Goal: Task Accomplishment & Management: Use online tool/utility

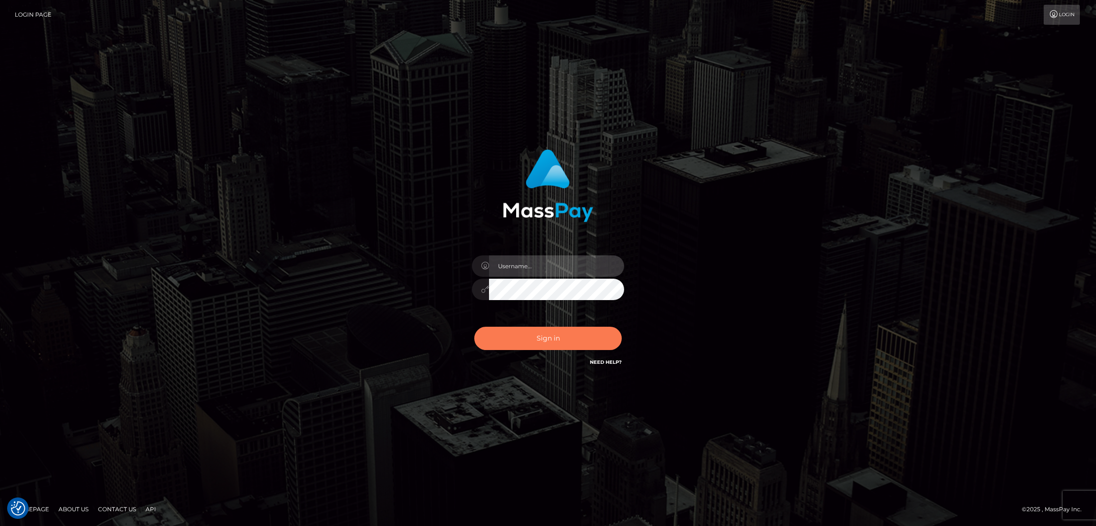
type input "alexstef"
click at [559, 342] on button "Sign in" at bounding box center [547, 338] width 147 height 23
type input "alexstef"
click at [560, 334] on button "Sign in" at bounding box center [547, 338] width 147 height 23
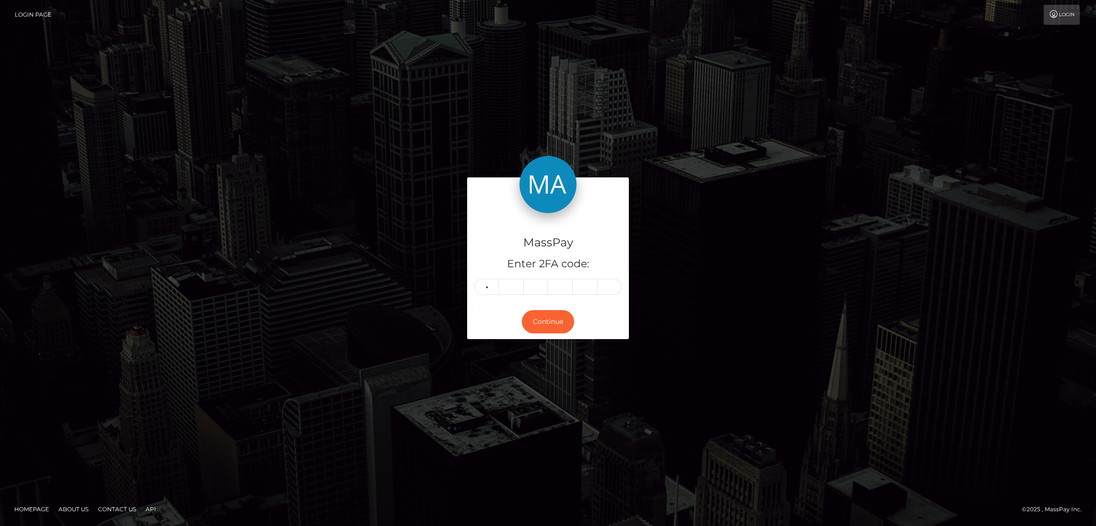
type input "0"
type input "6"
type input "0"
type input "4"
type input "5"
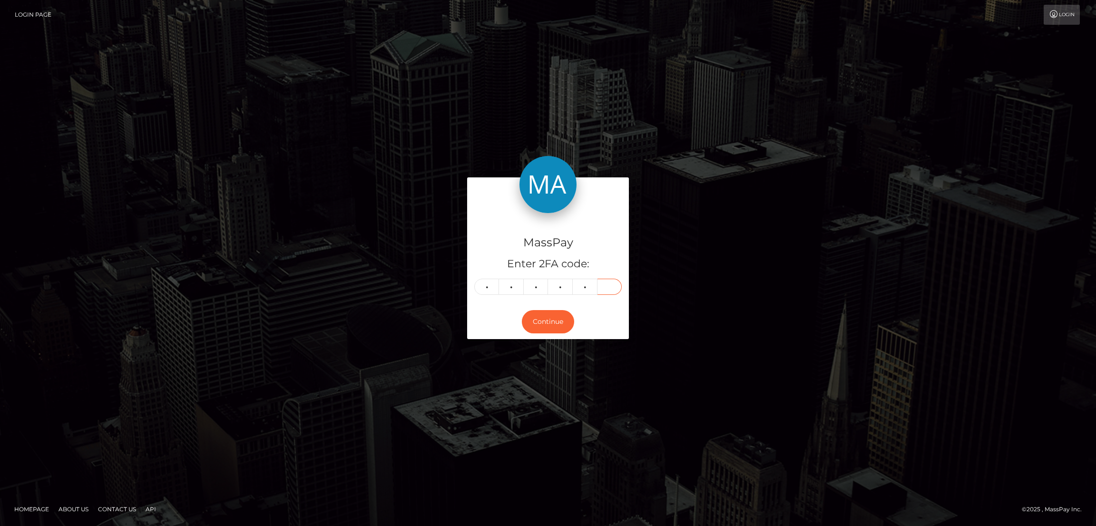
type input "1"
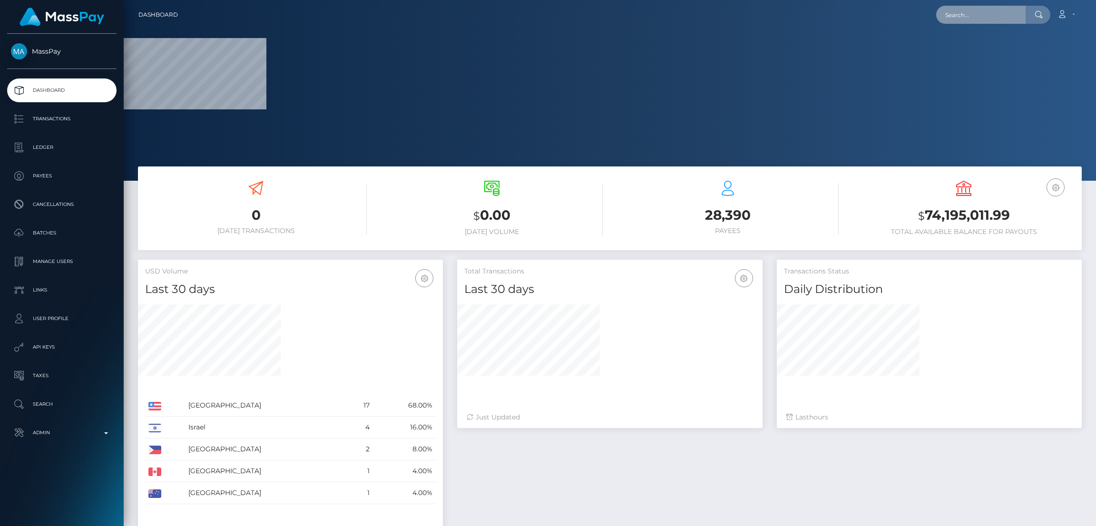
click at [944, 10] on input "text" at bounding box center [980, 15] width 89 height 18
paste input "127786"
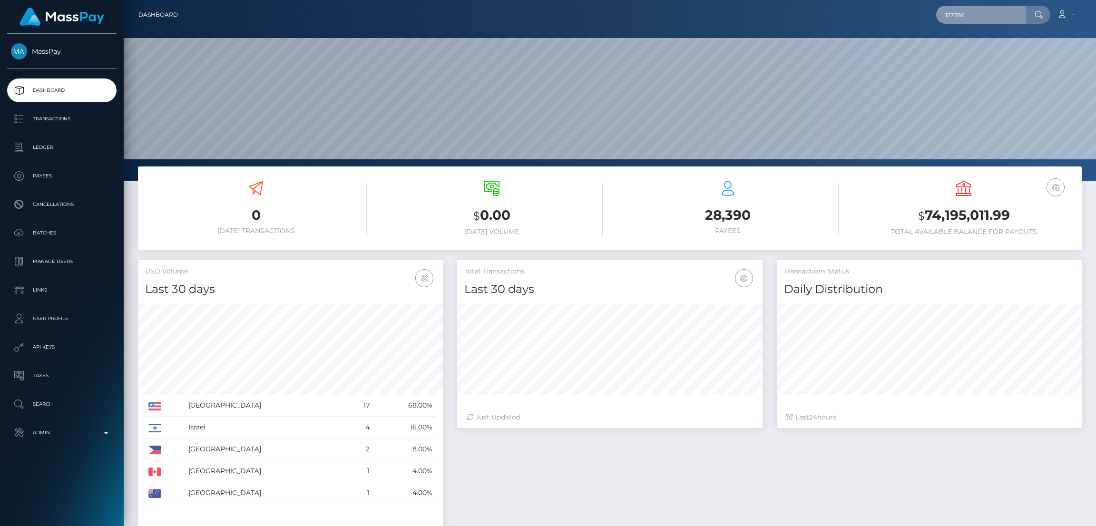
scroll to position [169, 305]
click at [975, 12] on input "127786" at bounding box center [980, 15] width 89 height 18
paste input "rob@corepay.net."
type input "rob@corepay.net"
click at [982, 46] on link "CorePay" at bounding box center [974, 49] width 76 height 18
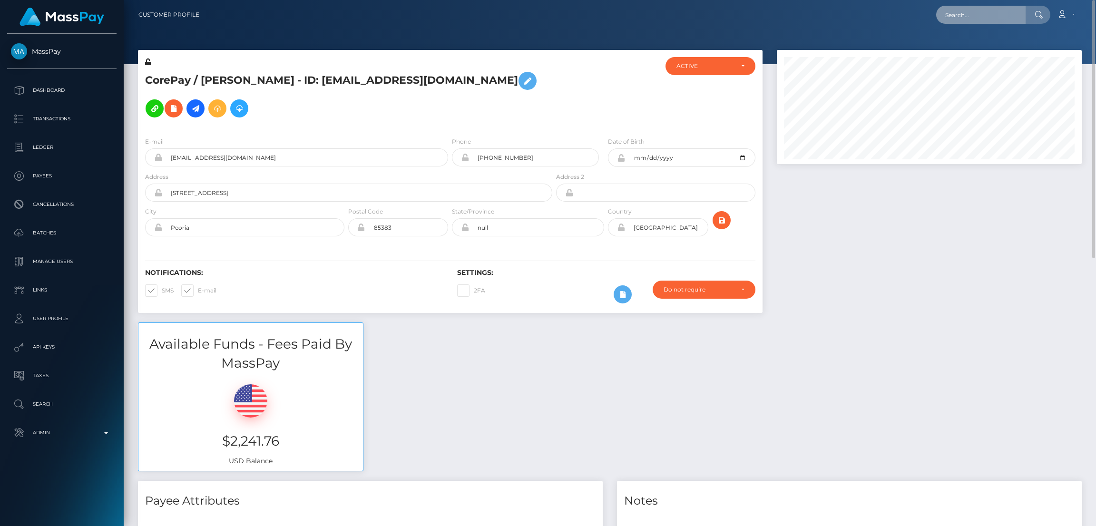
drag, startPoint x: 980, startPoint y: 17, endPoint x: 968, endPoint y: 14, distance: 12.7
click at [980, 17] on input "text" at bounding box center [980, 15] width 89 height 18
paste input "[EMAIL_ADDRESS][DOMAIN_NAME]"
type input "[EMAIL_ADDRESS][DOMAIN_NAME]"
click at [993, 49] on link "Adelina Peantcovschi" at bounding box center [974, 49] width 76 height 18
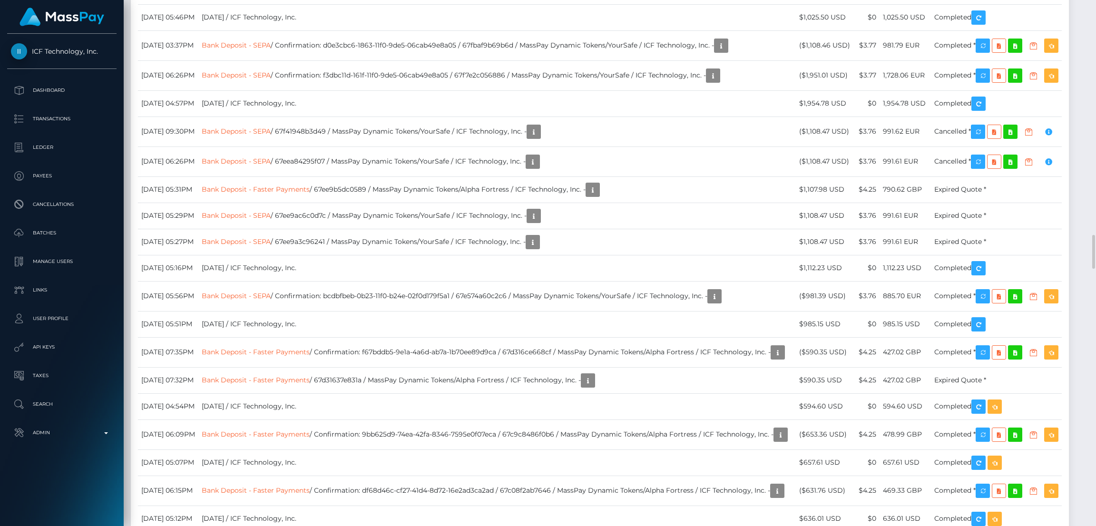
scroll to position [114, 305]
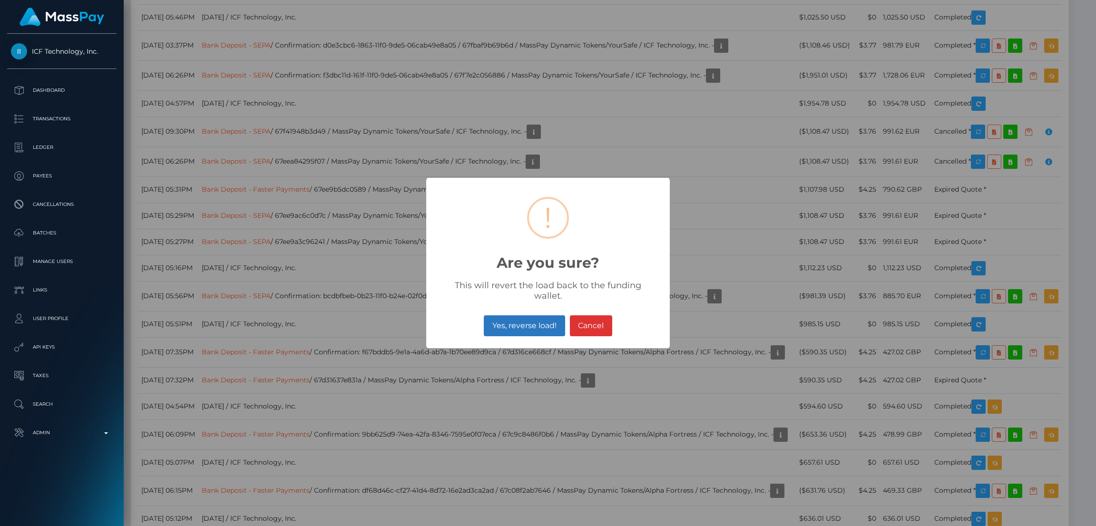
click at [530, 317] on button "Yes, reverse load!" at bounding box center [524, 325] width 81 height 21
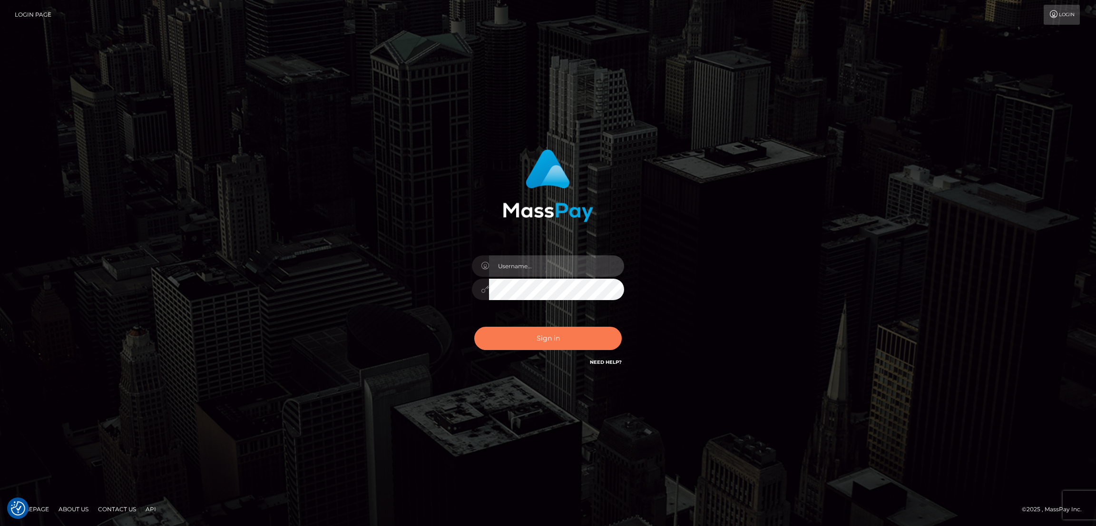
type input "alexstef"
click at [535, 339] on button "Sign in" at bounding box center [547, 338] width 147 height 23
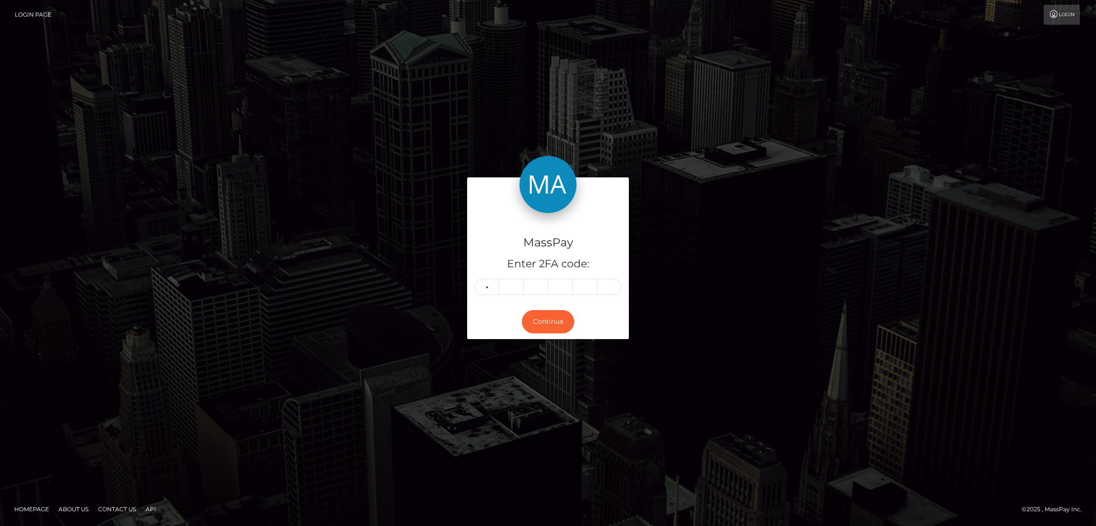
type input "5"
type input "3"
type input "1"
type input "9"
type input "3"
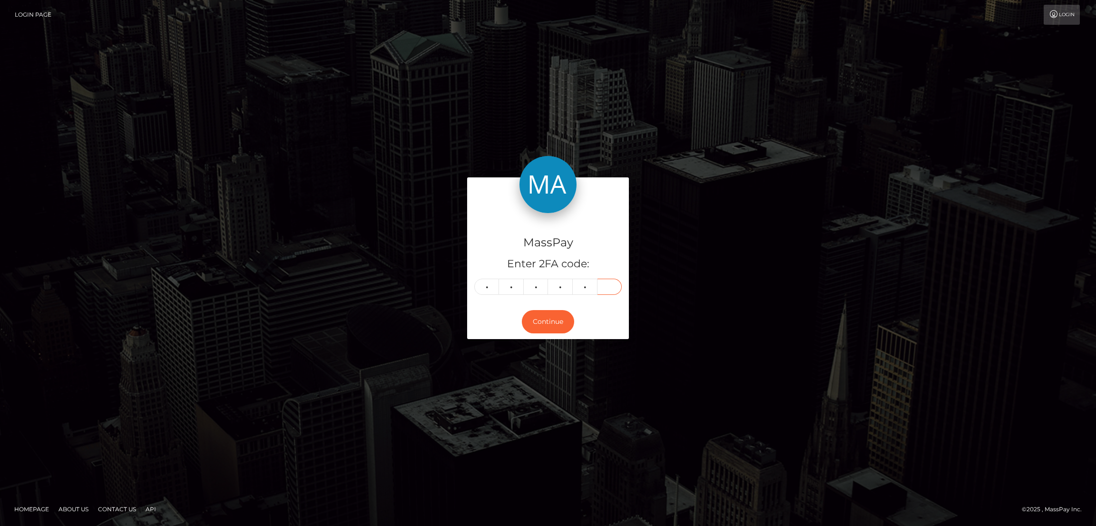
type input "8"
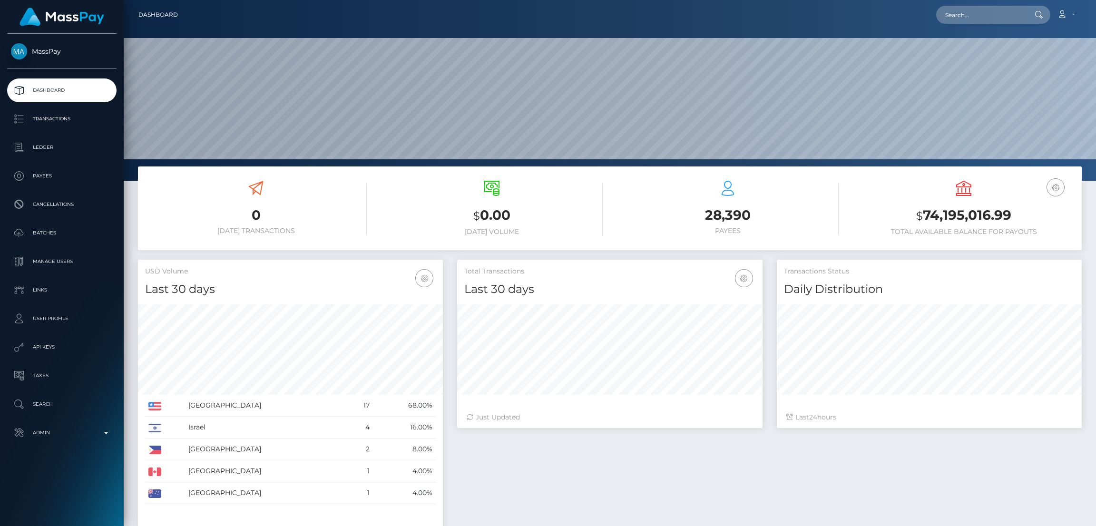
scroll to position [169, 305]
click at [975, 18] on input "text" at bounding box center [980, 15] width 89 height 18
paste input "silcoo-78737"
type input "silcoo-78737"
click at [986, 54] on link "Mercedes Nohemy Hernandez Rivera" at bounding box center [974, 49] width 76 height 18
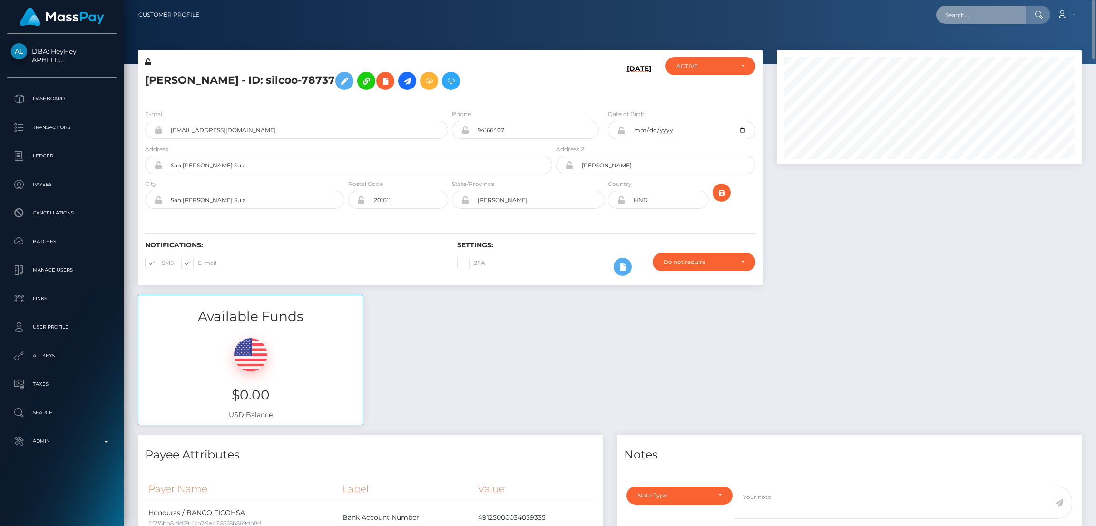
click at [989, 11] on input "text" at bounding box center [980, 15] width 89 height 18
paste input "bmslut4cin@gmail.com"
type input "bmslut4cin@gmail.com"
click at [983, 48] on link "N K DESIGNS LTD" at bounding box center [974, 49] width 76 height 18
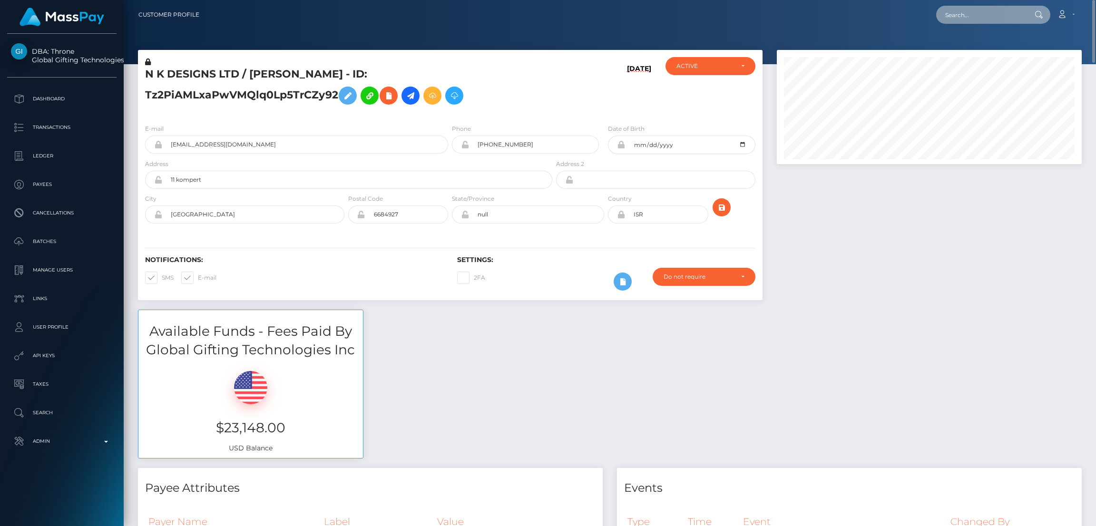
click at [987, 17] on input "text" at bounding box center [980, 15] width 89 height 18
paste input "S-620563"
type input "S-620563"
click at [981, 49] on link "Georgy Sergeevich RonnRET" at bounding box center [974, 49] width 76 height 18
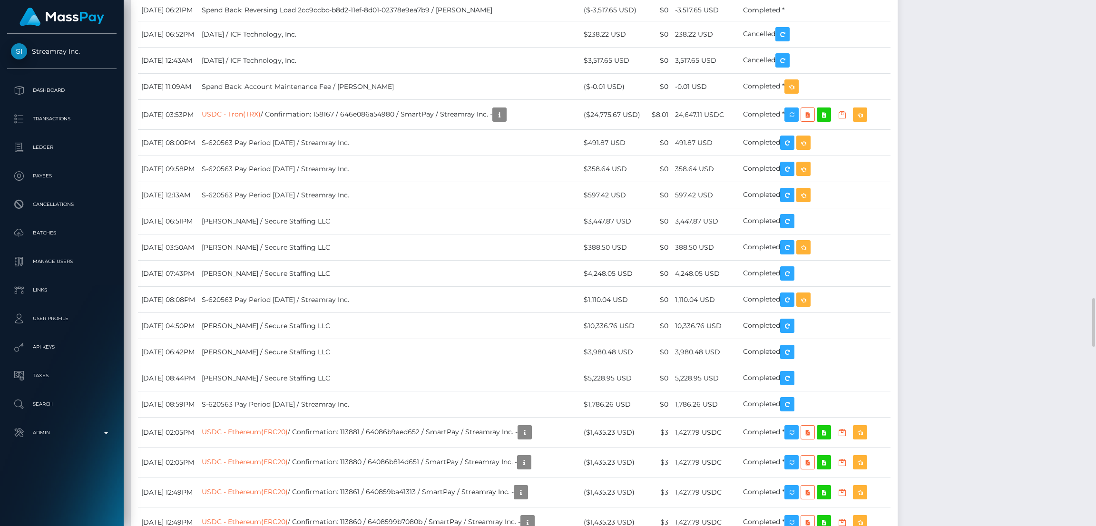
scroll to position [114, 305]
type input "[EMAIL_ADDRESS][DOMAIN_NAME]"
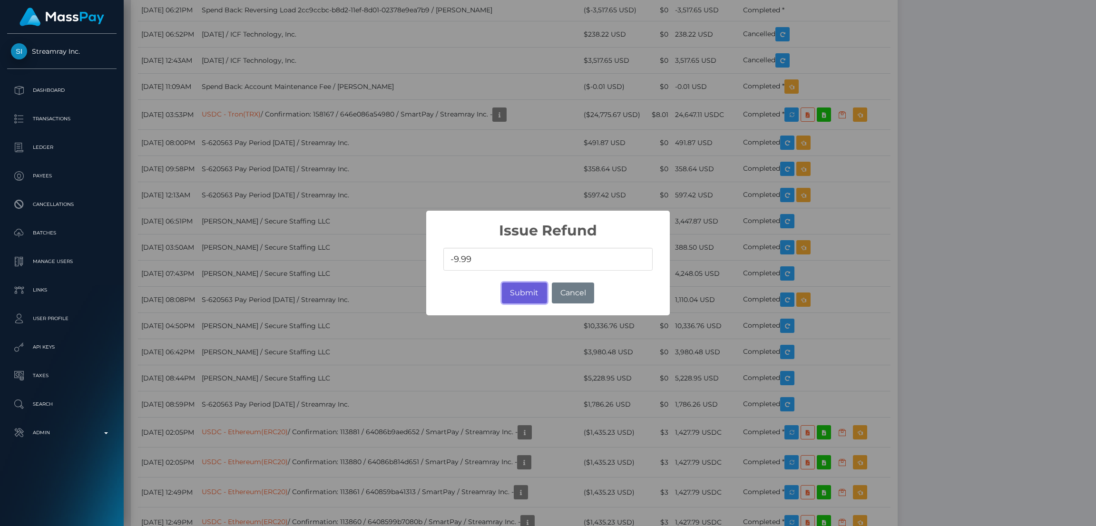
click at [518, 295] on button "Submit" at bounding box center [524, 293] width 45 height 21
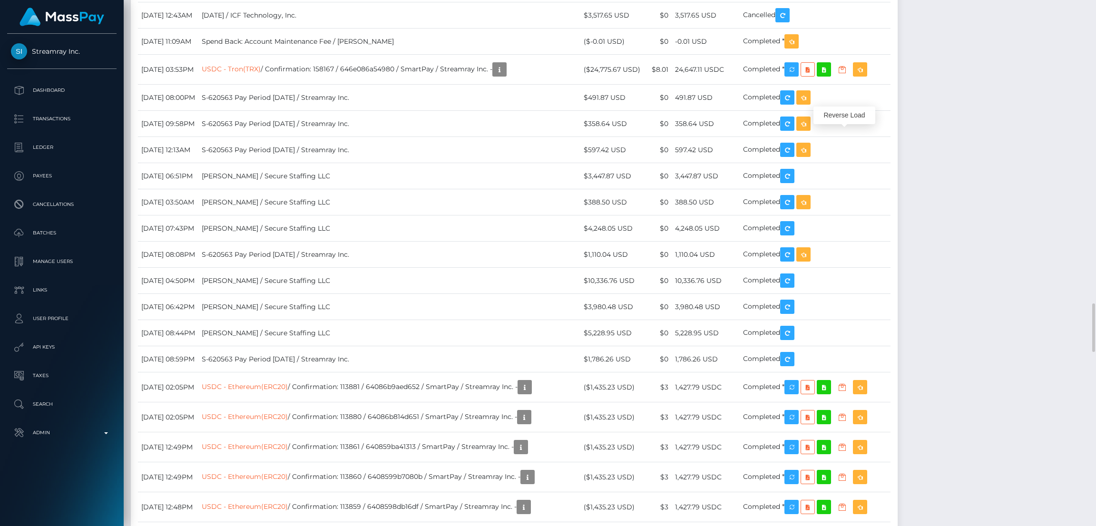
scroll to position [114, 305]
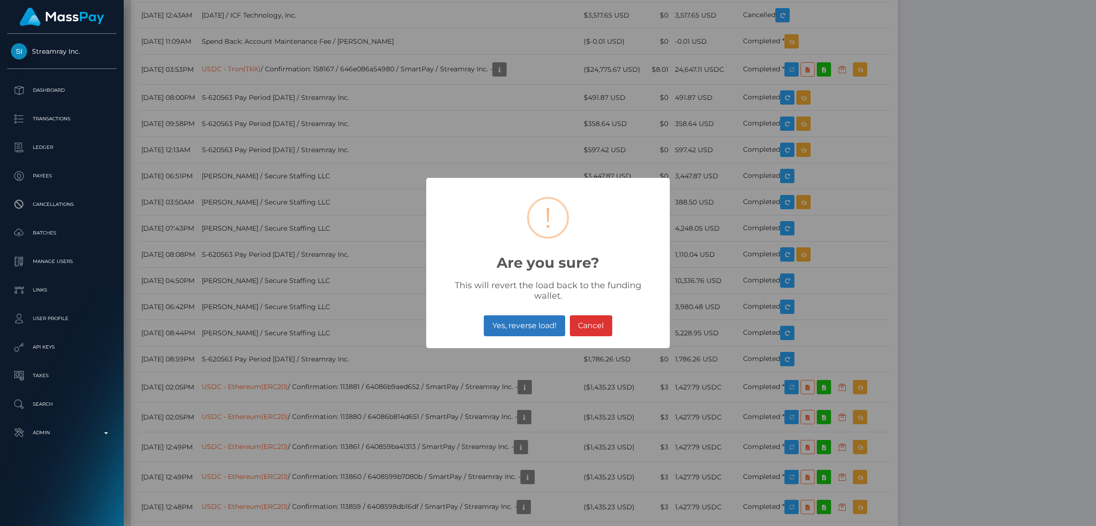
click at [533, 315] on button "Yes, reverse load!" at bounding box center [524, 325] width 81 height 21
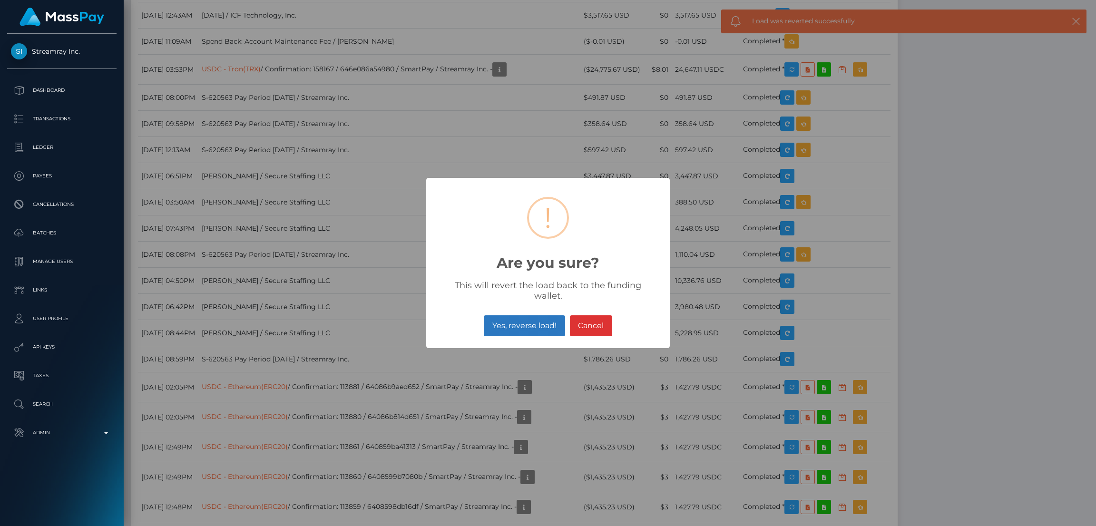
click at [536, 321] on button "Yes, reverse load!" at bounding box center [524, 325] width 81 height 21
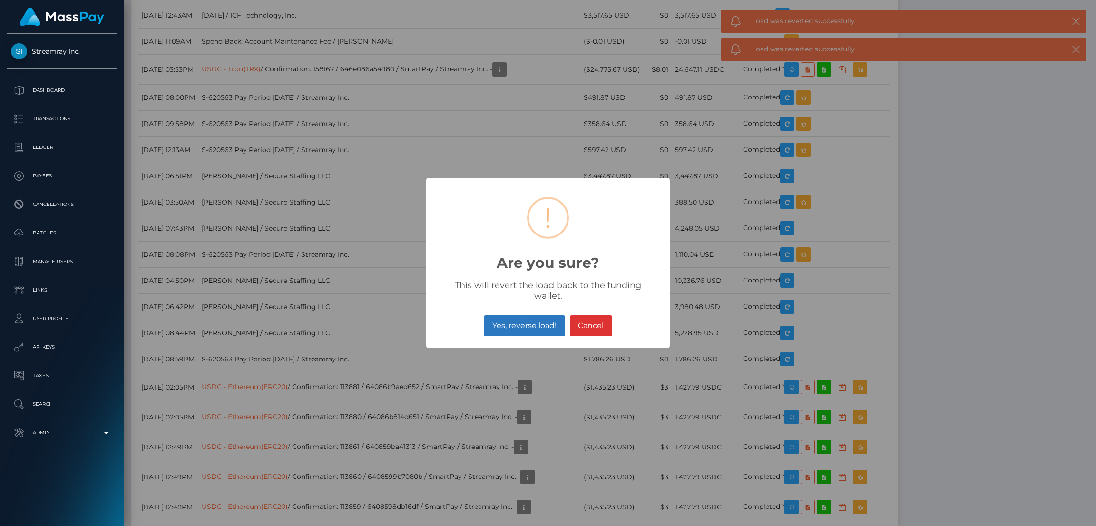
click at [534, 318] on button "Yes, reverse load!" at bounding box center [524, 325] width 81 height 21
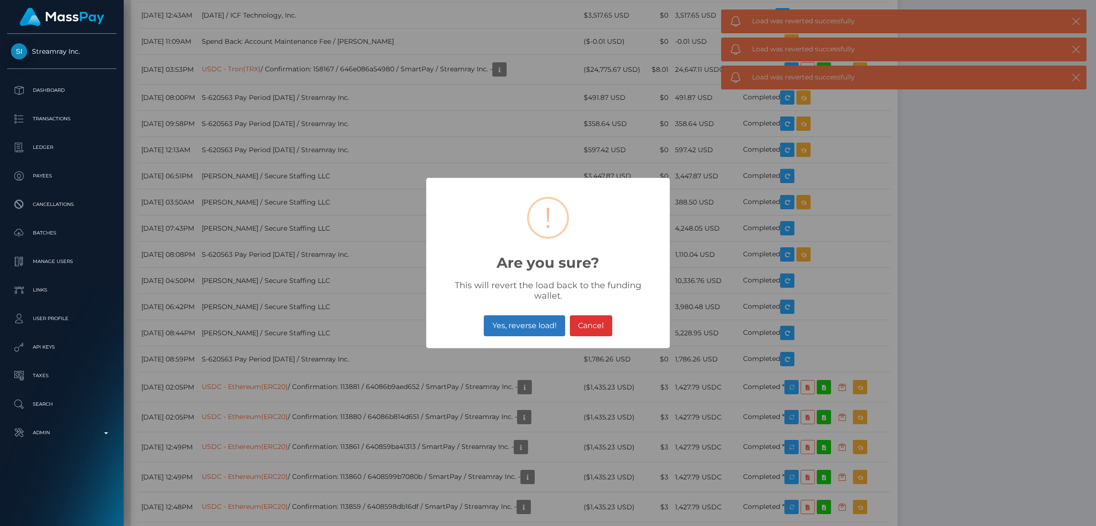
click at [547, 319] on button "Yes, reverse load!" at bounding box center [524, 325] width 81 height 21
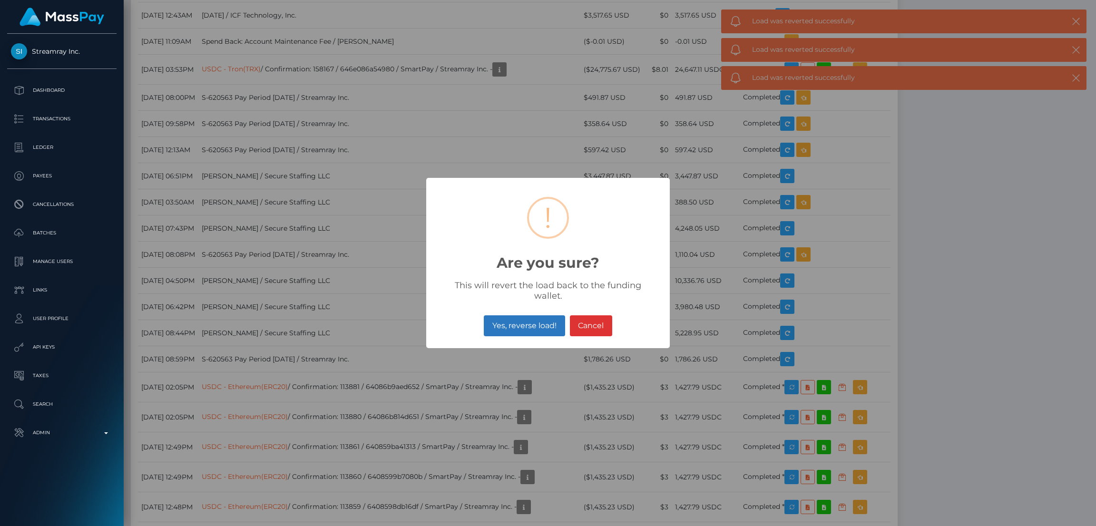
click at [509, 321] on button "Yes, reverse load!" at bounding box center [524, 325] width 81 height 21
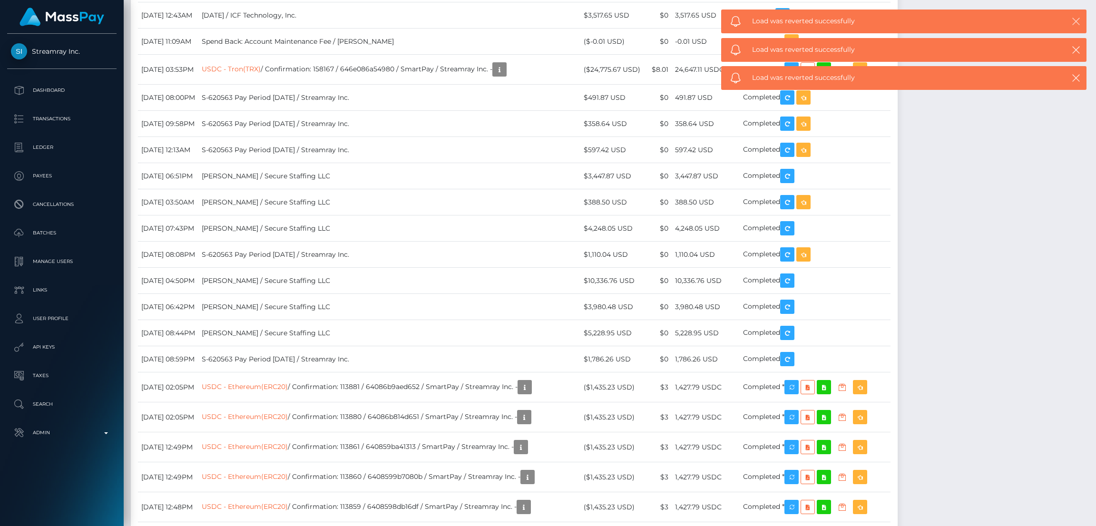
click at [1071, 18] on icon "button" at bounding box center [1076, 22] width 10 height 10
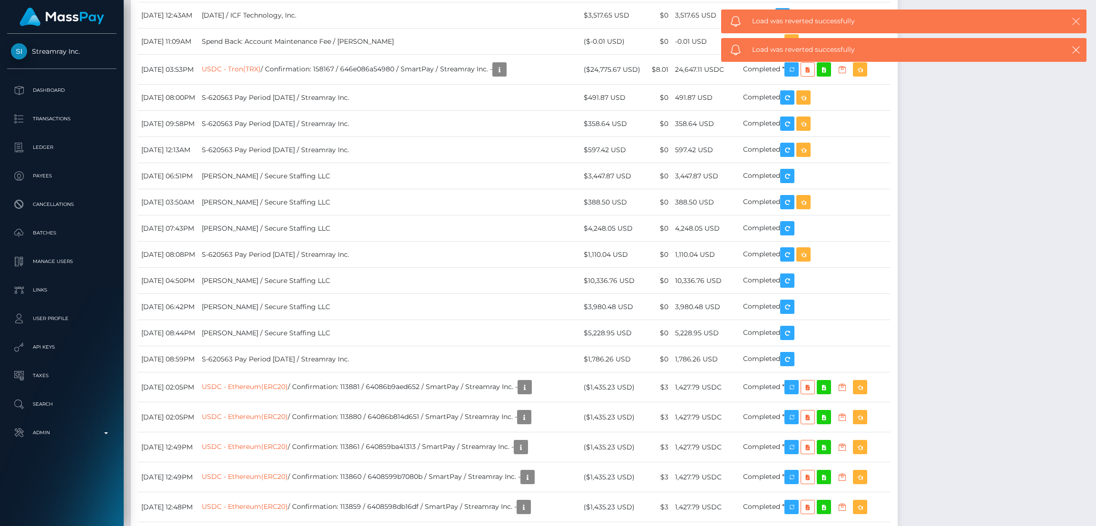
click at [1074, 17] on icon "button" at bounding box center [1076, 22] width 10 height 10
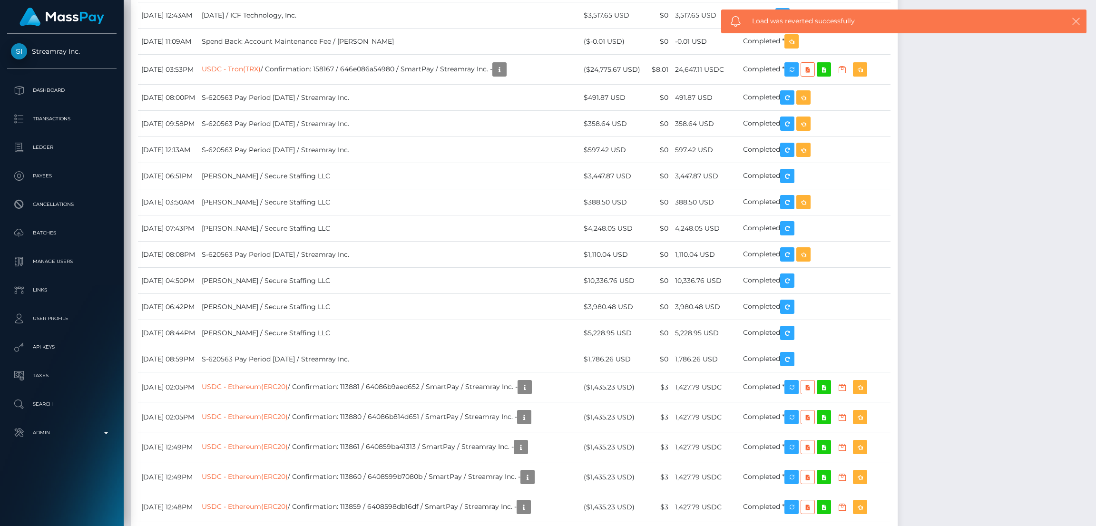
click at [1076, 17] on icon "button" at bounding box center [1076, 22] width 10 height 10
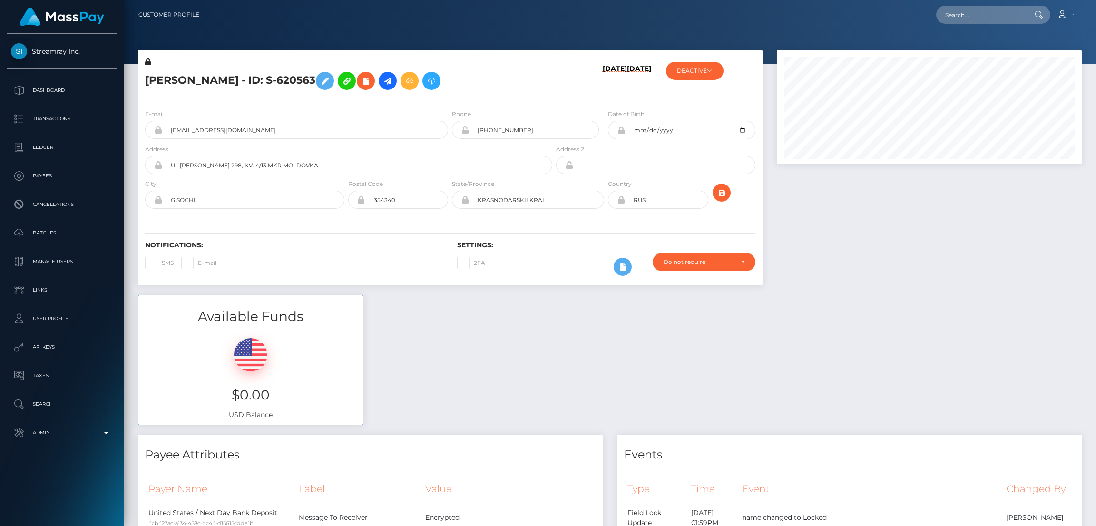
scroll to position [114, 305]
click at [954, 12] on input "text" at bounding box center [980, 15] width 89 height 18
paste input "MSP1b590244f818e37"
type input "MSP1b590244f818e37"
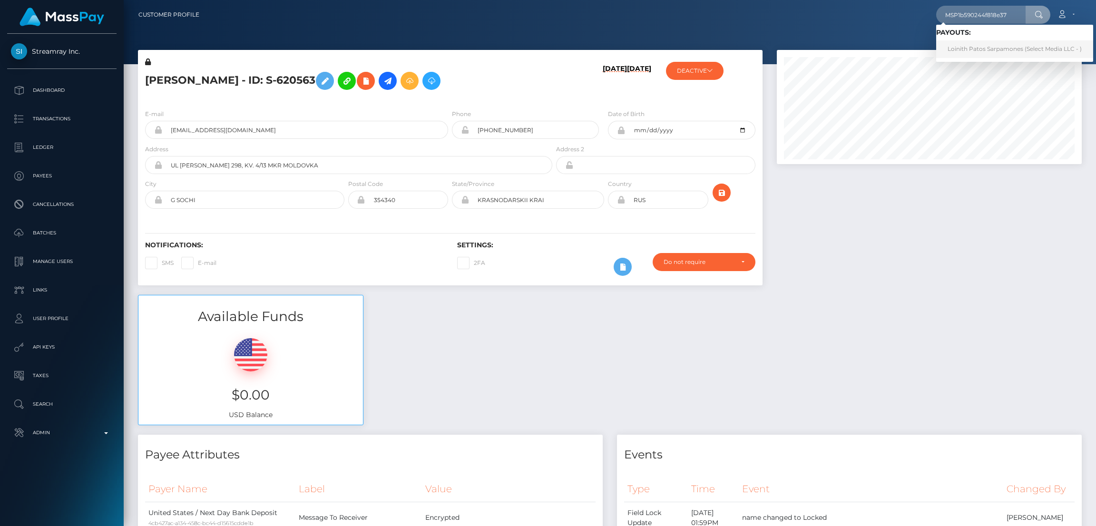
click at [983, 55] on link "Loinith Patos Sarpamones (Select Media LLC - )" at bounding box center [1014, 49] width 157 height 18
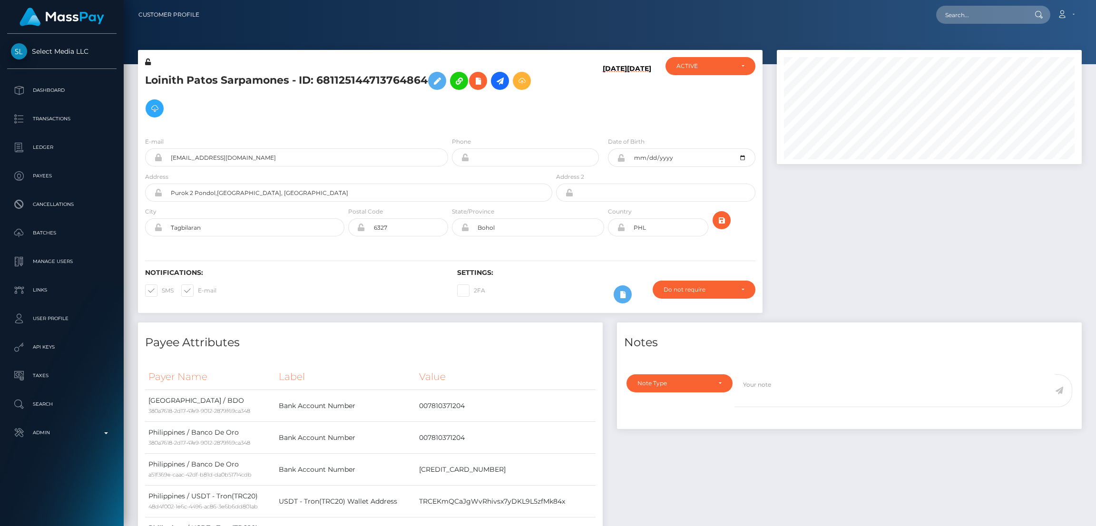
scroll to position [114, 305]
click at [954, 15] on input "text" at bounding box center [980, 15] width 89 height 18
paste input "744fb105-3042-404a-a7de-5f7e2ec6baf5"
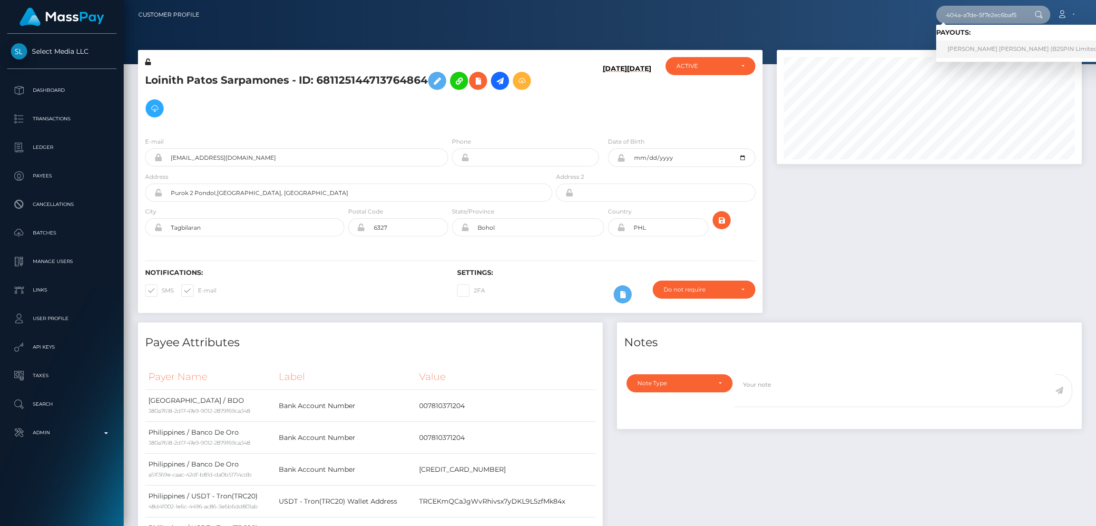
type input "744fb105-3042-404a-a7de-5f7e2ec6baf5"
click at [980, 49] on link "EILEEN THERESA WILSON (B2SPIN Limited - )" at bounding box center [1026, 49] width 180 height 18
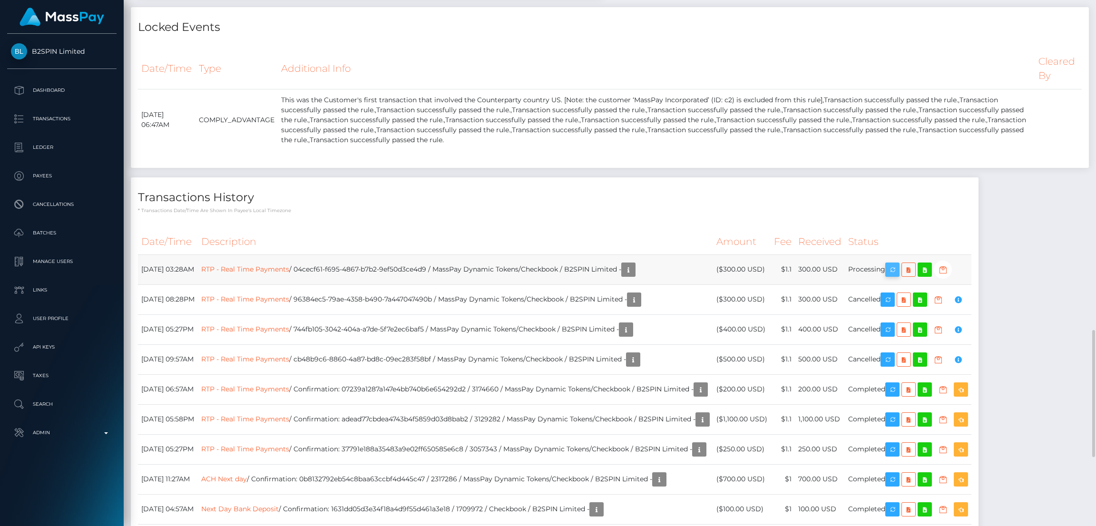
scroll to position [114, 305]
click at [898, 272] on icon "button" at bounding box center [892, 270] width 11 height 12
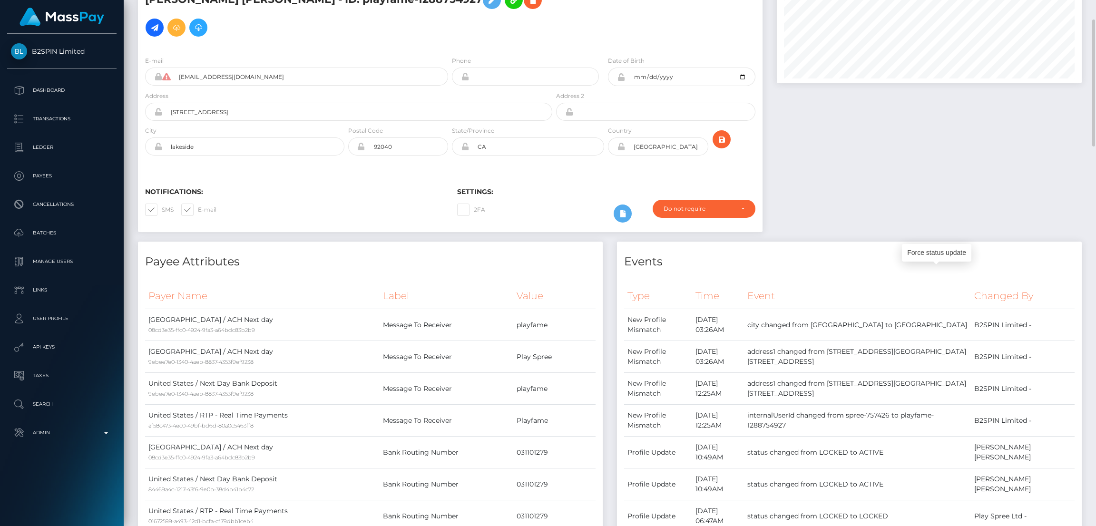
scroll to position [0, 0]
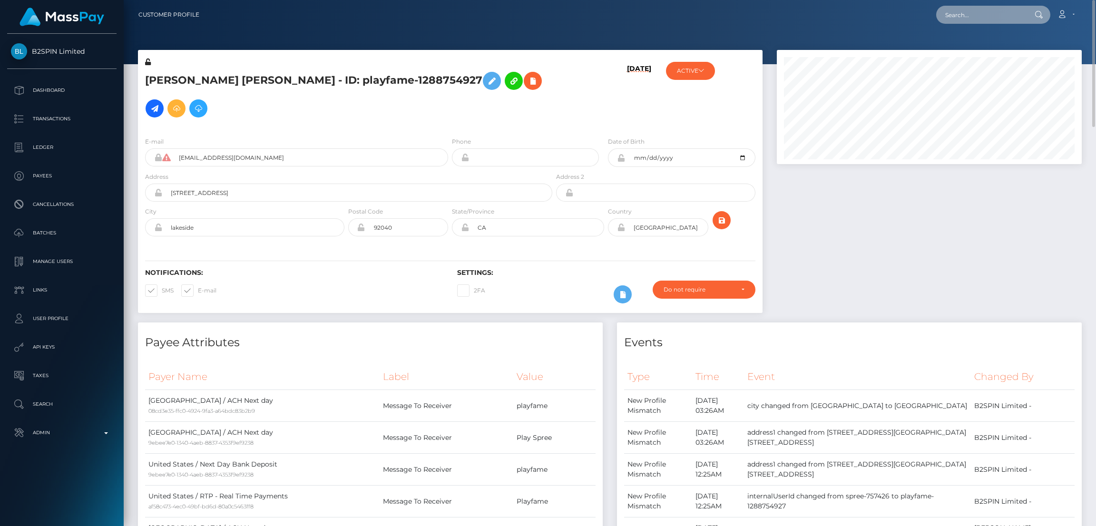
click at [975, 19] on input "text" at bounding box center [980, 15] width 89 height 18
paste input "22ebd15b-be14-4dcf-aab4-f270bf1696a3"
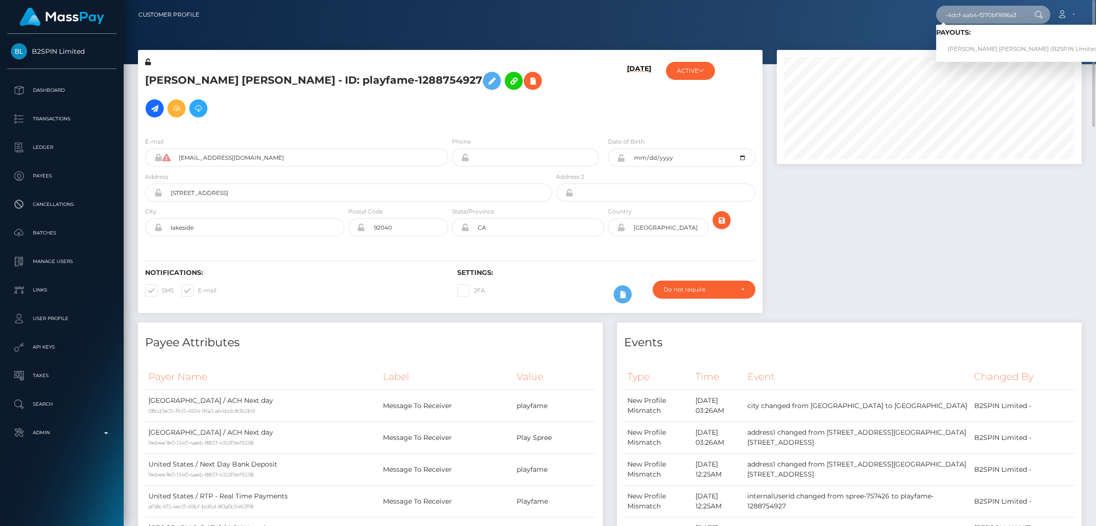
type input "22ebd15b-be14-4dcf-aab4-f270bf1696a3"
click at [976, 48] on link "JULIO CESAR JR ACEVES (B2SPIN Limited - )" at bounding box center [1026, 49] width 180 height 18
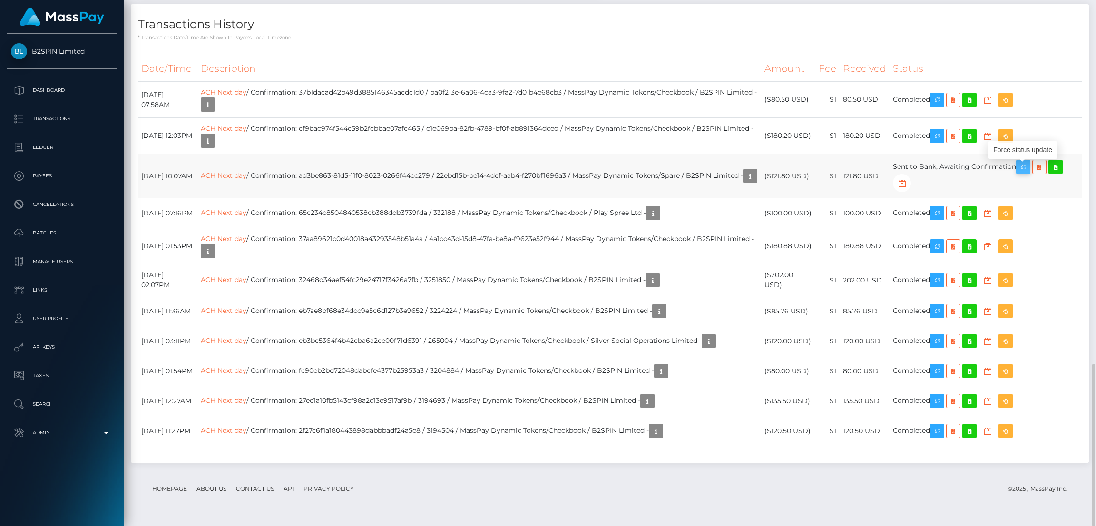
scroll to position [114, 305]
click at [1029, 171] on icon "button" at bounding box center [1022, 167] width 11 height 12
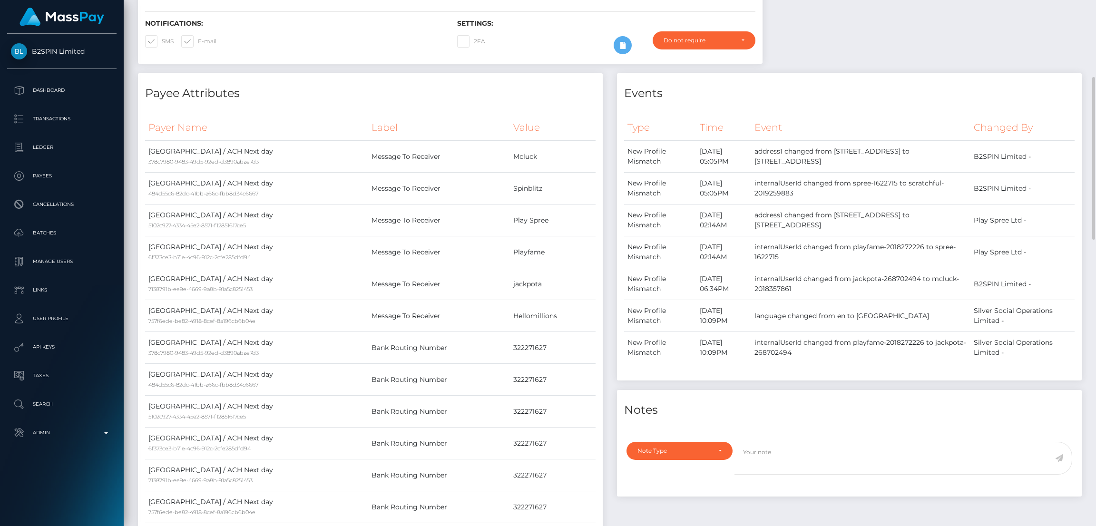
scroll to position [0, 0]
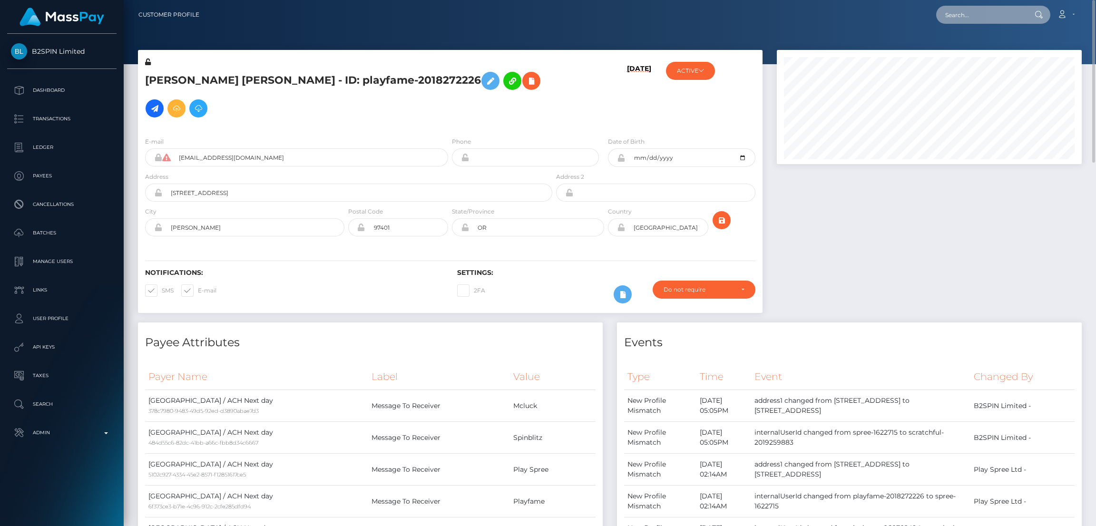
click at [963, 10] on input "text" at bounding box center [980, 15] width 89 height 18
paste input "b0f3c1bc-158b-4f04-a0a0-34889f9ba7b8"
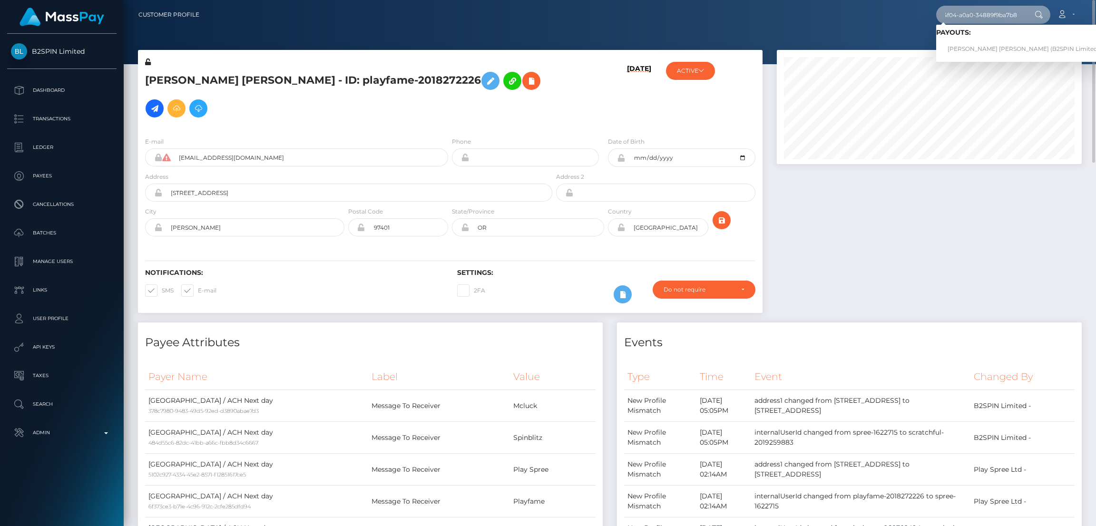
type input "b0f3c1bc-158b-4f04-a0a0-34889f9ba7b8"
click at [972, 48] on link "CHANCELOR JAMES GILL (B2SPIN Limited - )" at bounding box center [1026, 49] width 180 height 18
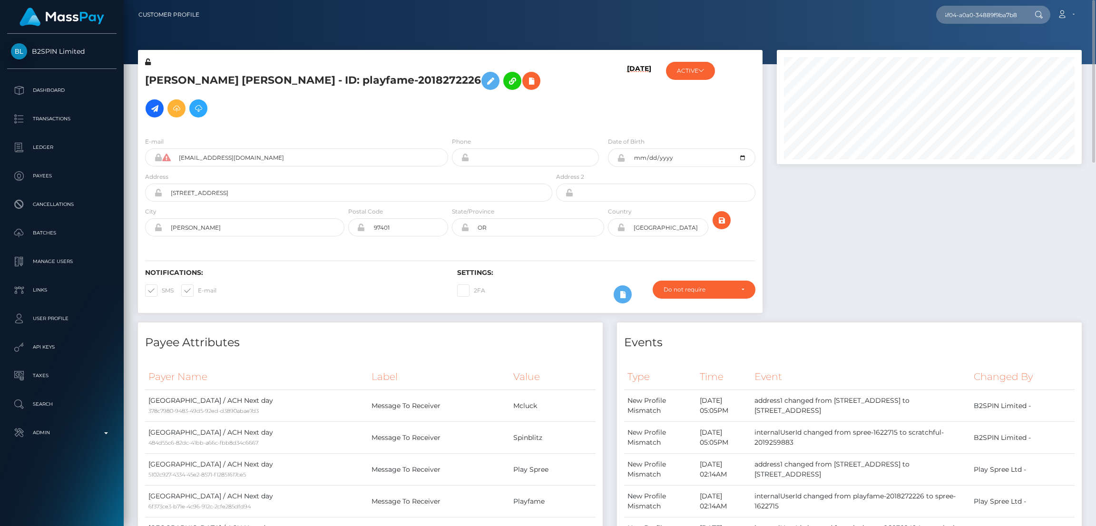
scroll to position [0, 0]
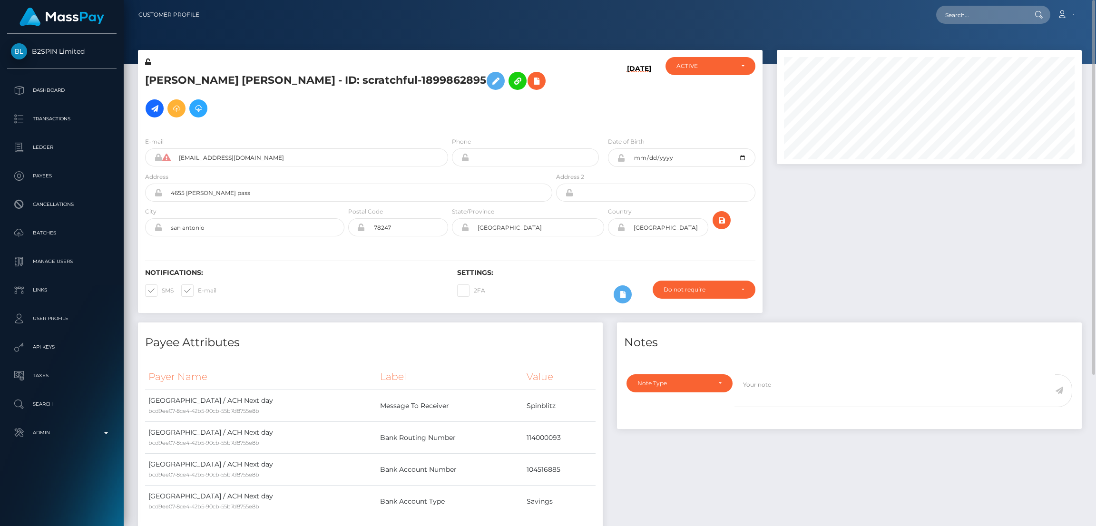
click at [972, 24] on div "Loading... Loading... Account Edit Profile Logout" at bounding box center [644, 15] width 874 height 20
click at [947, 14] on input "text" at bounding box center [980, 15] width 89 height 18
paste input "pout_8BQI76A94Yn60"
type input "pout_8BQI76A94Yn60"
click at [986, 49] on link "KGA (Whop Inc - )" at bounding box center [974, 49] width 76 height 18
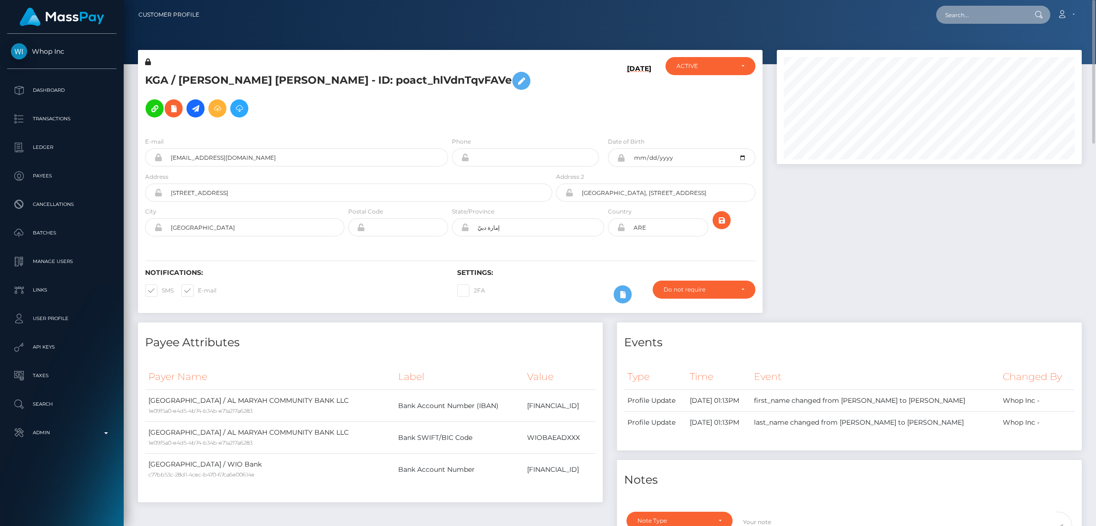
click at [997, 15] on input "text" at bounding box center [980, 15] width 89 height 18
paste input "817964283718545408_3"
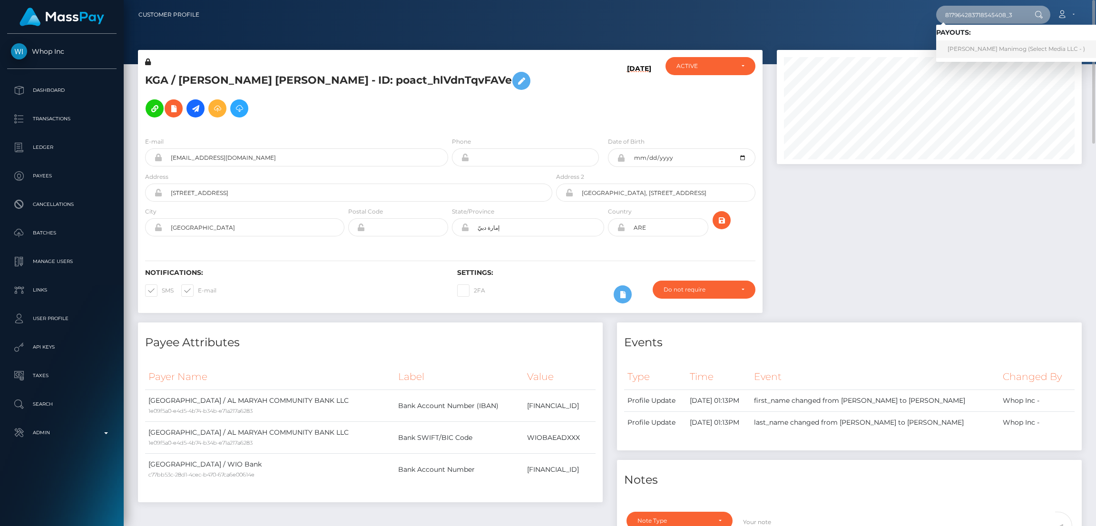
type input "817964283718545408_3"
click at [972, 47] on link "Lourdes Tomarong Manimog (Select Media LLC - )" at bounding box center [1016, 49] width 160 height 18
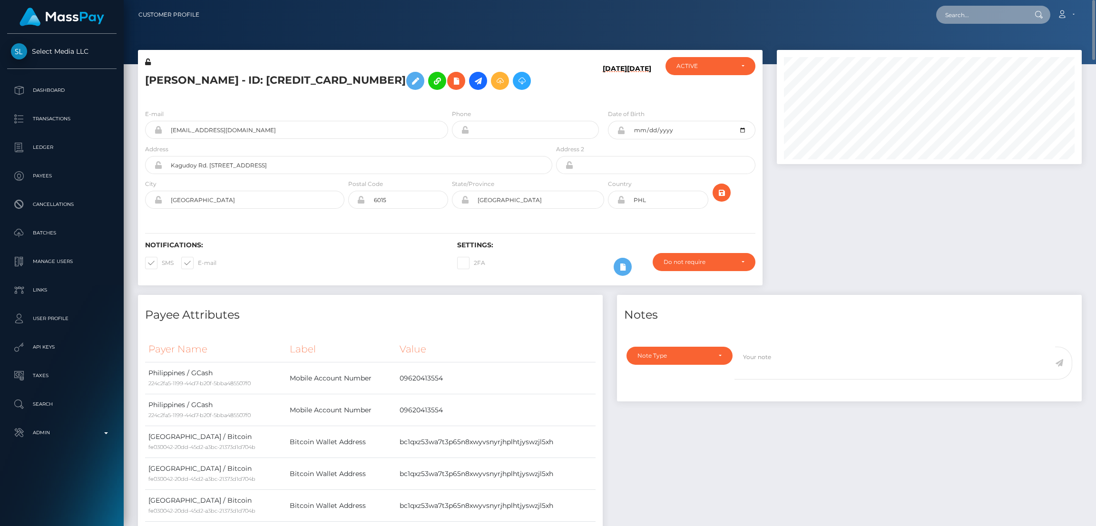
click at [957, 20] on input "text" at bounding box center [980, 15] width 89 height 18
paste input "5001510a-2df3-11f0-9652-02c4b4fc7cc9"
type input "5001510a-2df3-11f0-9652-02c4b4fc7cc9"
click at [972, 49] on link "Yuuki Matsukawa" at bounding box center [974, 49] width 76 height 18
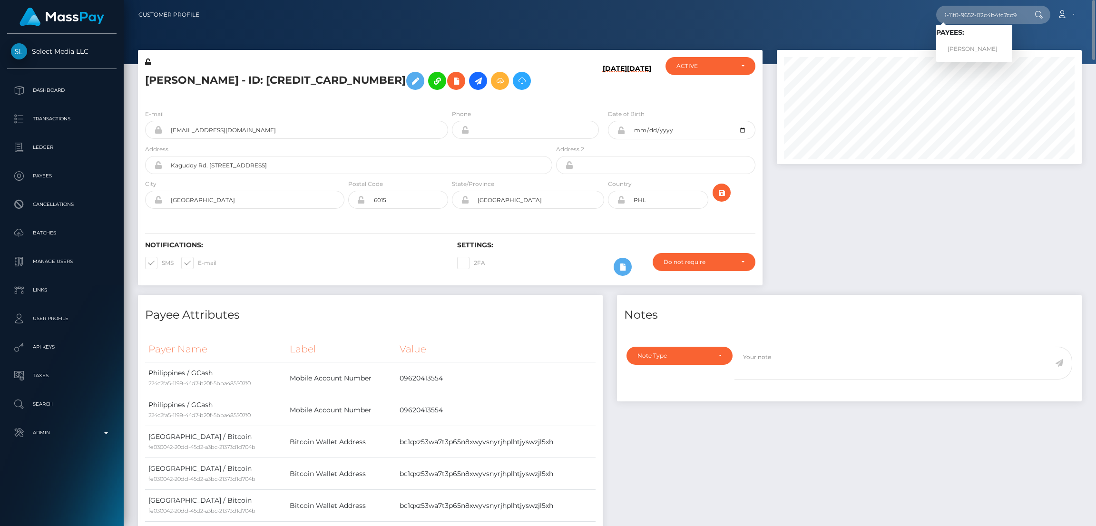
scroll to position [0, 0]
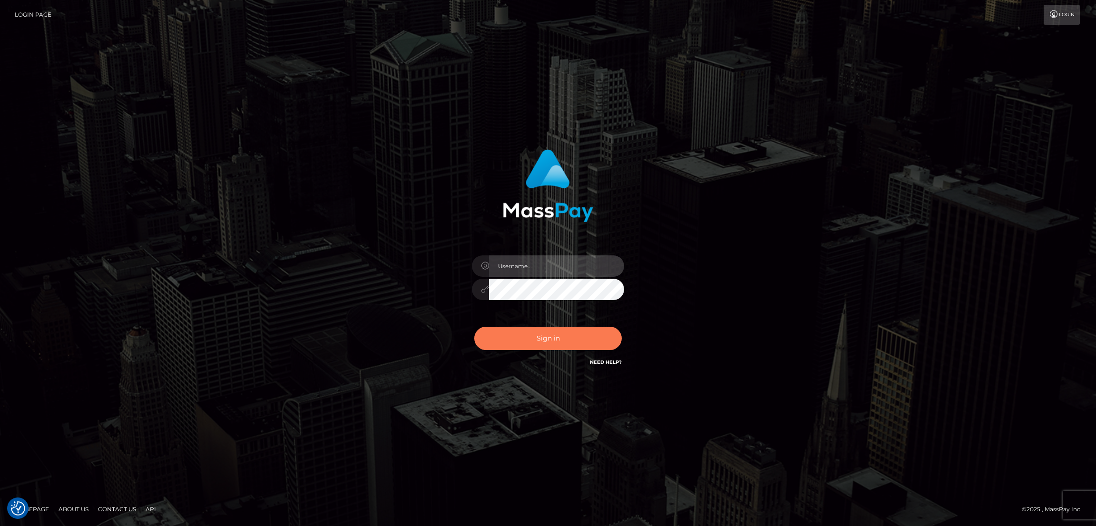
type input "alexstef"
click at [569, 342] on button "Sign in" at bounding box center [547, 338] width 147 height 23
type input "alexstef"
click at [573, 337] on button "Sign in" at bounding box center [547, 338] width 147 height 23
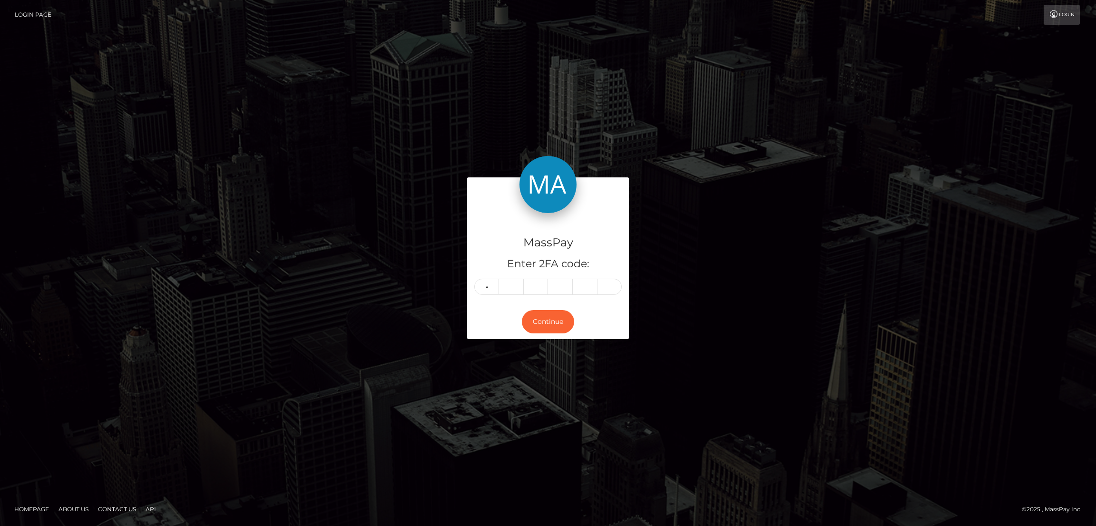
type input "1"
type input "8"
type input "4"
type input "6"
type input "1"
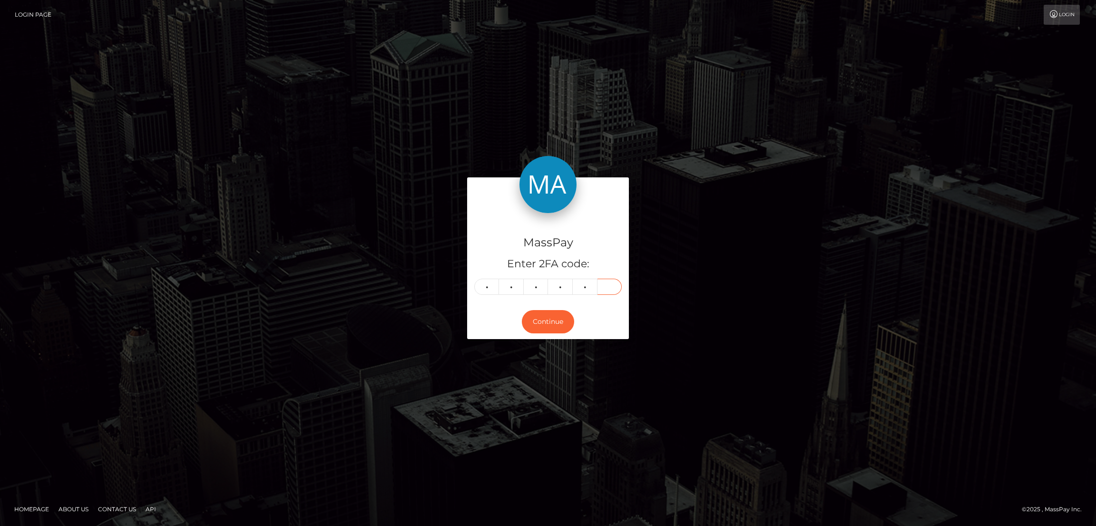
type input "1"
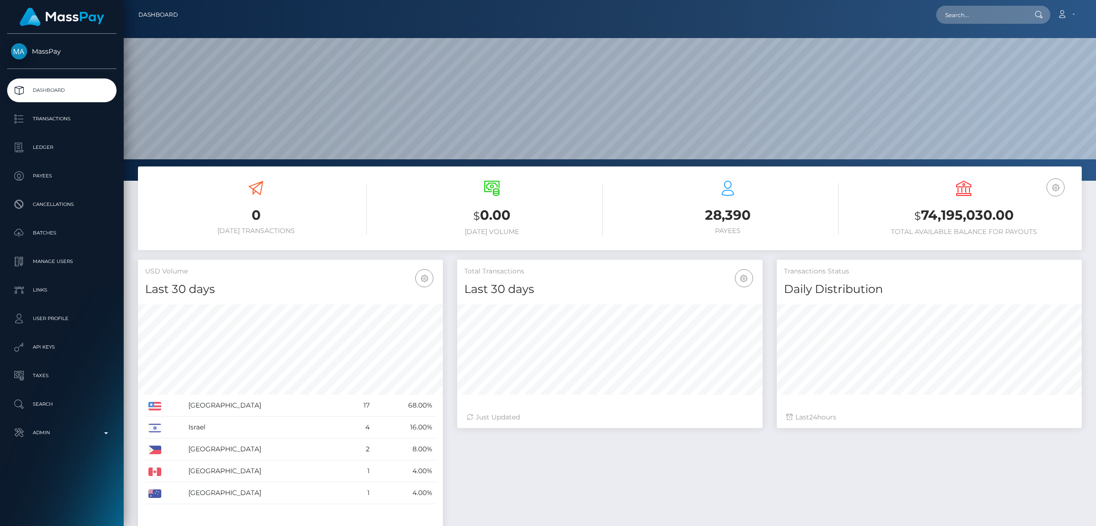
scroll to position [169, 305]
click at [91, 88] on p "Dashboard" at bounding box center [62, 90] width 102 height 14
click at [977, 6] on input "text" at bounding box center [980, 15] width 89 height 18
paste input "another1mlnp@gmail.com"
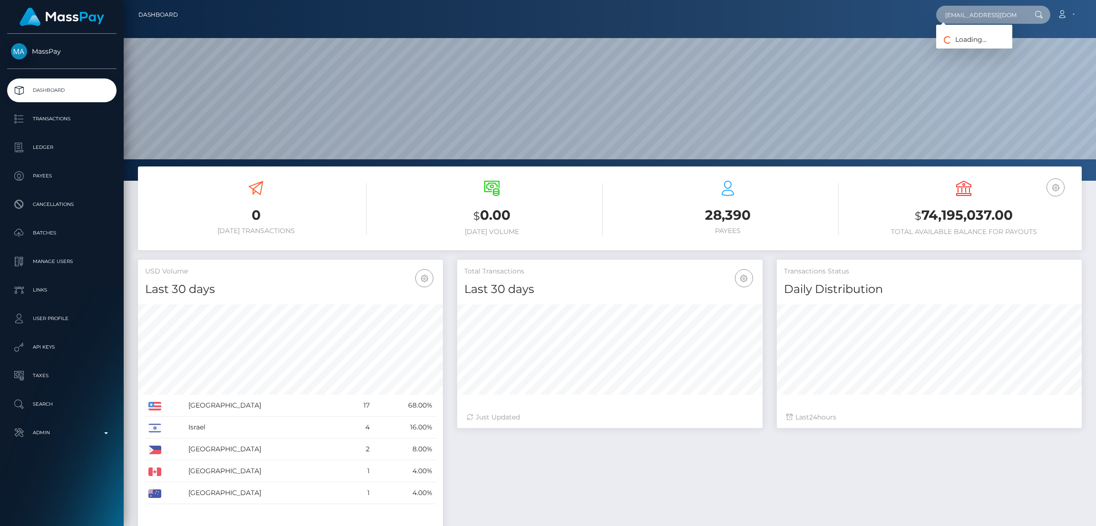
scroll to position [0, 6]
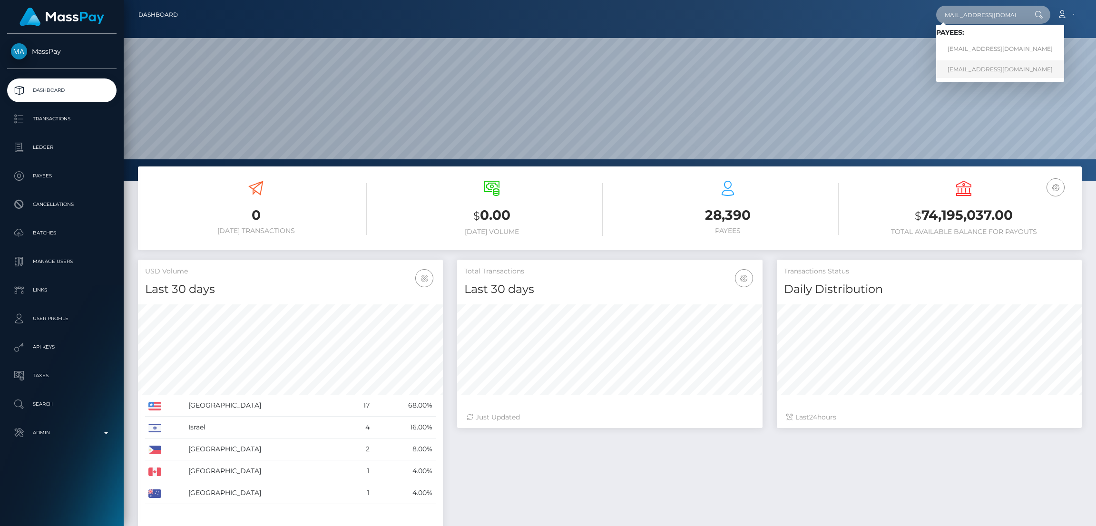
type input "another1mlnp@gmail.com"
click at [974, 67] on link "another1mlnp@gmail.com" at bounding box center [1000, 69] width 128 height 18
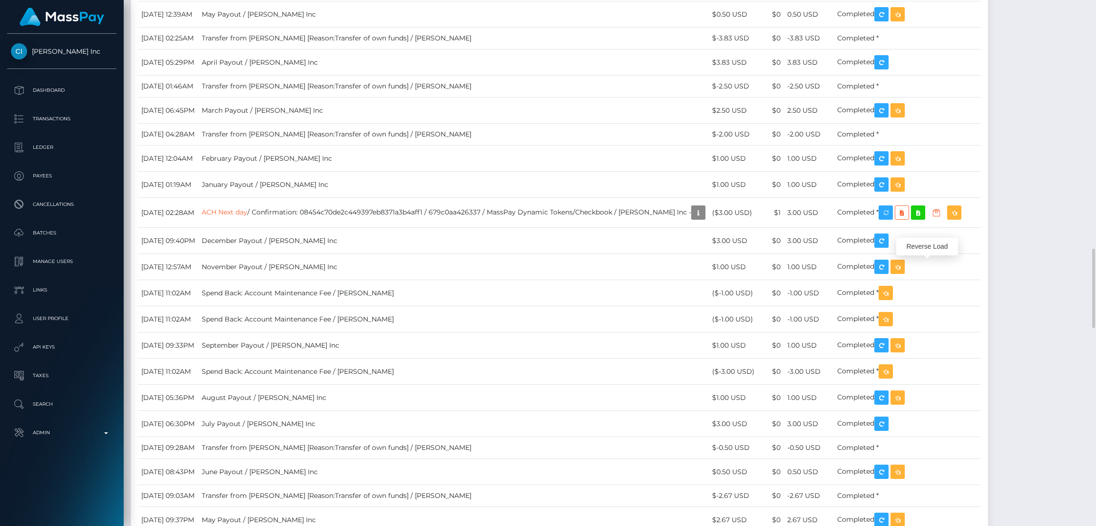
scroll to position [114, 305]
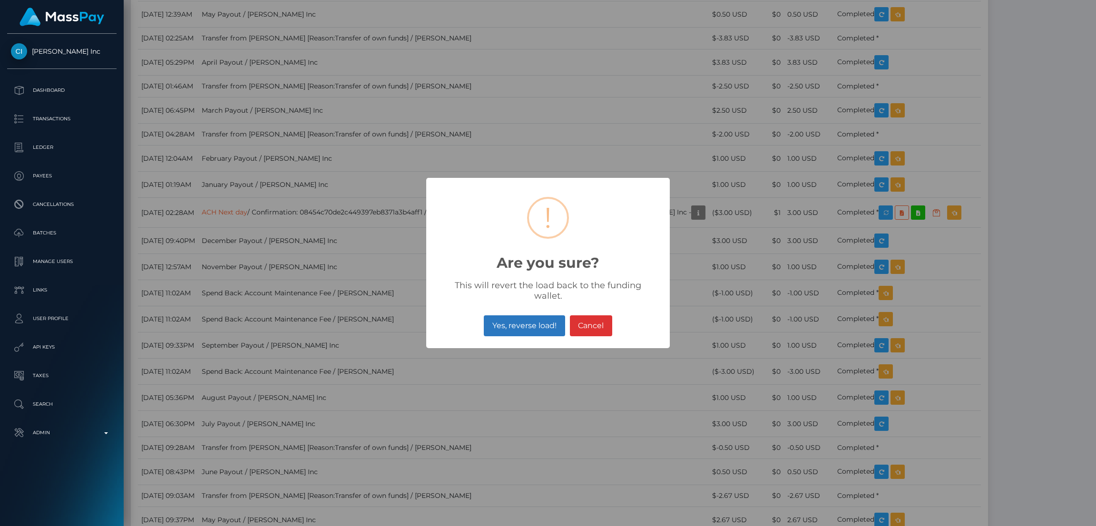
click at [527, 324] on button "Yes, reverse load!" at bounding box center [524, 325] width 81 height 21
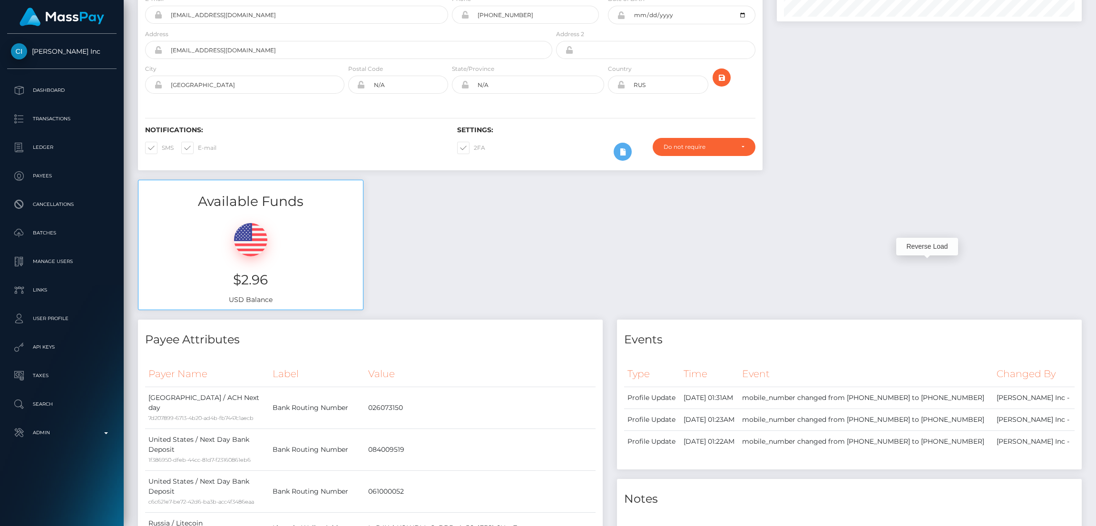
scroll to position [0, 0]
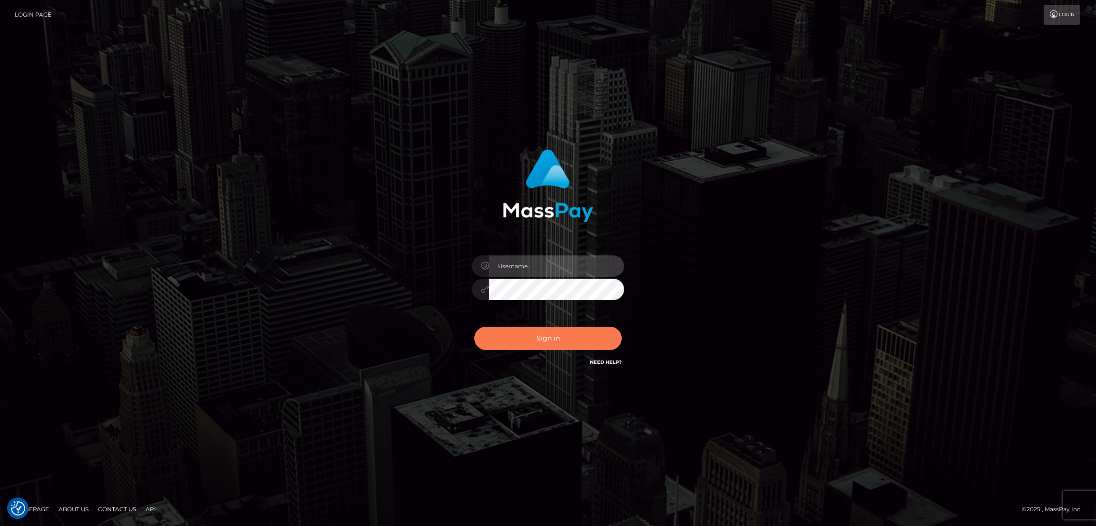
type input "alexstef"
click at [548, 333] on button "Sign in" at bounding box center [547, 338] width 147 height 23
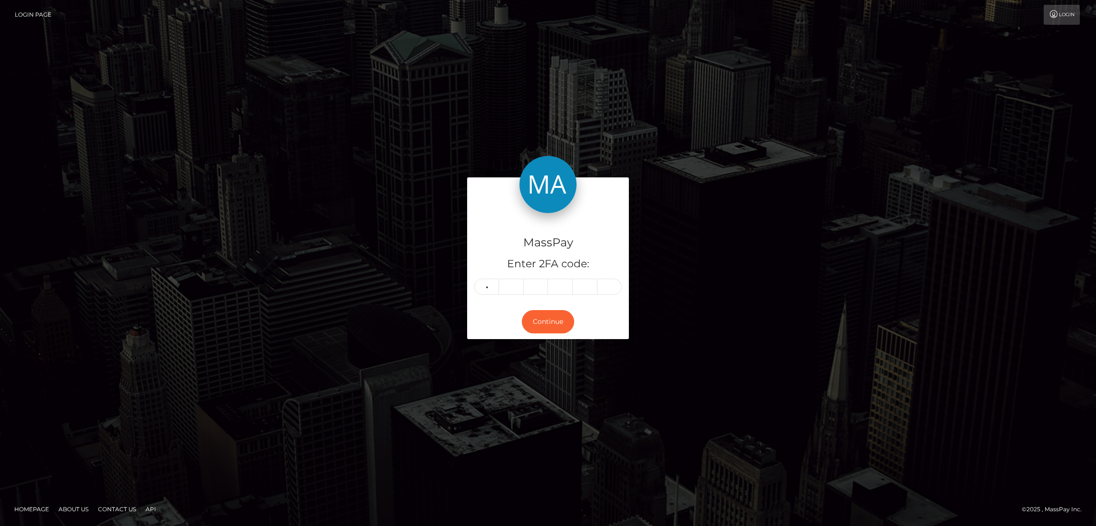
type input "6"
type input "1"
type input "3"
type input "5"
type input "9"
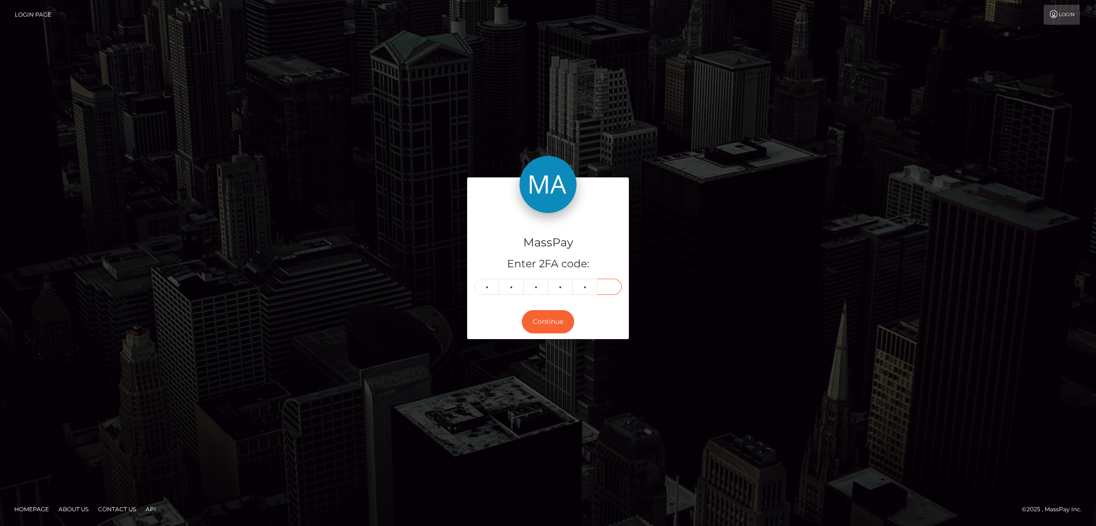
type input "7"
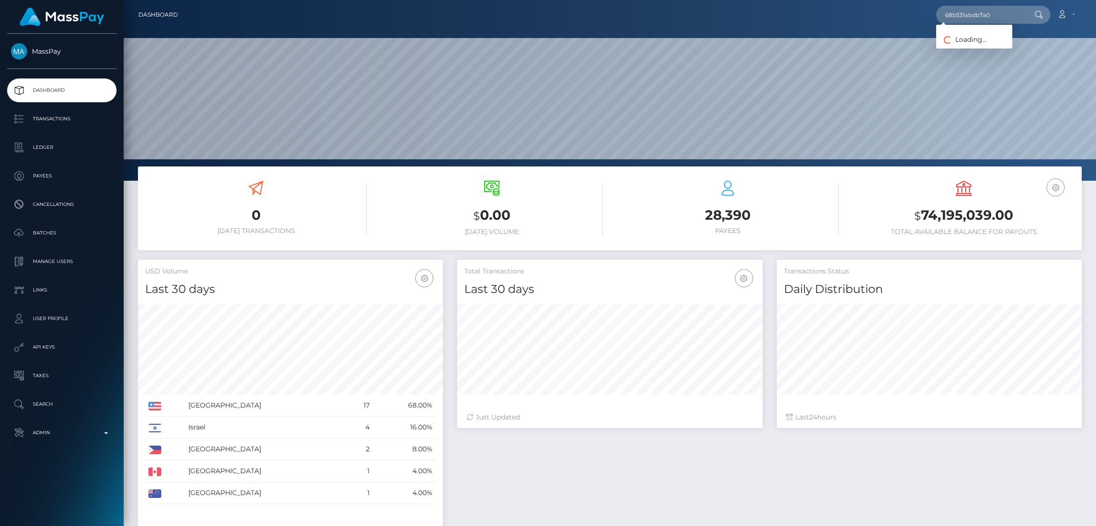
scroll to position [169, 305]
type input "68b531abdb7a0"
click at [975, 46] on link "Lara Bolzi (Alua USA Limited - )" at bounding box center [1002, 49] width 133 height 18
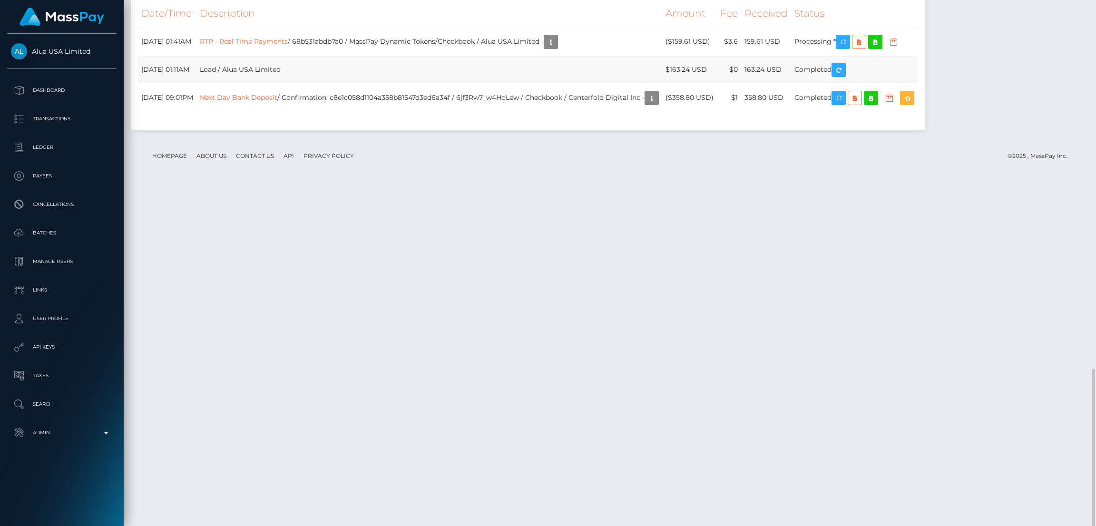
scroll to position [114, 305]
click at [288, 45] on link "RTP - Real Time Payments" at bounding box center [244, 41] width 88 height 9
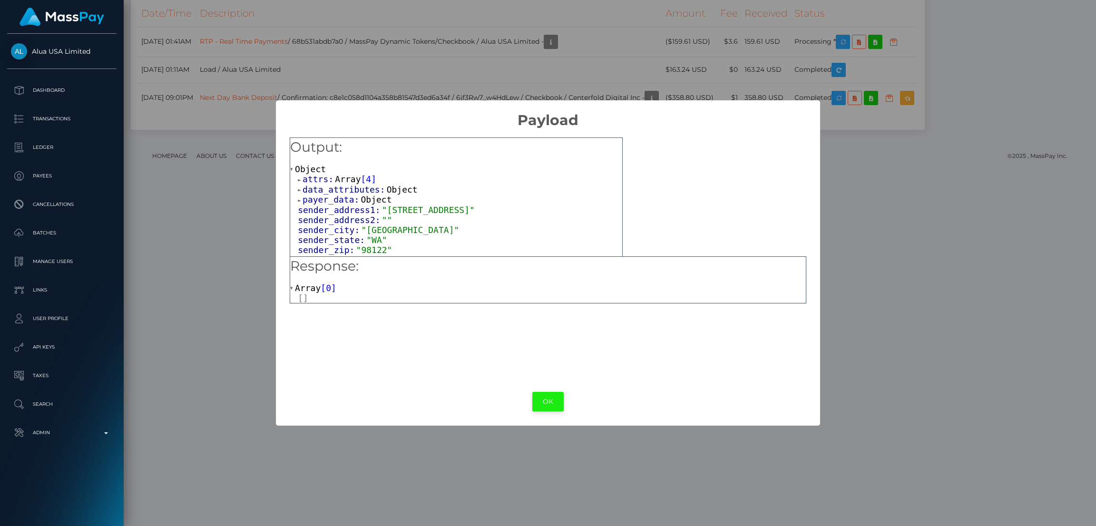
click at [545, 408] on button "OK" at bounding box center [547, 402] width 31 height 20
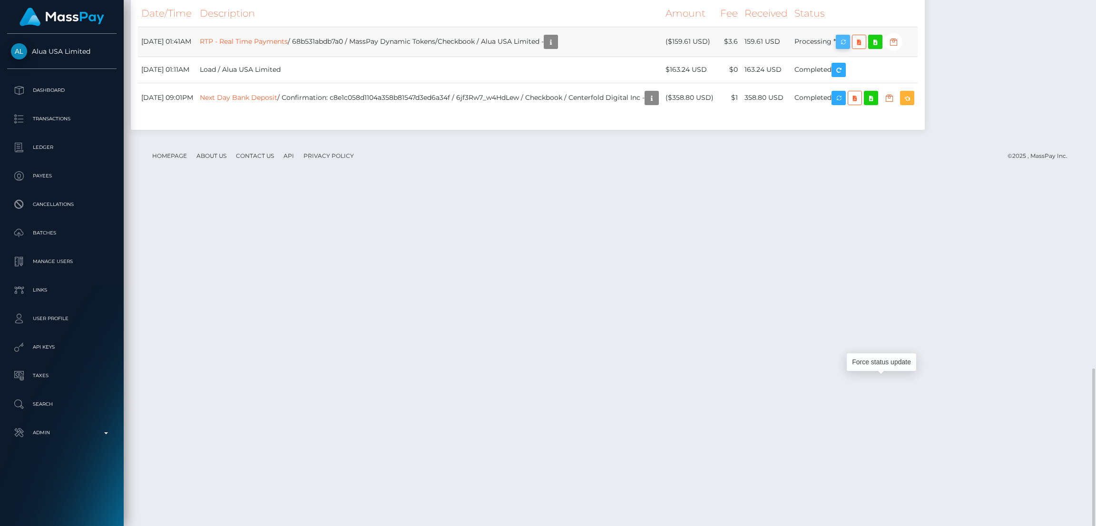
click at [849, 48] on icon "button" at bounding box center [842, 42] width 11 height 12
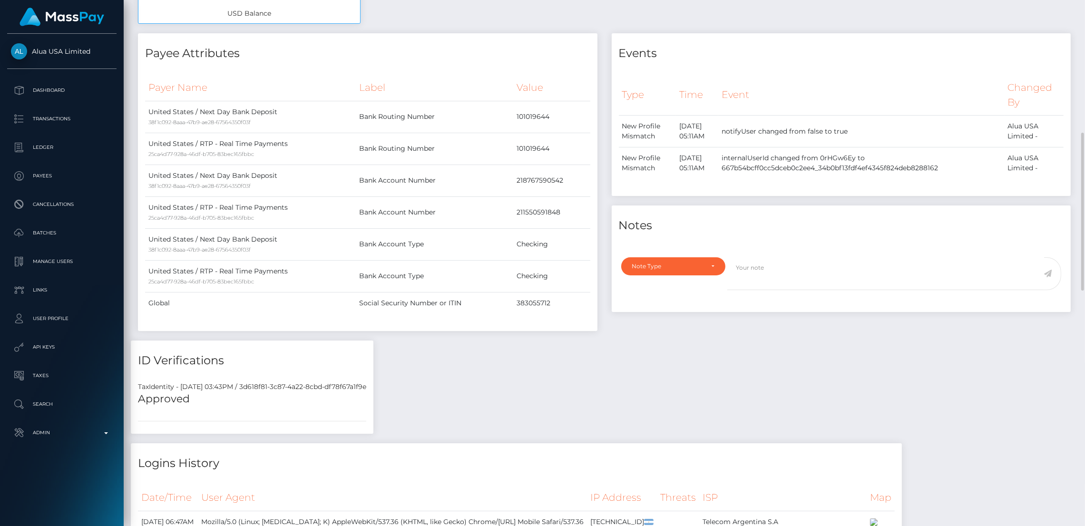
scroll to position [0, 0]
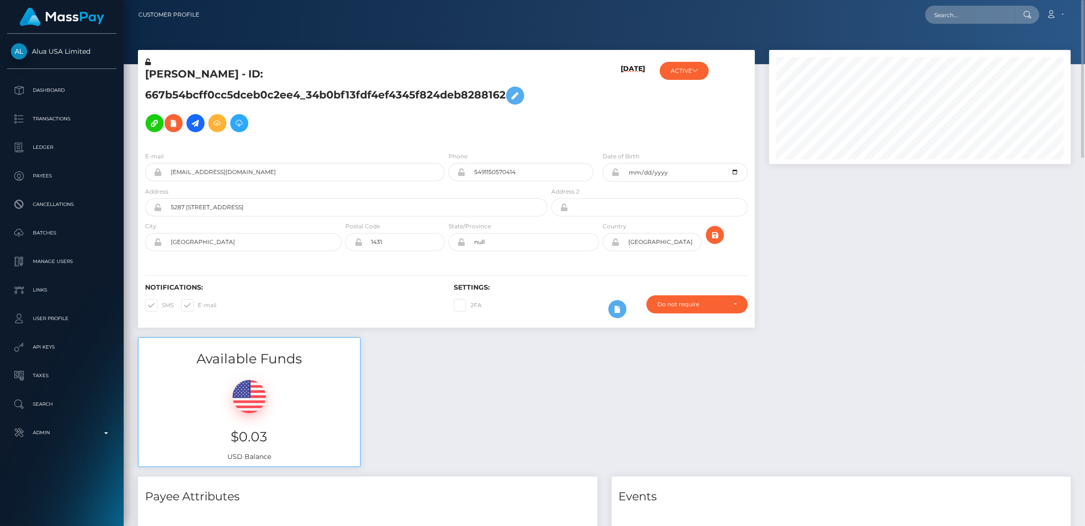
click at [950, 2] on nav "Customer Profile Loading... Loading... Account" at bounding box center [604, 14] width 961 height 29
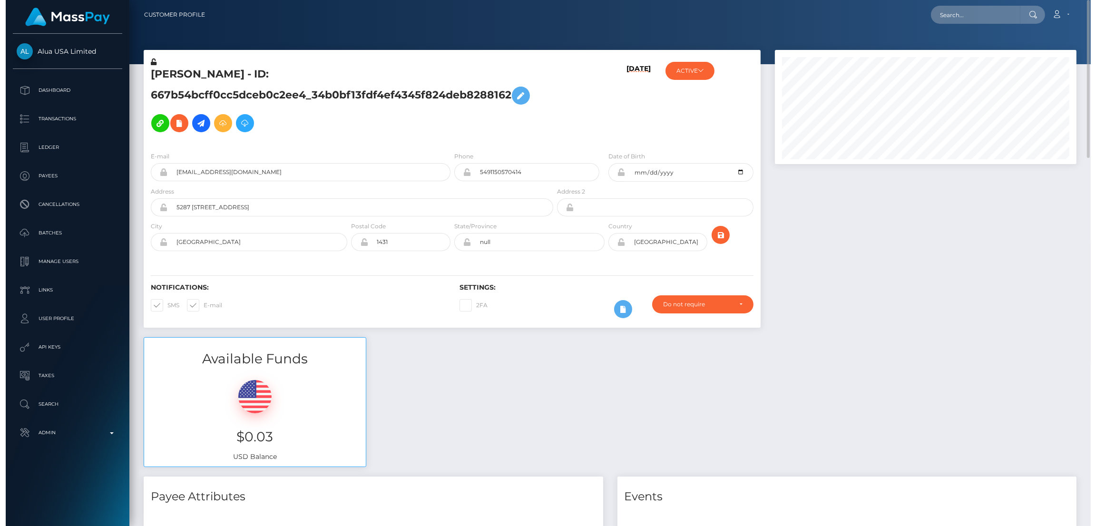
scroll to position [114, 305]
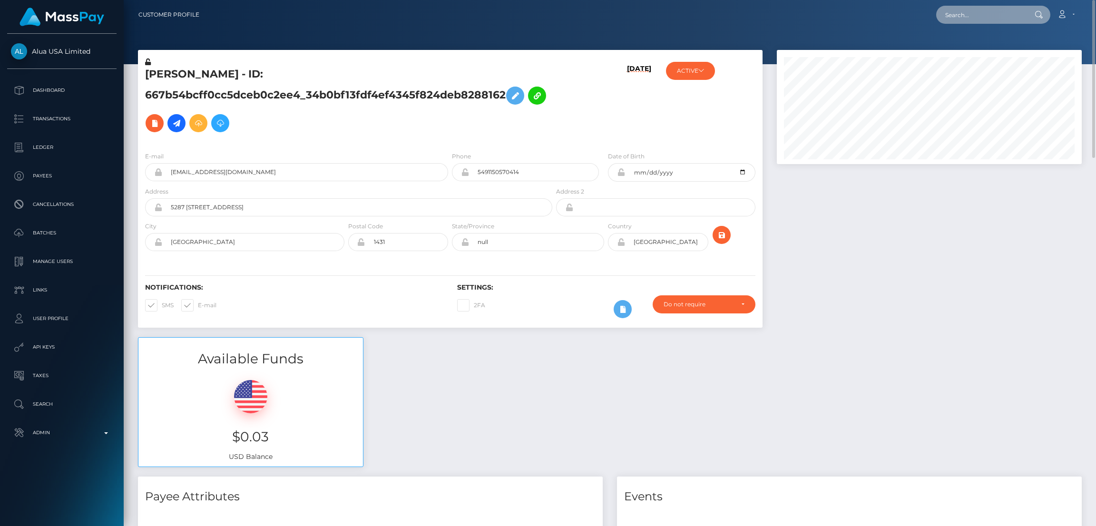
click at [957, 11] on input "text" at bounding box center [980, 15] width 89 height 18
paste input "papathanasioumitsos312@gmail.com"
type input "papathanasioumitsos312@gmail.com"
click at [1002, 48] on link "DIMITRIOS PAPATHANASIOU" at bounding box center [974, 49] width 76 height 18
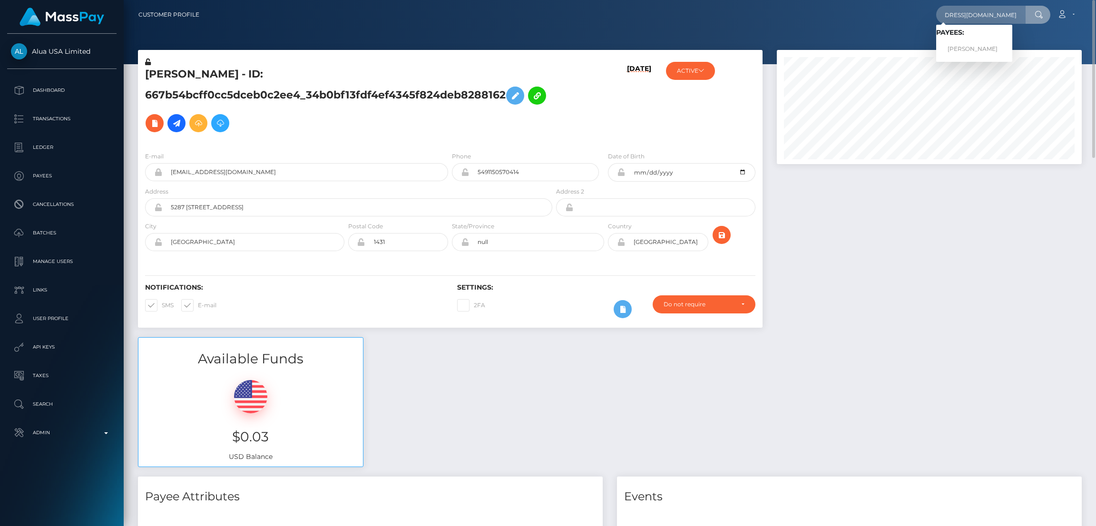
scroll to position [0, 0]
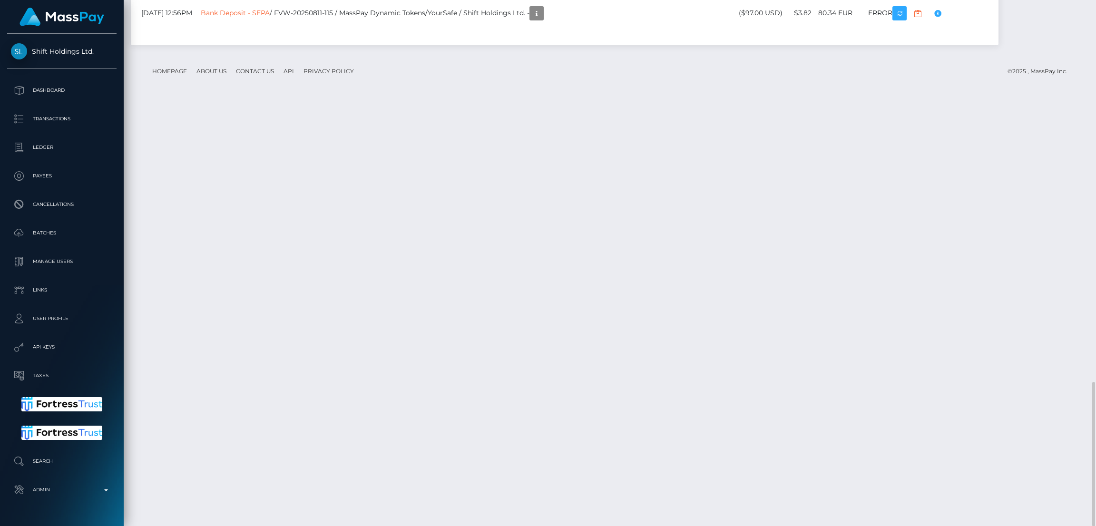
scroll to position [114, 305]
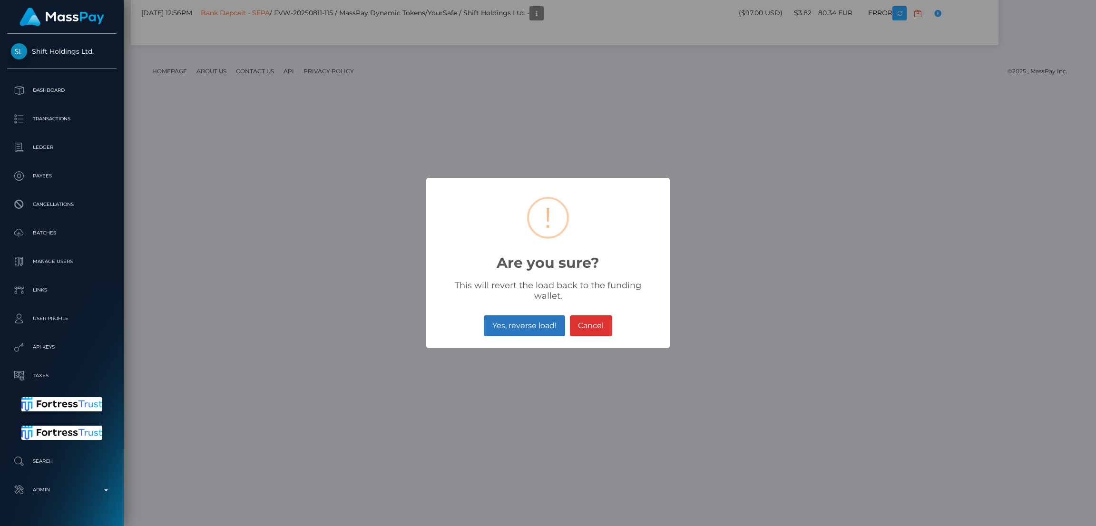
click at [509, 325] on button "Yes, reverse load!" at bounding box center [524, 325] width 81 height 21
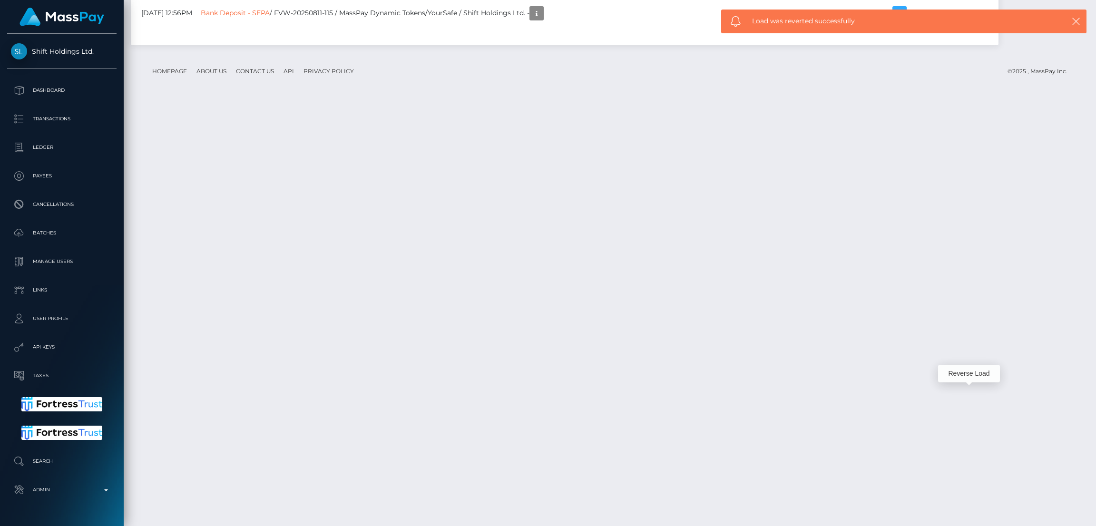
click at [974, 380] on div "Reverse Load" at bounding box center [969, 374] width 62 height 18
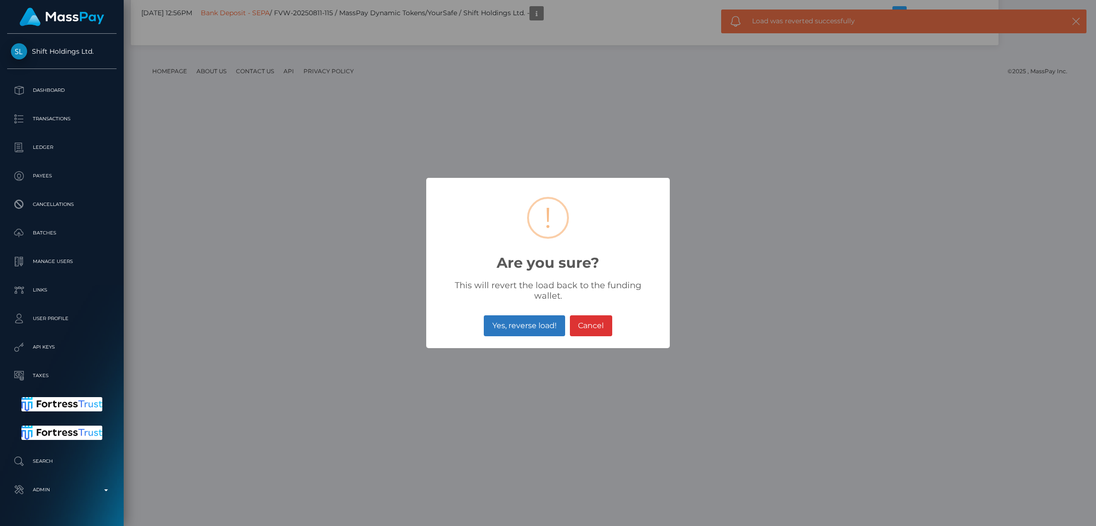
click at [538, 320] on button "Yes, reverse load!" at bounding box center [524, 325] width 81 height 21
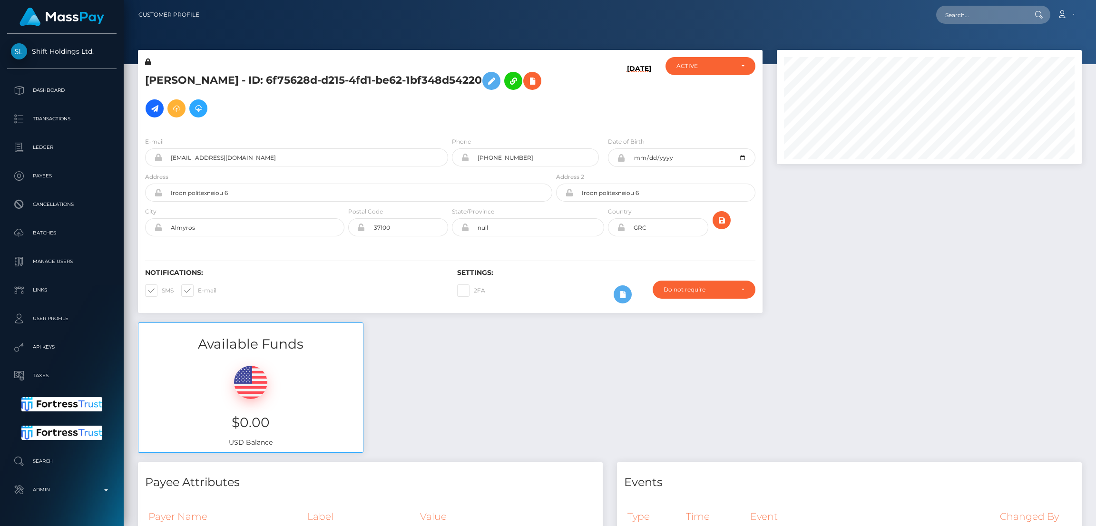
scroll to position [114, 305]
click at [978, 14] on input "text" at bounding box center [980, 15] width 89 height 18
paste input "[EMAIL_ADDRESS][DOMAIN_NAME]"
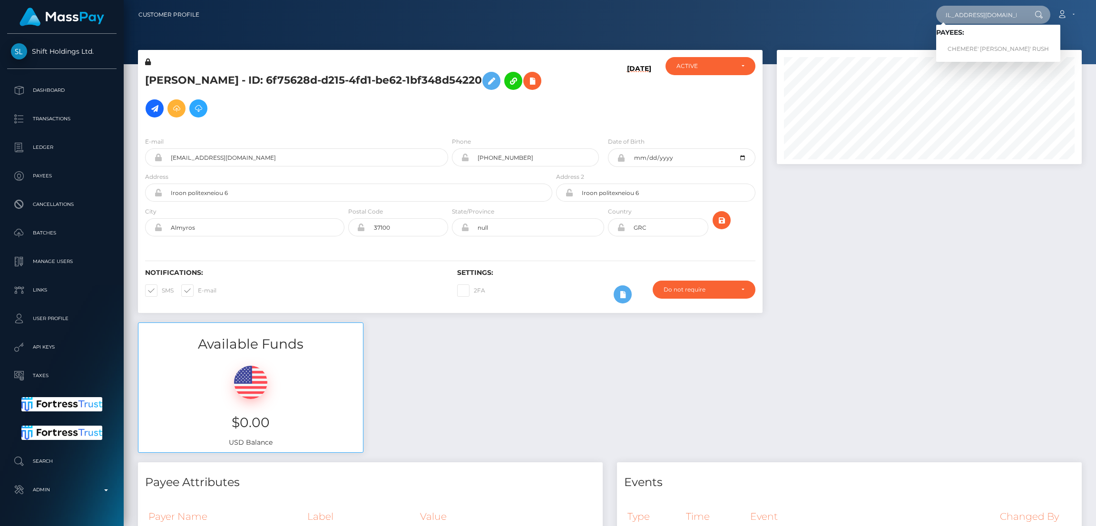
type input "[EMAIL_ADDRESS][DOMAIN_NAME]"
click at [962, 48] on link "CHEMERE' SHANTE' RUSH" at bounding box center [998, 49] width 124 height 18
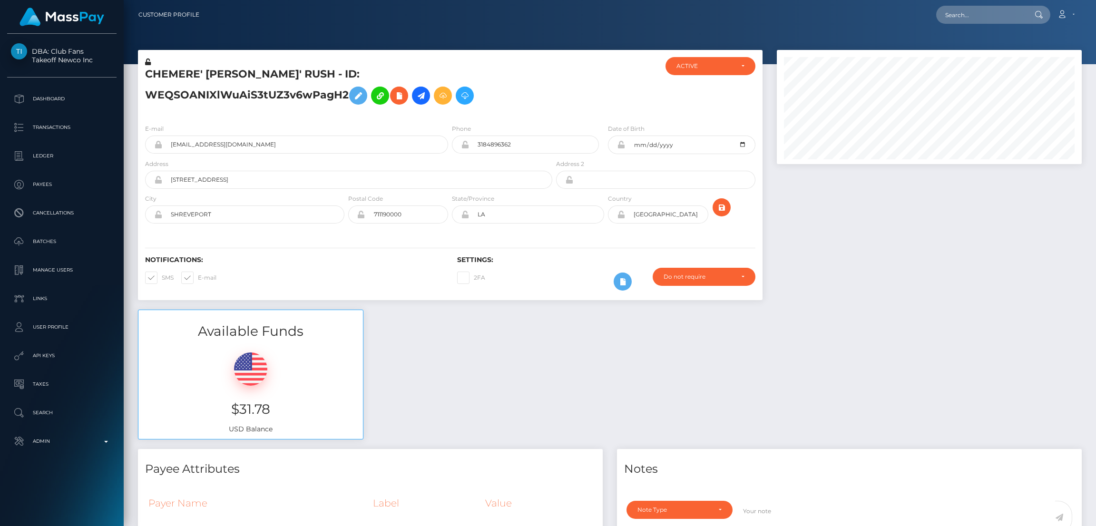
scroll to position [114, 305]
click at [364, 90] on icon at bounding box center [357, 96] width 11 height 12
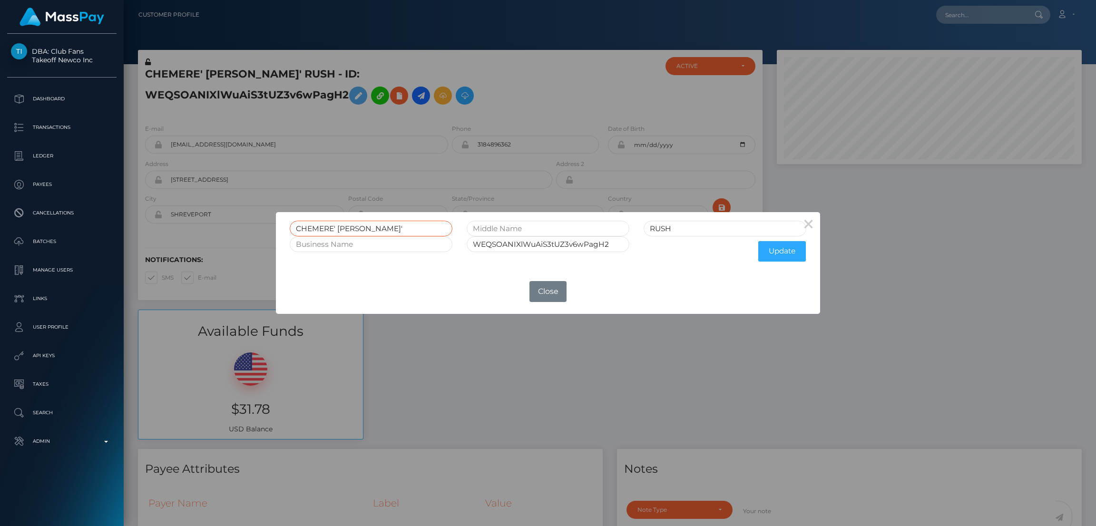
drag, startPoint x: 388, startPoint y: 225, endPoint x: 234, endPoint y: 223, distance: 154.1
click at [234, 223] on div "× CHEMERE' [PERSON_NAME]' RUSH WEQSOANIXlWuAiS3tUZ3v6wPagH2 Update OK No Close" at bounding box center [548, 263] width 1096 height 526
click at [547, 291] on button "Close" at bounding box center [547, 291] width 37 height 21
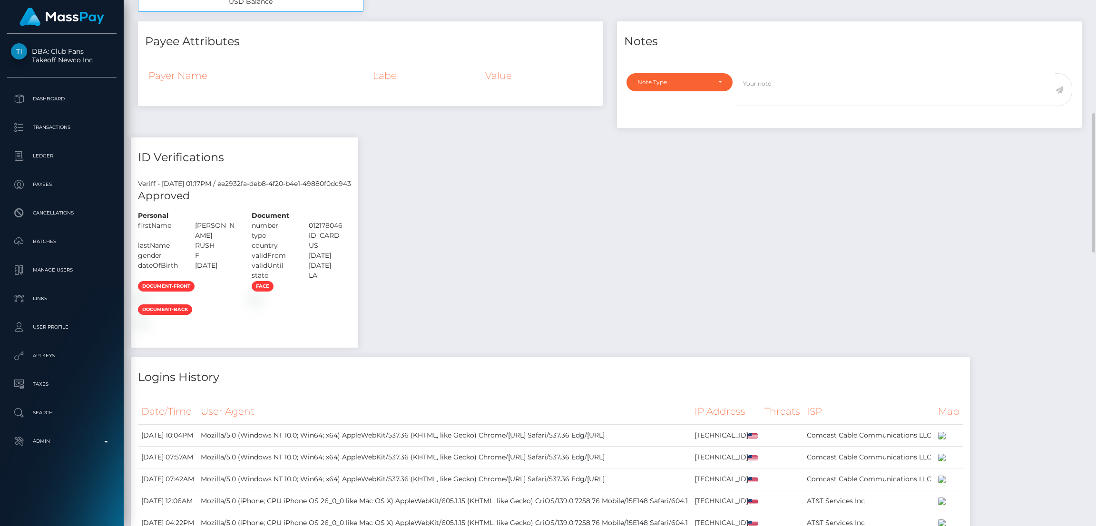
scroll to position [0, 0]
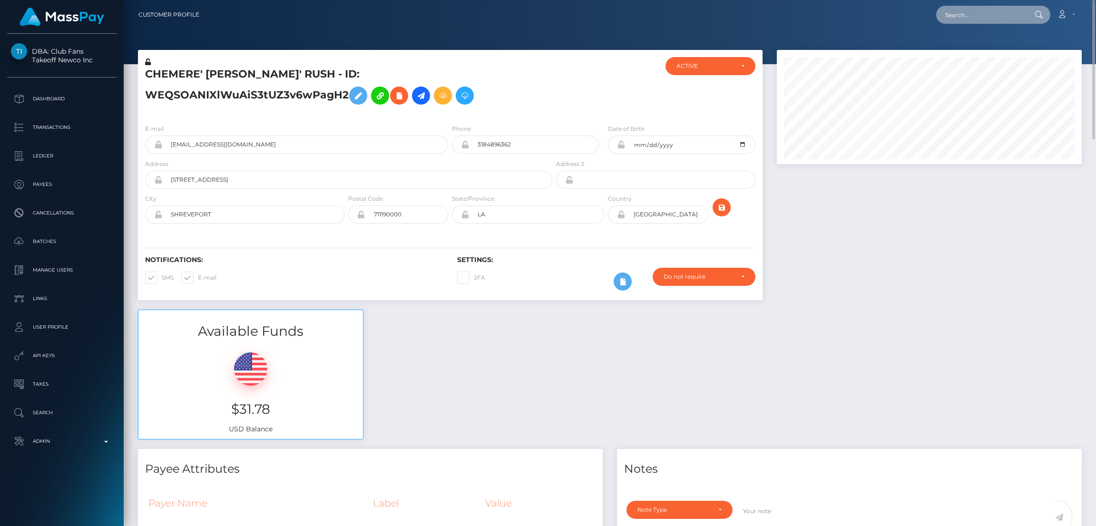
click at [995, 21] on input "text" at bounding box center [980, 15] width 89 height 18
paste input "7f9fd43d-7dfc-11f0-8023-0266f44cc279"
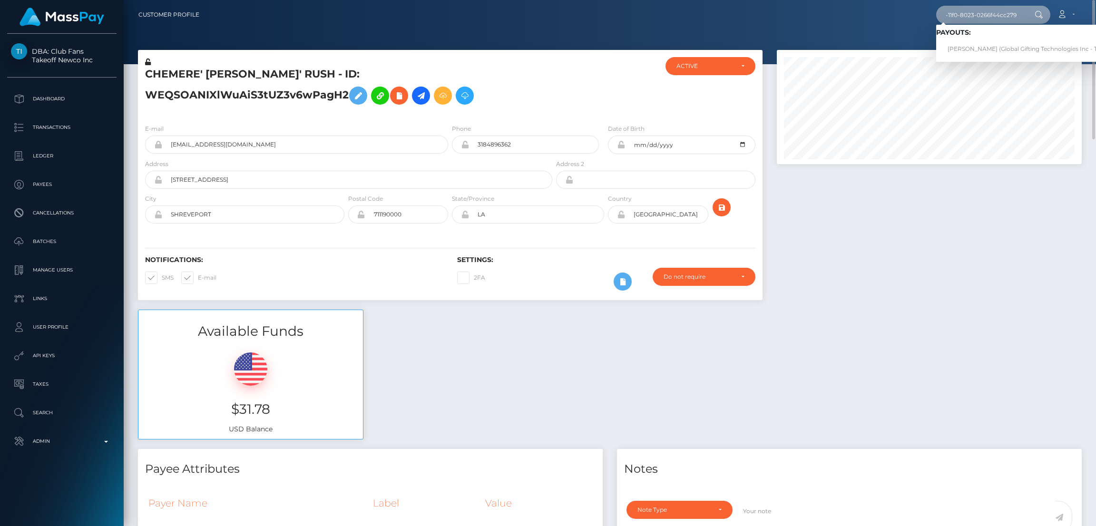
type input "7f9fd43d-7dfc-11f0-8023-0266f44cc279"
click at [981, 50] on link "LISA ANNA HOEKSTRA (Global Gifting Technologies Inc - Throne)" at bounding box center [1032, 49] width 192 height 18
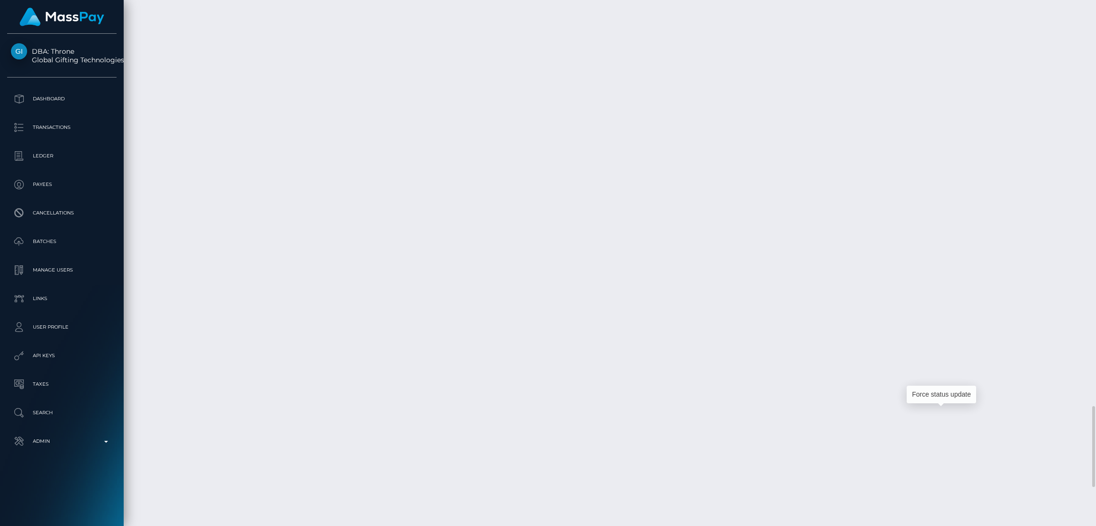
scroll to position [114, 305]
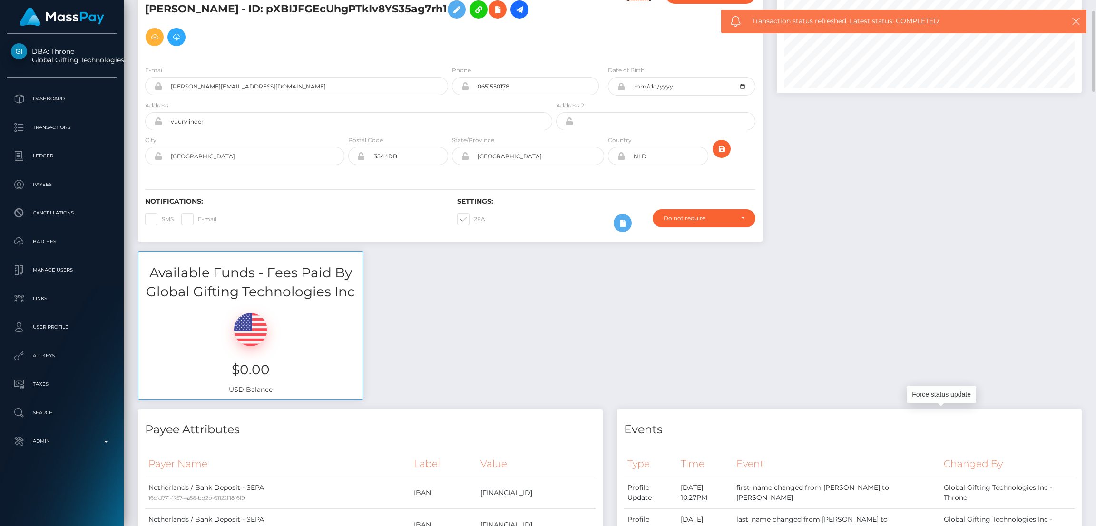
scroll to position [0, 0]
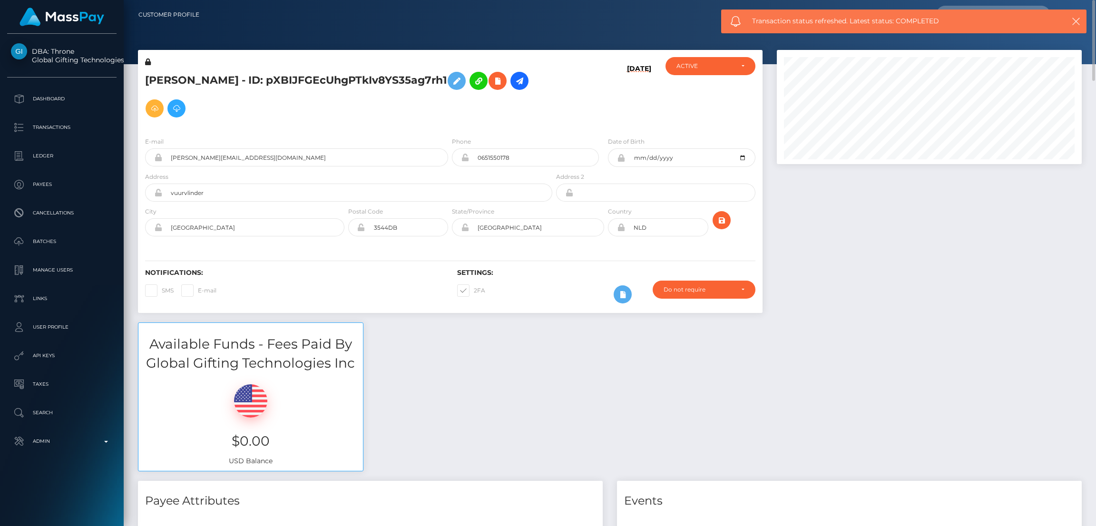
click at [243, 75] on h5 "LISA ANNA HOEKSTRA - ID: pXBIJFGEcUhgPTkIv8YS35ag7rh1" at bounding box center [346, 94] width 402 height 55
click at [243, 76] on h5 "LISA ANNA HOEKSTRA - ID: pXBIJFGEcUhgPTkIv8YS35ag7rh1" at bounding box center [346, 94] width 402 height 55
copy h5 "HOEKSTRA"
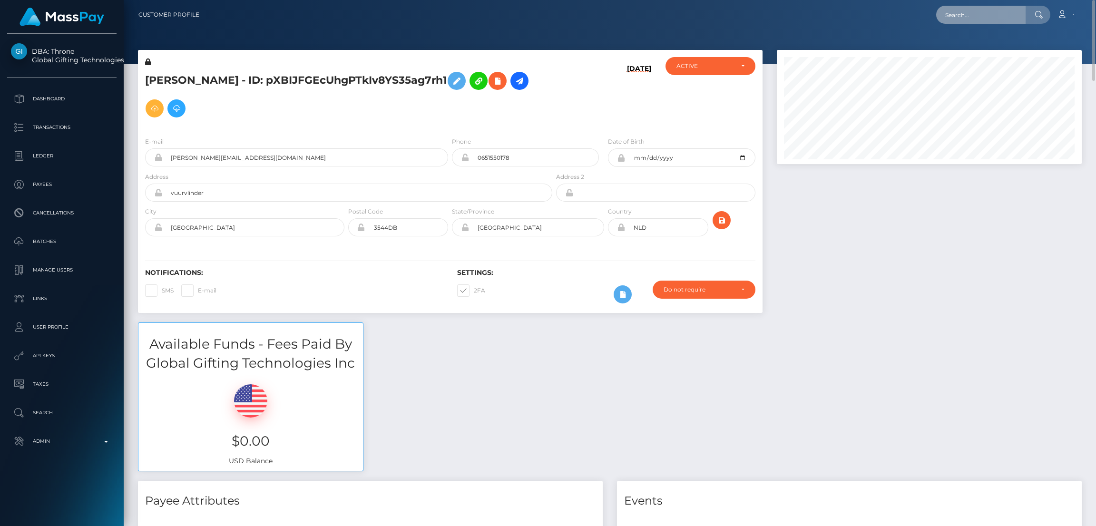
click at [963, 21] on input "text" at bounding box center [980, 15] width 89 height 18
paste input "businessidnew2@gmail.com RET"
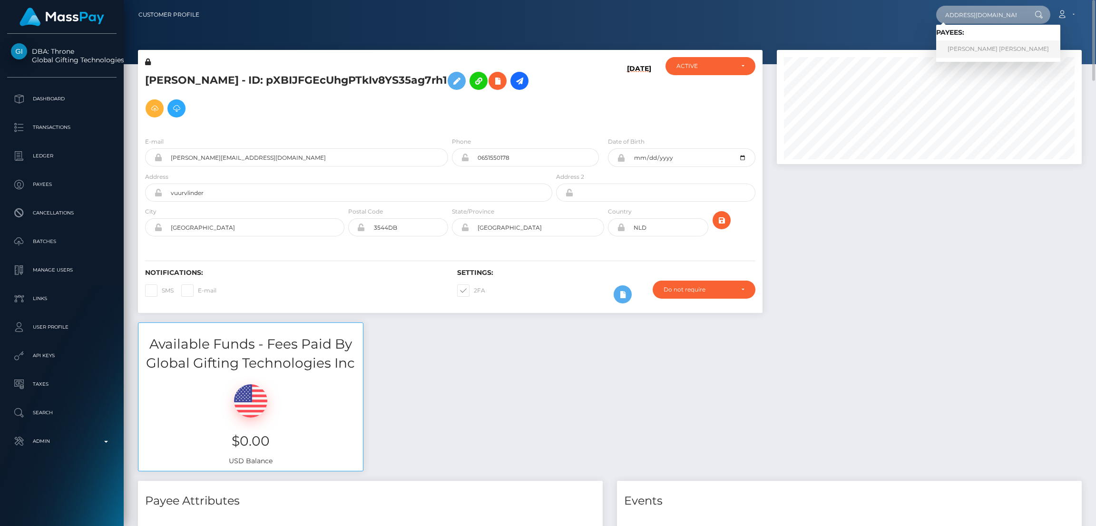
type input "businessidnew2@gmail.com RET"
click at [964, 49] on link "RAFAT AMIR RET" at bounding box center [998, 49] width 124 height 18
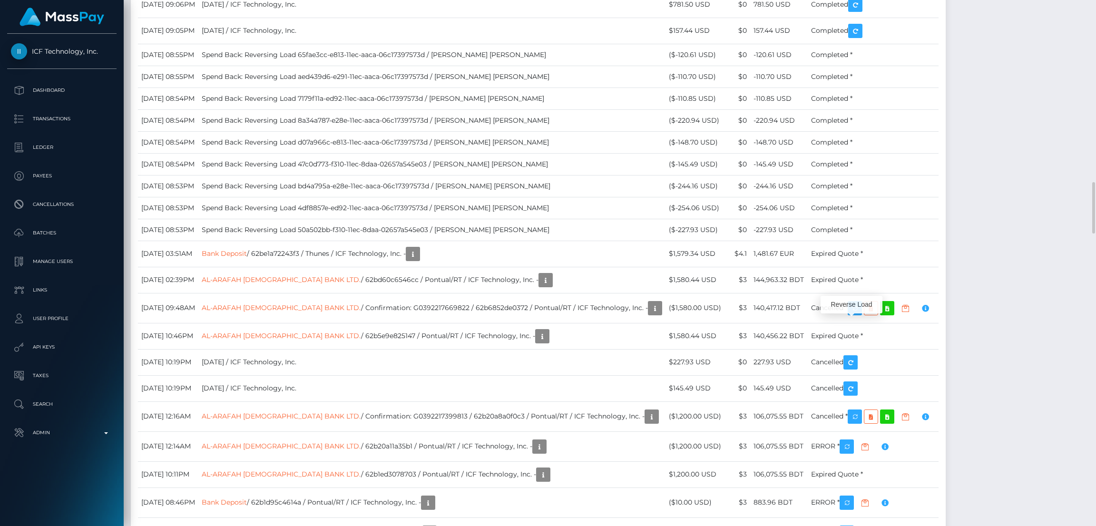
scroll to position [114, 305]
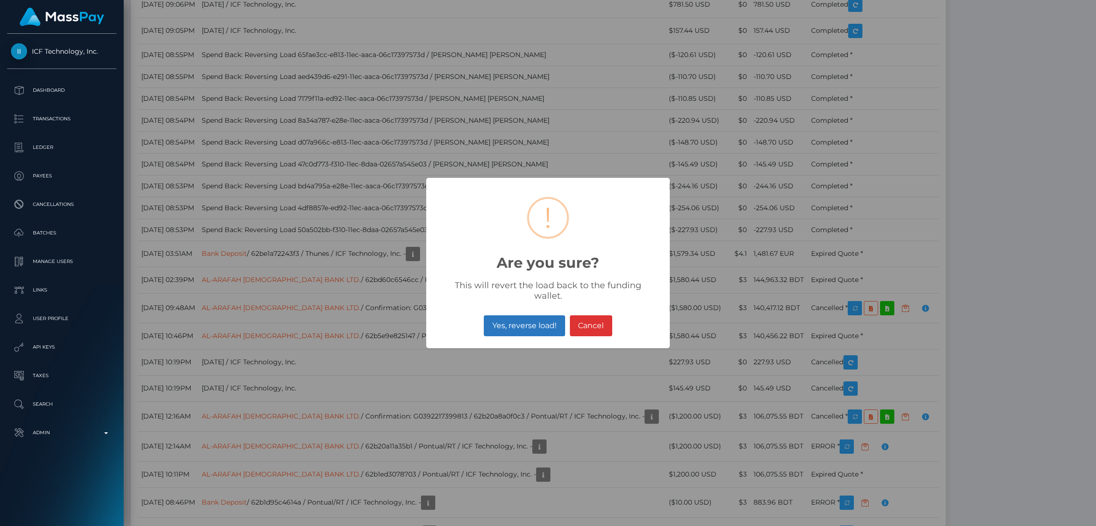
click at [520, 320] on button "Yes, reverse load!" at bounding box center [524, 325] width 81 height 21
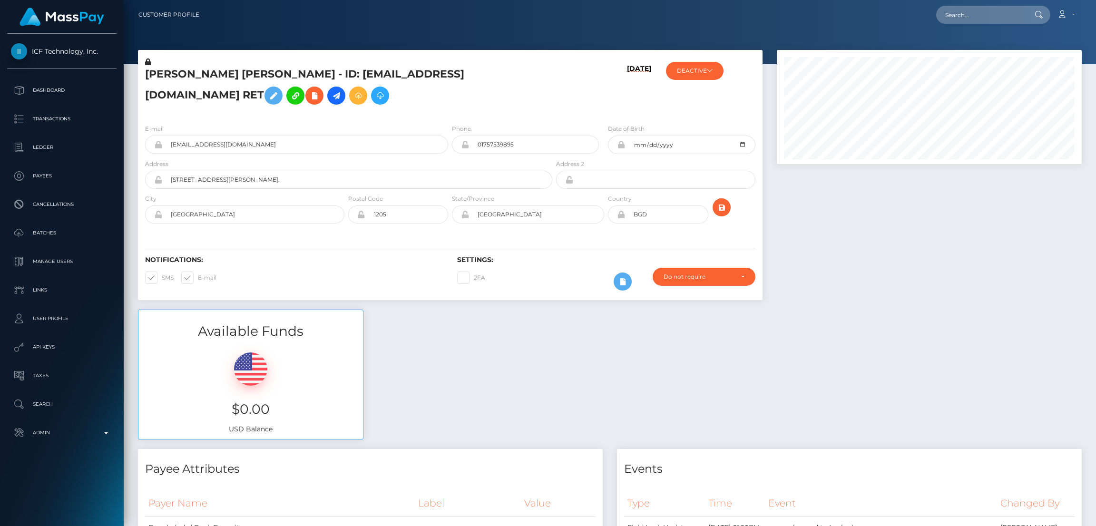
scroll to position [114, 305]
click at [987, 14] on input "text" at bounding box center [980, 15] width 89 height 18
paste input "3c245787-1d16-11ef-9e42-062d9cd50a19"
type input "3c245787-1d16-11ef-9e42-062d9cd50a19"
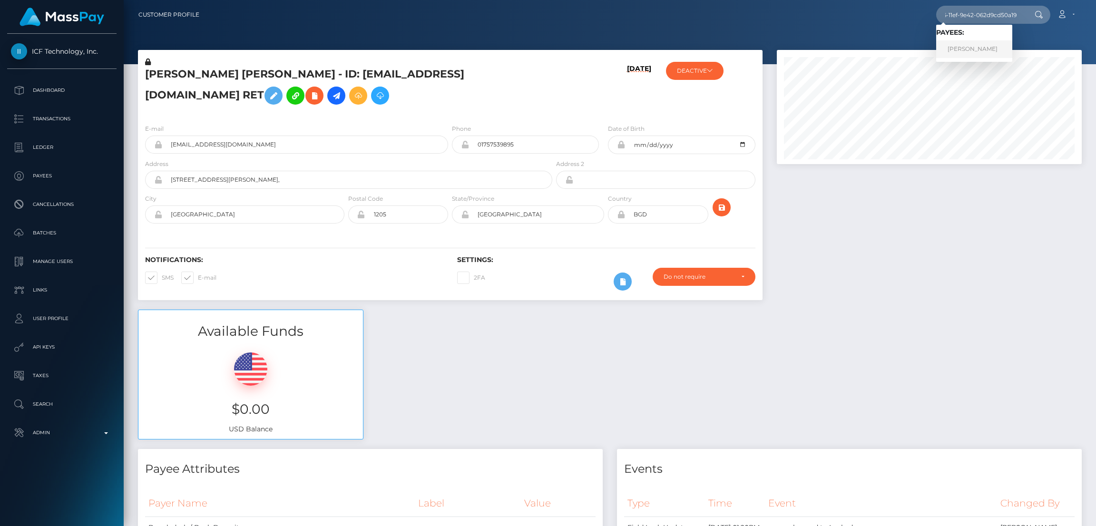
click at [991, 49] on link "Laimar Sosa" at bounding box center [974, 49] width 76 height 18
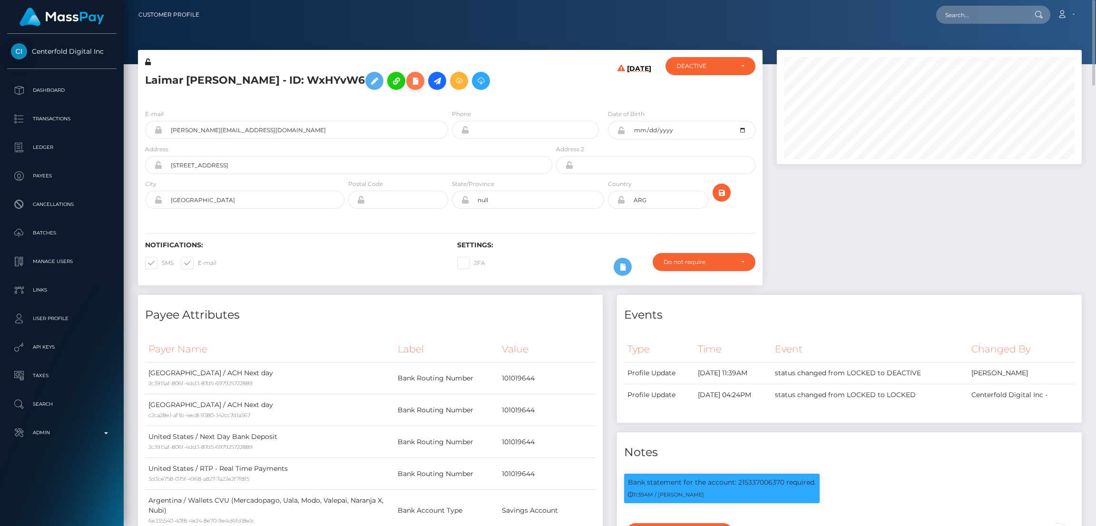
click at [410, 86] on icon at bounding box center [415, 81] width 11 height 12
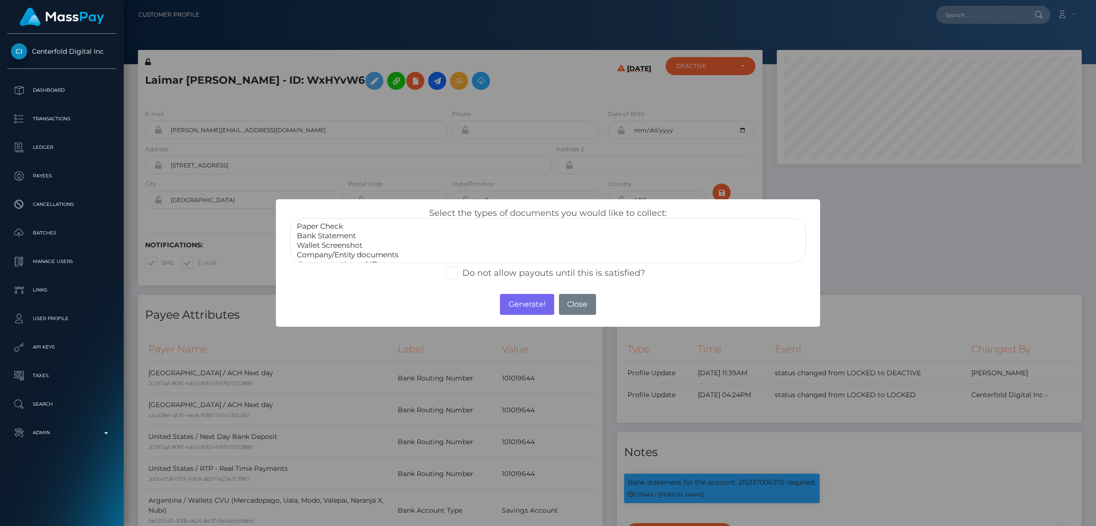
select select "Bank Statement"
click at [341, 237] on option "Bank Statement" at bounding box center [548, 236] width 504 height 10
click at [510, 301] on button "Generate!" at bounding box center [527, 304] width 54 height 21
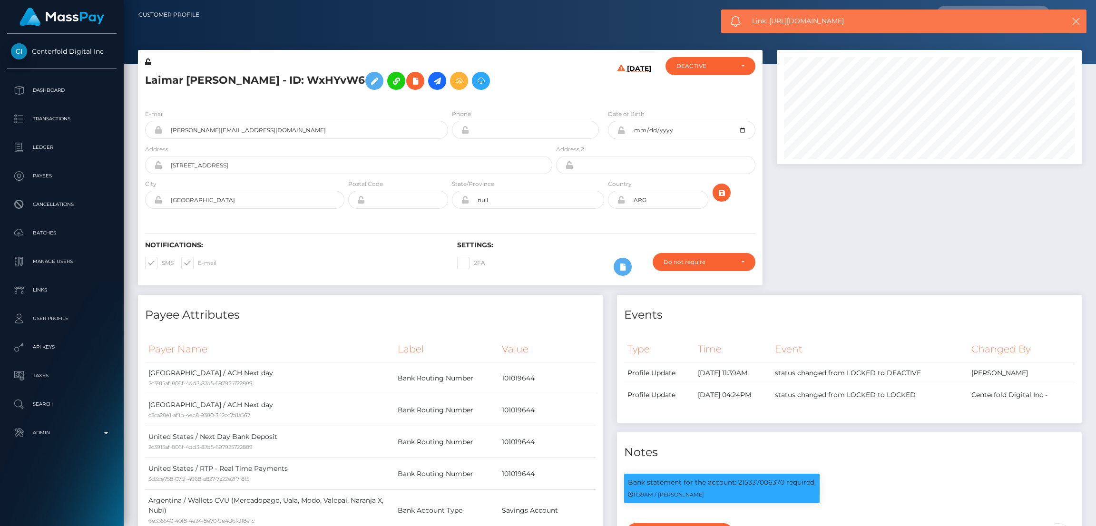
click at [830, 20] on span "Link: https://l.maspay.io/mh613" at bounding box center [896, 21] width 289 height 10
copy span "Link: https://l.maspay.io/mh613"
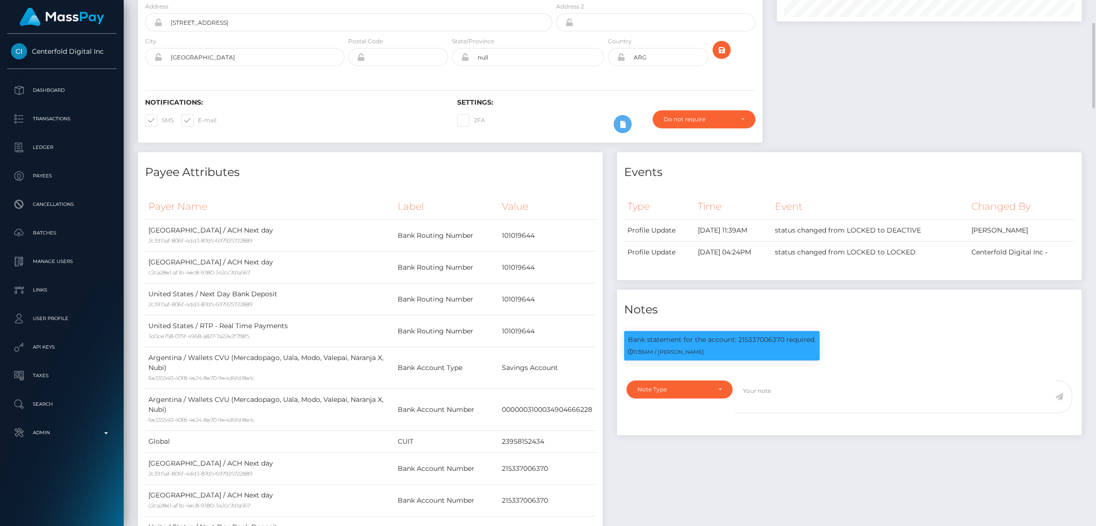
scroll to position [114, 305]
click at [764, 335] on p "Bank statement for the account: 215337006370 required." at bounding box center [722, 340] width 188 height 10
copy p "215337006370"
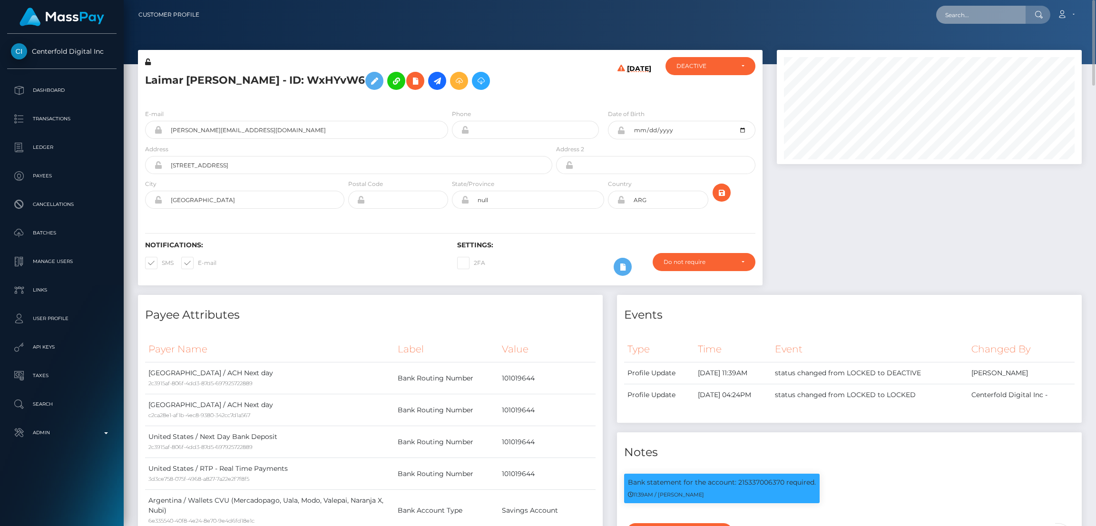
click at [957, 16] on input "text" at bounding box center [980, 15] width 89 height 18
paste input "rockstardesign01@gmail.com"
type input "rockstardesign01@gmail.com"
click at [971, 51] on link "Eka Kikvadze" at bounding box center [974, 49] width 76 height 18
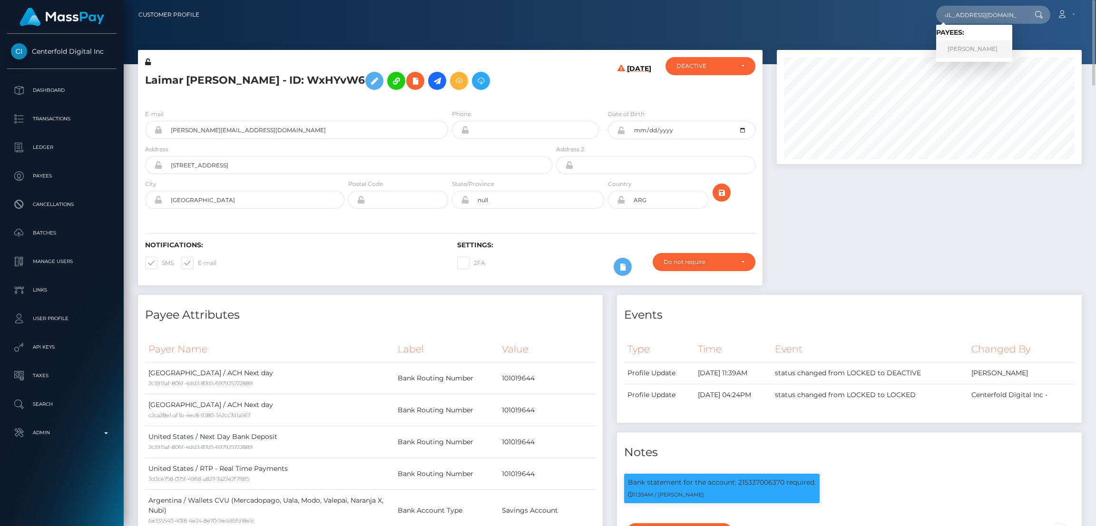
scroll to position [0, 0]
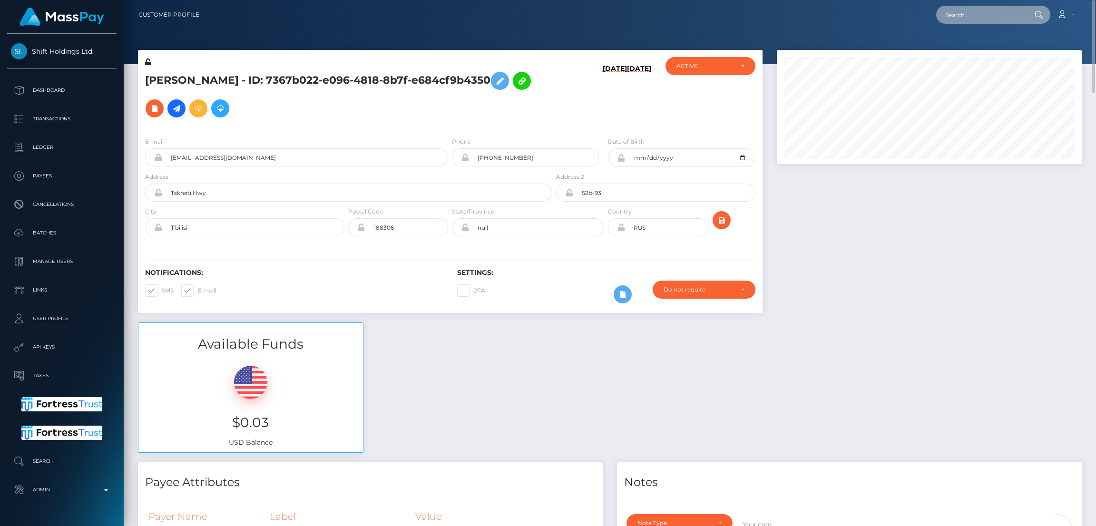
drag, startPoint x: 977, startPoint y: 11, endPoint x: 966, endPoint y: 12, distance: 10.5
click at [977, 11] on input "text" at bounding box center [980, 15] width 89 height 18
paste input "36b6a63a-1b2c-4d20-9305-b5d128f82cb5"
type input "36b6a63a-1b2c-4d20-9305-b5d128f82cb5"
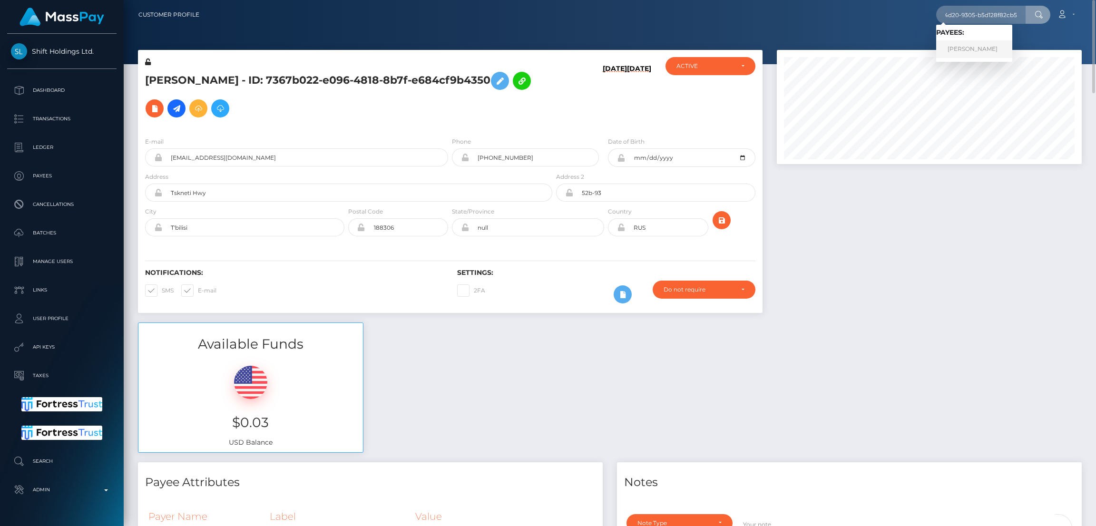
click at [1000, 51] on link "Eka Kikvadze" at bounding box center [974, 49] width 76 height 18
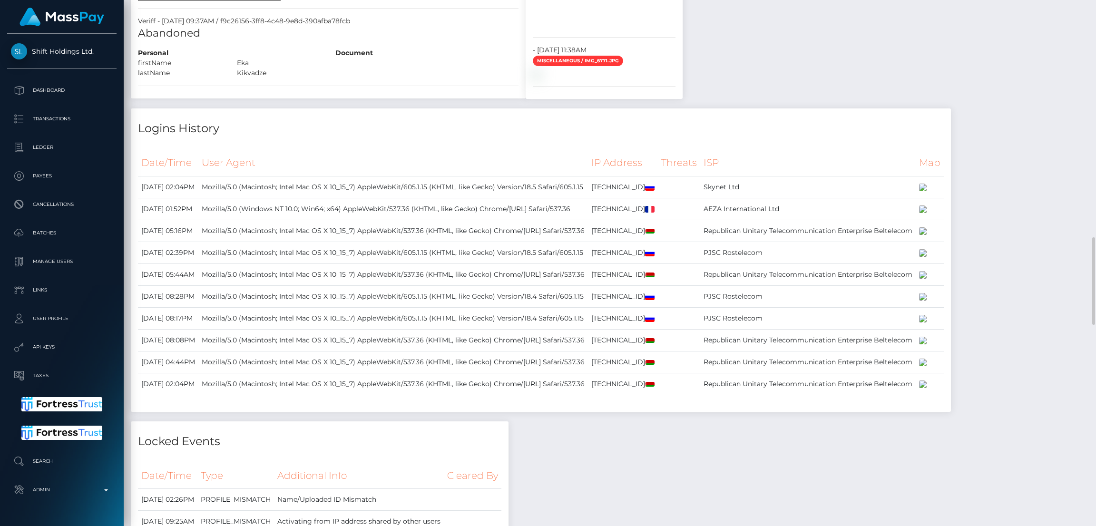
scroll to position [1070, 0]
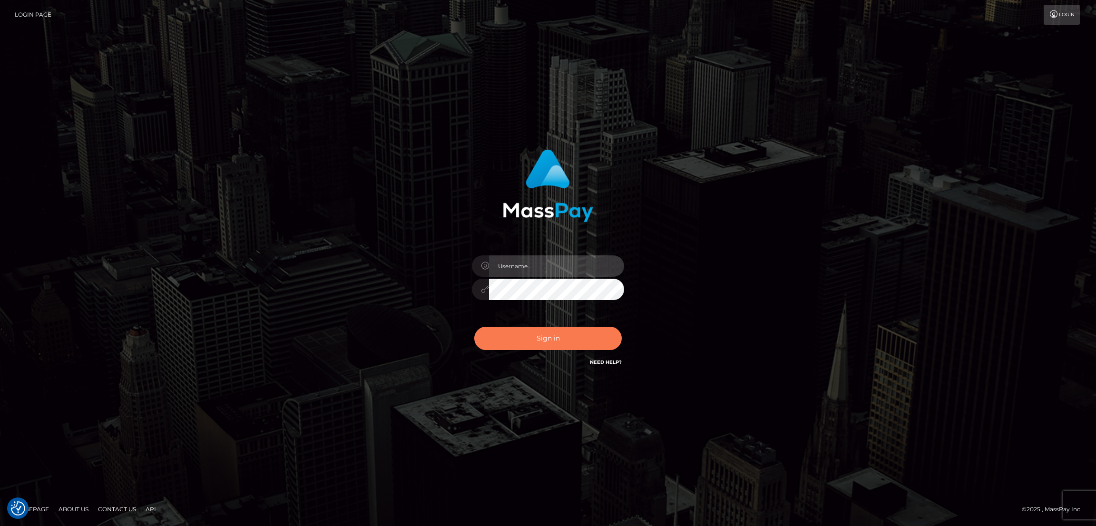
type input "alexstef"
click at [555, 340] on button "Sign in" at bounding box center [547, 338] width 147 height 23
type input "alexstef"
click at [555, 340] on button "Sign in" at bounding box center [547, 338] width 147 height 23
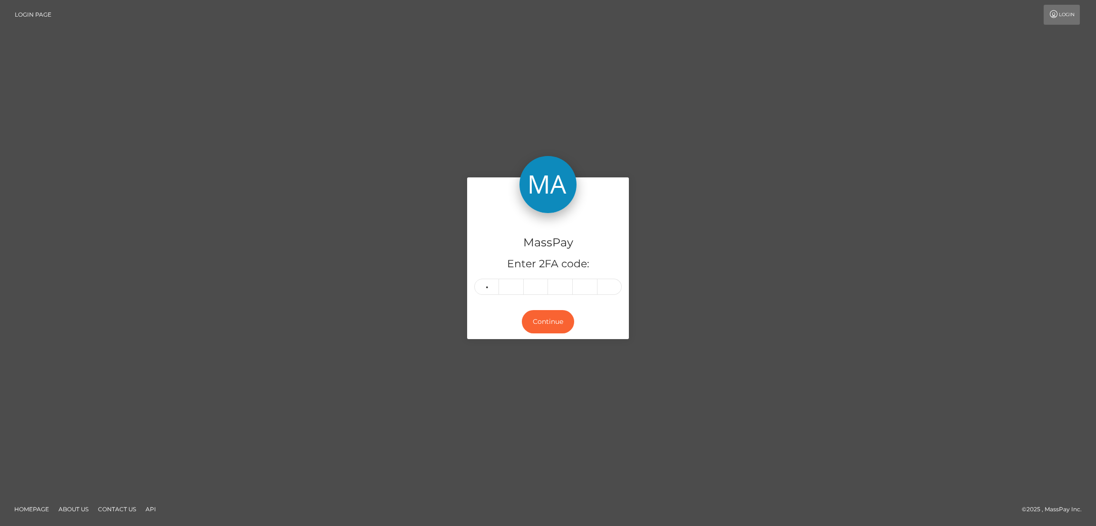
type input "7"
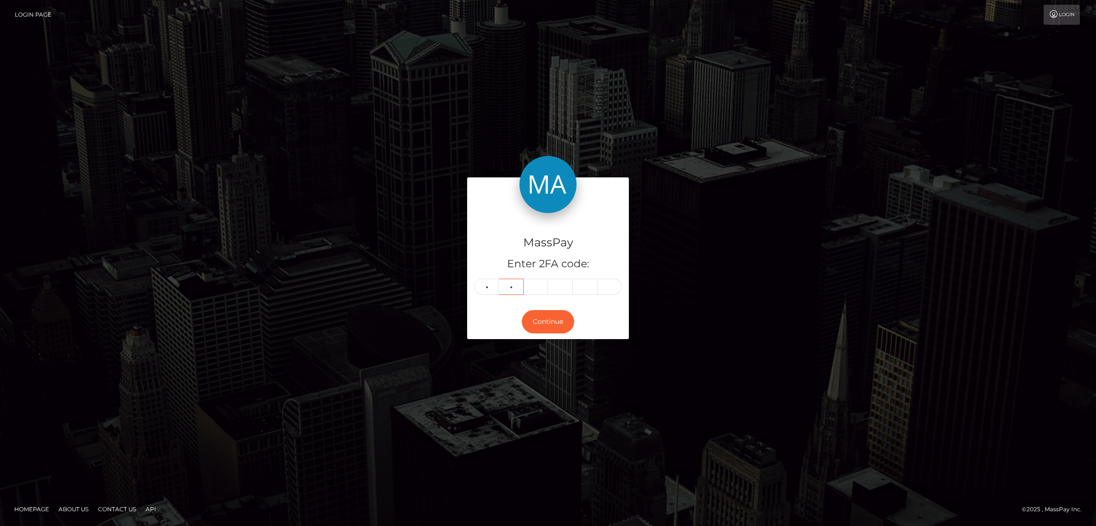
type input "7"
type input "6"
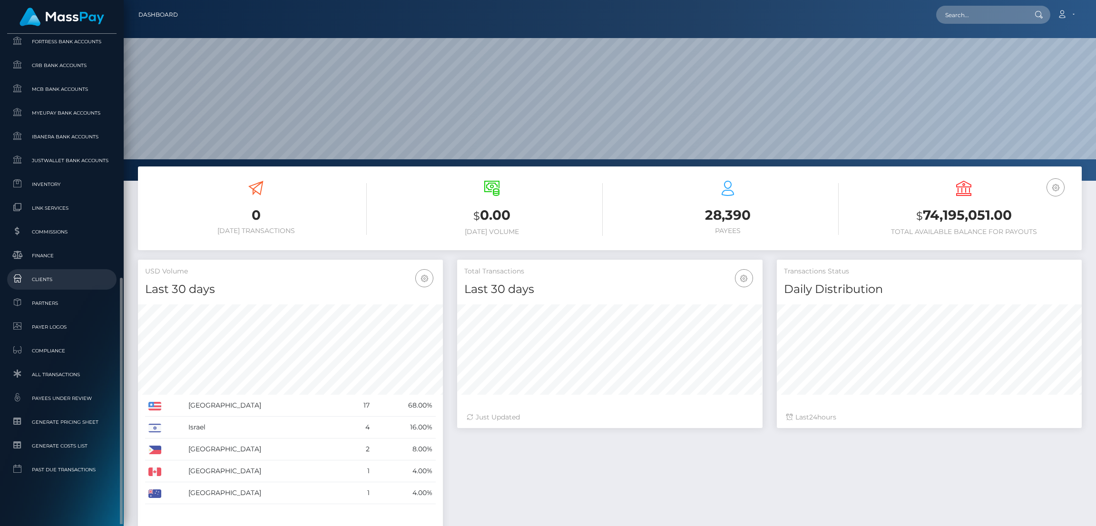
scroll to position [473, 0]
click at [77, 277] on span "Clients" at bounding box center [62, 276] width 102 height 11
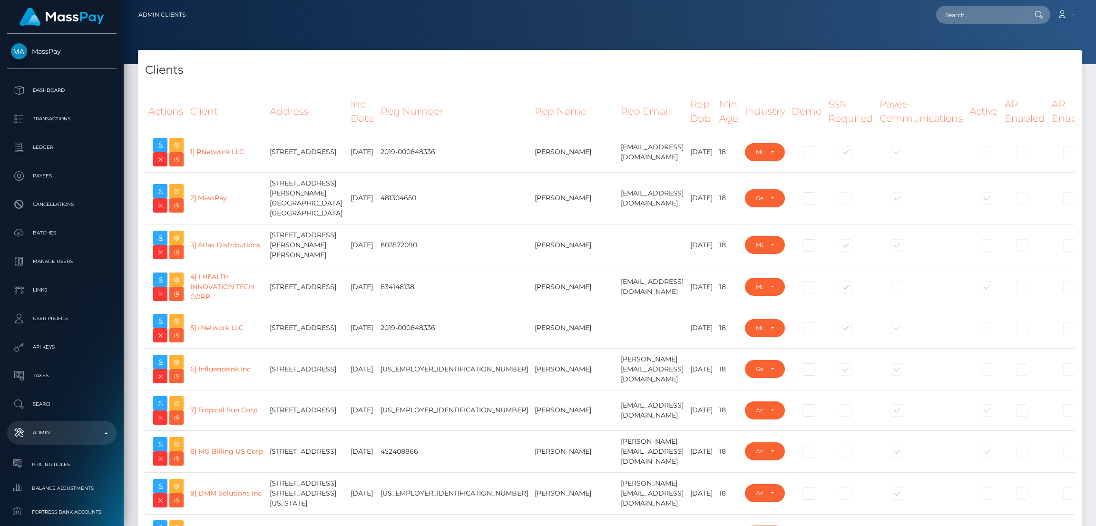
select select "223"
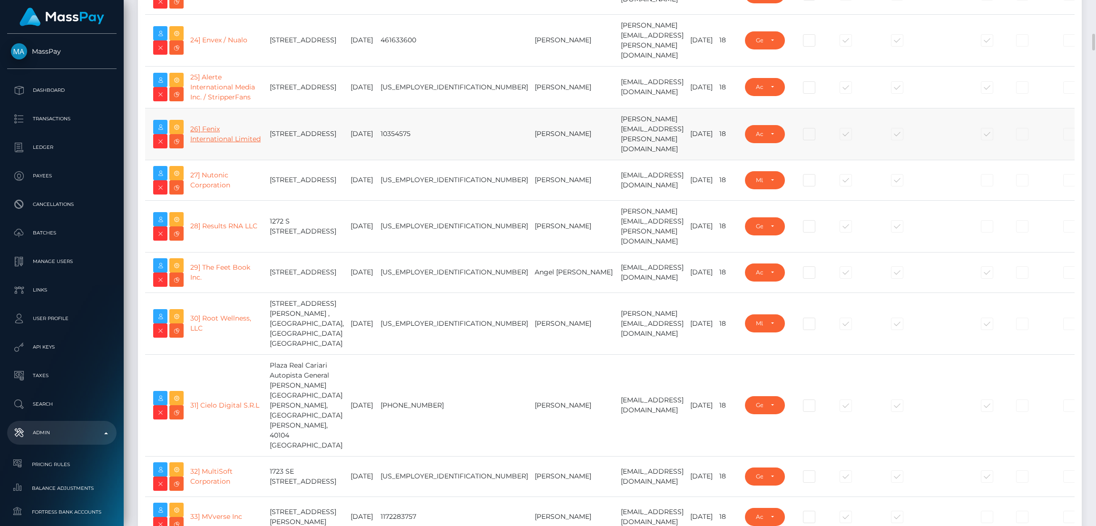
click at [224, 143] on link "26] Fenix International Limited" at bounding box center [225, 134] width 70 height 19
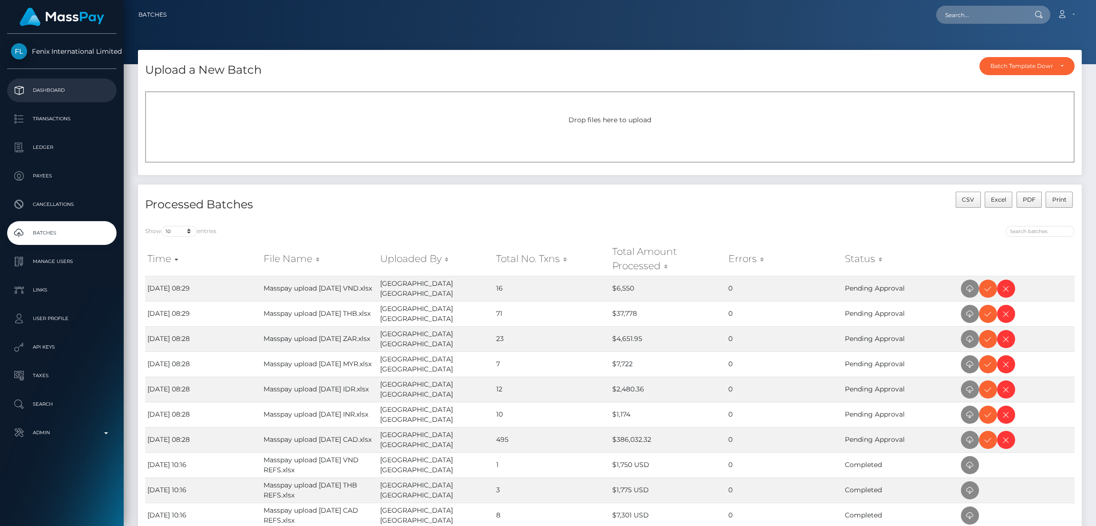
click at [68, 83] on p "Dashboard" at bounding box center [62, 90] width 102 height 14
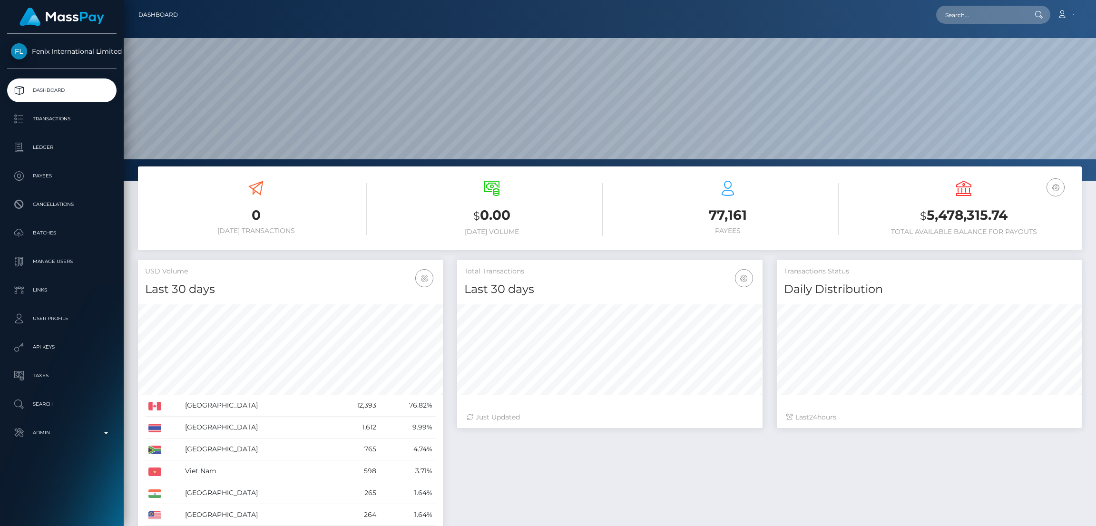
scroll to position [169, 305]
click at [958, 8] on input "text" at bounding box center [980, 15] width 89 height 18
paste input "fcf2d3d1735048c0ab449103ef670da"
click at [965, 15] on input "fcf2d3d1735048c0ab449103ef670da" at bounding box center [980, 15] width 89 height 18
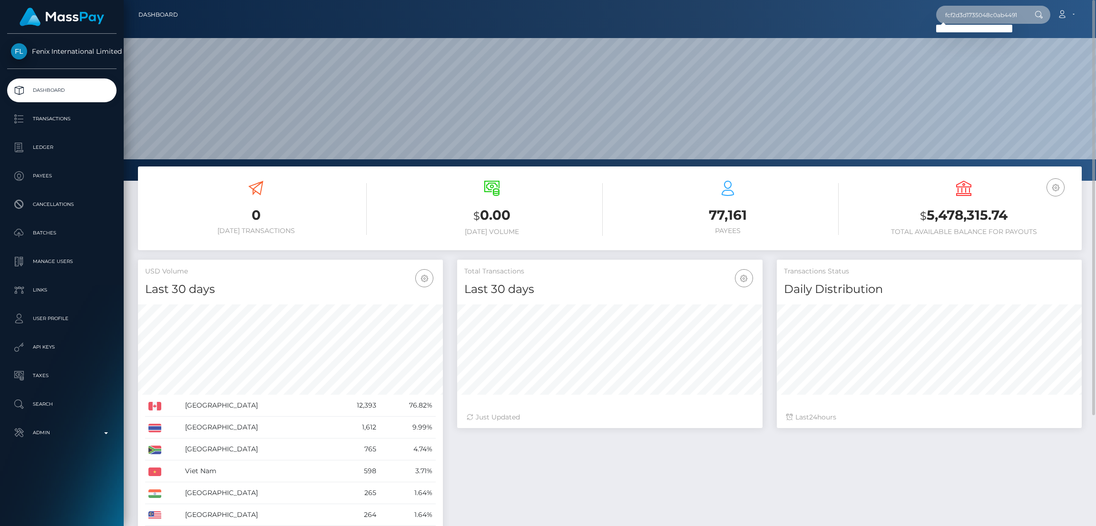
click at [994, 17] on input "fcf2d3d1735048c0ab449103ef670da" at bounding box center [980, 15] width 89 height 18
paste input "c"
type input "fcf2d3d1735048c0ab449103ef670dac"
click at [961, 48] on link "DAJANA TOVA EVA" at bounding box center [975, 49] width 79 height 18
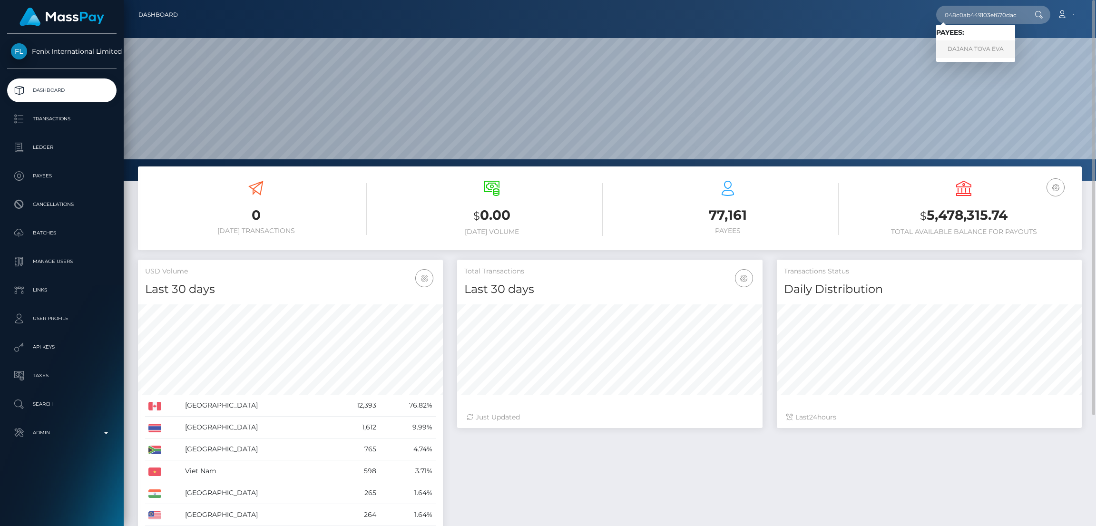
scroll to position [0, 0]
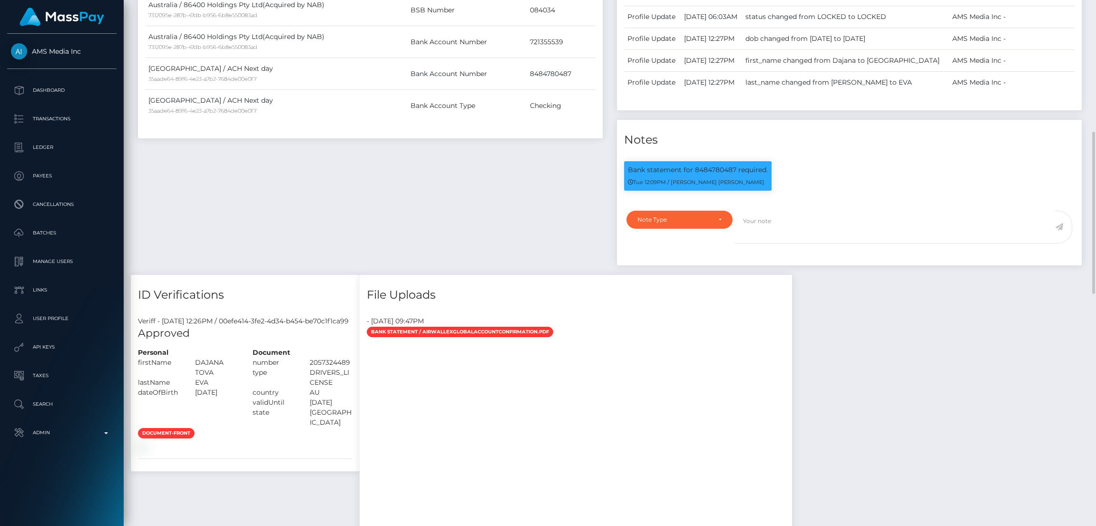
scroll to position [114, 305]
click at [704, 169] on p "Bank statement for 8484780487 required." at bounding box center [698, 170] width 140 height 10
copy p "8484780487"
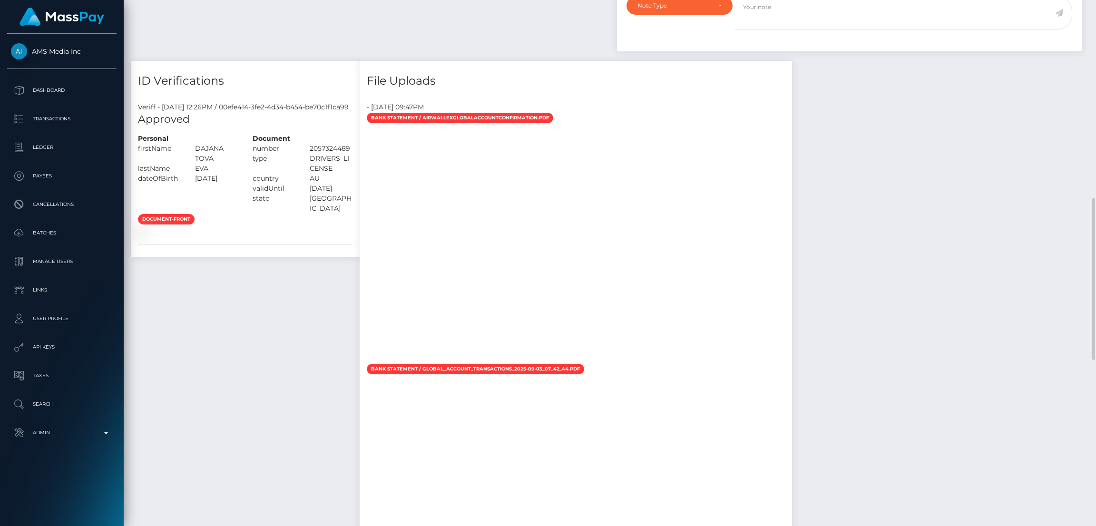
scroll to position [499, 0]
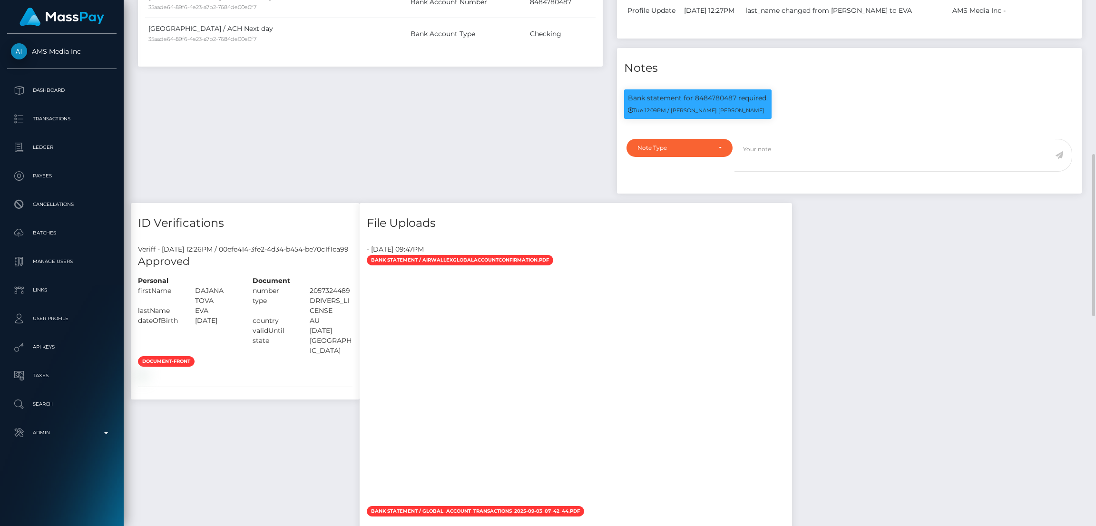
click at [681, 226] on h4 "File Uploads" at bounding box center [576, 223] width 418 height 17
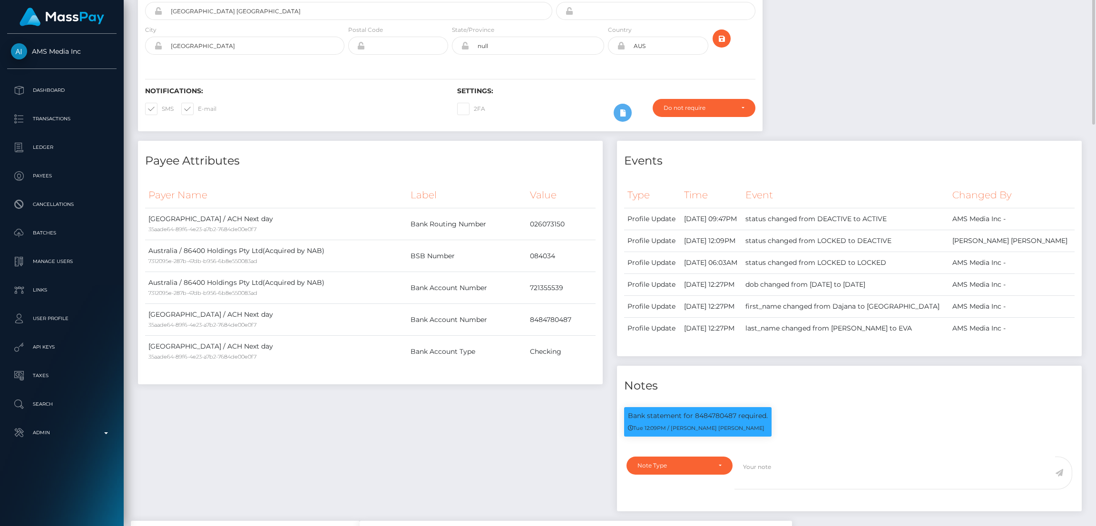
scroll to position [0, 0]
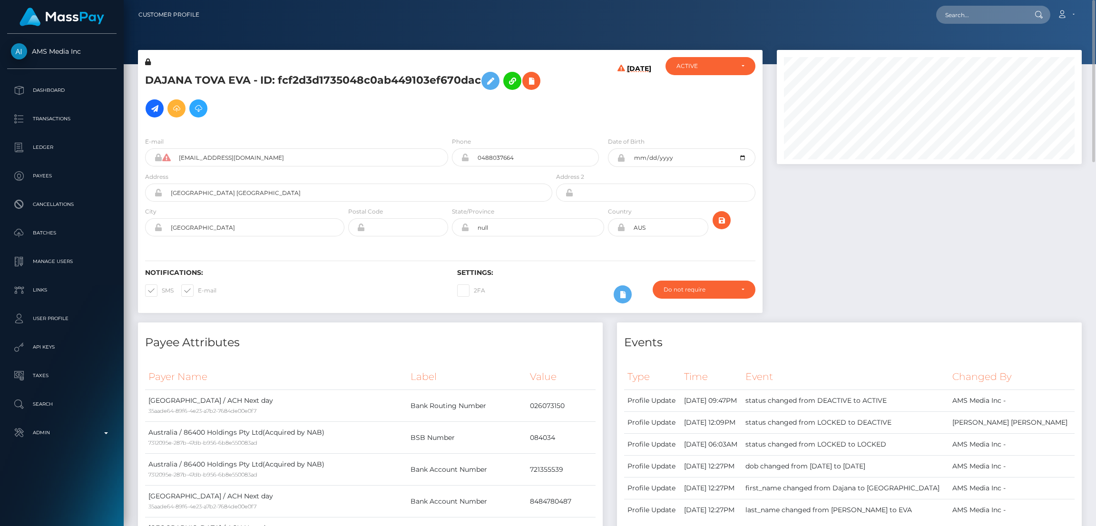
click at [310, 84] on h5 "DAJANA TOVA EVA - ID: fcf2d3d1735048c0ab449103ef670dac" at bounding box center [346, 94] width 402 height 55
copy h5 "DAJANA TOVA EVA - ID: fcf2d3d1735048c0ab449103ef670dac"
drag, startPoint x: 920, startPoint y: 20, endPoint x: 963, endPoint y: 12, distance: 42.9
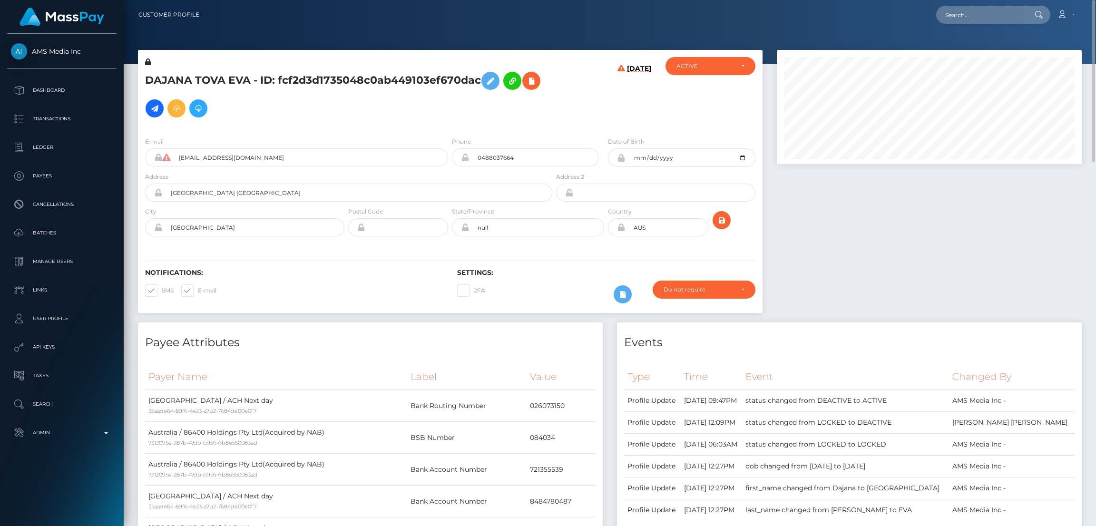
click at [924, 20] on div "Loading... Loading... Account Edit Profile Logout" at bounding box center [644, 15] width 874 height 20
click at [963, 12] on input "text" at bounding box center [980, 15] width 89 height 18
paste input "68b59d5bdaf3a"
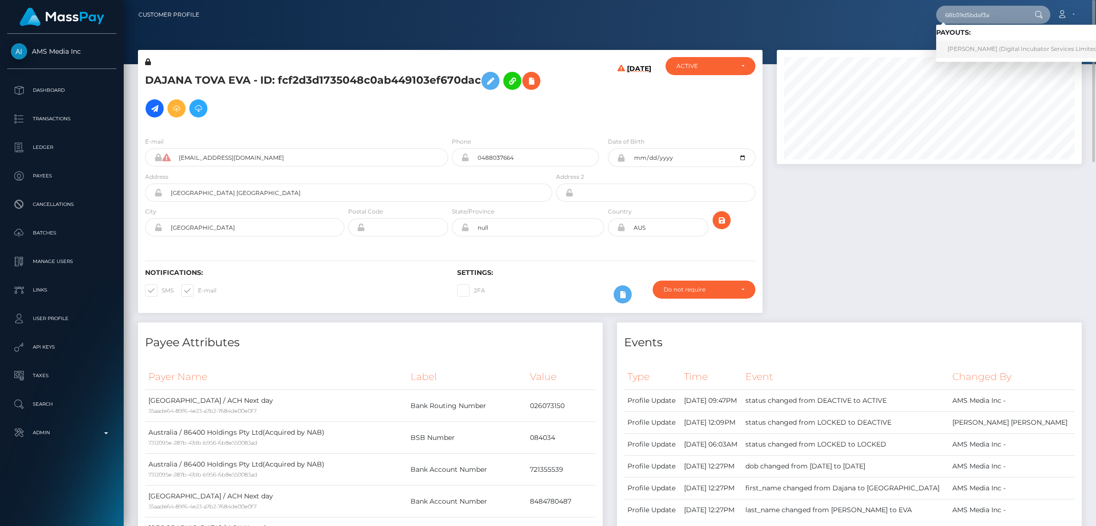
type input "68b59d5bdaf3a"
click at [964, 48] on link "Lindsey Roberts (Digital Incubator Services Limited - Affiliate Institute)" at bounding box center [1049, 49] width 227 height 18
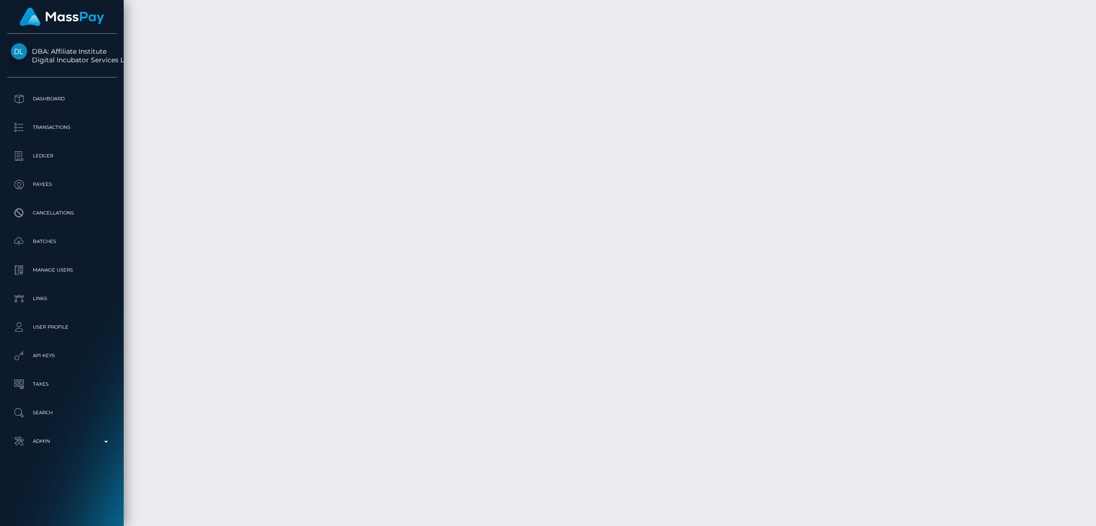
scroll to position [2510, 0]
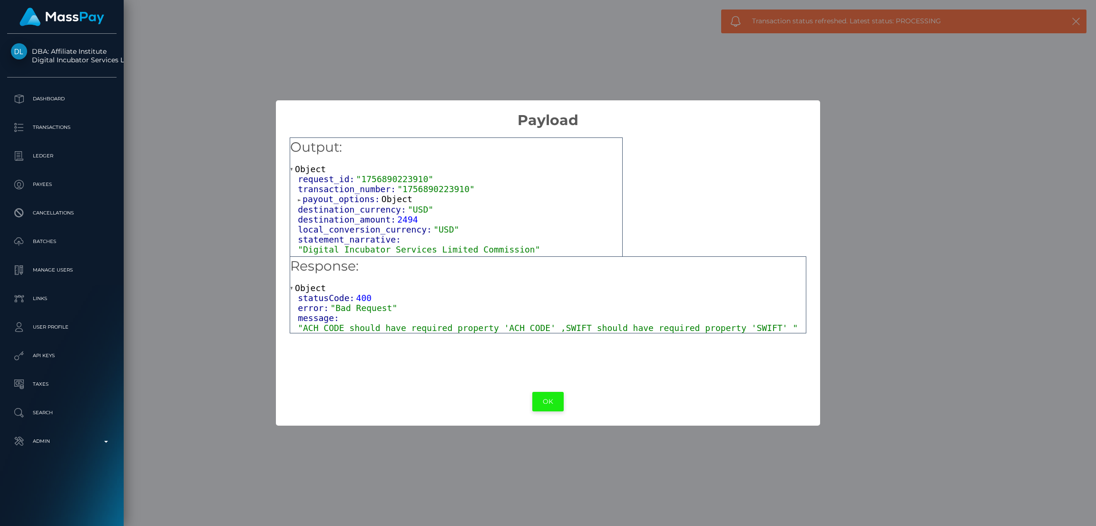
drag, startPoint x: 558, startPoint y: 397, endPoint x: 355, endPoint y: 459, distance: 213.0
click at [558, 397] on button "OK" at bounding box center [547, 402] width 31 height 20
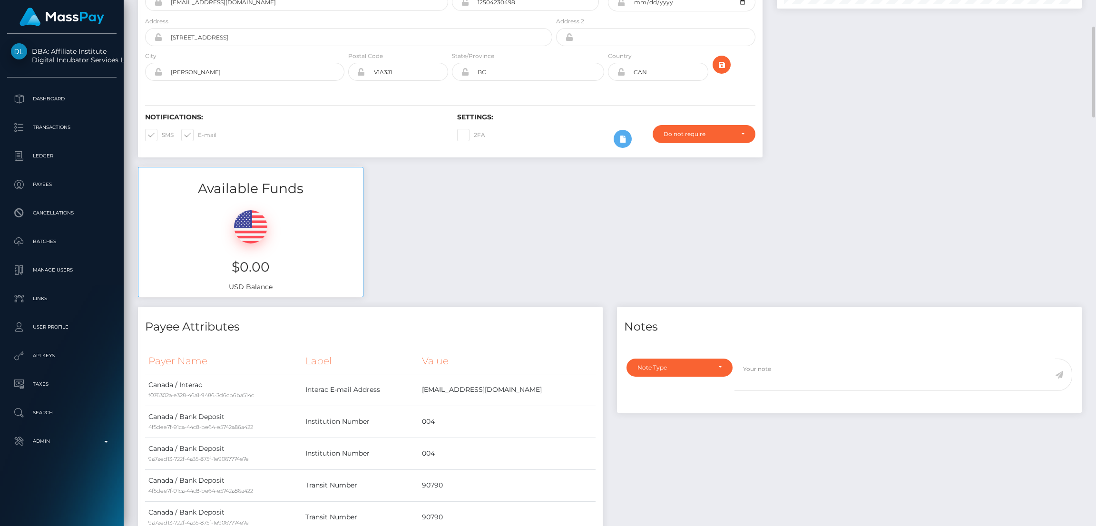
scroll to position [0, 0]
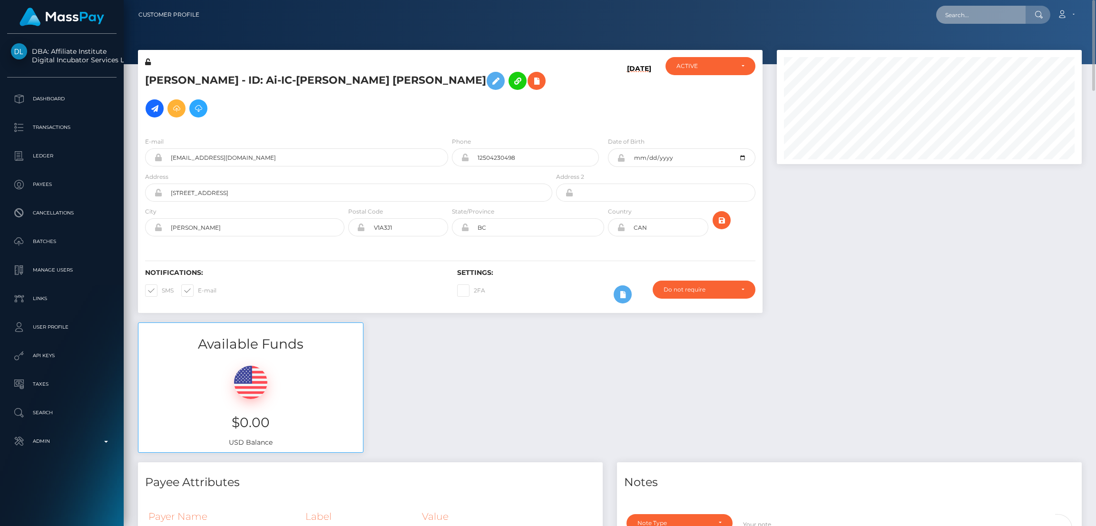
click at [960, 17] on input "text" at bounding box center [980, 15] width 89 height 18
paste input "819379081895223296_2"
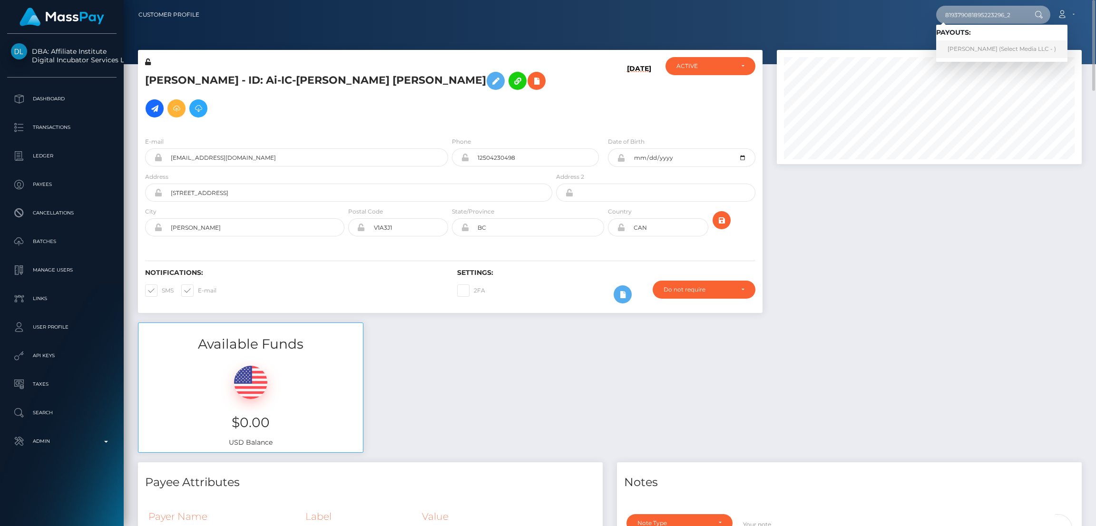
type input "819379081895223296_2"
click at [965, 48] on link "KAYE L Ivins (Select Media LLC - )" at bounding box center [1001, 49] width 131 height 18
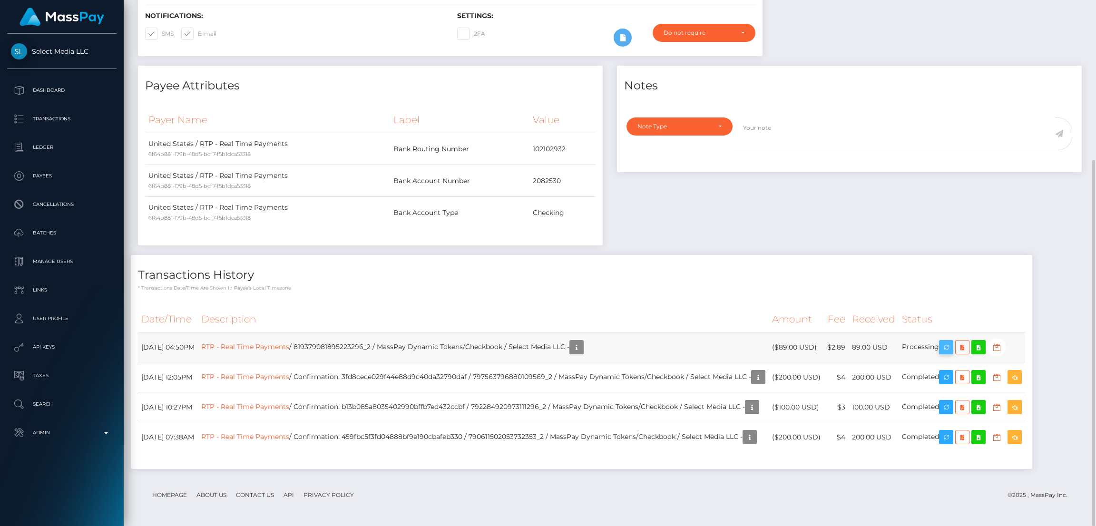
scroll to position [114, 305]
click at [952, 348] on icon "button" at bounding box center [945, 348] width 11 height 12
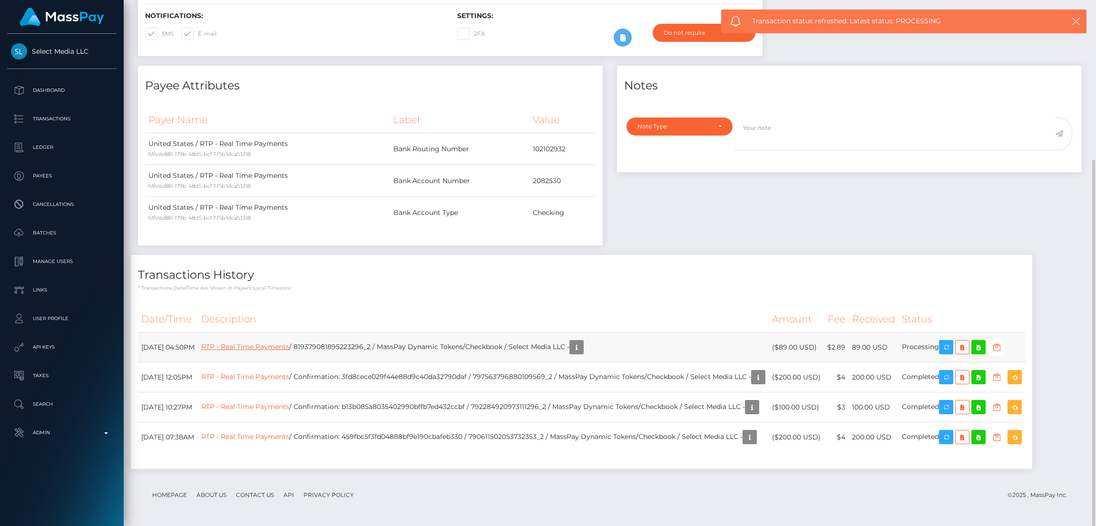
click at [289, 345] on link "RTP - Real Time Payments" at bounding box center [245, 346] width 88 height 9
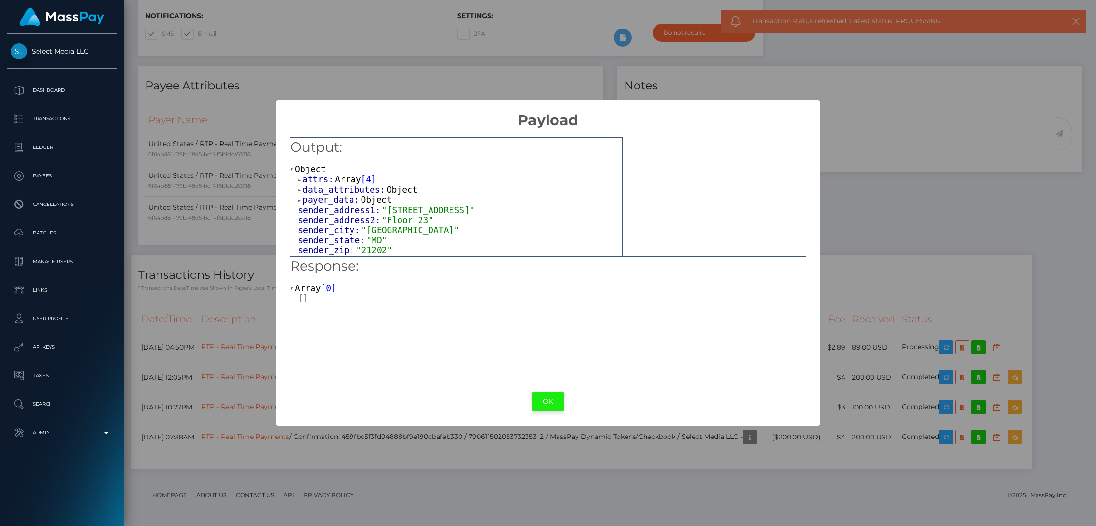
click at [552, 397] on button "OK" at bounding box center [547, 402] width 31 height 20
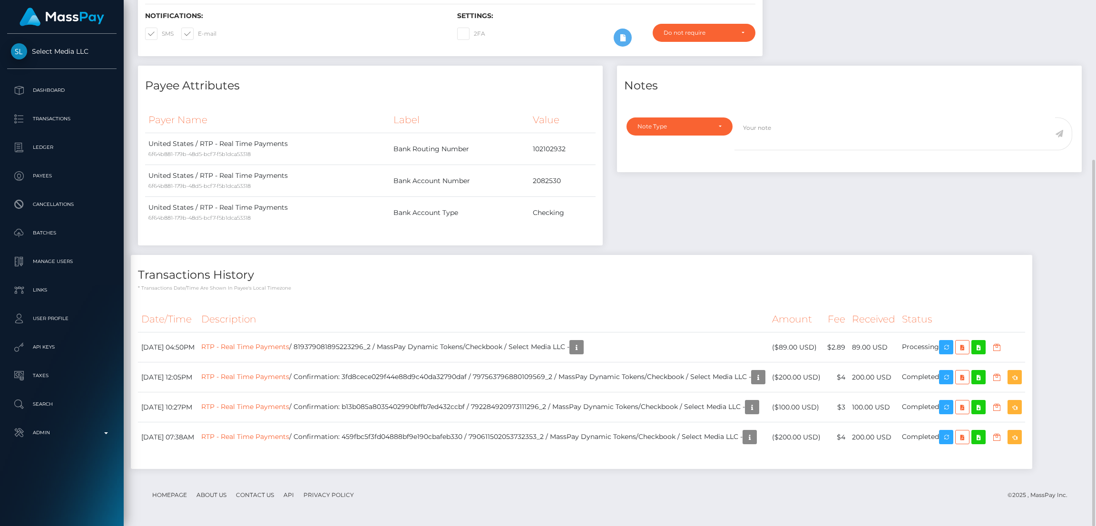
scroll to position [0, 0]
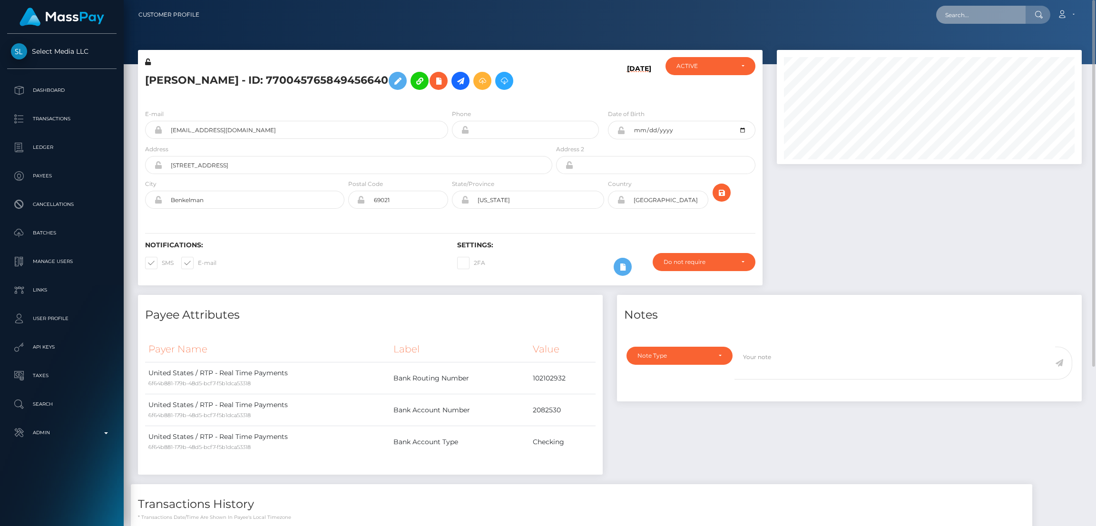
click at [967, 21] on input "text" at bounding box center [980, 15] width 89 height 18
paste input "818724927984123904_2"
type input "818724927984123904_2"
click at [979, 56] on link "- (Select Media LLC - )" at bounding box center [978, 49] width 84 height 18
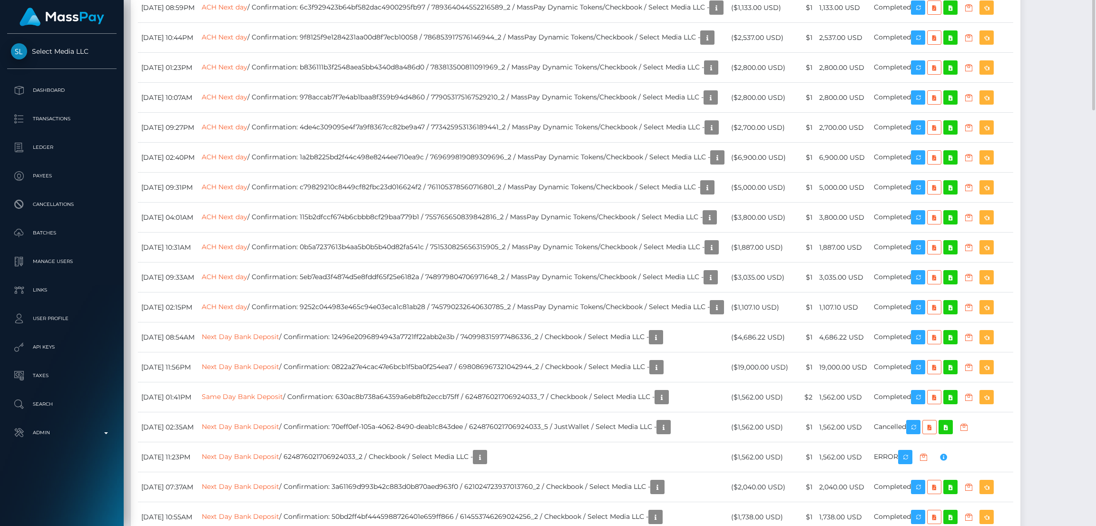
scroll to position [1070, 0]
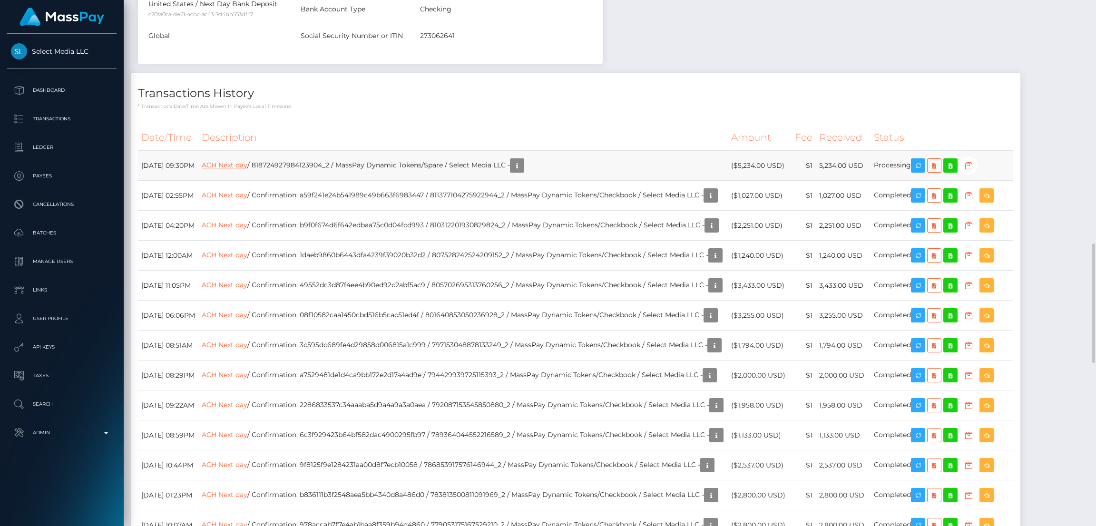
click at [247, 167] on link "ACH Next day" at bounding box center [225, 165] width 46 height 9
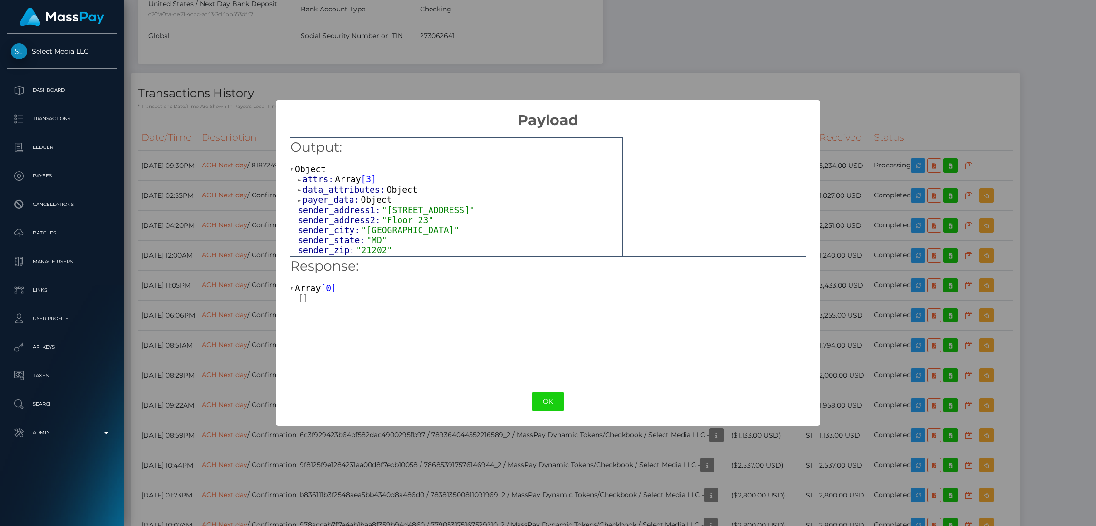
drag, startPoint x: 549, startPoint y: 403, endPoint x: 636, endPoint y: 361, distance: 96.6
click at [549, 403] on button "OK" at bounding box center [547, 402] width 31 height 20
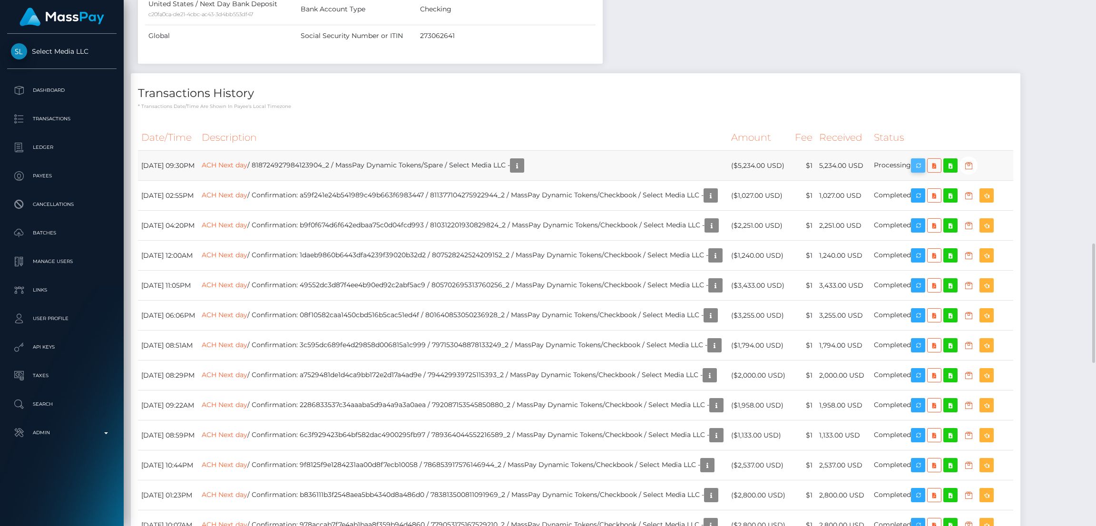
scroll to position [114, 305]
click at [924, 168] on icon "button" at bounding box center [917, 166] width 11 height 12
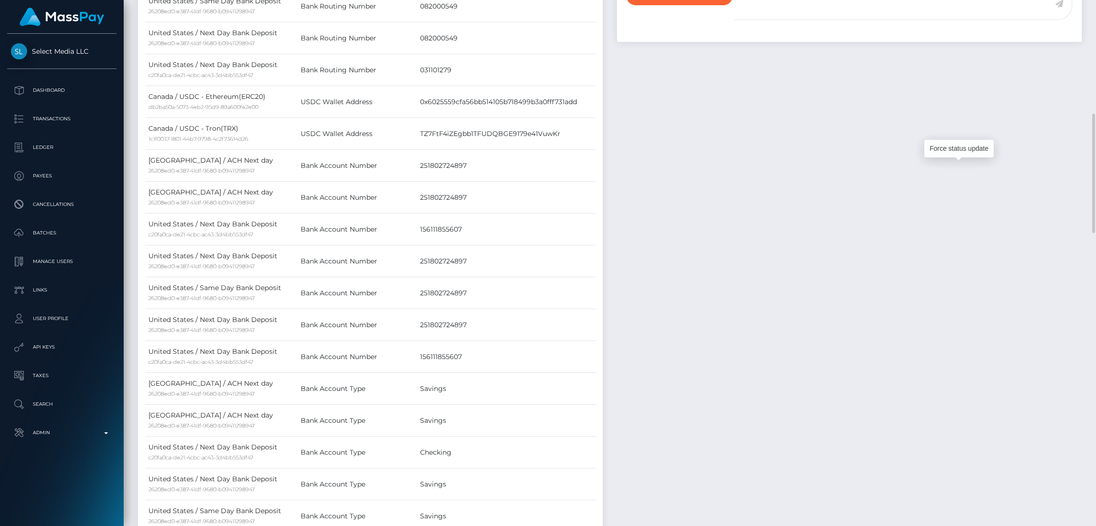
scroll to position [0, 0]
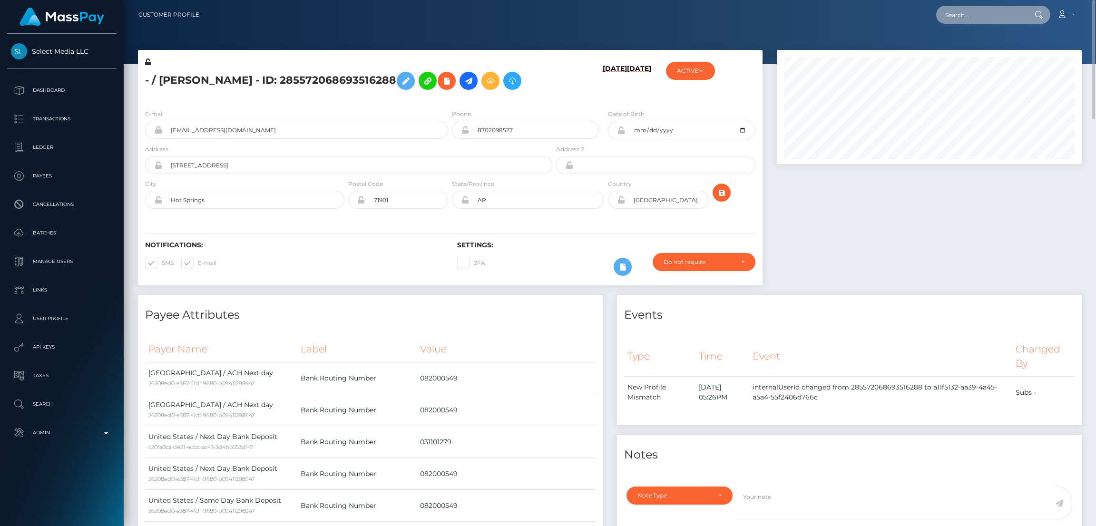
click at [975, 8] on input "text" at bounding box center [980, 15] width 89 height 18
paste input "76e44fb3-f99f-4dfa-8782-644bf9c9ca09"
type input "76e44fb3-f99f-4dfa-8782-644bf9c9ca09"
click at [973, 46] on link "Edward F Poyner (Tilia LLC - )" at bounding box center [989, 49] width 107 height 18
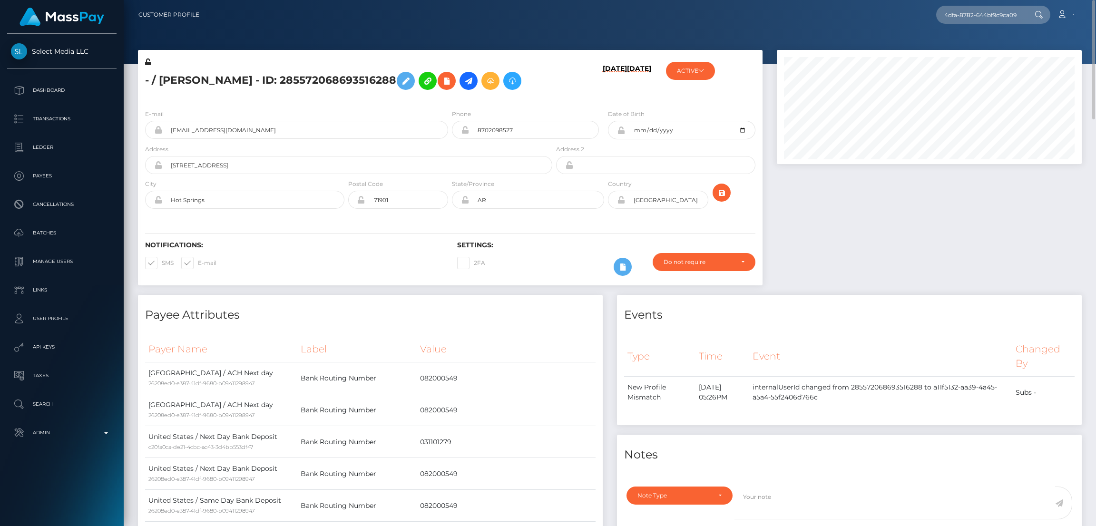
scroll to position [0, 0]
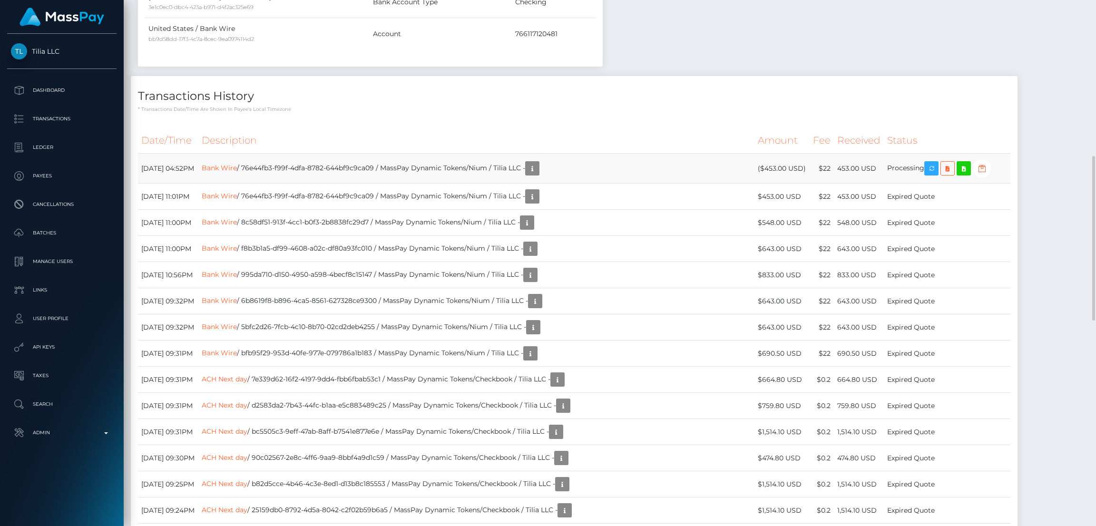
scroll to position [114, 305]
click at [237, 164] on link "Bank Wire" at bounding box center [219, 168] width 35 height 9
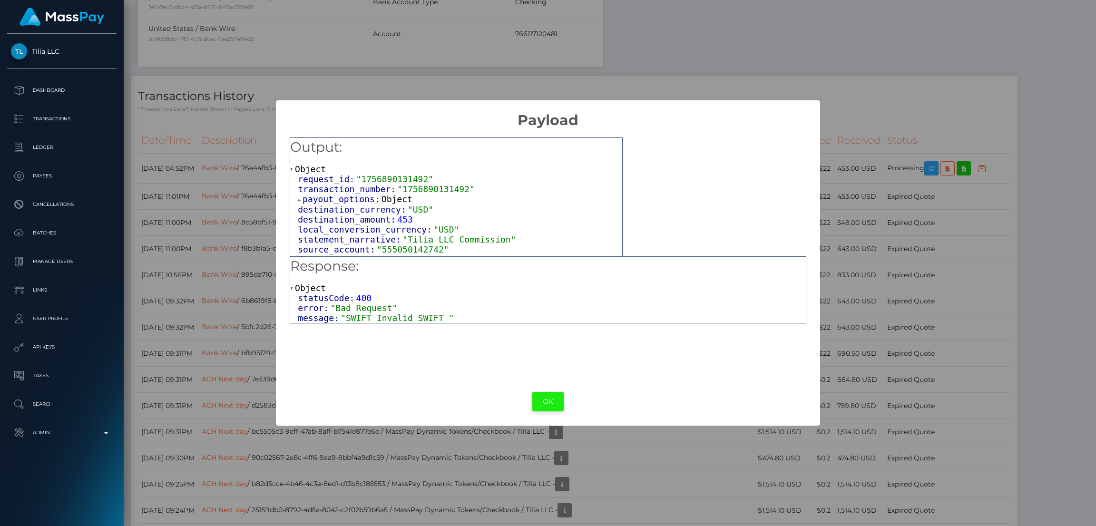
click at [550, 404] on button "OK" at bounding box center [547, 402] width 31 height 20
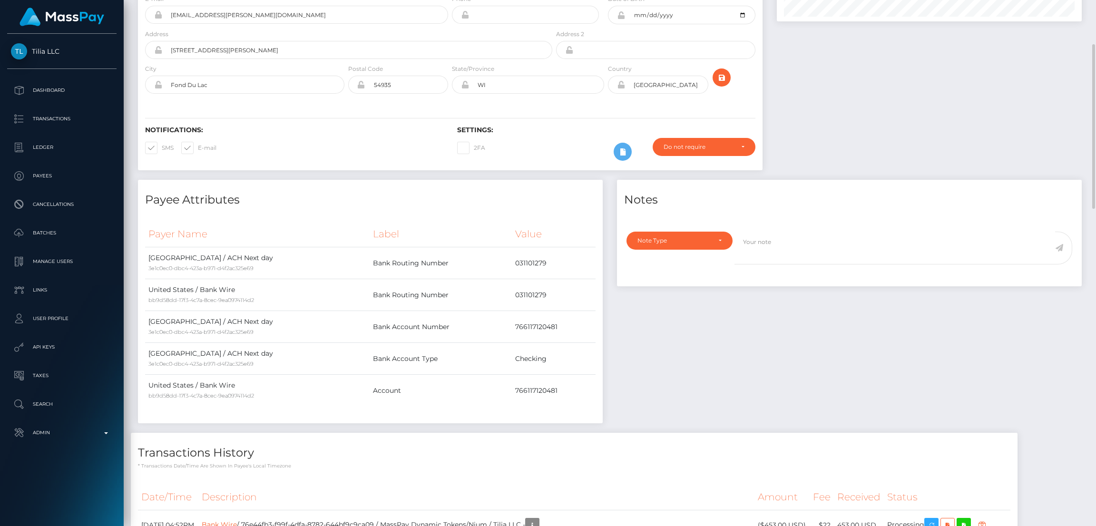
scroll to position [0, 0]
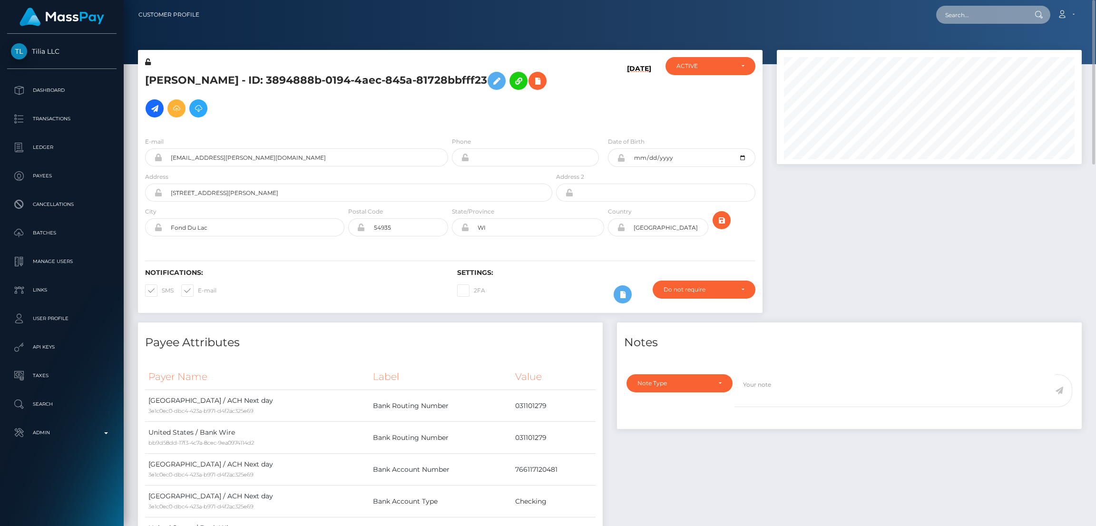
click at [969, 20] on input "text" at bounding box center [980, 15] width 89 height 18
paste input "68b75cd620fd1"
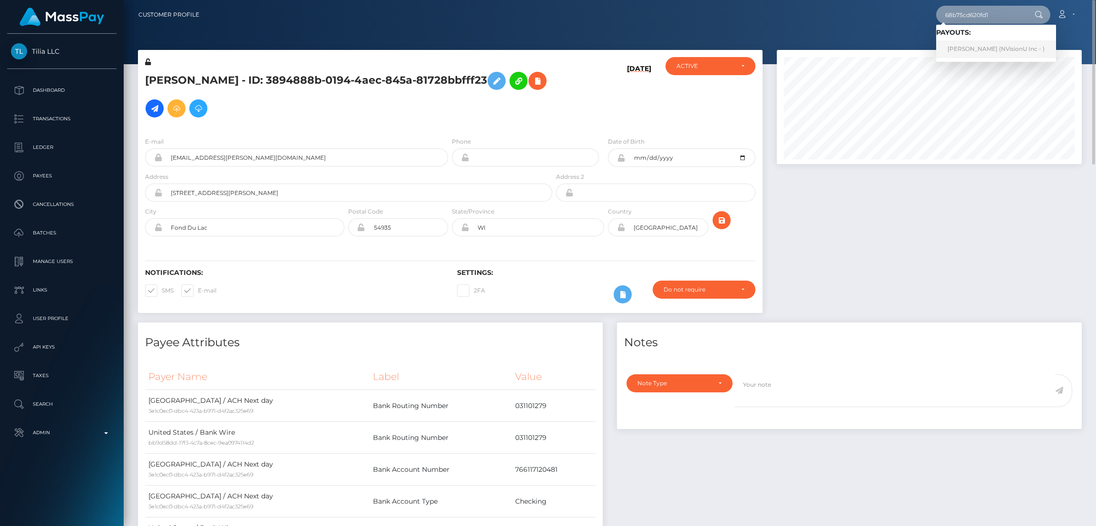
type input "68b75cd620fd1"
click at [963, 43] on link "Vaiama Rochais (NVisionU Inc - )" at bounding box center [996, 49] width 120 height 18
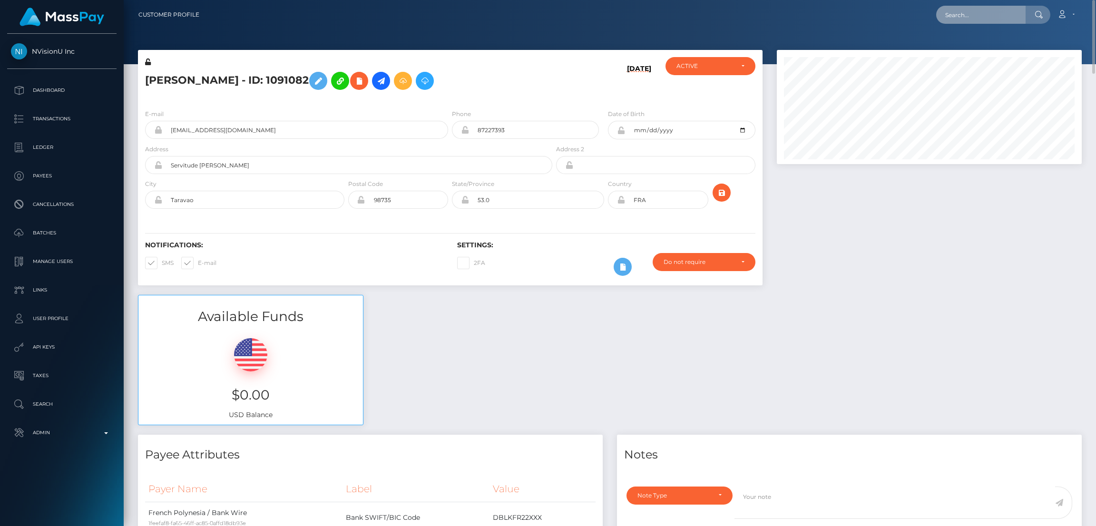
click at [964, 9] on input "text" at bounding box center [980, 15] width 89 height 18
paste input "77155604"
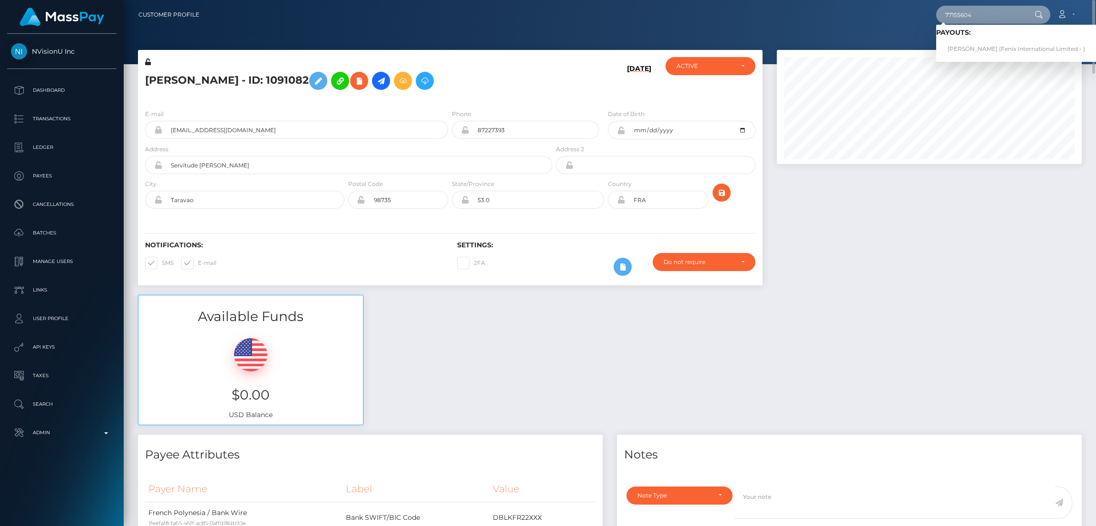
type input "77155604"
click at [986, 49] on link "[PERSON_NAME] (Fenix International Limited - )" at bounding box center [1016, 49] width 160 height 18
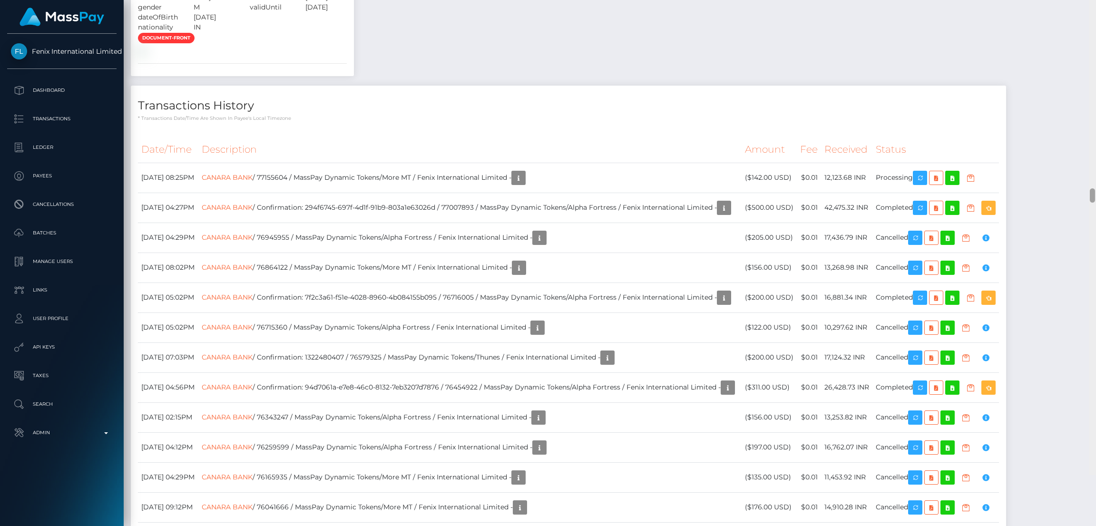
scroll to position [8648, 0]
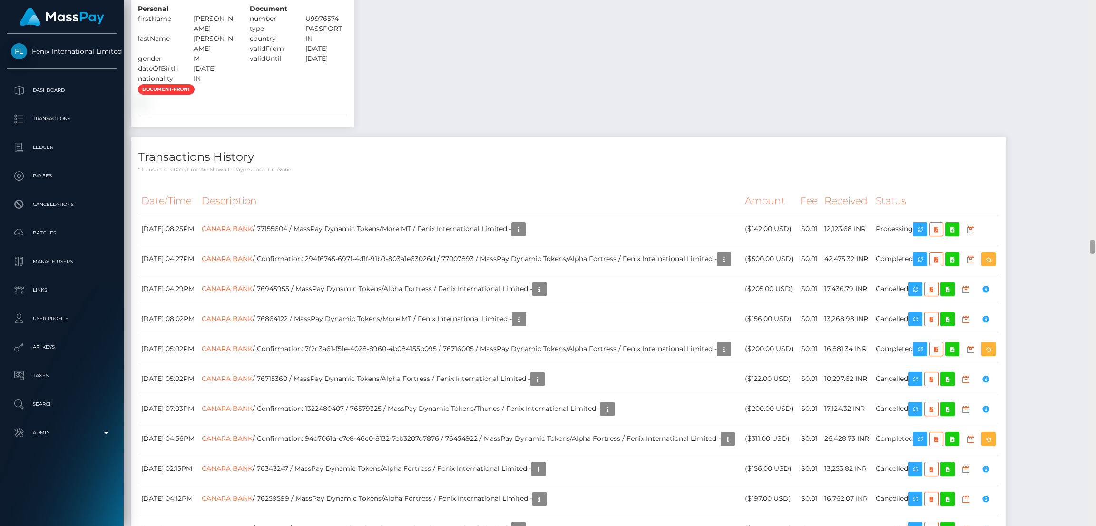
drag, startPoint x: 1091, startPoint y: 130, endPoint x: 1049, endPoint y: 249, distance: 126.4
click at [1049, 249] on div "Customer Profile Loading... Loading..." at bounding box center [610, 263] width 972 height 526
click at [253, 233] on link "CANARA BANK" at bounding box center [227, 229] width 51 height 9
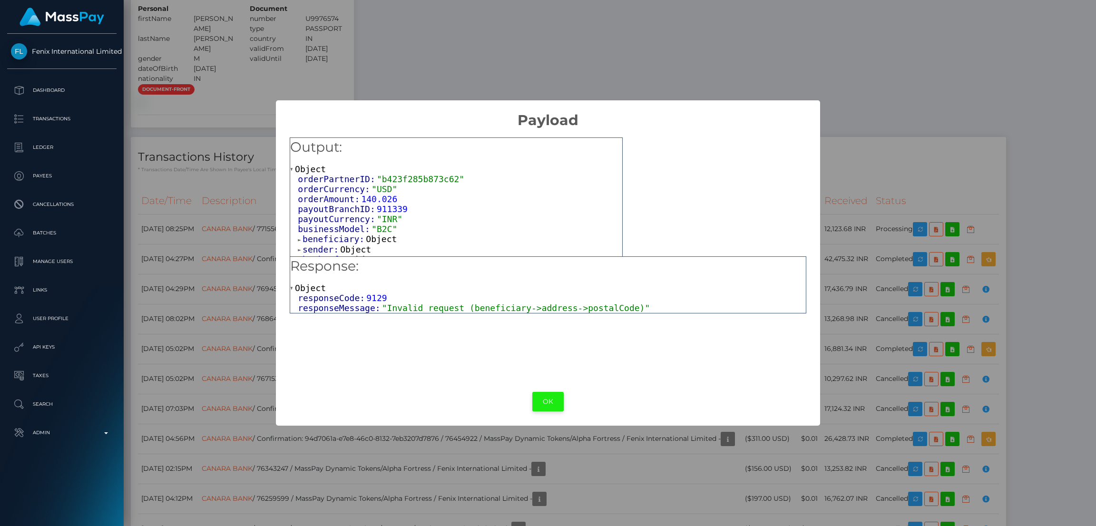
click at [552, 400] on button "OK" at bounding box center [547, 402] width 31 height 20
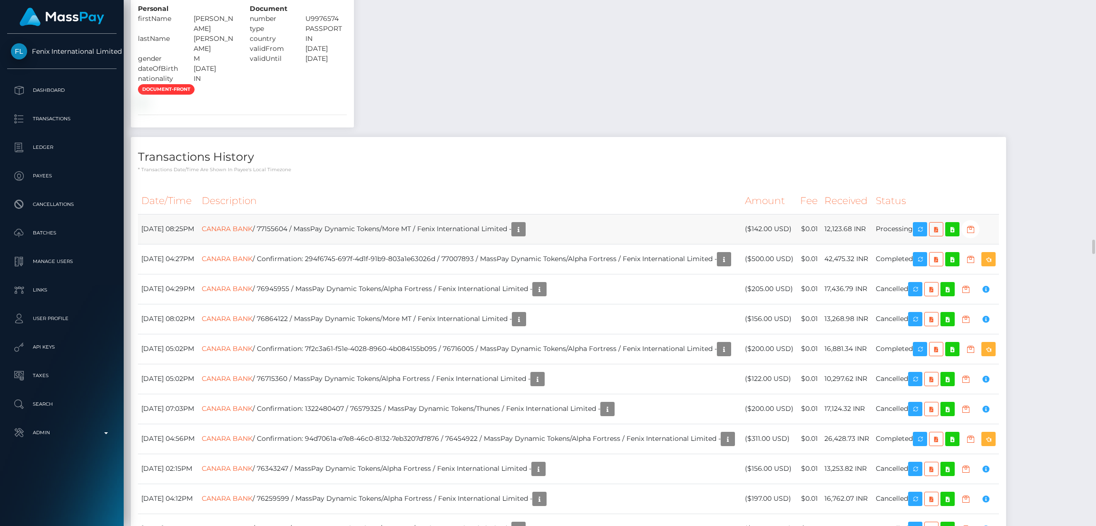
click at [316, 244] on td "CANARA BANK / 77155604 / MassPay Dynamic Tokens/More MT / Fenix International L…" at bounding box center [469, 229] width 543 height 30
copy td "77155604"
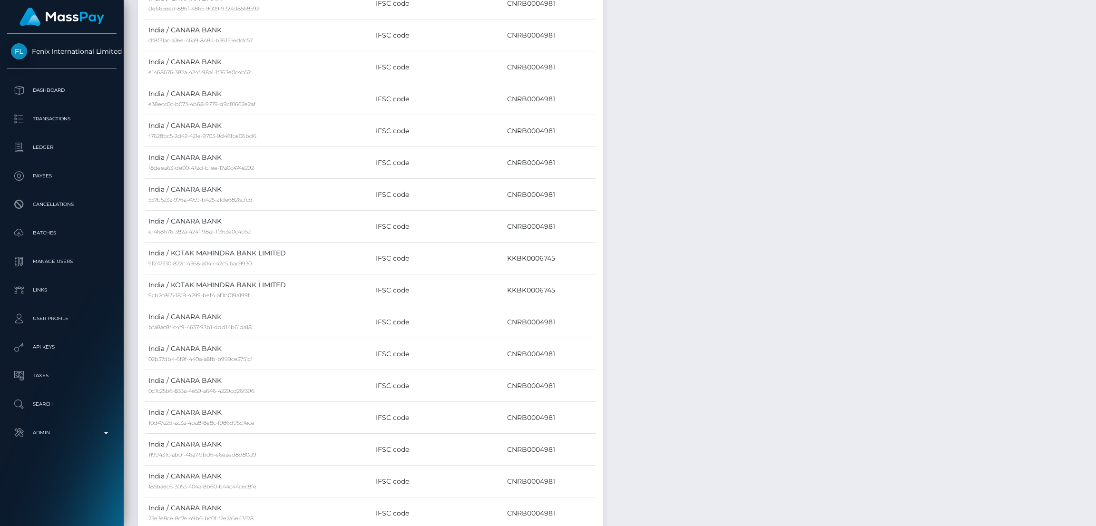
scroll to position [0, 0]
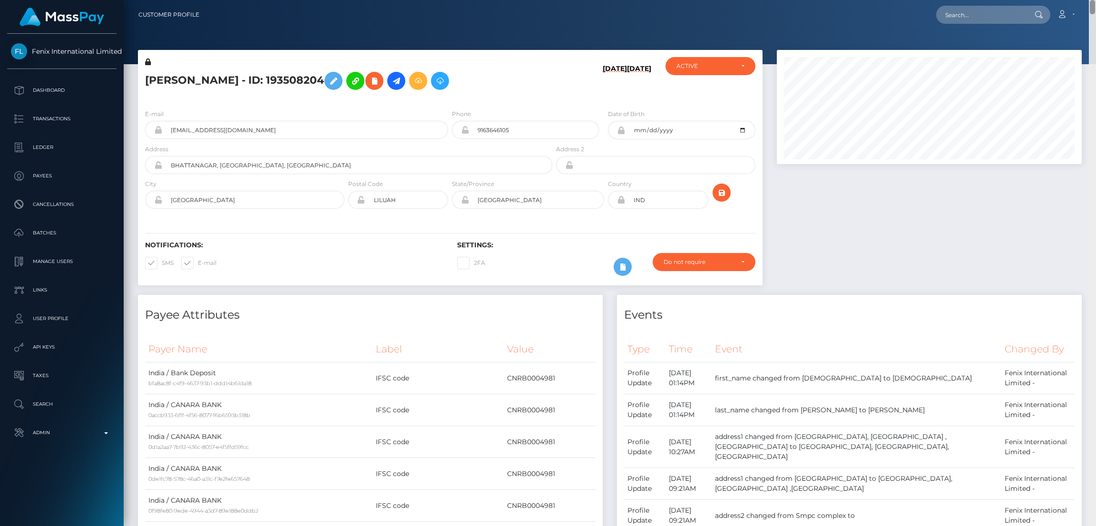
drag, startPoint x: 1092, startPoint y: 141, endPoint x: 1095, endPoint y: -44, distance: 185.0
click at [1095, 0] on html "Fenix International Limited Dashboard Transactions Ledger Payees" at bounding box center [548, 263] width 1096 height 526
drag, startPoint x: 1094, startPoint y: 48, endPoint x: 1092, endPoint y: -62, distance: 110.4
click at [1092, 0] on html "Fenix International Limited Dashboard Transactions Ledger Payees" at bounding box center [548, 263] width 1096 height 526
click at [933, 169] on div at bounding box center [929, 172] width 319 height 245
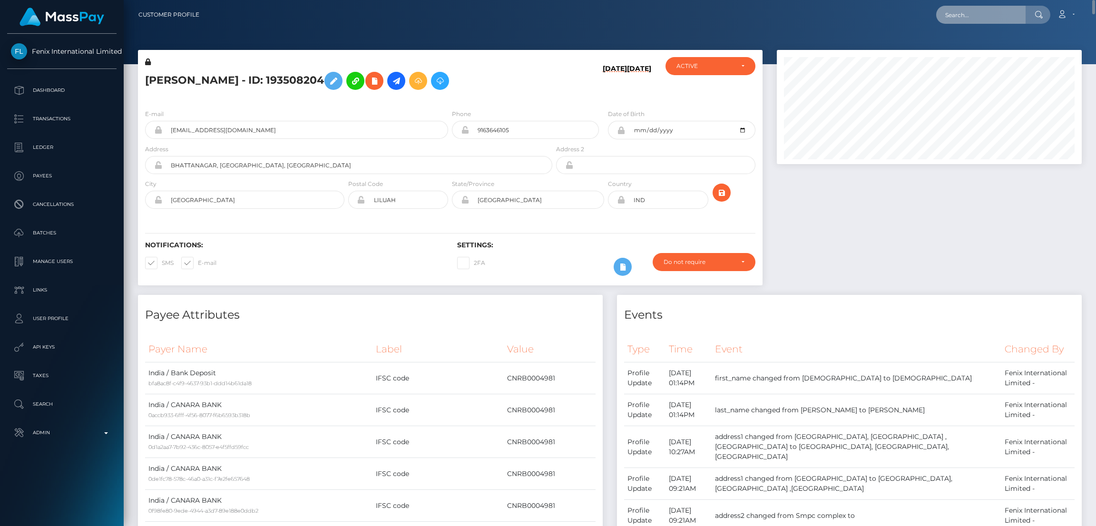
click at [977, 14] on input "text" at bounding box center [980, 15] width 89 height 18
paste input "77150210"
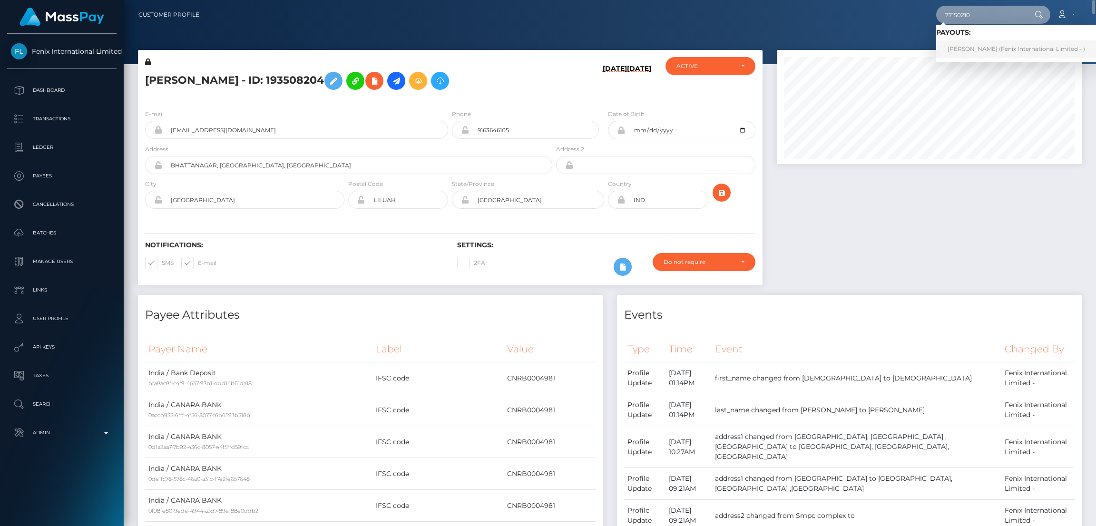
type input "77150210"
click at [966, 49] on link "SITTIKORN SRISAMAI (Fenix International Limited - )" at bounding box center [1016, 49] width 160 height 18
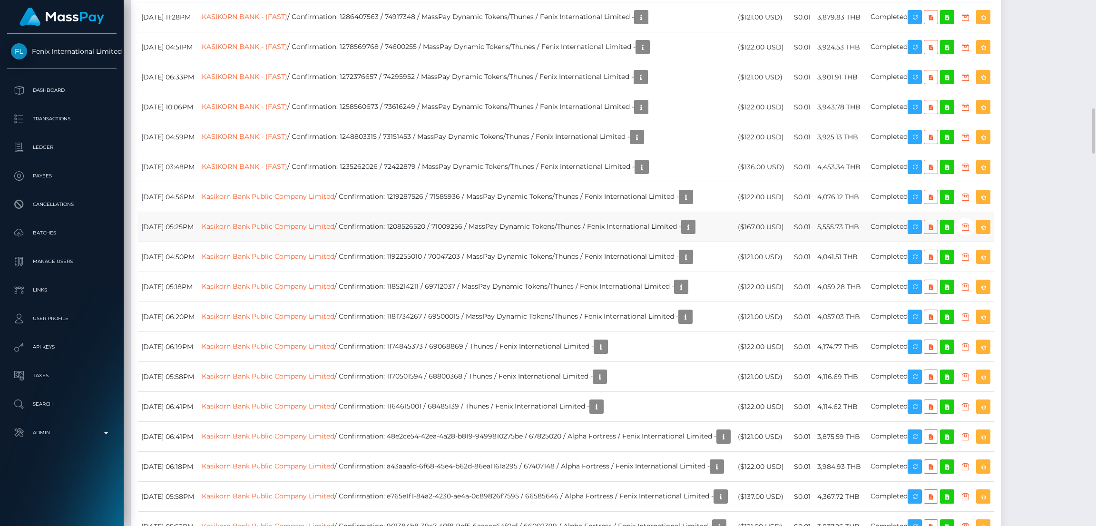
scroll to position [2853, 0]
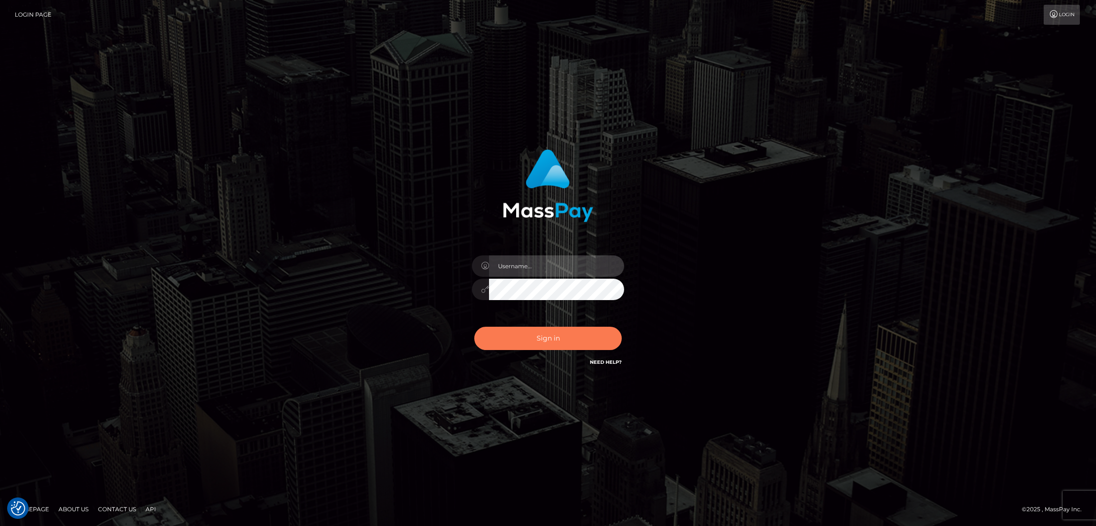
type input "alexstef"
click at [536, 332] on button "Sign in" at bounding box center [547, 338] width 147 height 23
type input "alexstef"
click at [555, 337] on button "Sign in" at bounding box center [547, 338] width 147 height 23
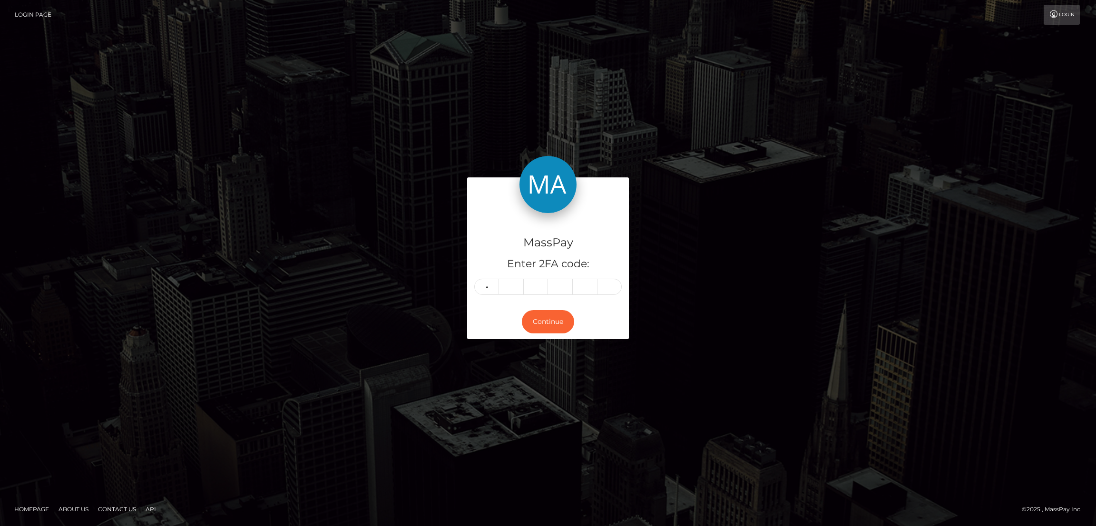
type input "5"
type input "2"
type input "8"
type input "7"
type input "3"
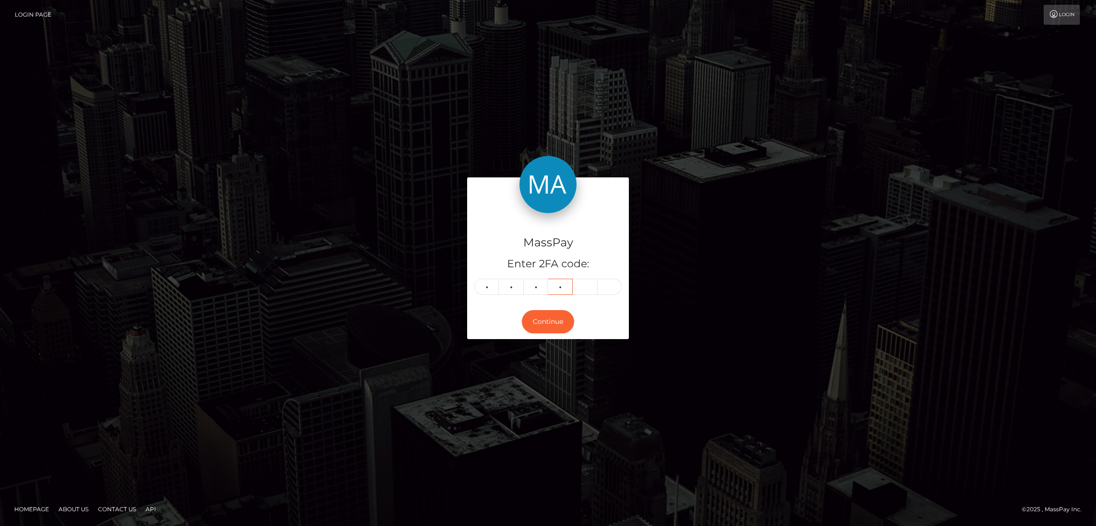
type input "6"
type input "8"
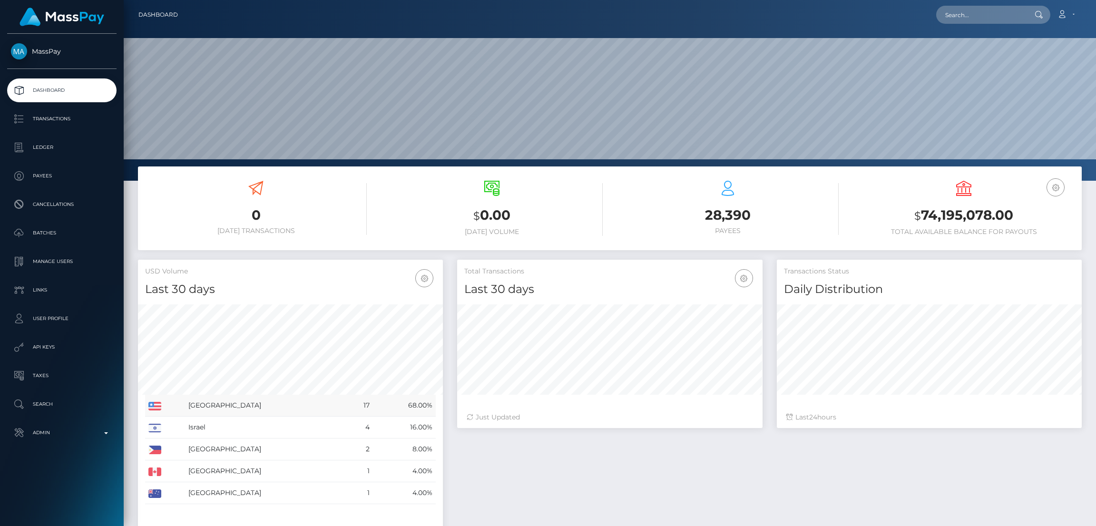
scroll to position [169, 305]
click at [1004, 18] on input "text" at bounding box center [980, 15] width 89 height 18
paste input "77150210"
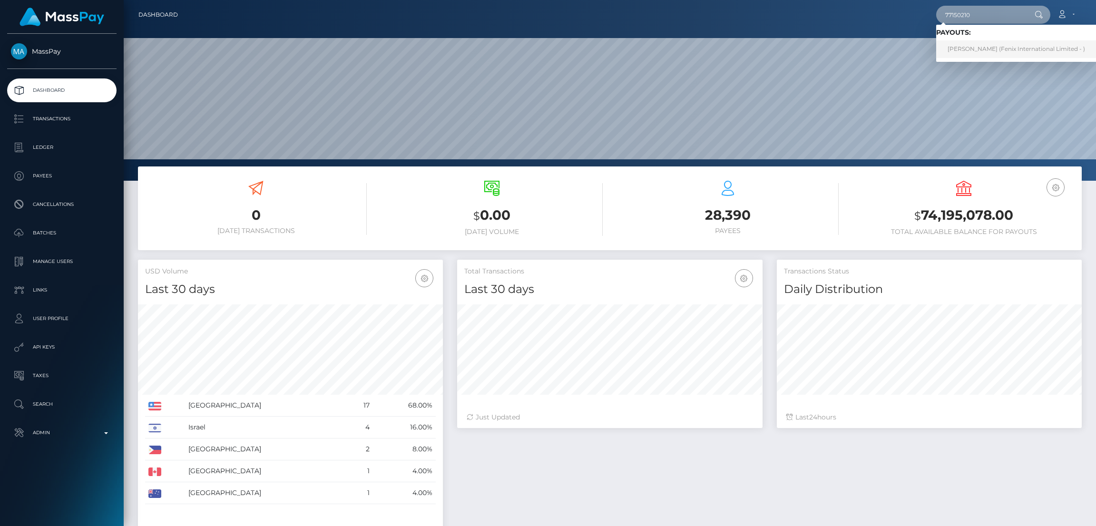
type input "77150210"
click at [961, 42] on link "[PERSON_NAME] (Fenix International Limited - )" at bounding box center [1016, 49] width 160 height 18
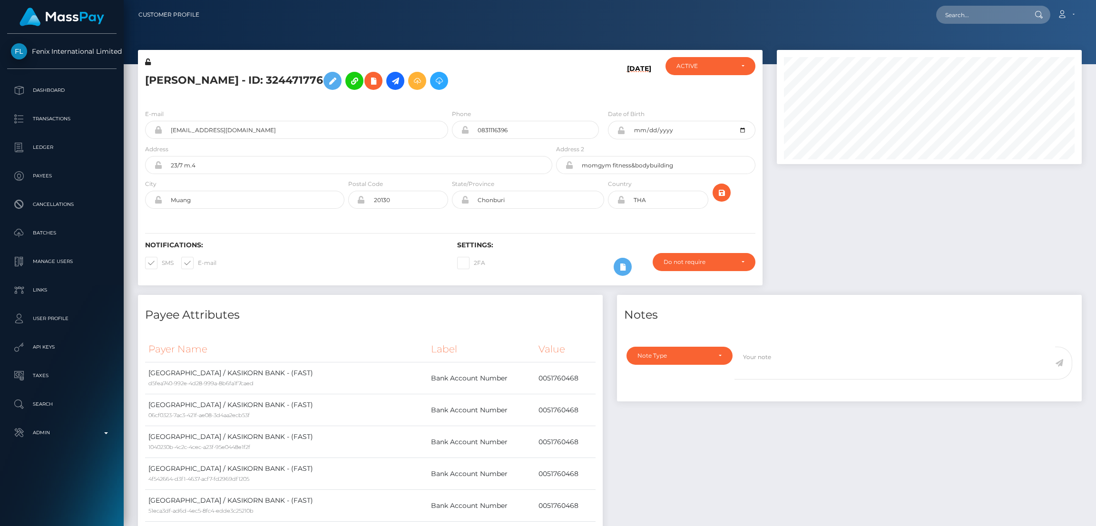
scroll to position [114, 305]
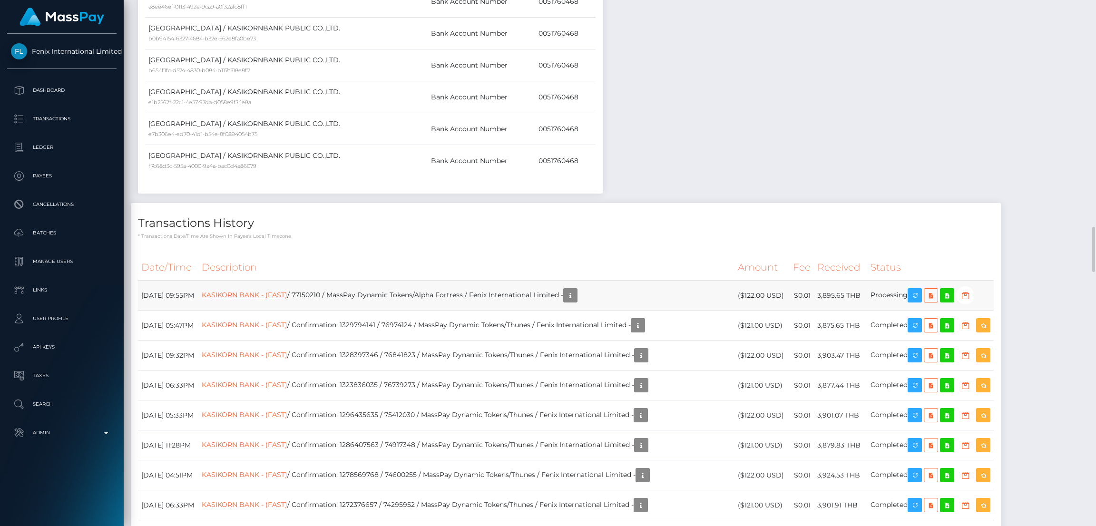
click at [273, 297] on link "KASIKORN BANK - (FAST)" at bounding box center [245, 295] width 86 height 9
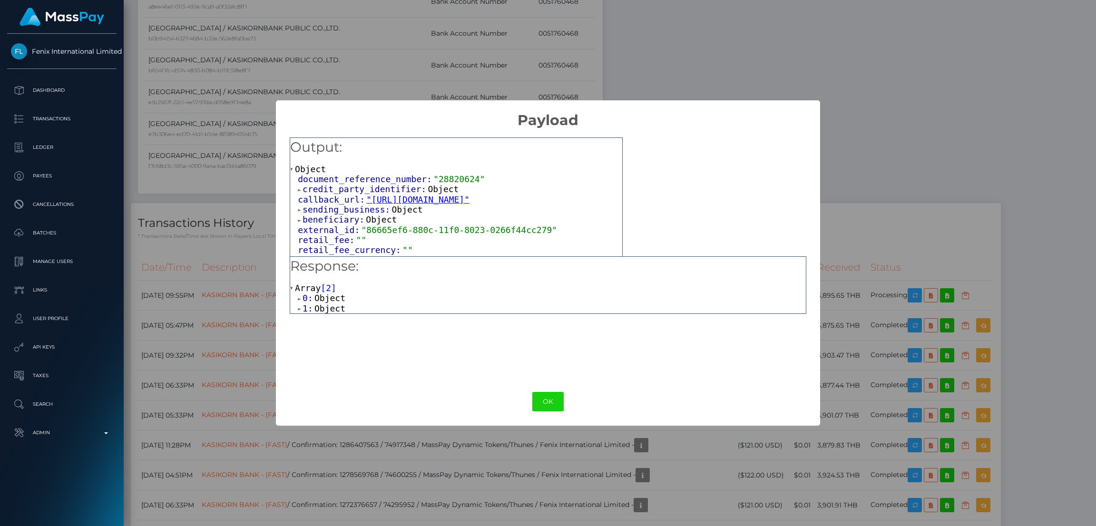
click at [332, 310] on span "Object" at bounding box center [329, 308] width 31 height 10
click at [361, 320] on span "Array" at bounding box center [361, 318] width 26 height 10
click at [342, 331] on span "Object" at bounding box center [345, 329] width 31 height 10
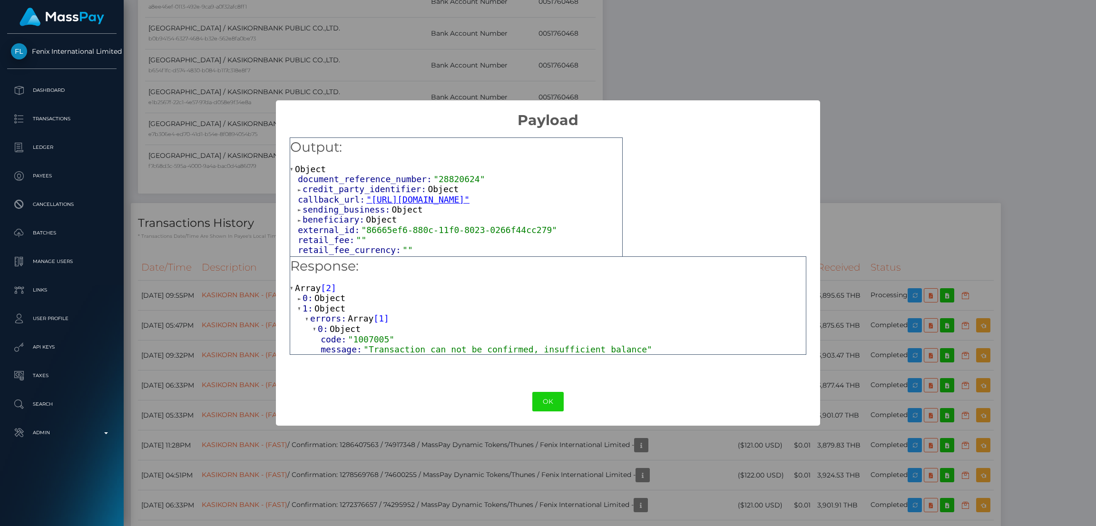
click at [550, 414] on div "OK No Cancel" at bounding box center [548, 401] width 544 height 29
click at [552, 406] on button "OK" at bounding box center [547, 402] width 31 height 20
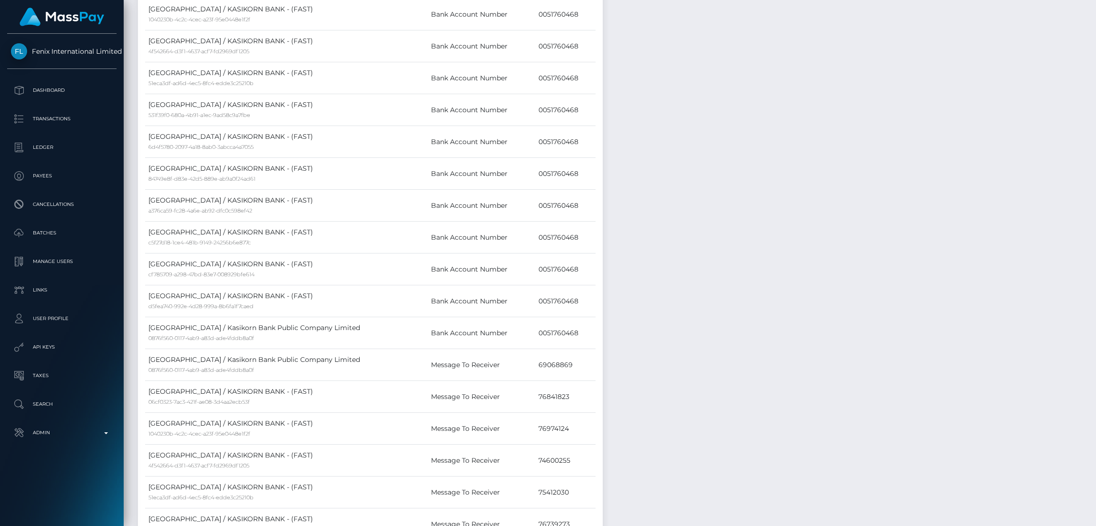
scroll to position [0, 0]
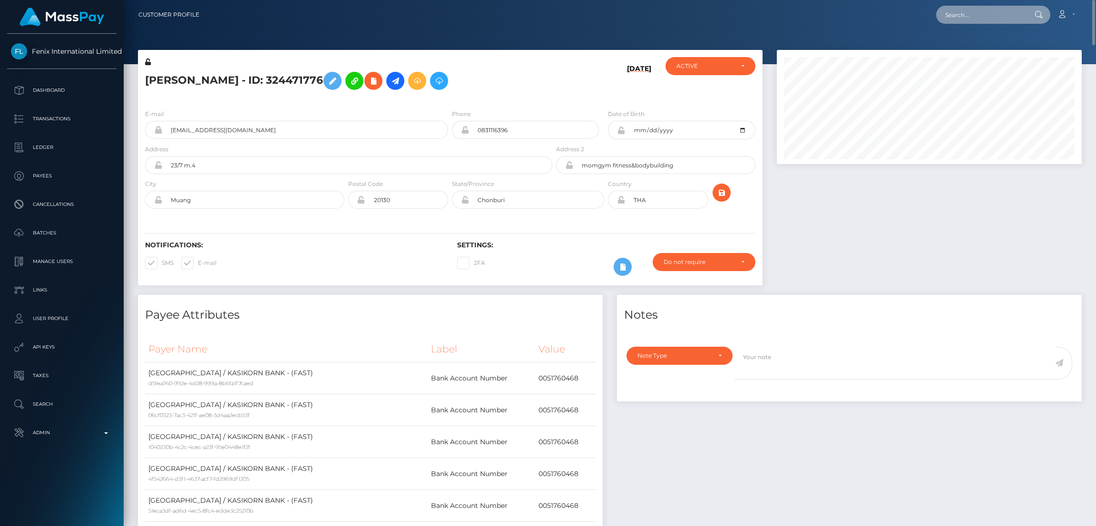
click at [985, 14] on input "text" at bounding box center [980, 15] width 89 height 18
paste input "C8BE955A2CEA6880E677B613A0F2A361FDDAA767"
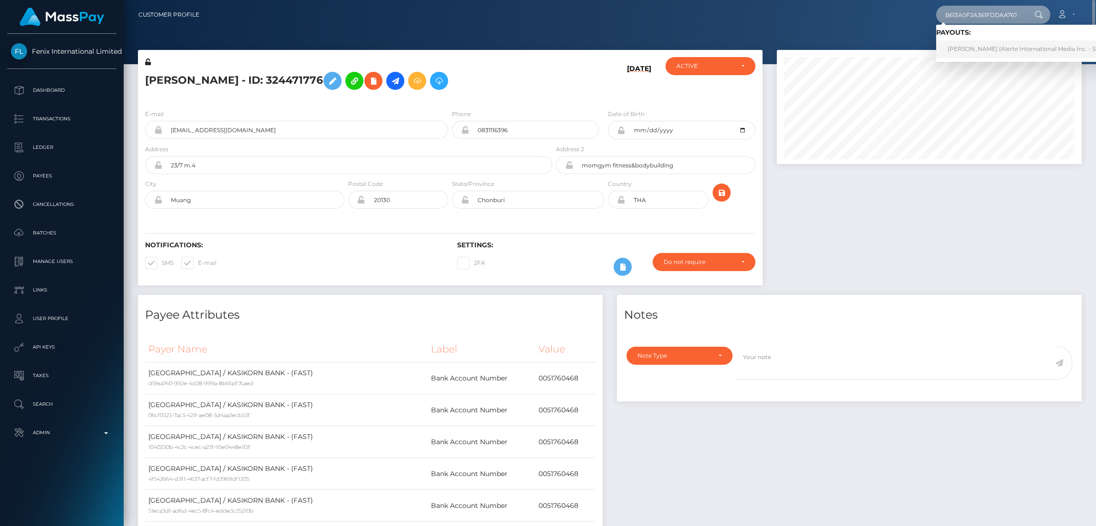
type input "C8BE955A2CEA6880E677B613A0F2A361FDDAA767"
drag, startPoint x: 983, startPoint y: 40, endPoint x: 974, endPoint y: 47, distance: 10.6
click at [983, 41] on link "Samantha A Garabato (Alerte International Media Inc. - StripperFans)" at bounding box center [1039, 49] width 206 height 18
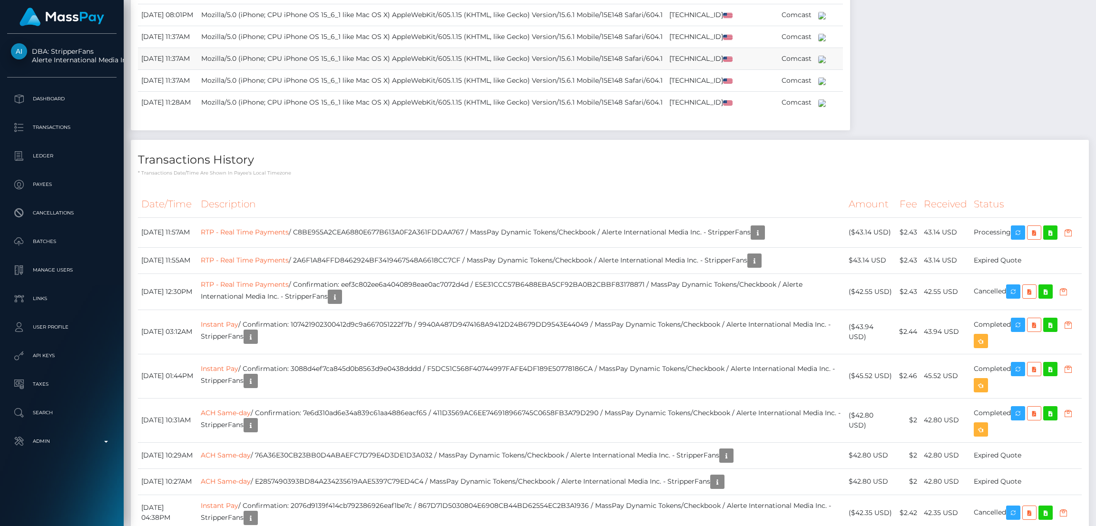
scroll to position [2069, 0]
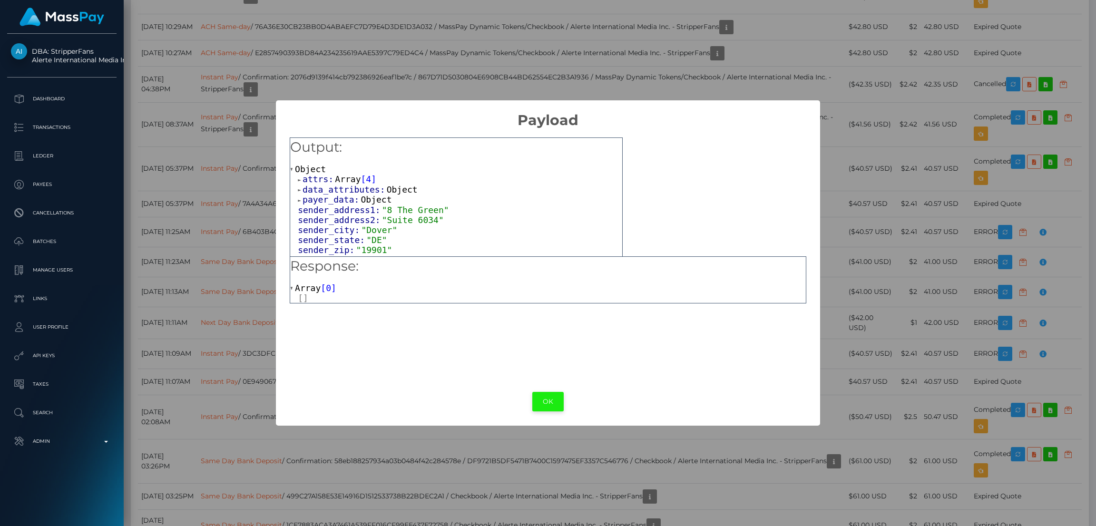
click at [545, 395] on button "OK" at bounding box center [547, 402] width 31 height 20
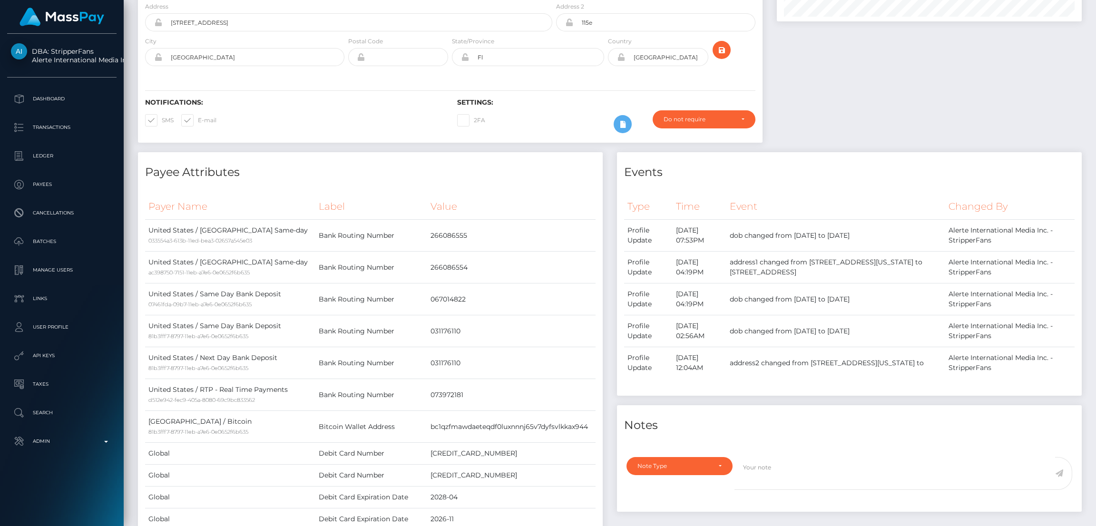
scroll to position [0, 0]
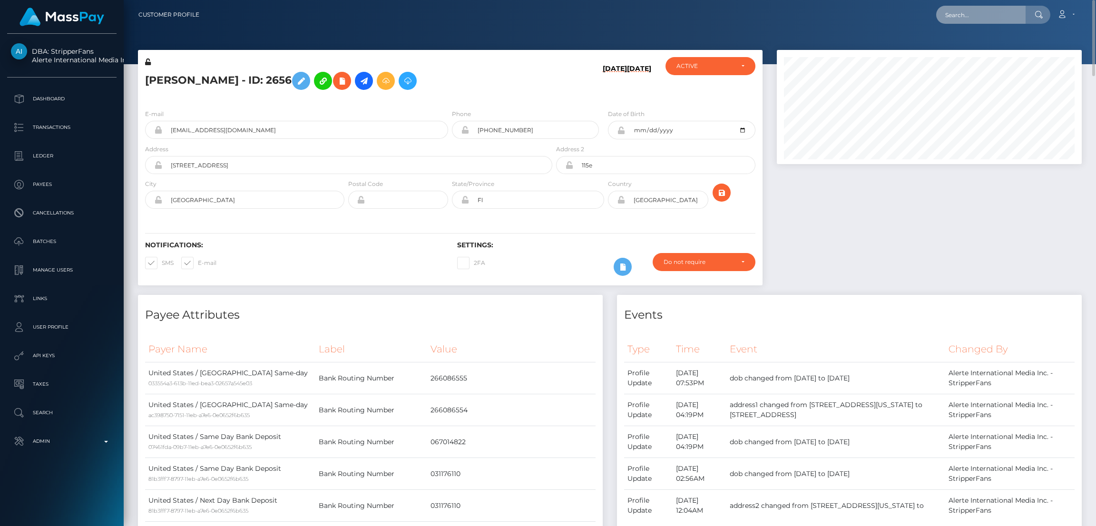
click at [975, 20] on input "text" at bounding box center [980, 15] width 89 height 18
paste input "68b6fdb4d0d75"
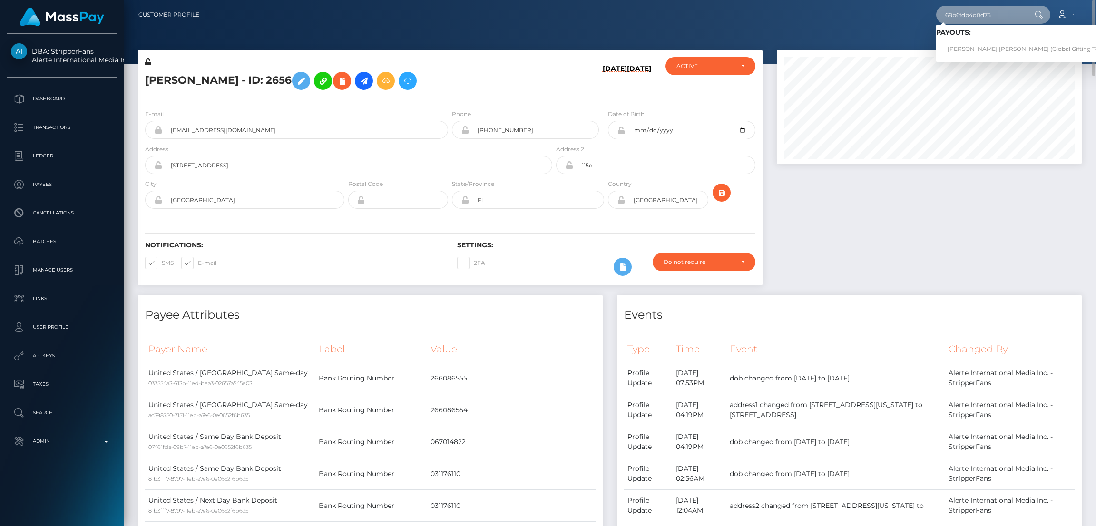
type input "68b6fdb4d0d75"
click at [967, 43] on link "MELISA MERCEDES MOLINA (Global Gifting Technologies Inc - Throne)" at bounding box center [1057, 49] width 243 height 18
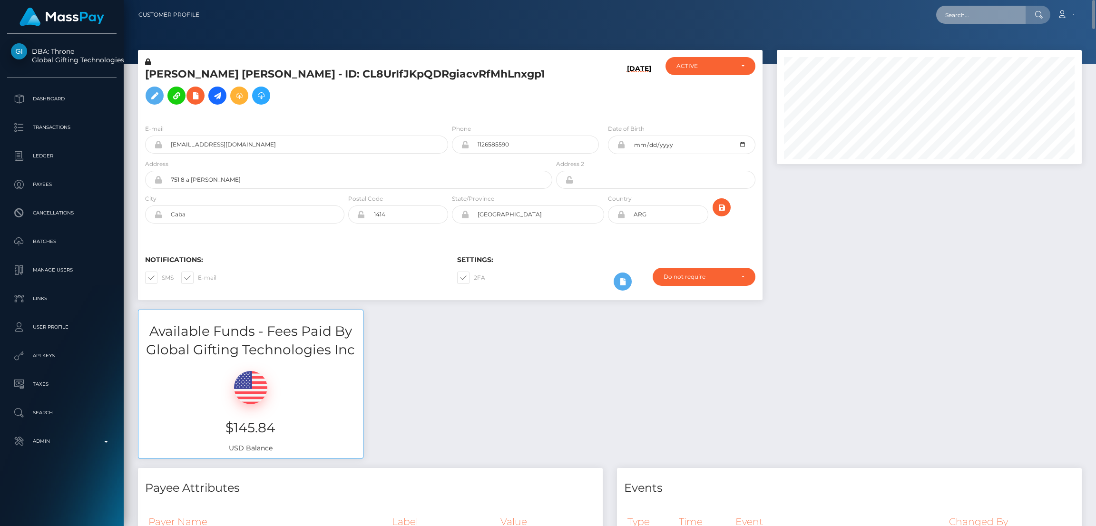
click at [975, 12] on input "text" at bounding box center [980, 15] width 89 height 18
paste input "68b64b918b478"
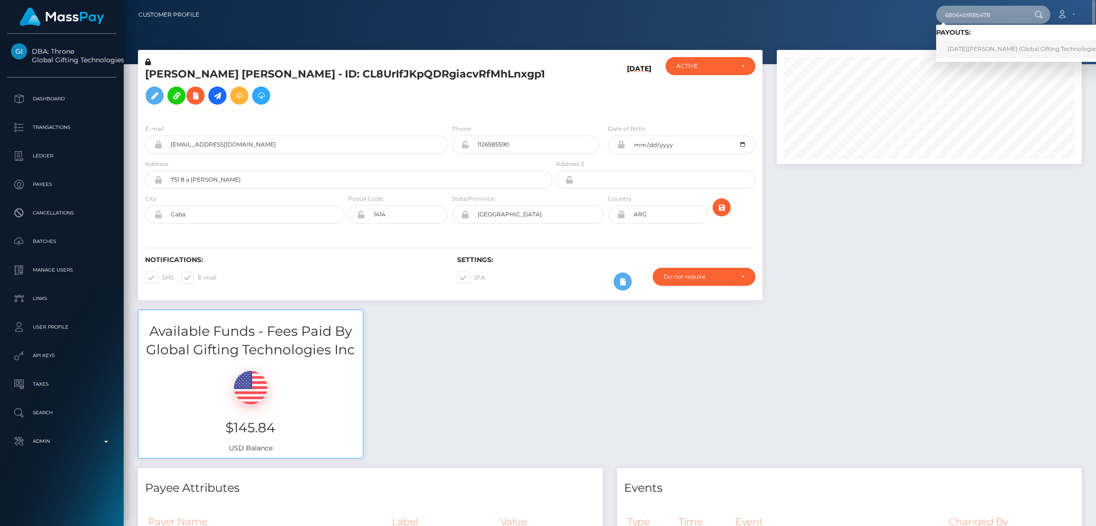
type input "68b64b918b478"
click at [971, 49] on link "LUCIA MACCHI (Global Gifting Technologies Inc - Throne)" at bounding box center [1042, 49] width 212 height 18
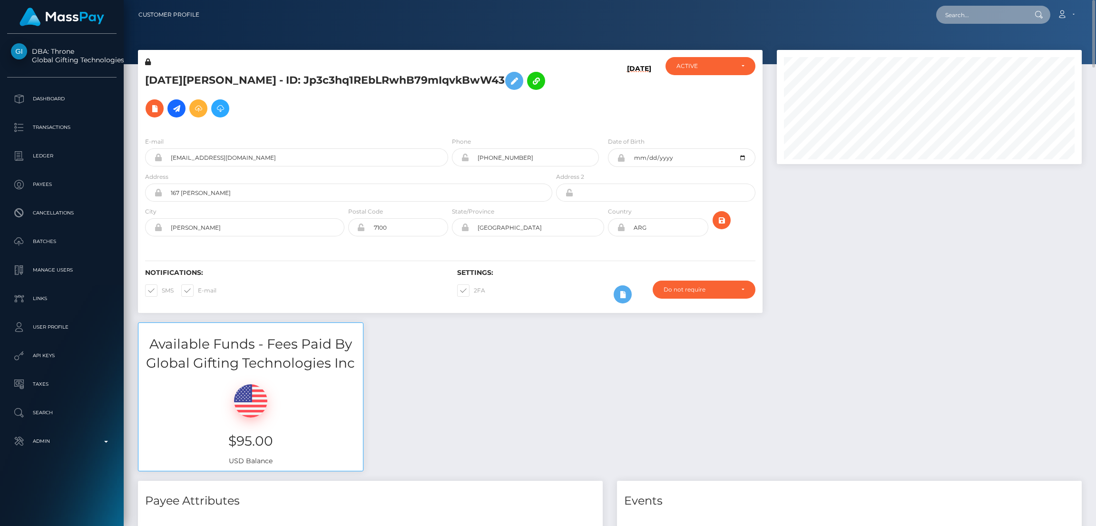
click at [974, 8] on input "text" at bounding box center [980, 15] width 89 height 18
paste input "68b58047e8e2b"
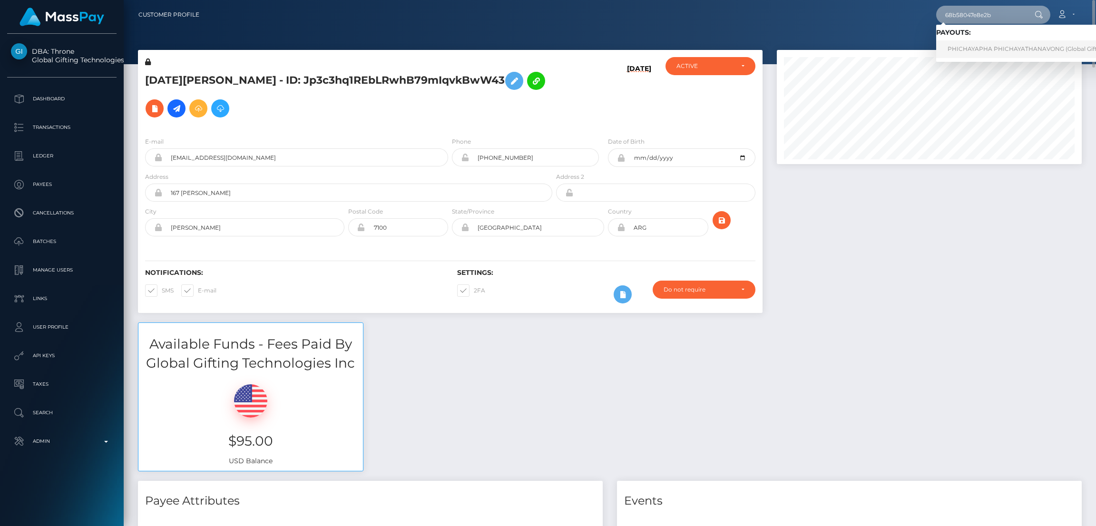
type input "68b58047e8e2b"
click at [967, 50] on link "PHICHAYAPHA PHICHAYATHANAVONG (Global Gifting Technologies Inc - Throne)" at bounding box center [1065, 49] width 258 height 18
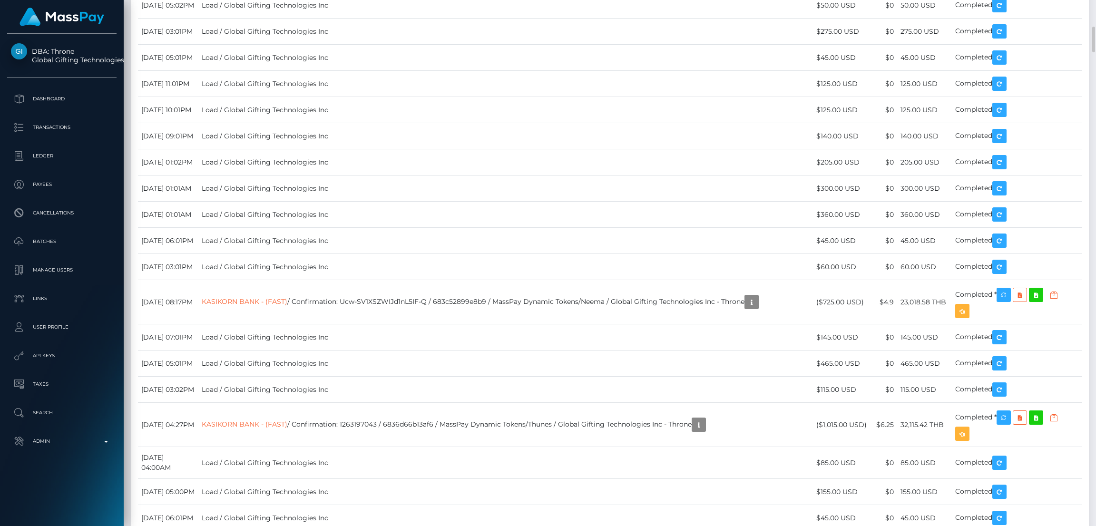
scroll to position [4709, 0]
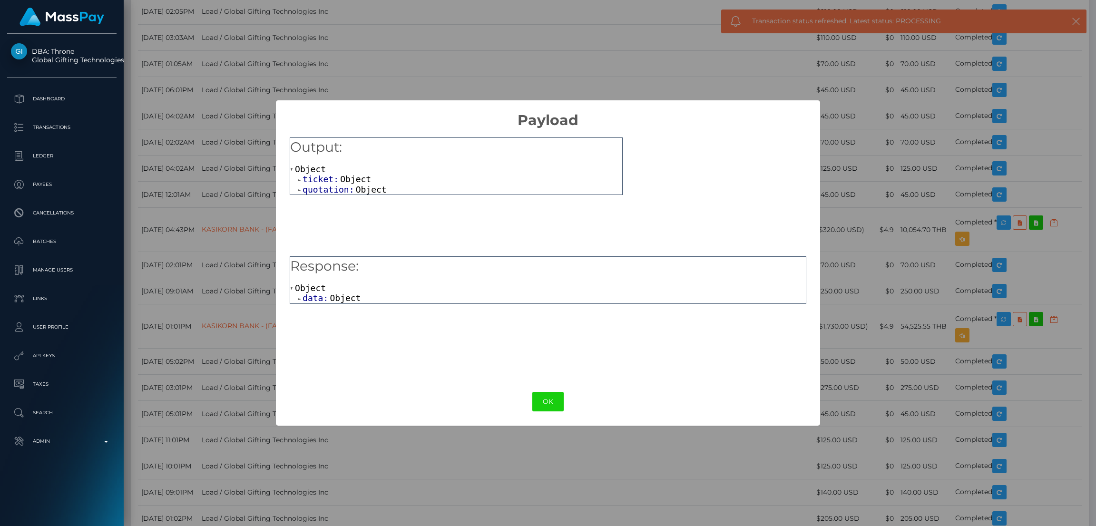
click at [330, 294] on span "Object" at bounding box center [345, 298] width 31 height 10
click at [348, 310] on span "Object" at bounding box center [363, 308] width 31 height 10
click at [552, 398] on button "OK" at bounding box center [547, 402] width 31 height 20
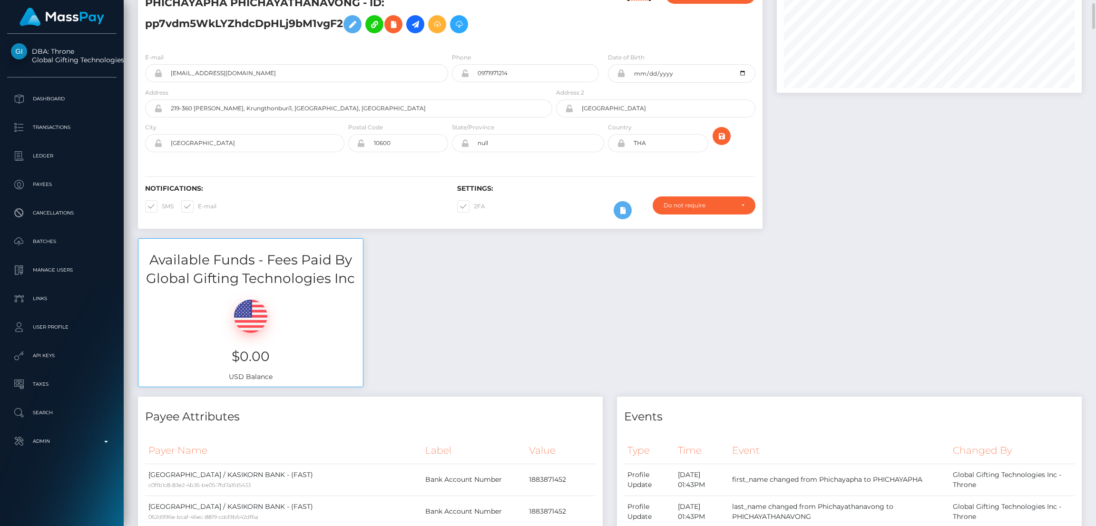
scroll to position [0, 0]
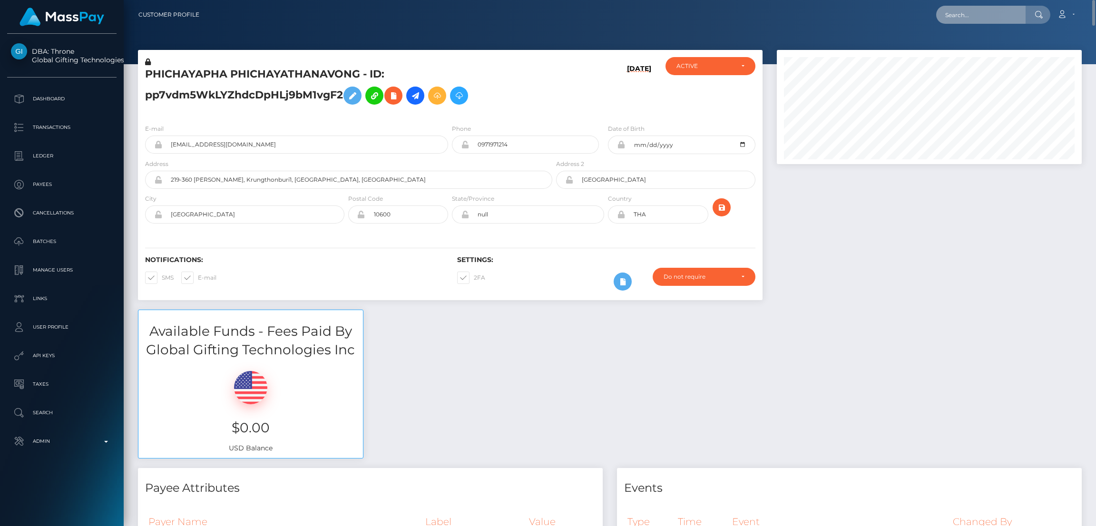
click at [938, 16] on input "text" at bounding box center [980, 15] width 89 height 18
paste input "68b4fc0214f01"
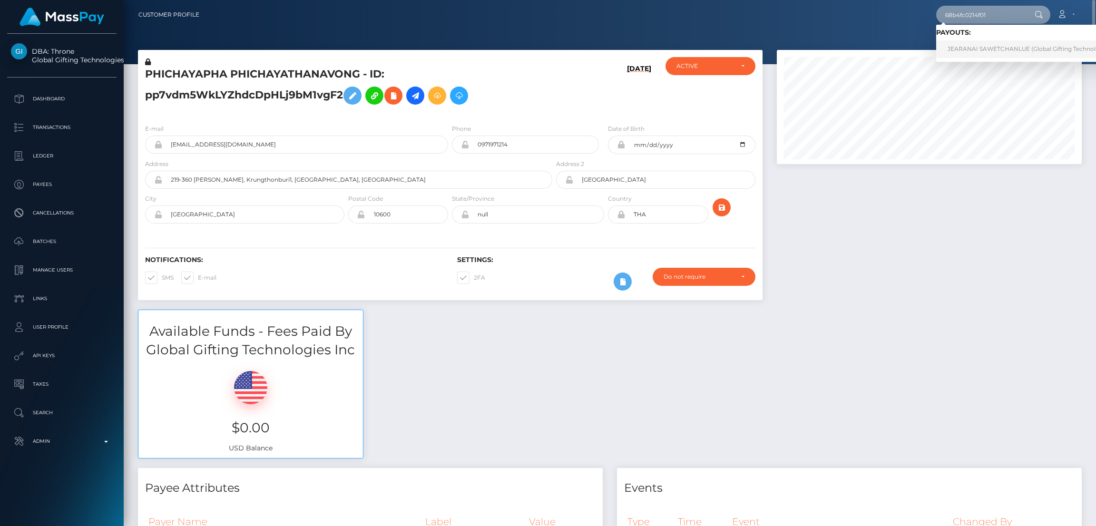
type input "68b4fc0214f01"
click at [961, 46] on link "JEARANAI SAWETCHANLUE (Global Gifting Technologies Inc - Throne)" at bounding box center [1048, 49] width 224 height 18
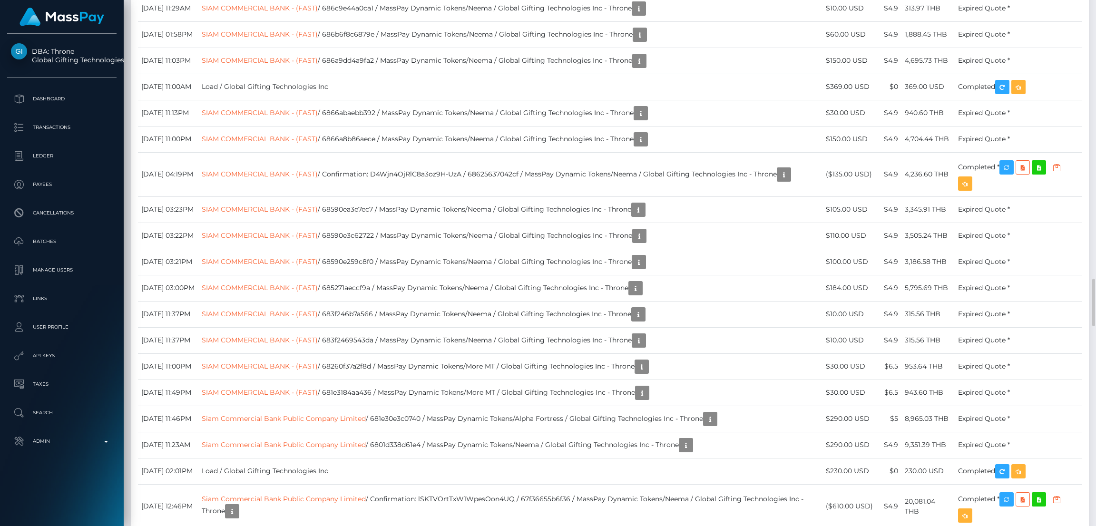
scroll to position [114, 305]
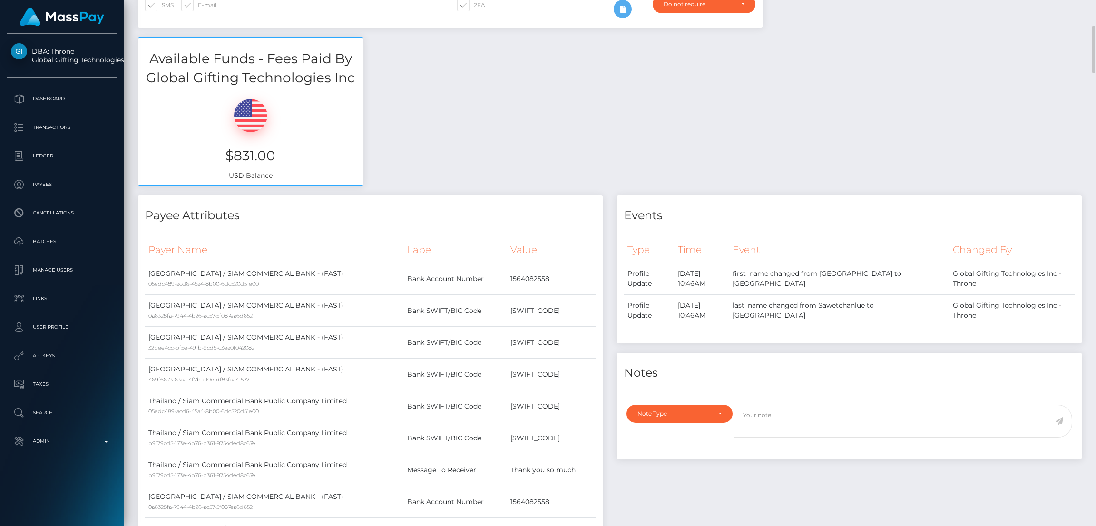
scroll to position [0, 0]
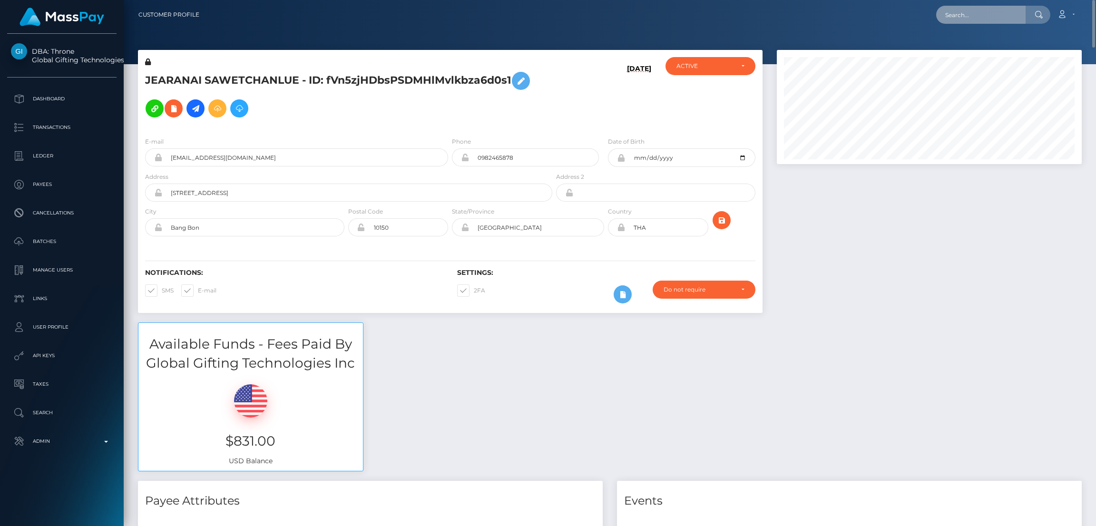
click at [980, 19] on input "text" at bounding box center [980, 15] width 89 height 18
paste input "68b73a836dca7"
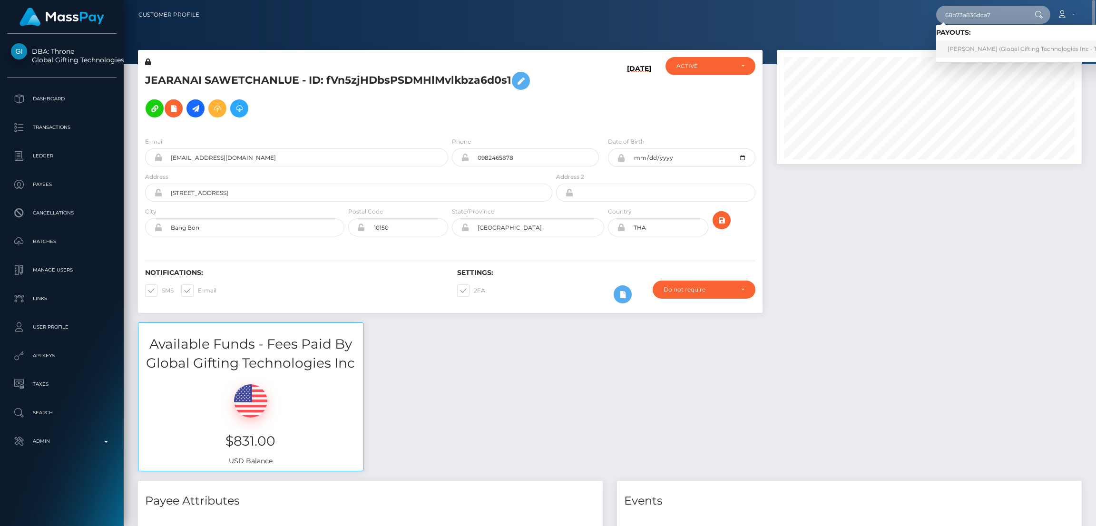
type input "68b73a836dca7"
click at [988, 49] on link "DIANA NIKITIENKO (Global Gifting Technologies Inc - Throne)" at bounding box center [1032, 49] width 192 height 18
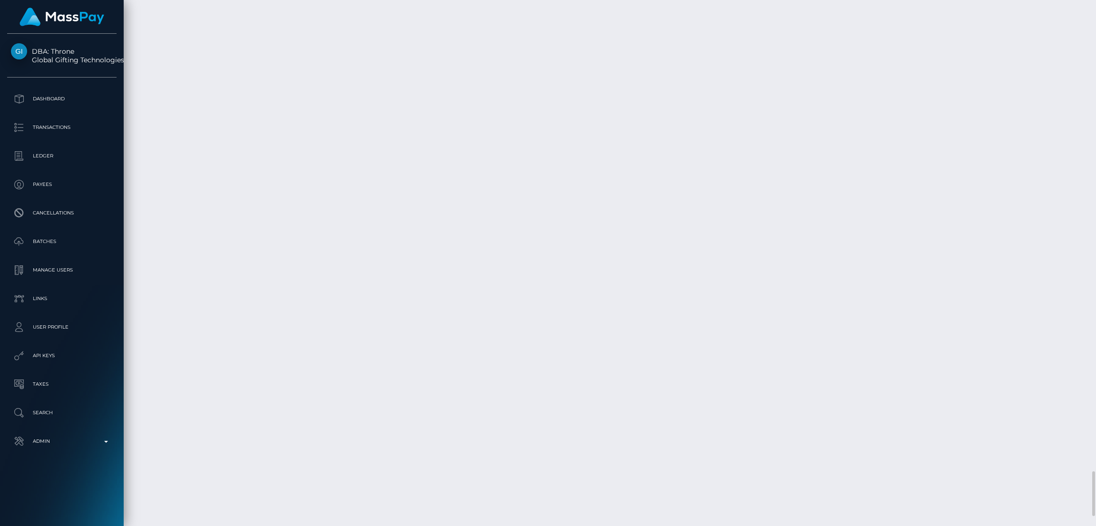
scroll to position [5065, 0]
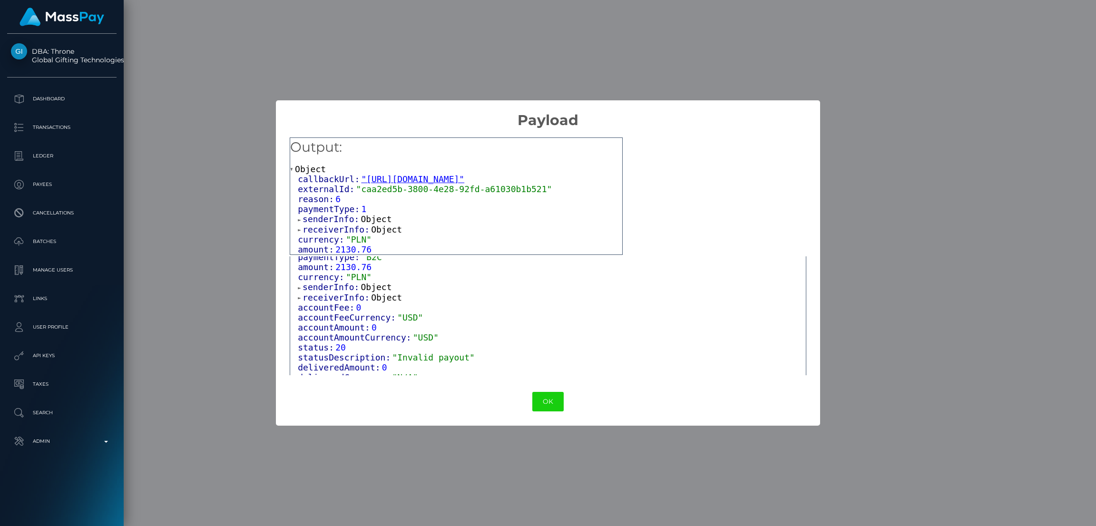
scroll to position [114, 0]
click at [392, 367] on span "Object" at bounding box center [407, 369] width 31 height 10
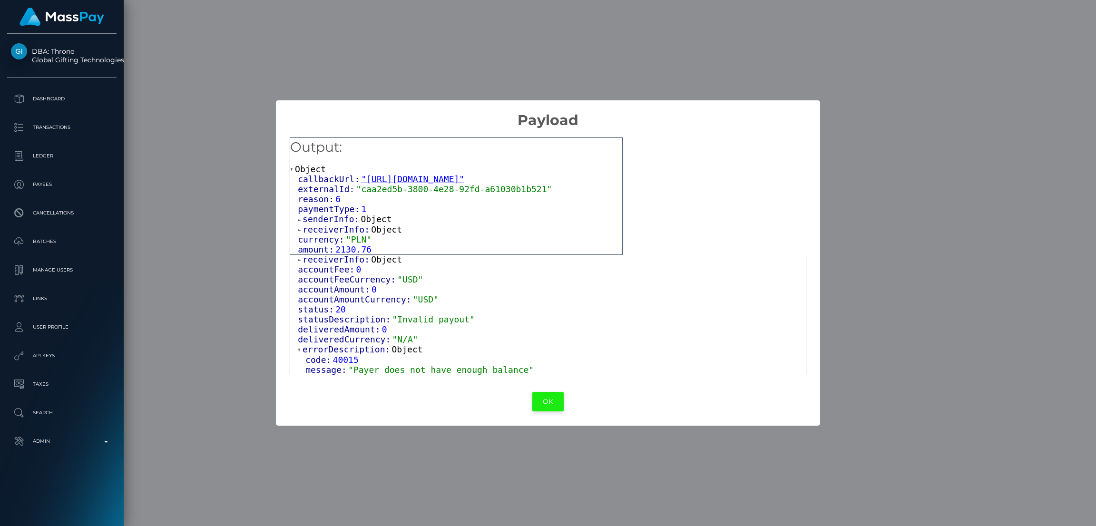
click at [546, 401] on button "OK" at bounding box center [547, 402] width 31 height 20
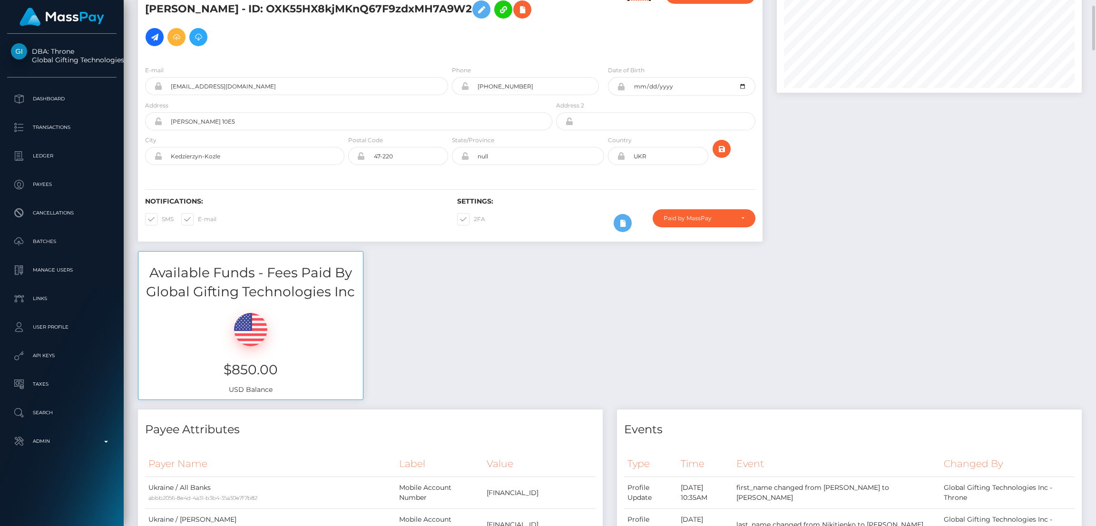
scroll to position [0, 0]
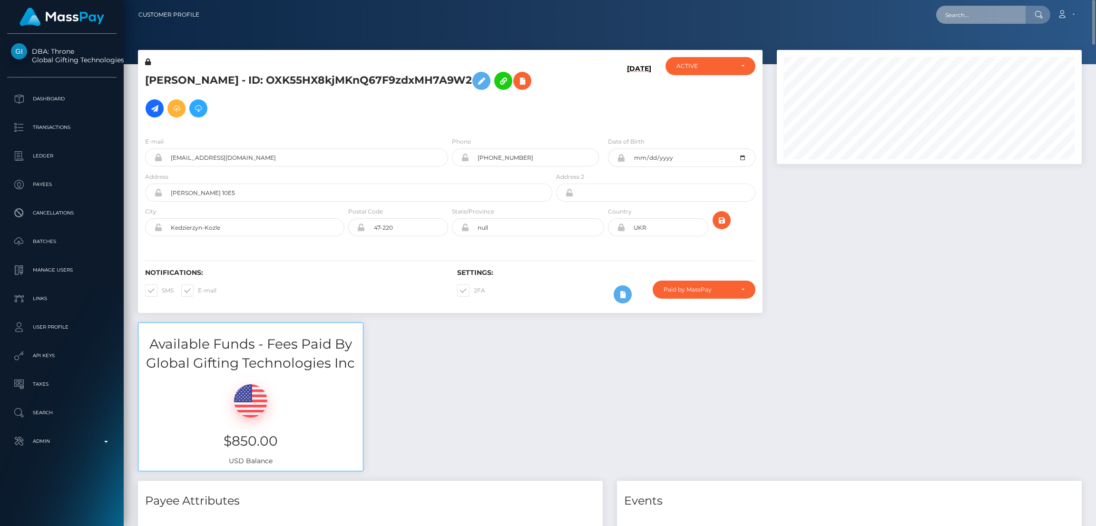
click at [978, 16] on input "text" at bounding box center [980, 15] width 89 height 18
paste input "pout_gcMEPpNcqMHZu"
type input "pout_gcMEPpNcqMHZu"
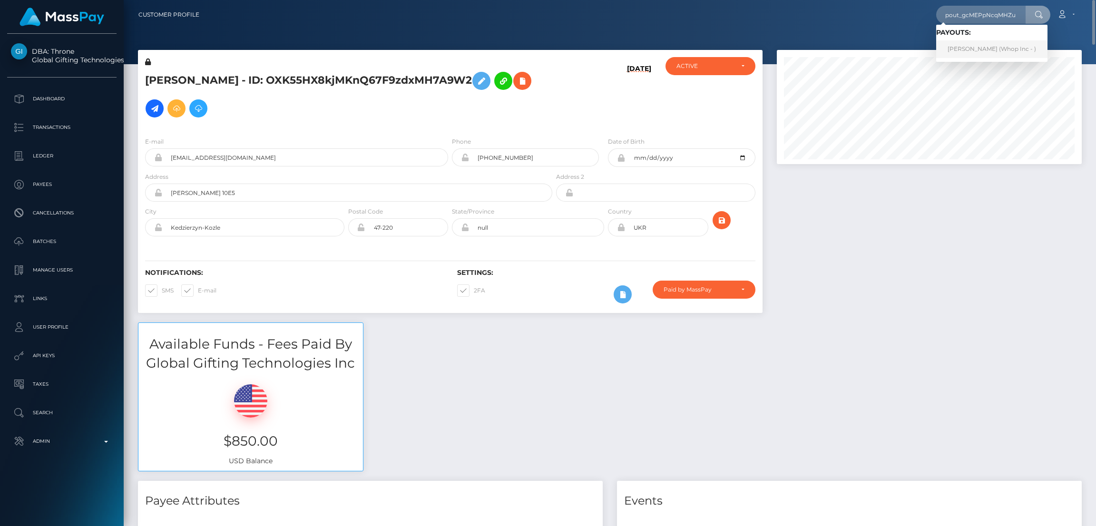
click at [961, 45] on link "DOMINIK GAJDOŠ (Whop Inc - )" at bounding box center [991, 49] width 111 height 18
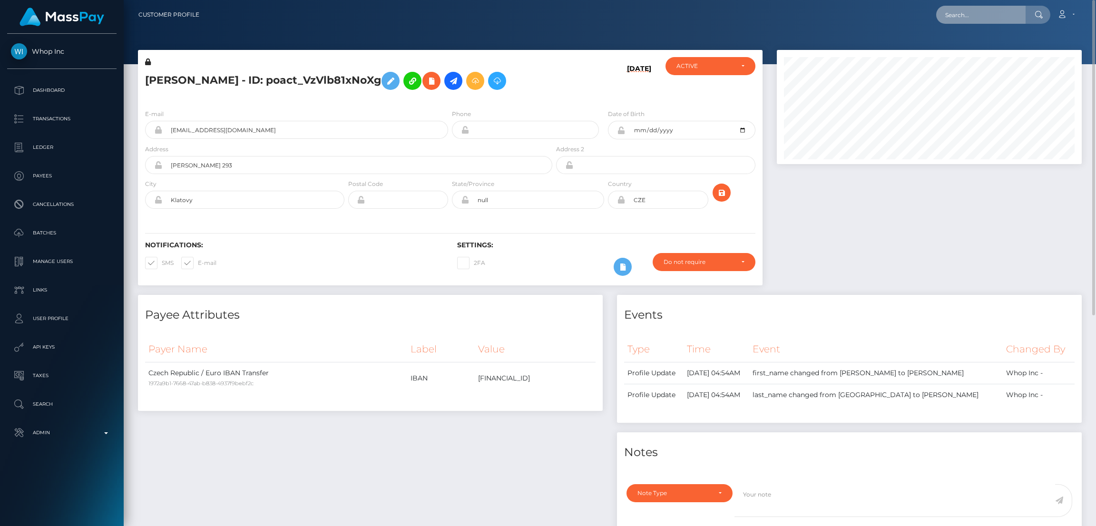
click at [988, 6] on input "text" at bounding box center [980, 15] width 89 height 18
paste input "pout_NpKZSOTlB1MQ3"
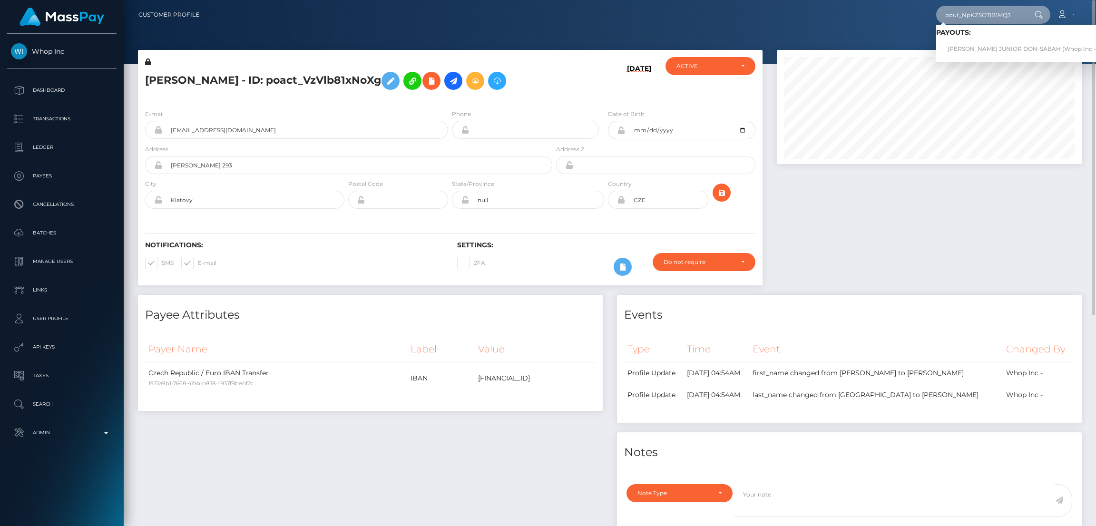
type input "pout_NpKZSOTlB1MQ3"
click at [976, 49] on link "[PERSON_NAME] JUNIOR DON-SABAH (Whop Inc - )" at bounding box center [1023, 49] width 175 height 18
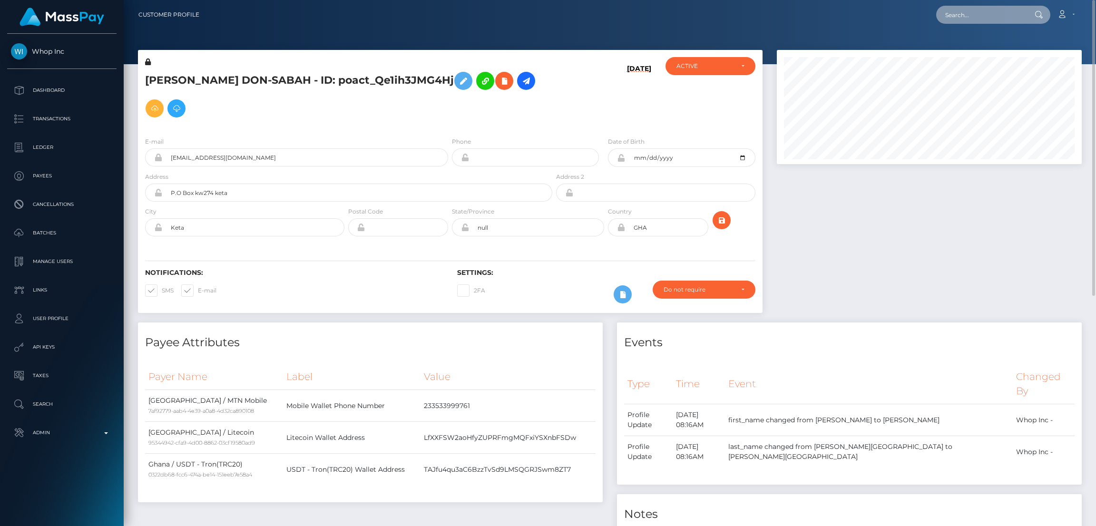
click at [970, 21] on input "text" at bounding box center [980, 15] width 89 height 18
paste input "pout_GgPemESSVrlQv"
type input "pout_GgPemESSVrlQv"
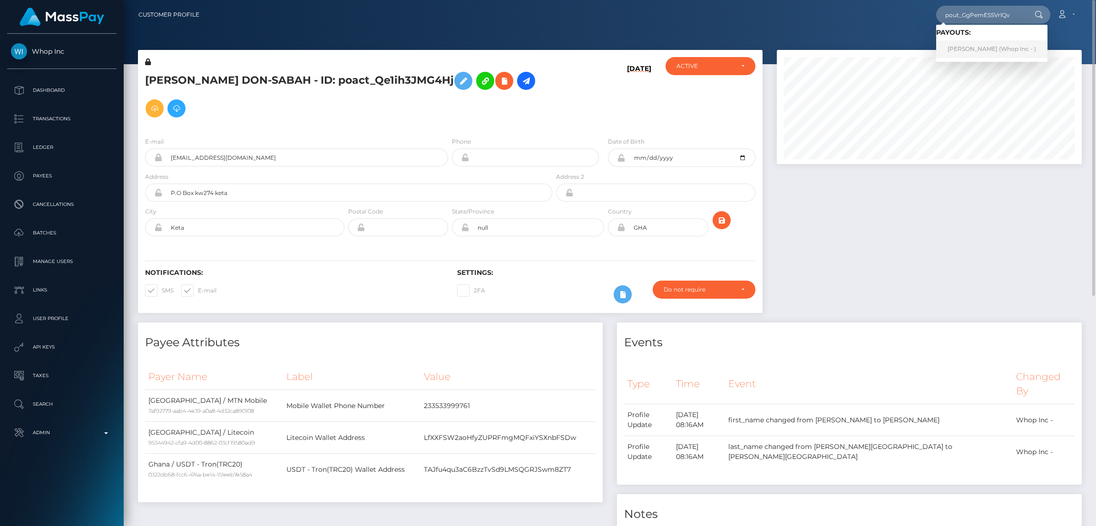
click at [975, 46] on link "NIR LEVI (Whop Inc - )" at bounding box center [991, 49] width 111 height 18
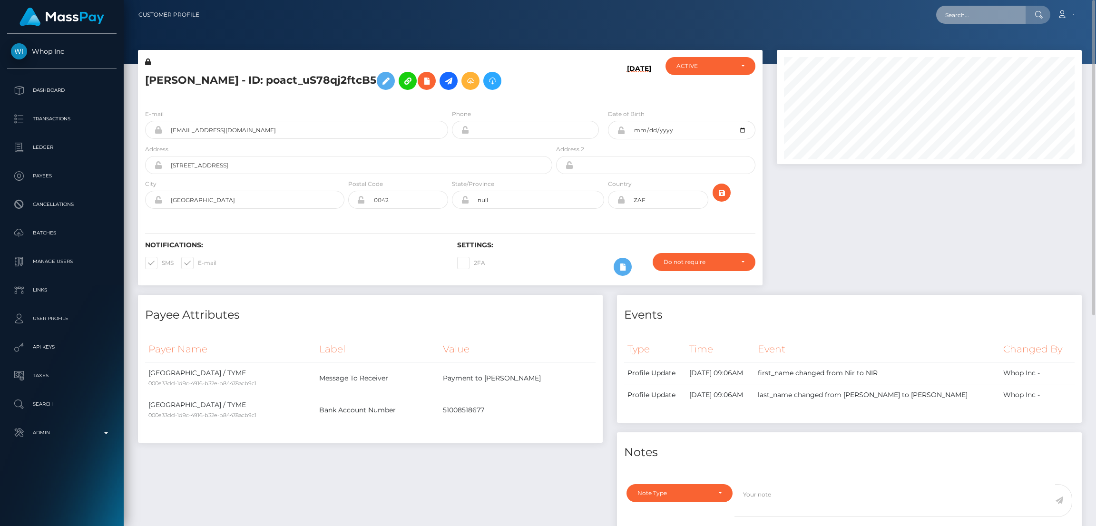
click at [980, 22] on input "text" at bounding box center [980, 15] width 89 height 18
paste input "pout_PNxNPoBK0y3Po"
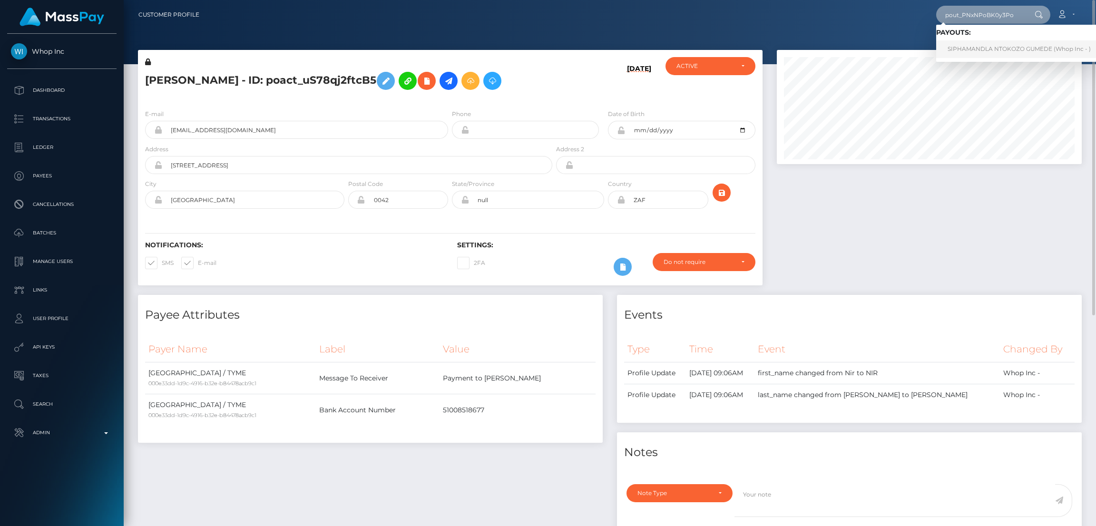
type input "pout_PNxNPoBK0y3Po"
click at [974, 50] on link "SIPHAMANDLA NTOKOZO GUMEDE (Whop Inc - )" at bounding box center [1019, 49] width 166 height 18
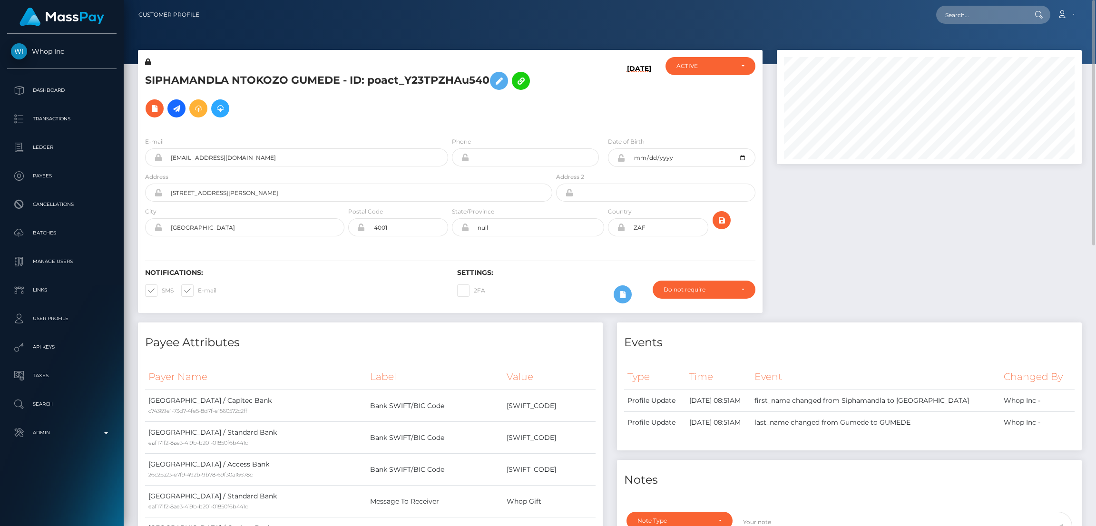
click at [982, 4] on nav "Customer Profile Loading... Loading... Account" at bounding box center [610, 14] width 972 height 29
click at [983, 16] on input "text" at bounding box center [980, 15] width 89 height 18
paste input "pout_9ONo7A0CWPEbU"
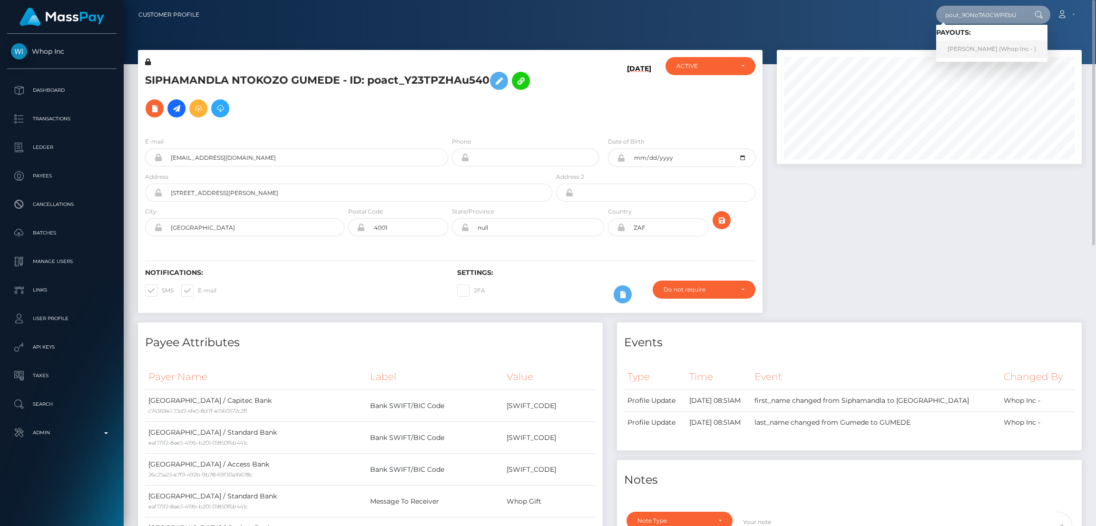
type input "pout_9ONo7A0CWPEbU"
click at [966, 44] on link "SOTHINATHAN CHANDRICA (Whop Inc - )" at bounding box center [991, 49] width 111 height 18
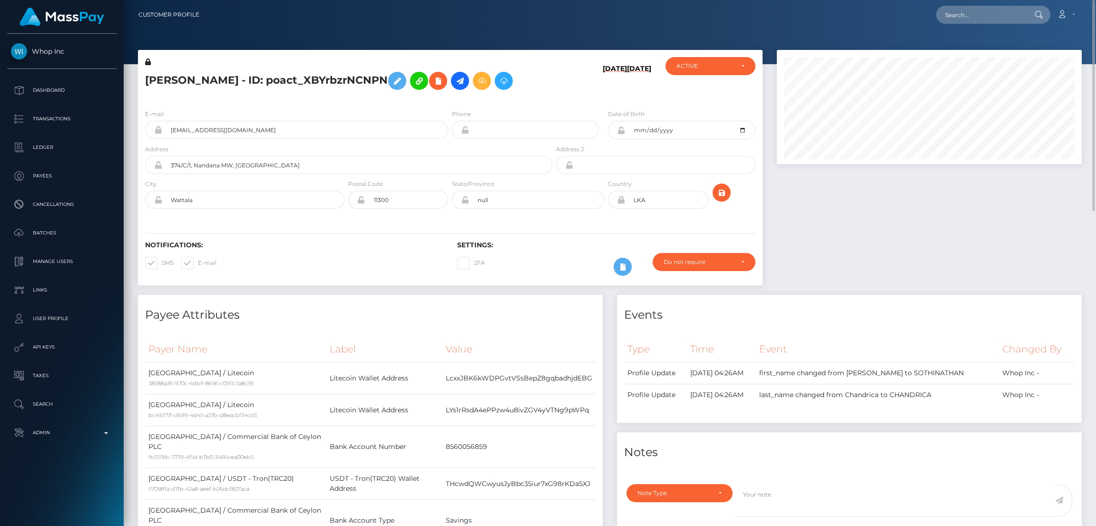
click at [984, 24] on div "Loading... Loading... Account Edit Profile Logout" at bounding box center [644, 15] width 874 height 20
click at [988, 14] on input "text" at bounding box center [980, 15] width 89 height 18
paste input "pout_yF69OF0PZCype"
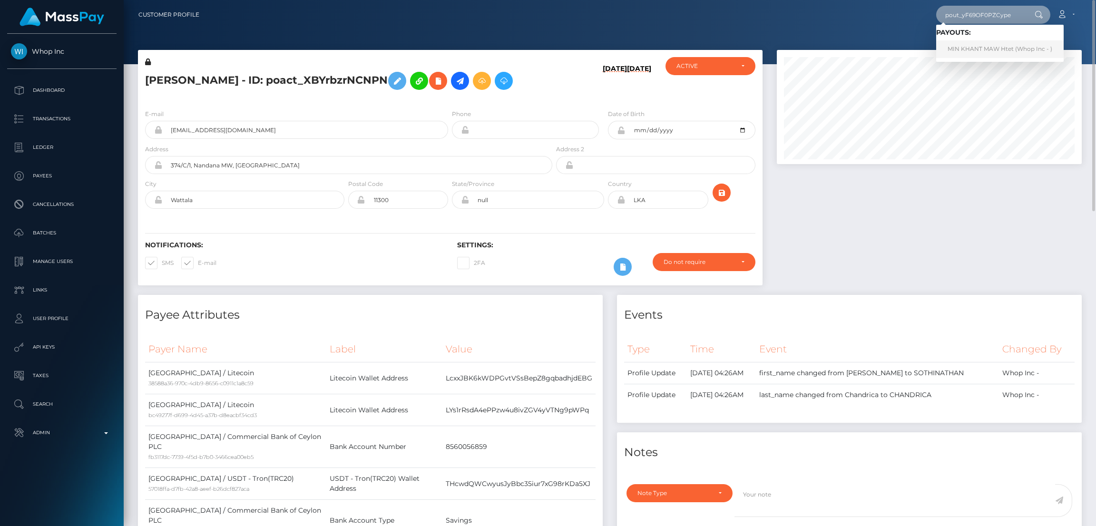
type input "pout_yF69OF0PZCype"
click at [963, 52] on link "MIN KHANT MAW Htet (Whop Inc - )" at bounding box center [999, 49] width 127 height 18
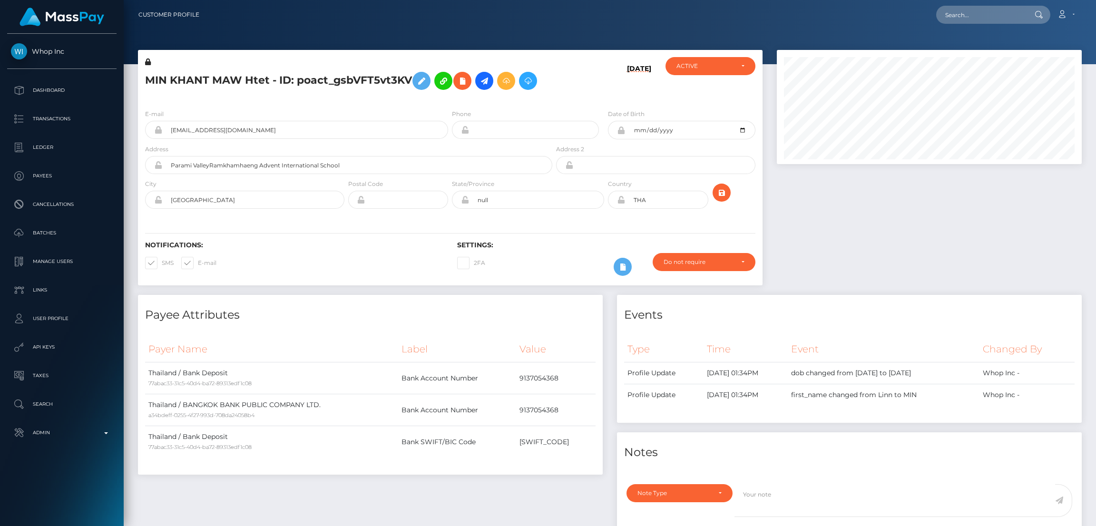
scroll to position [114, 305]
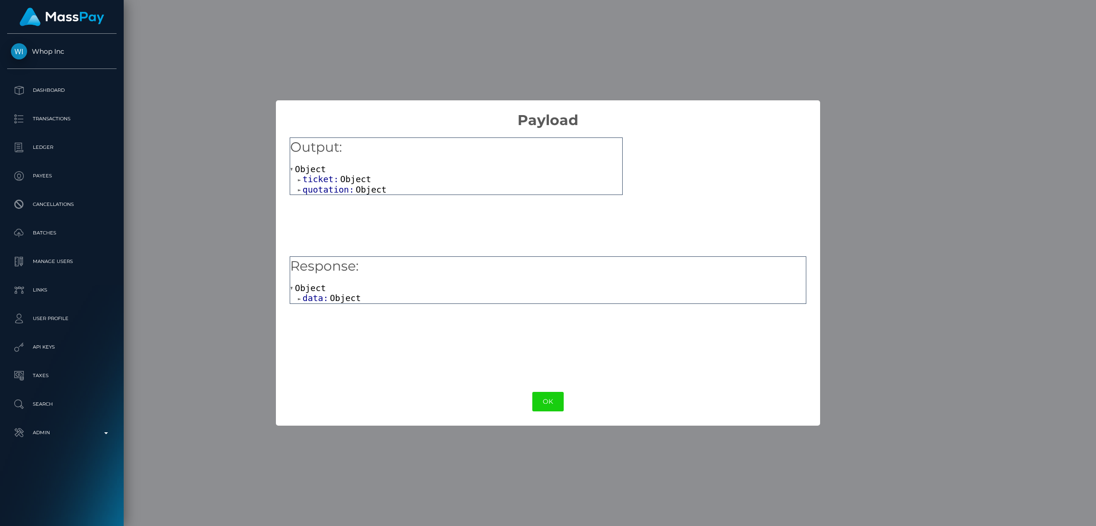
click at [339, 292] on div "Object data: Object" at bounding box center [548, 293] width 516 height 20
click at [341, 295] on span "Object" at bounding box center [345, 298] width 31 height 10
click at [547, 400] on button "OK" at bounding box center [547, 402] width 31 height 20
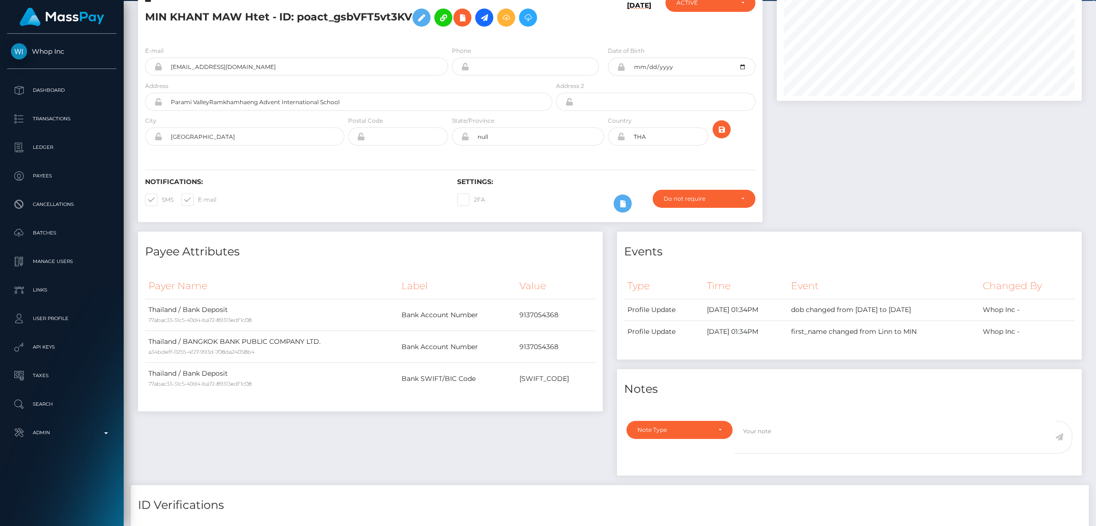
scroll to position [0, 0]
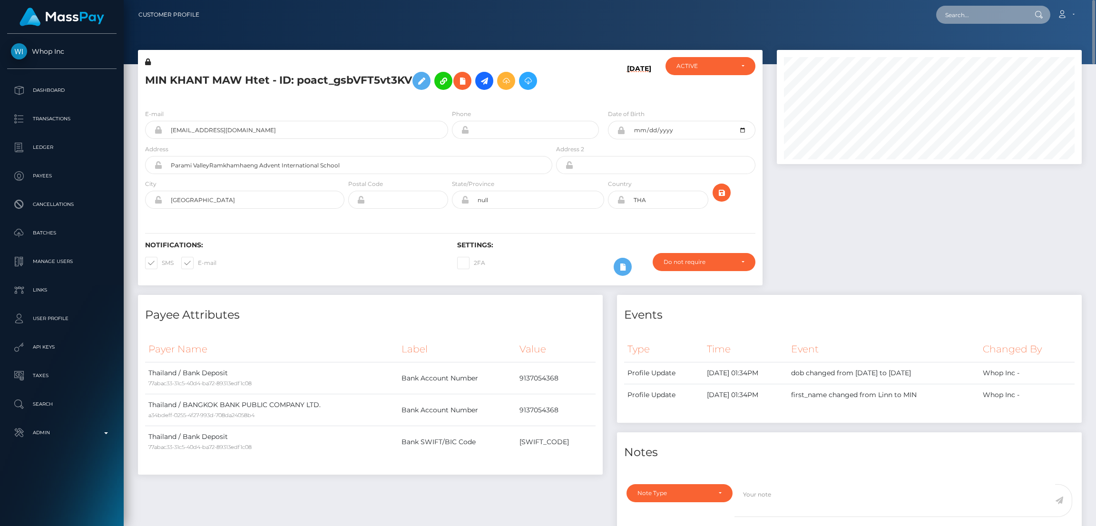
click at [997, 20] on input "text" at bounding box center [980, 15] width 89 height 18
paste input "pout_WLCsvX74F7Tc1"
type input "pout_WLCsvX74F7Tc1"
click at [974, 52] on link "Mr Damice LLC (Whop Inc - )" at bounding box center [988, 49] width 105 height 18
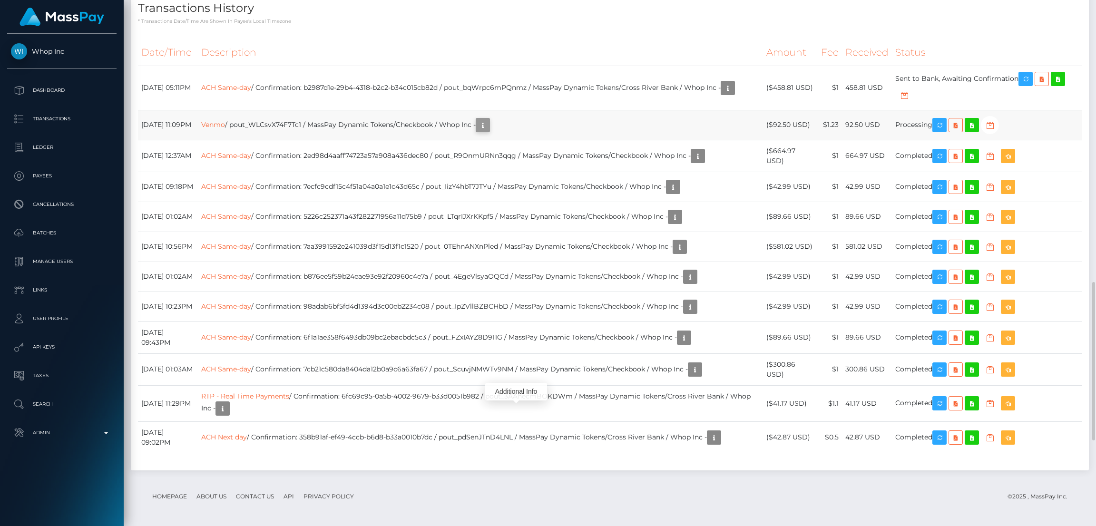
scroll to position [114, 305]
click at [488, 131] on icon "button" at bounding box center [482, 125] width 11 height 12
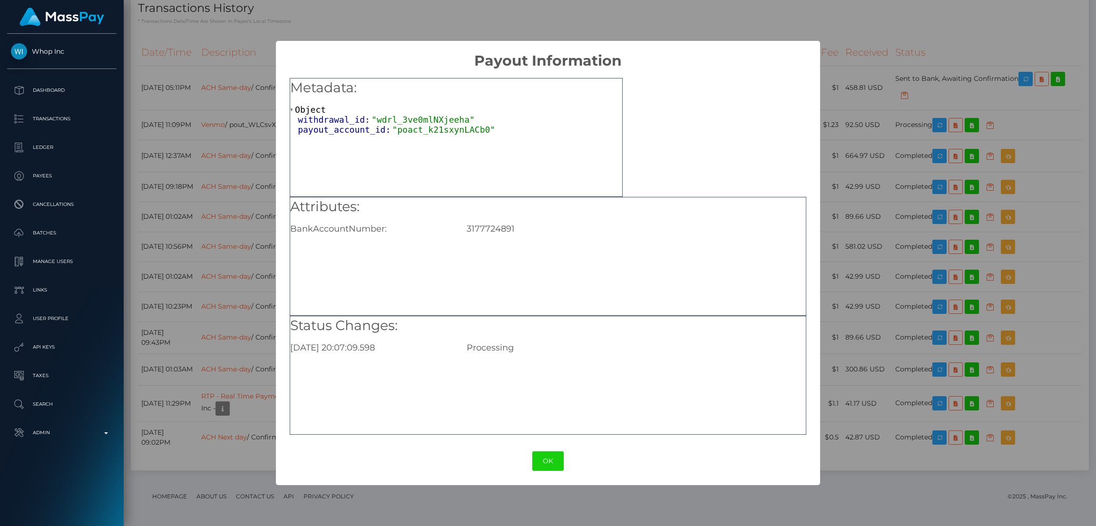
drag, startPoint x: 552, startPoint y: 465, endPoint x: 576, endPoint y: 460, distance: 23.8
click at [553, 465] on button "OK" at bounding box center [547, 461] width 31 height 20
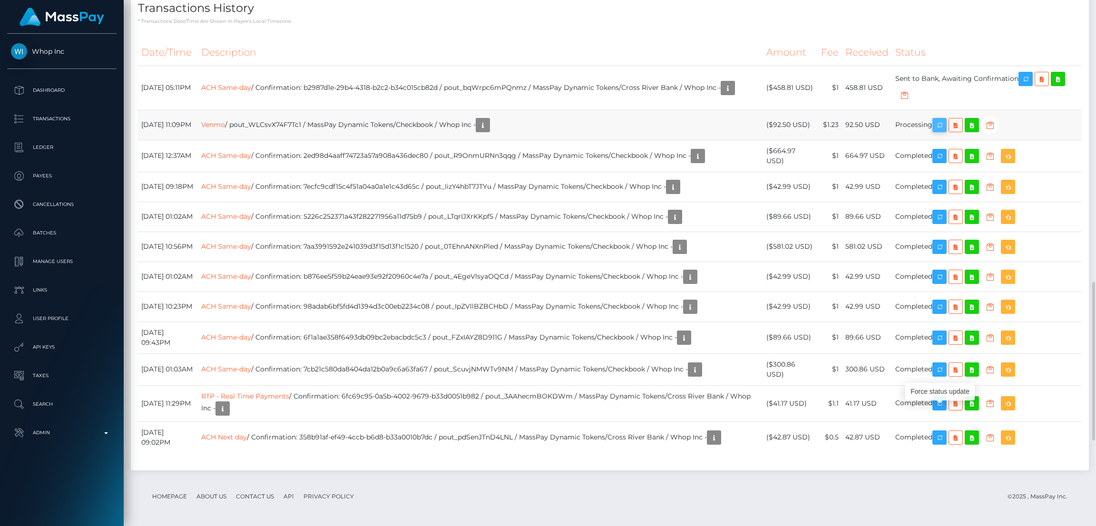
click at [944, 131] on icon "button" at bounding box center [939, 125] width 11 height 12
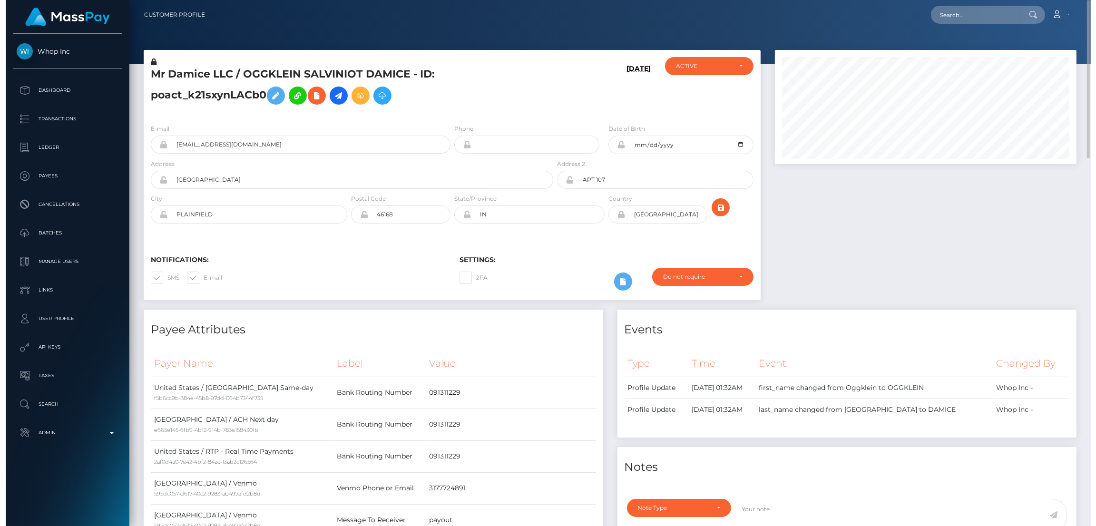
scroll to position [475533, 475346]
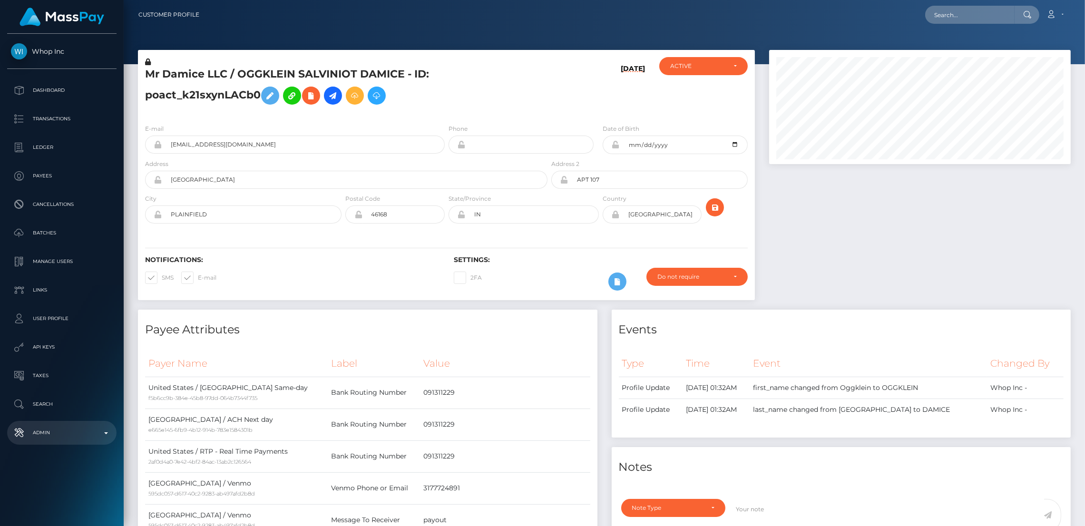
click at [78, 434] on p "Admin" at bounding box center [62, 433] width 102 height 14
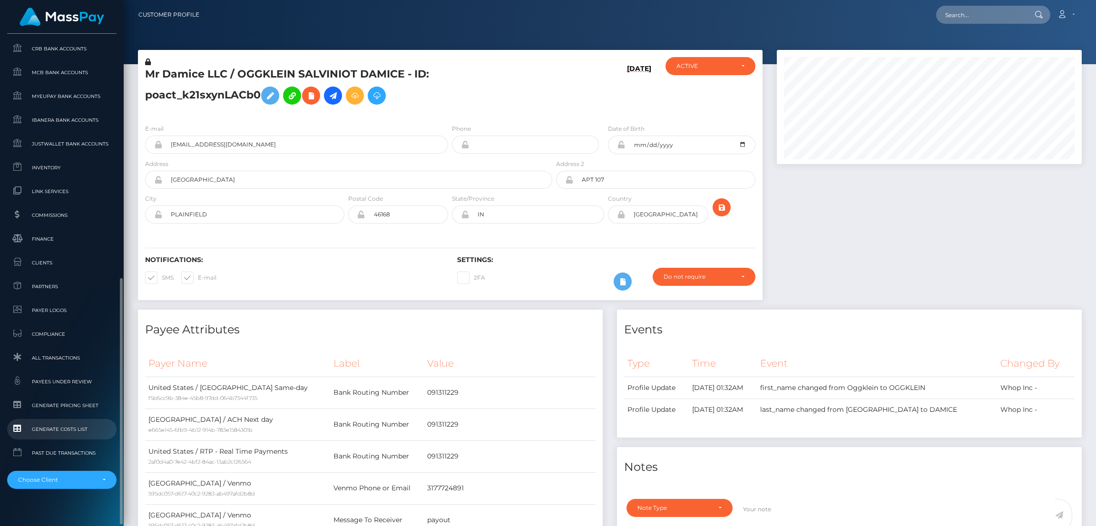
scroll to position [501, 0]
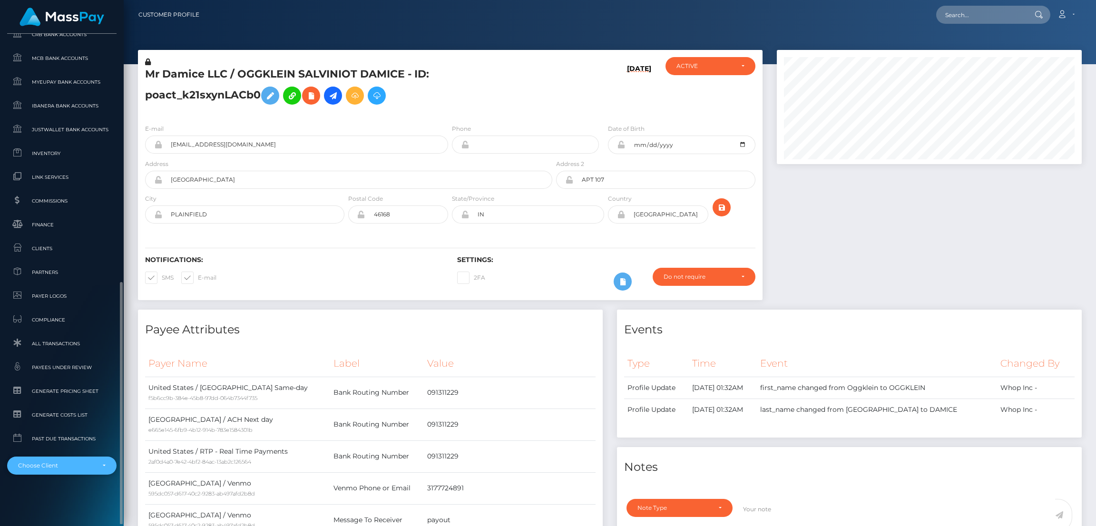
click at [65, 462] on div "Choose Client" at bounding box center [56, 466] width 77 height 8
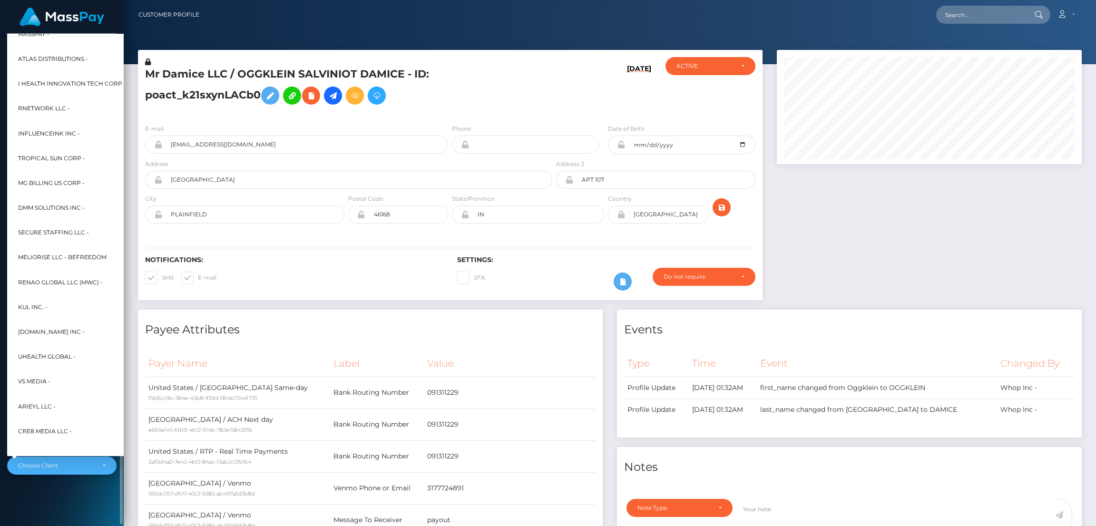
scroll to position [247, 0]
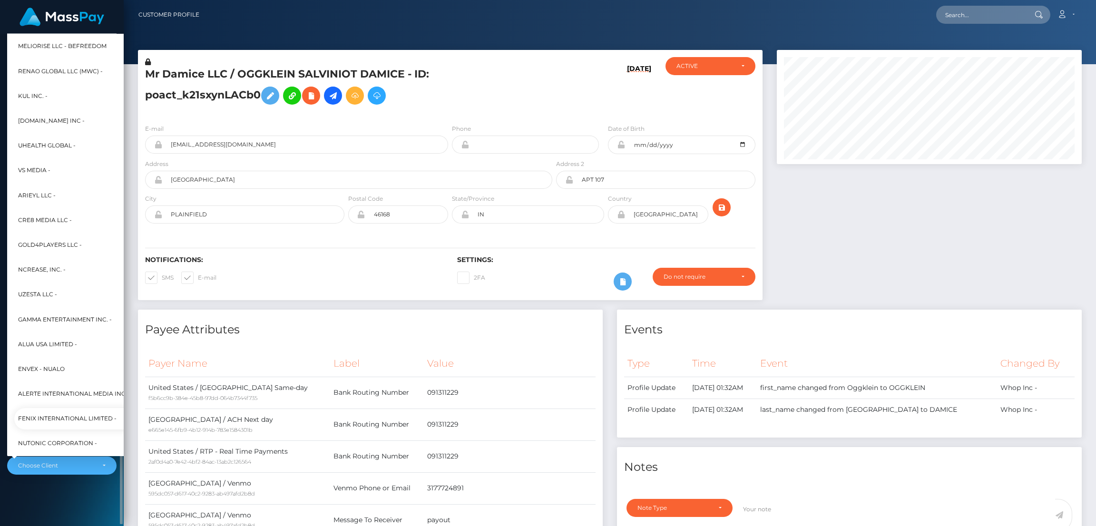
click at [73, 413] on span "Fenix International Limited -" at bounding box center [67, 419] width 98 height 12
select select "26"
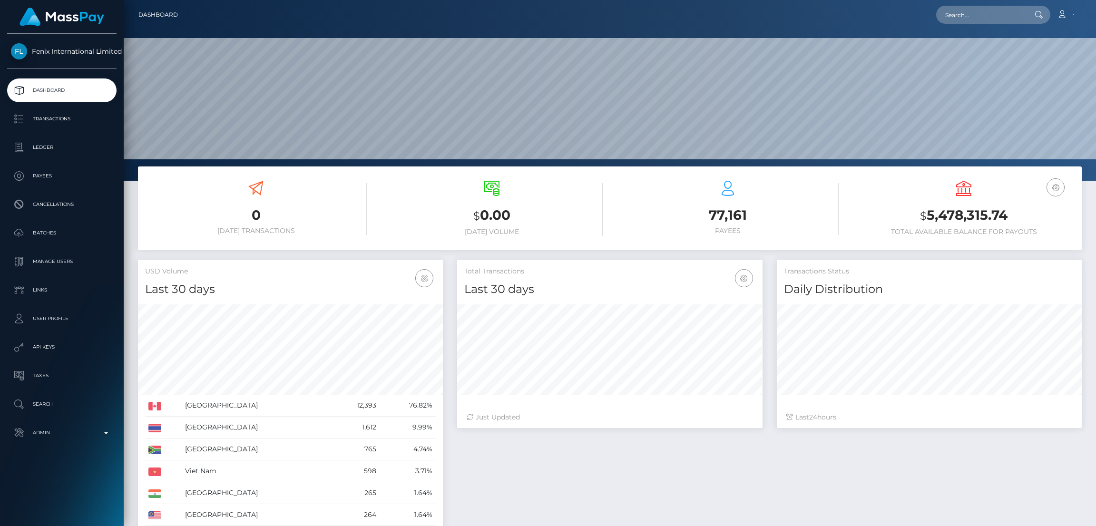
scroll to position [169, 305]
click at [978, 29] on nav "Dashboard Loading... Loading... Account Edit Profile" at bounding box center [610, 14] width 972 height 29
click at [978, 20] on input "text" at bounding box center [980, 15] width 89 height 18
paste input "77155604"
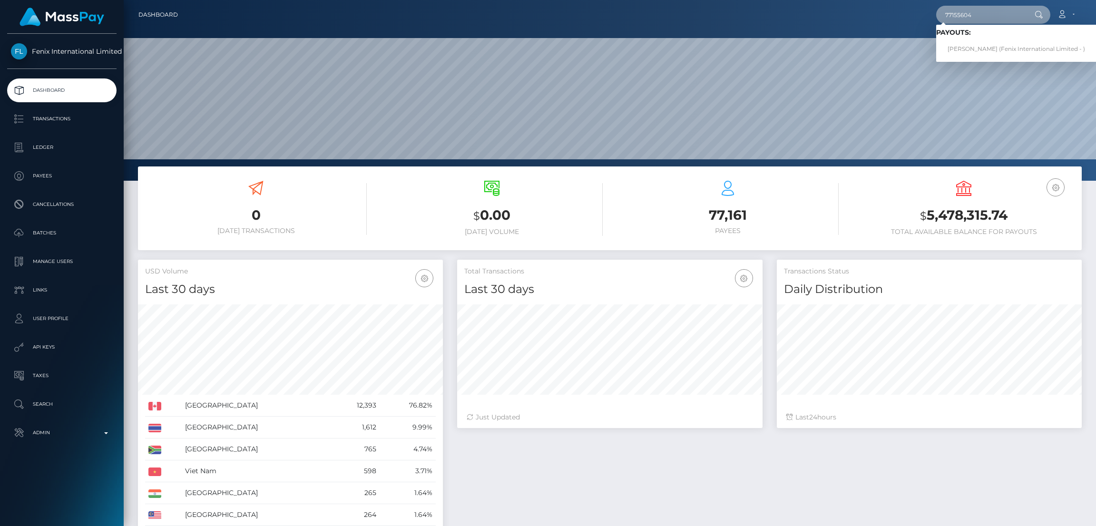
type input "77155604"
click at [973, 44] on link "[PERSON_NAME] (Fenix International Limited - )" at bounding box center [1016, 49] width 160 height 18
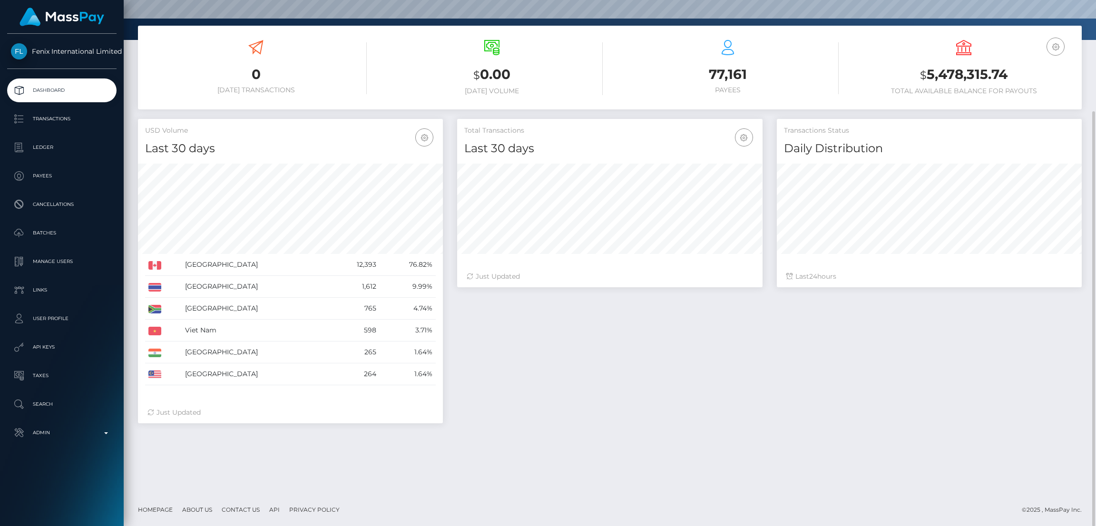
scroll to position [0, 0]
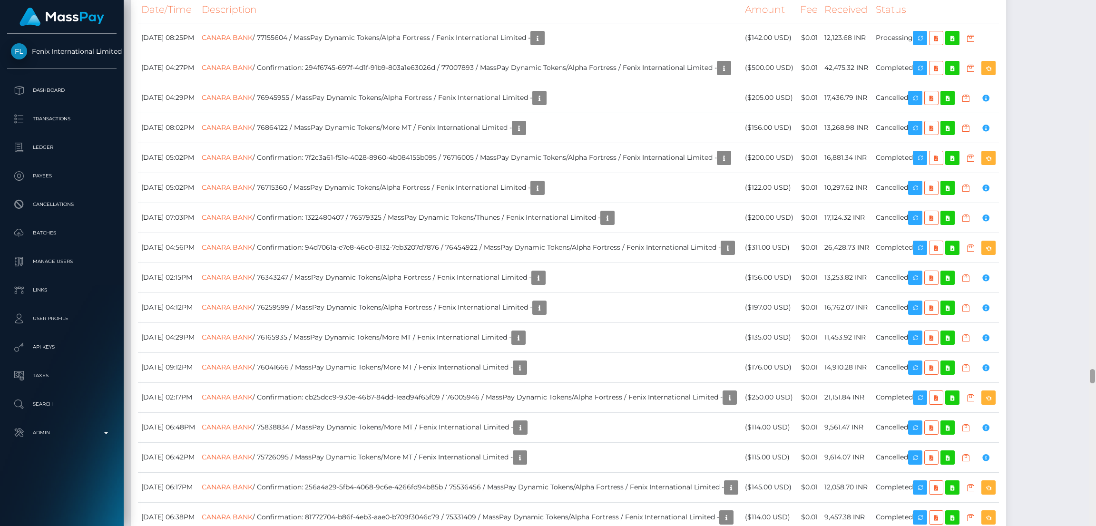
scroll to position [8977, 0]
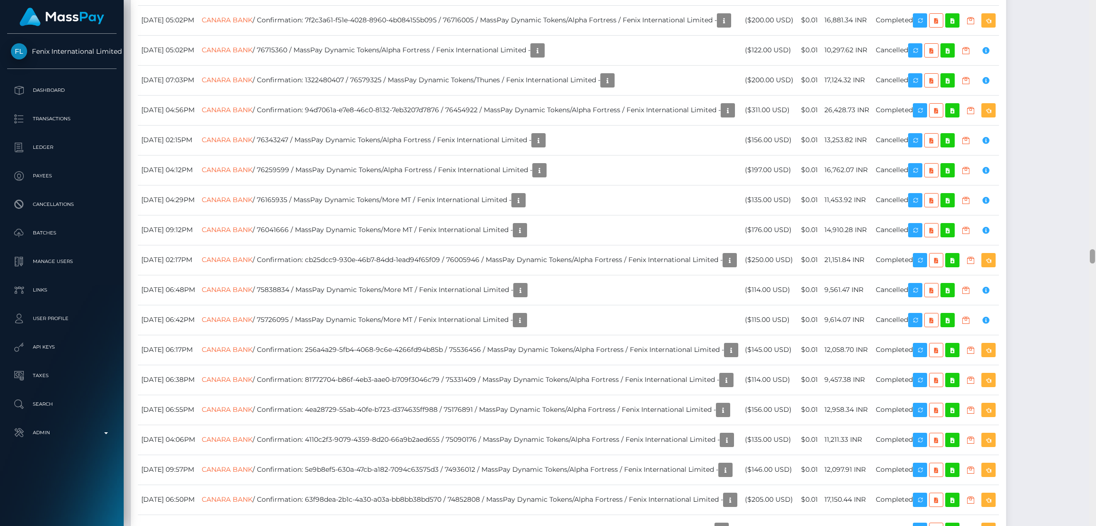
drag, startPoint x: 1092, startPoint y: 115, endPoint x: 1092, endPoint y: 255, distance: 140.3
click at [1092, 255] on div at bounding box center [1092, 256] width 5 height 14
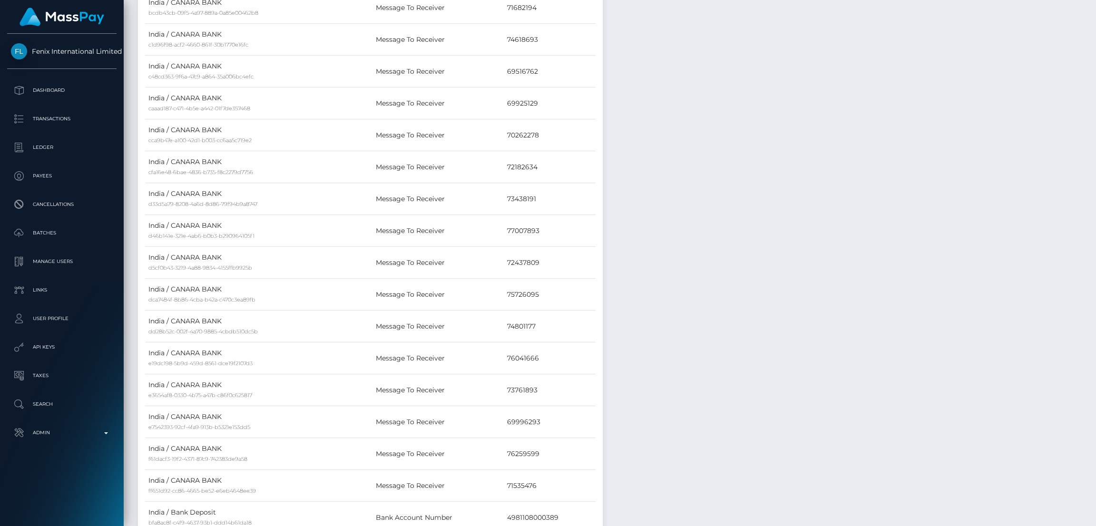
scroll to position [0, 0]
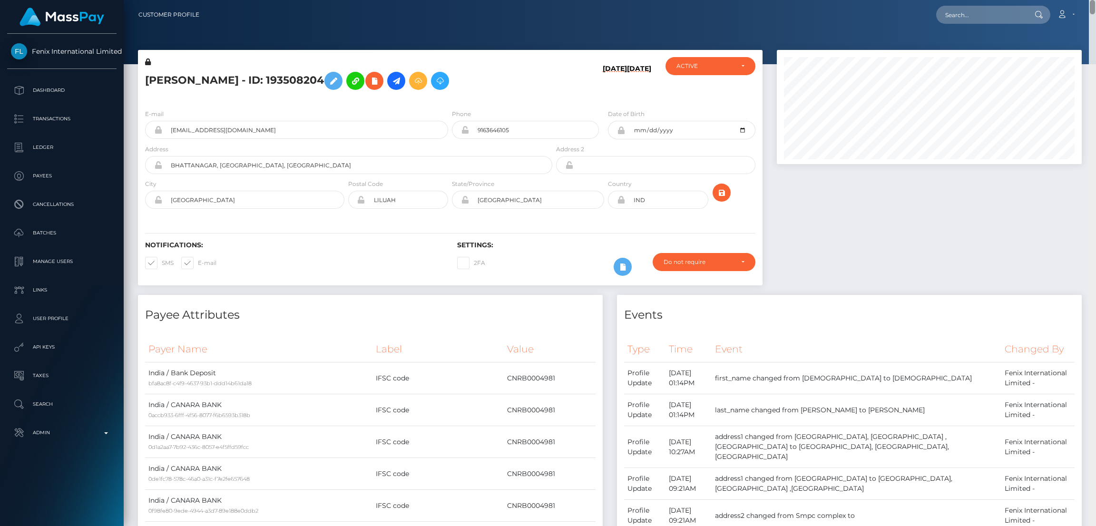
drag, startPoint x: 1092, startPoint y: 254, endPoint x: 1091, endPoint y: -27, distance: 281.6
click at [1091, 0] on html "Fenix International Limited Dashboard Transactions Ledger Payees" at bounding box center [548, 263] width 1096 height 526
click at [986, 5] on div "Loading... Loading... Account Edit Profile Logout" at bounding box center [644, 15] width 874 height 20
click at [984, 15] on input "text" at bounding box center [980, 15] width 89 height 18
paste input "77139741"
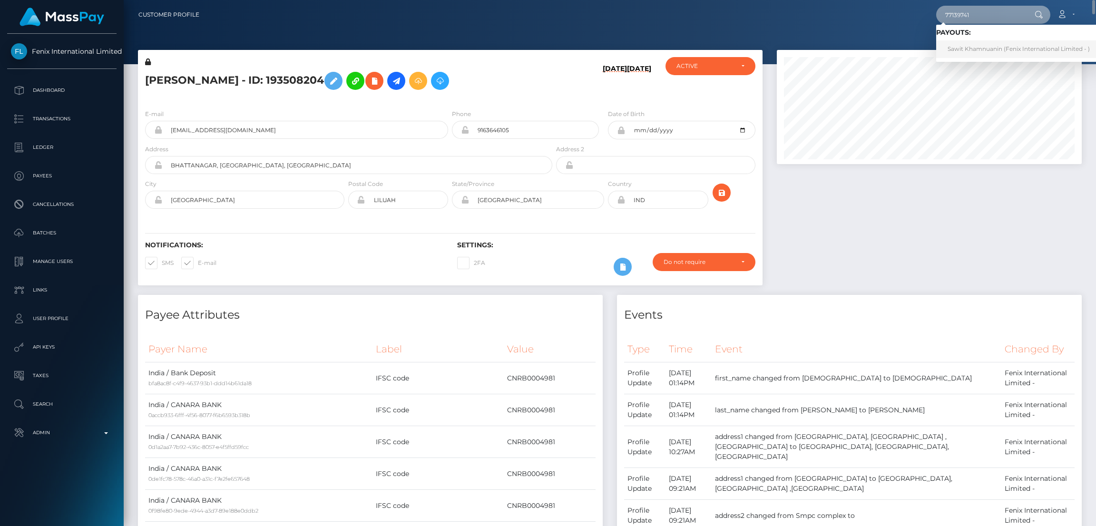
type input "77139741"
click at [978, 49] on link "Sawit Khamnuanin (Fenix International Limited - )" at bounding box center [1018, 49] width 165 height 18
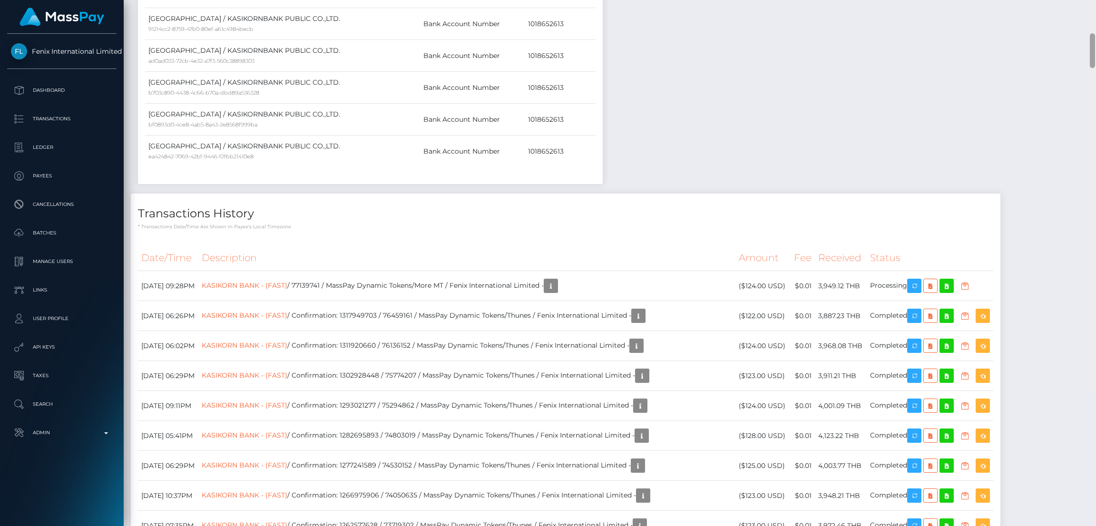
scroll to position [114, 305]
click at [1095, 198] on div at bounding box center [1092, 263] width 7 height 527
click at [287, 290] on link "KASIKORN BANK - (FAST)" at bounding box center [245, 285] width 86 height 9
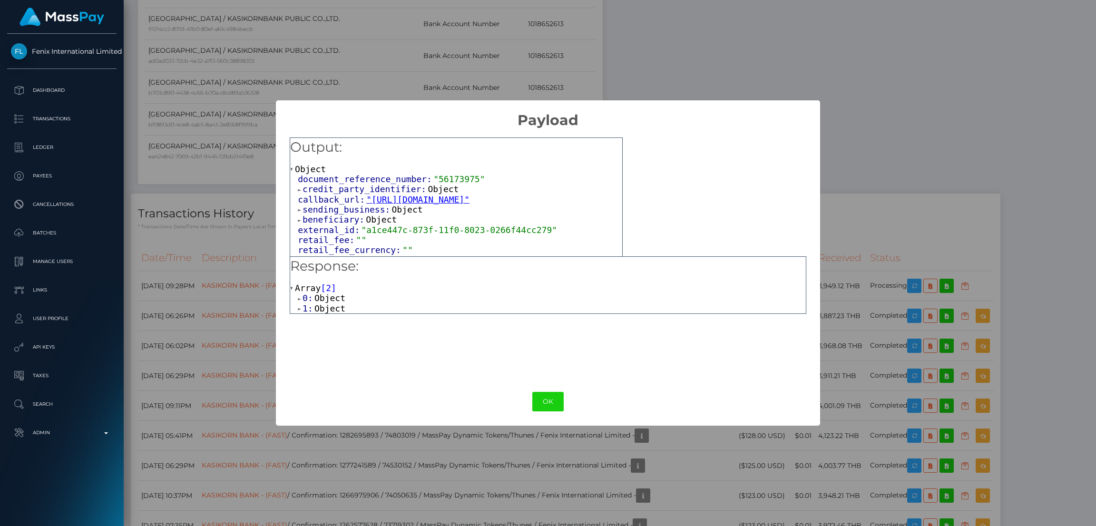
click at [329, 310] on span "Object" at bounding box center [329, 308] width 31 height 10
click at [361, 321] on span "Array" at bounding box center [361, 318] width 26 height 10
click at [352, 328] on span "Object" at bounding box center [345, 329] width 31 height 10
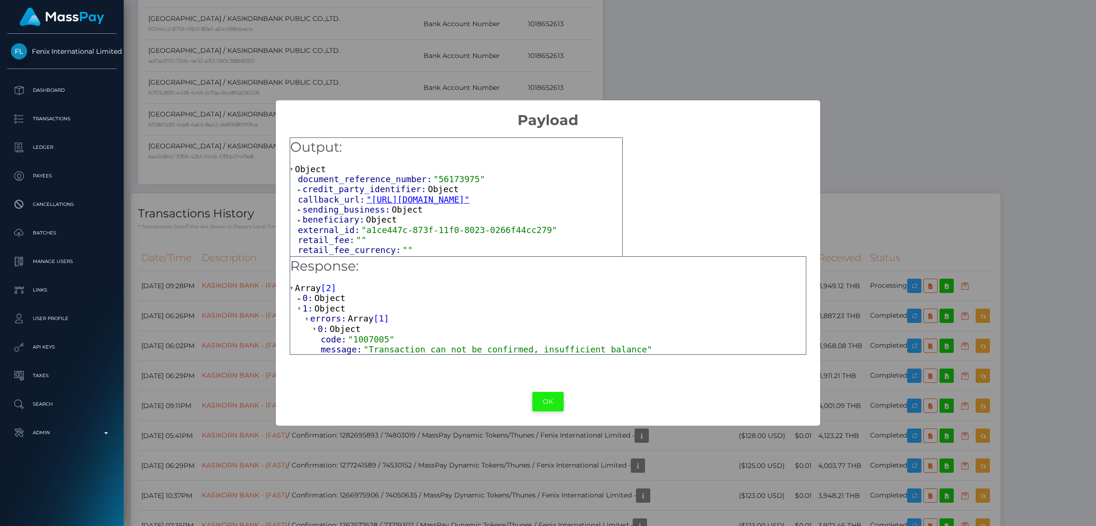
click at [552, 400] on button "OK" at bounding box center [547, 402] width 31 height 20
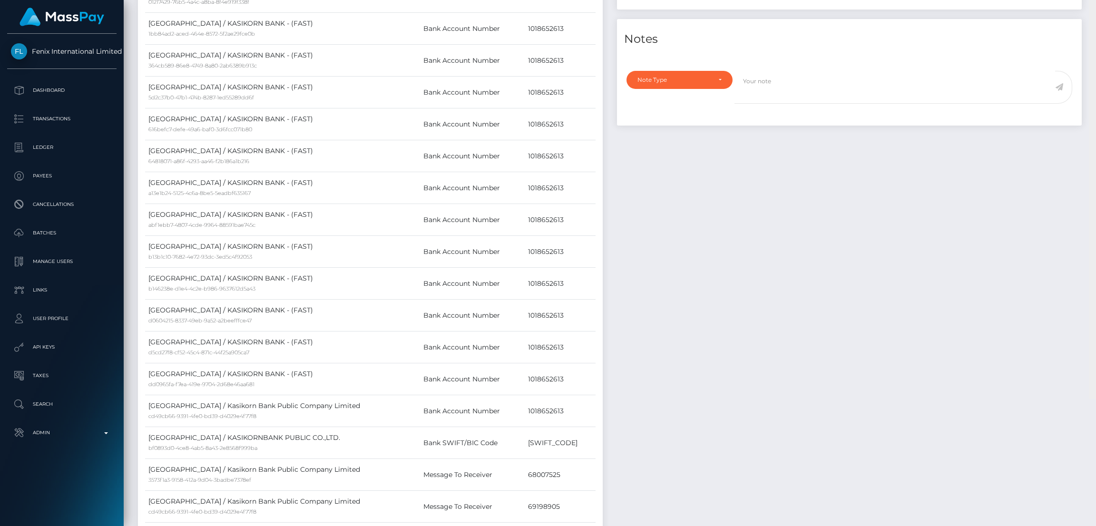
scroll to position [0, 0]
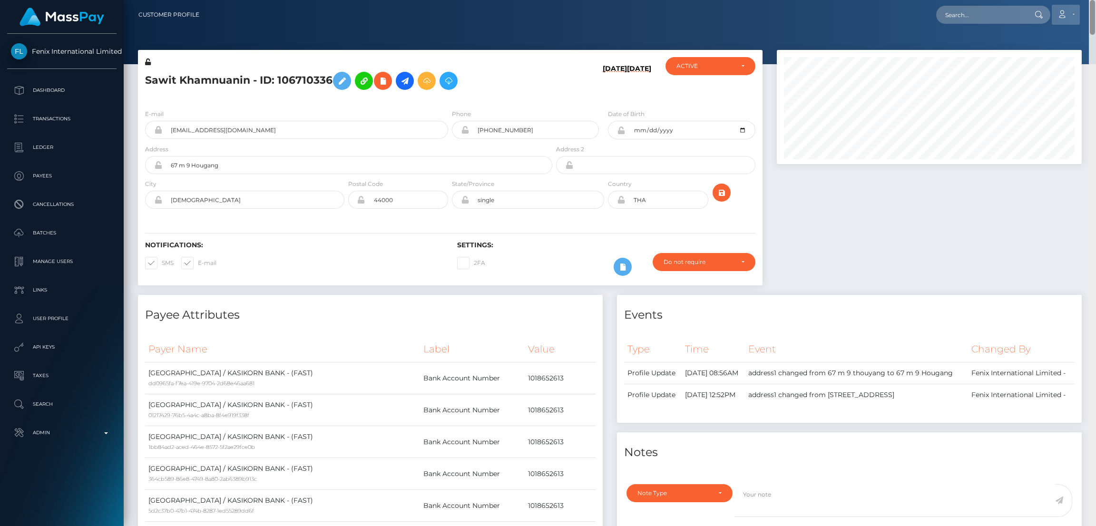
drag, startPoint x: 1094, startPoint y: 197, endPoint x: 1057, endPoint y: 21, distance: 180.2
click at [1085, 0] on html "Fenix International Limited Dashboard Transactions Ledger Payees" at bounding box center [548, 263] width 1096 height 526
click at [996, 18] on input "text" at bounding box center [980, 15] width 89 height 18
paste input "77123751"
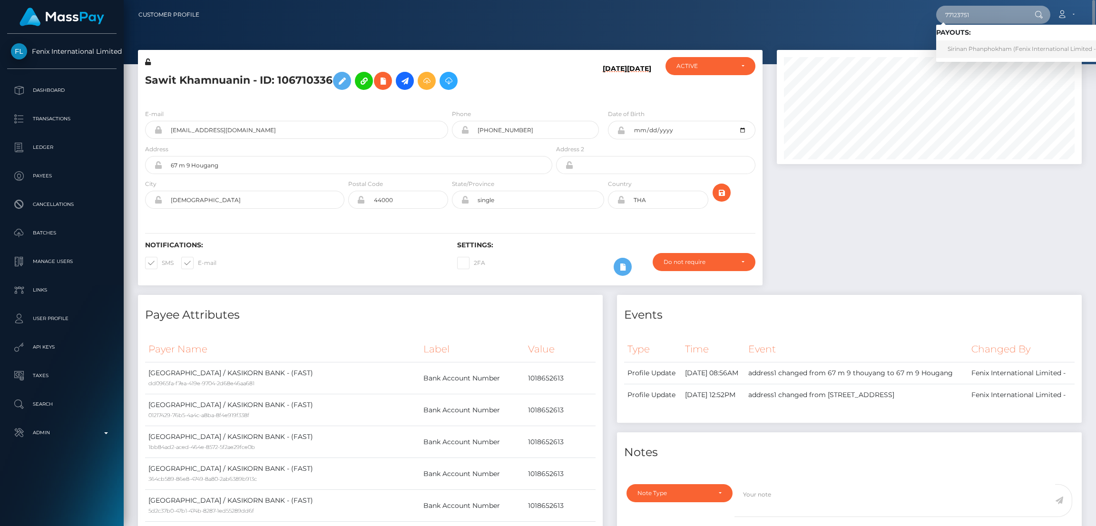
type input "77123751"
click at [975, 46] on link "Sirinan Phanphokham (Fenix International Limited - )" at bounding box center [1023, 49] width 175 height 18
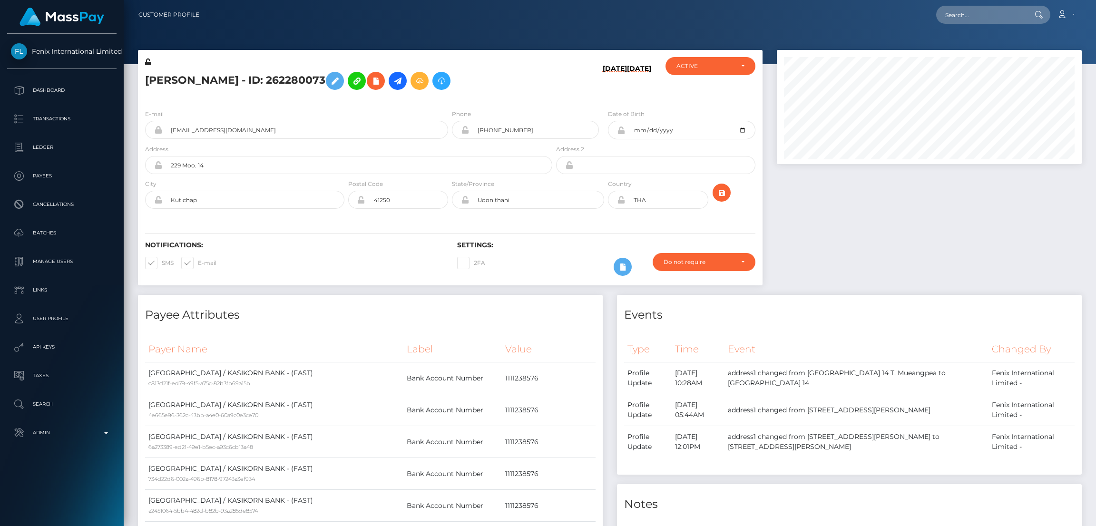
scroll to position [114, 305]
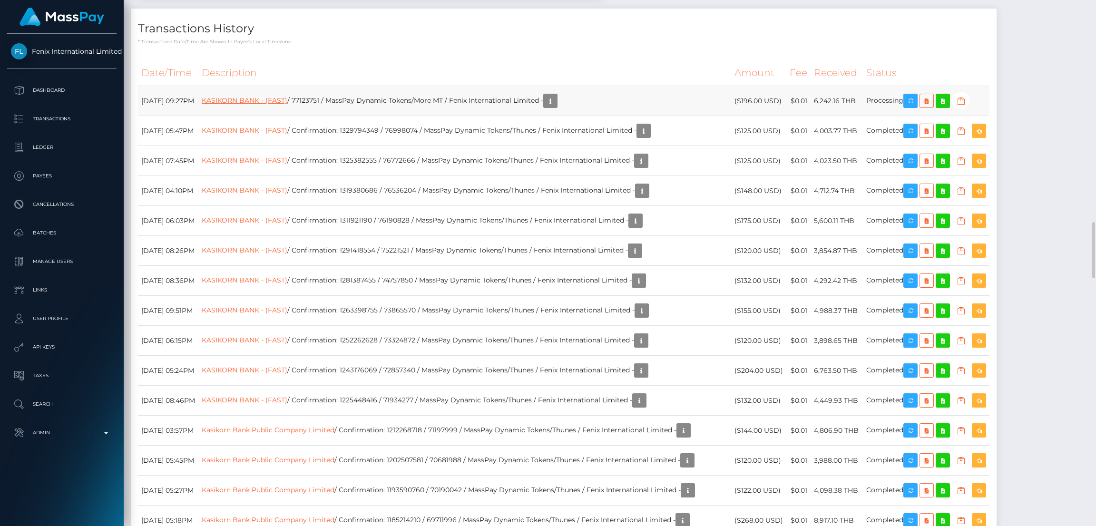
click at [281, 105] on link "KASIKORN BANK - (FAST)" at bounding box center [245, 100] width 86 height 9
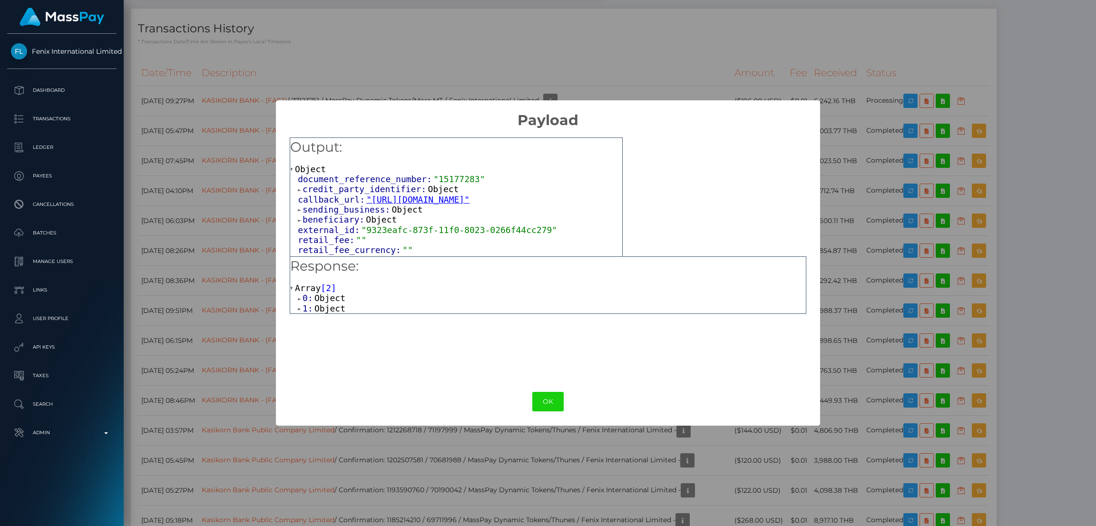
click at [335, 305] on span "Object" at bounding box center [329, 308] width 31 height 10
click at [367, 316] on span "Array" at bounding box center [361, 318] width 26 height 10
click at [347, 331] on span "Object" at bounding box center [345, 329] width 31 height 10
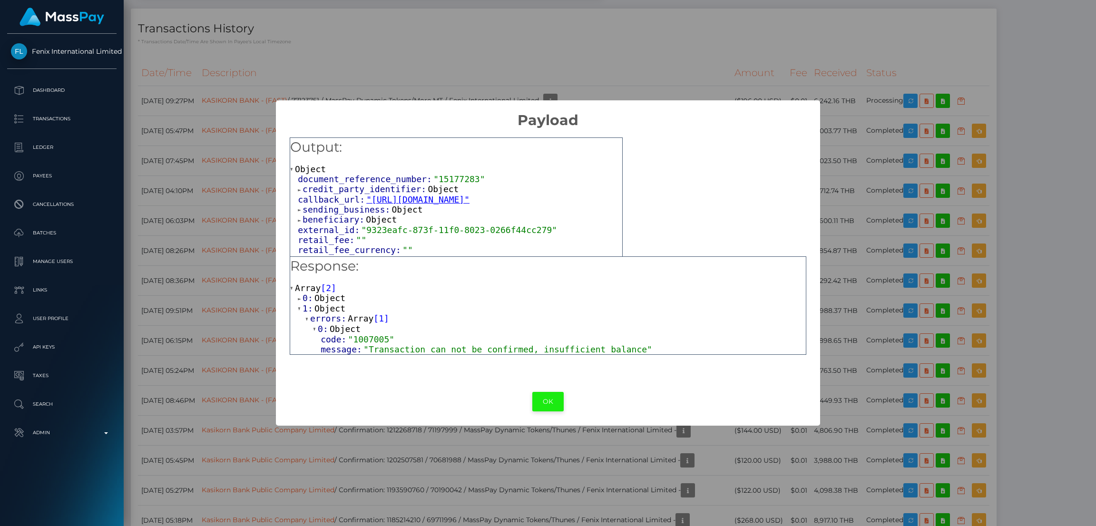
click at [551, 401] on button "OK" at bounding box center [547, 402] width 31 height 20
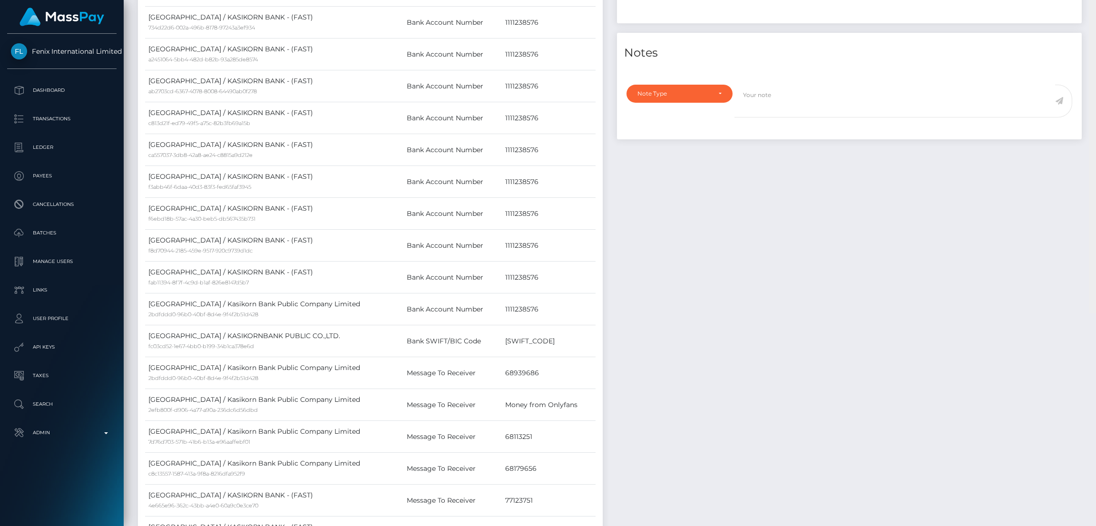
scroll to position [0, 0]
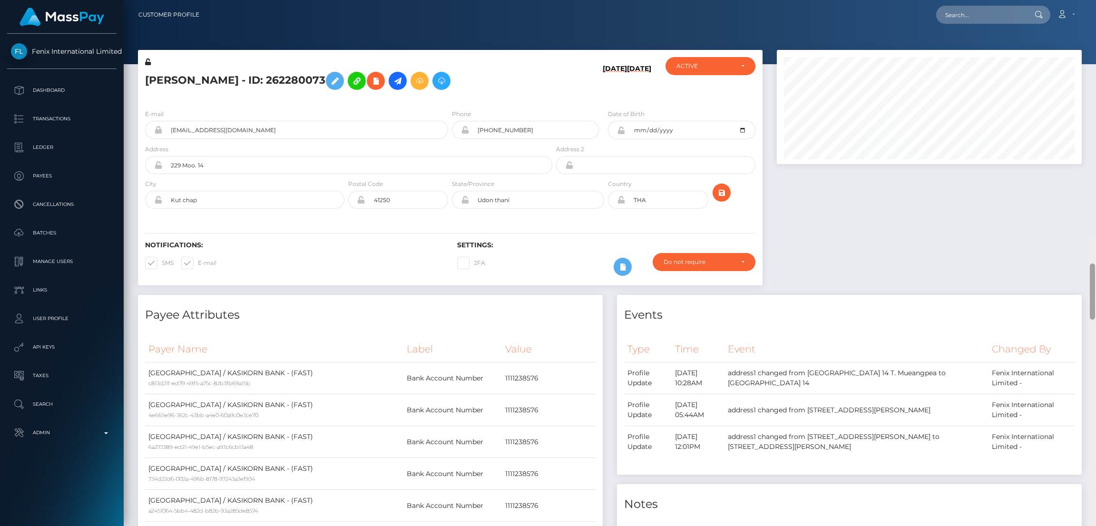
drag, startPoint x: 1094, startPoint y: 234, endPoint x: 1095, endPoint y: -20, distance: 253.5
click at [1095, 0] on html "Fenix International Limited Dashboard Transactions Ledger Payees" at bounding box center [548, 263] width 1096 height 526
click at [946, 18] on input "text" at bounding box center [980, 15] width 89 height 18
paste input "68b7fa5938ab5"
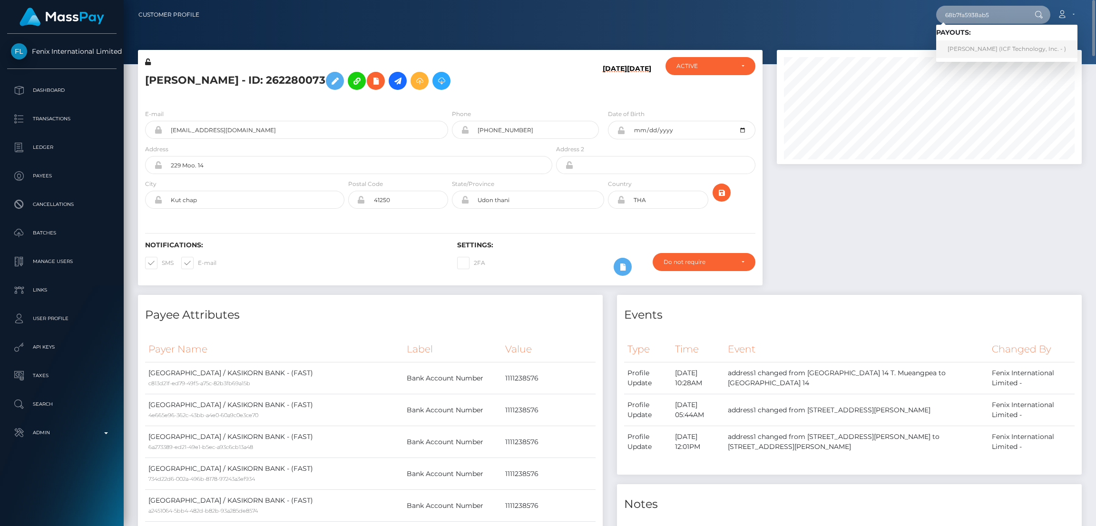
type input "68b7fa5938ab5"
click at [991, 49] on link "Gianluca Ladisa (ICF Technology, Inc. - )" at bounding box center [1006, 49] width 141 height 18
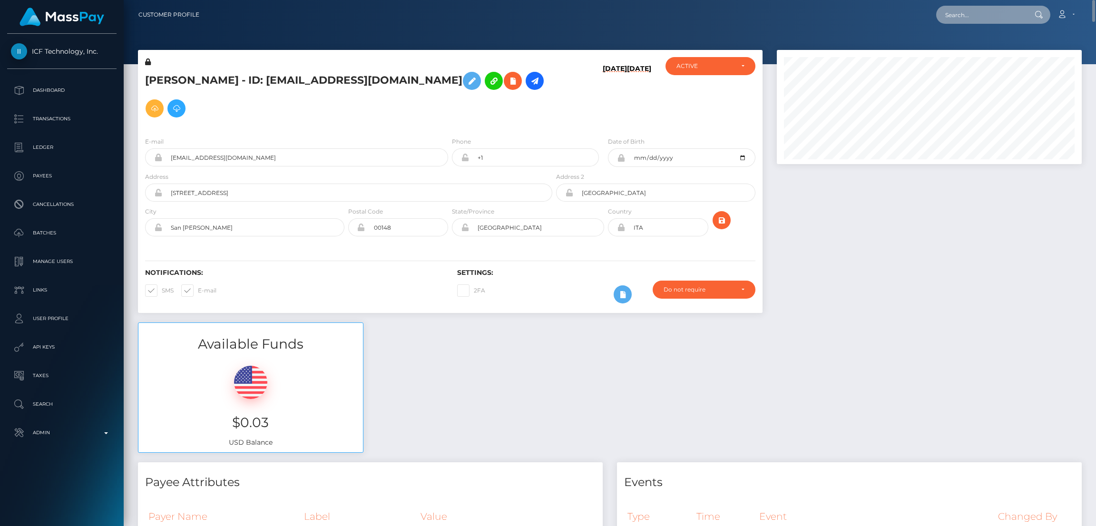
click at [993, 19] on input "text" at bounding box center [980, 15] width 89 height 18
paste input "pout_Xs0Qha9NzE79T"
type input "pout_Xs0Qha9NzE79T"
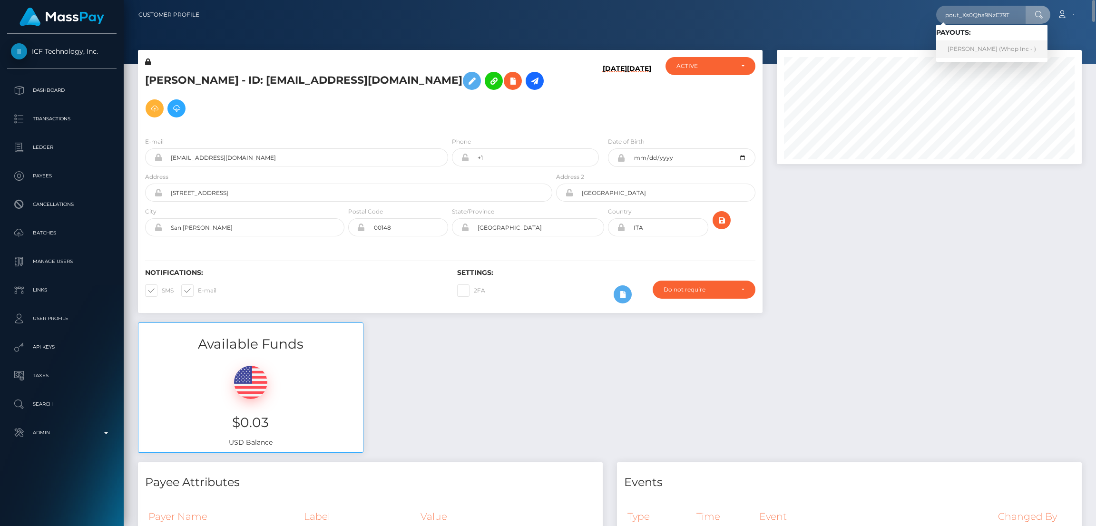
click at [996, 46] on link "[PERSON_NAME] (Whop Inc - )" at bounding box center [991, 49] width 111 height 18
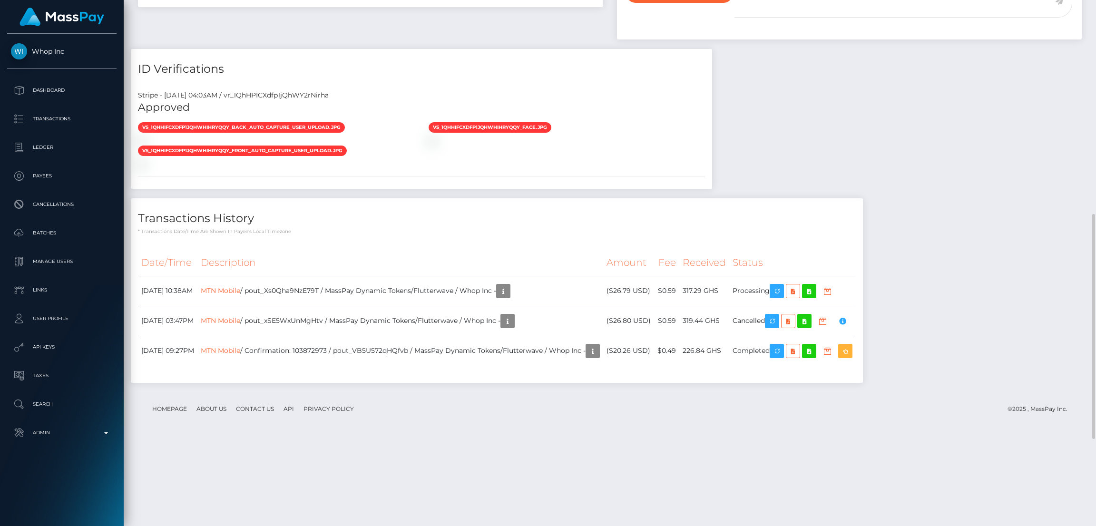
scroll to position [703, 0]
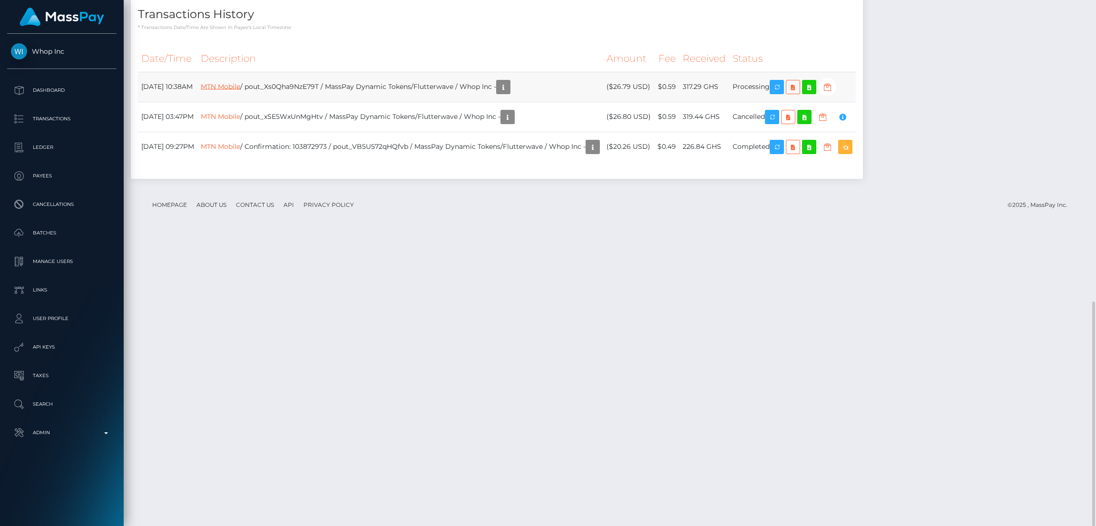
click at [240, 90] on link "MTN Mobile" at bounding box center [220, 86] width 39 height 9
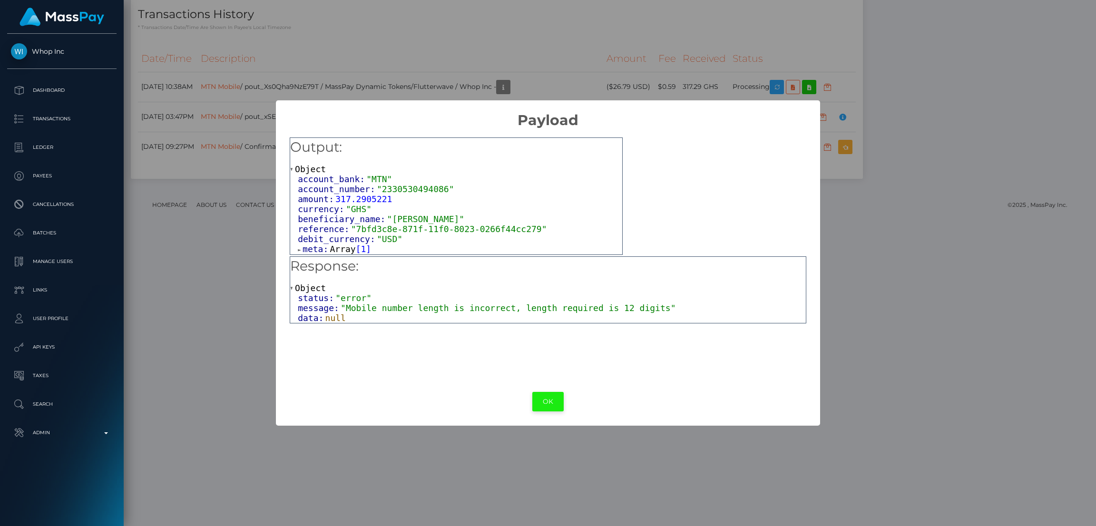
click at [547, 399] on button "OK" at bounding box center [547, 402] width 31 height 20
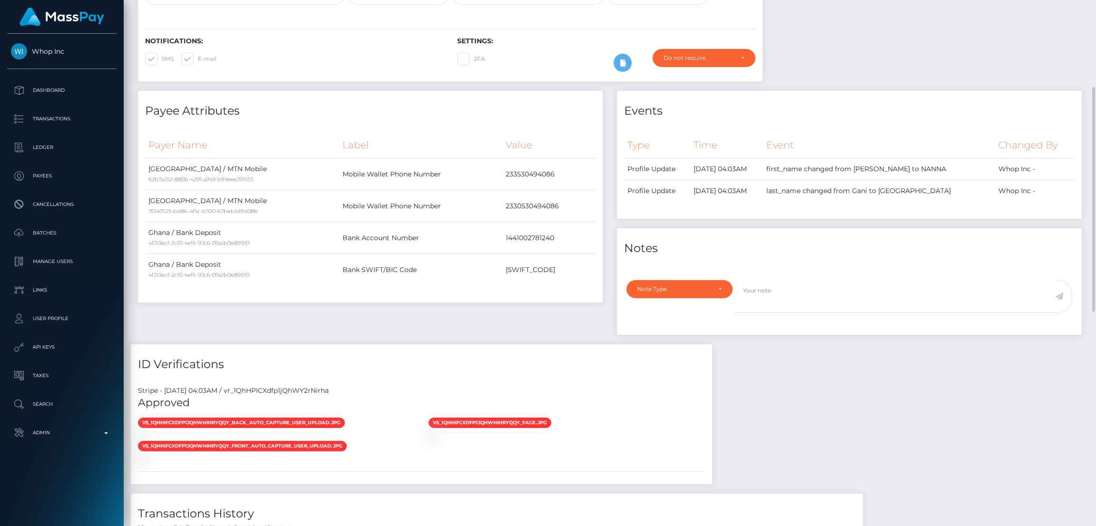
scroll to position [0, 0]
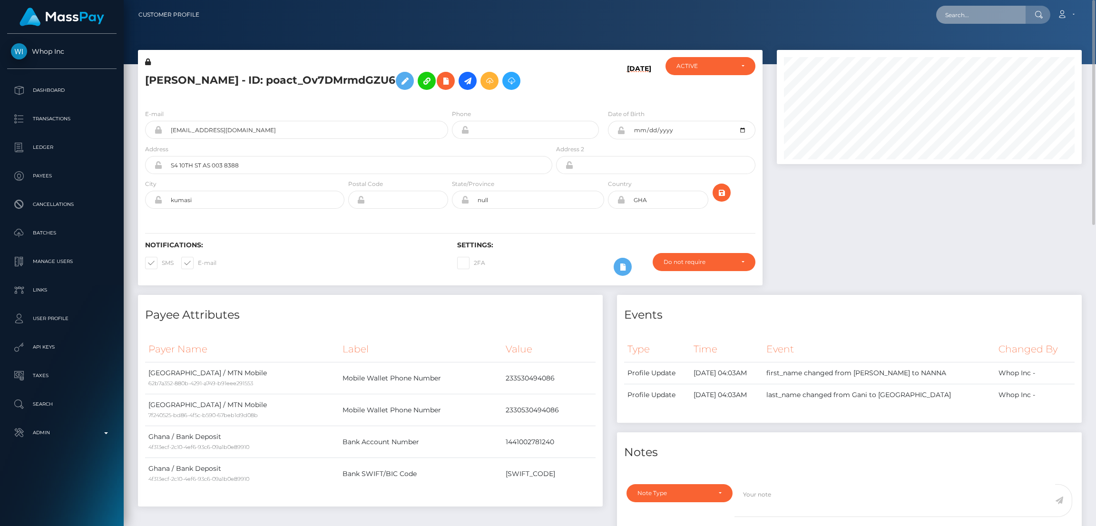
click at [953, 17] on input "text" at bounding box center [980, 15] width 89 height 18
paste input "pout_TCV1E82i8pGOB"
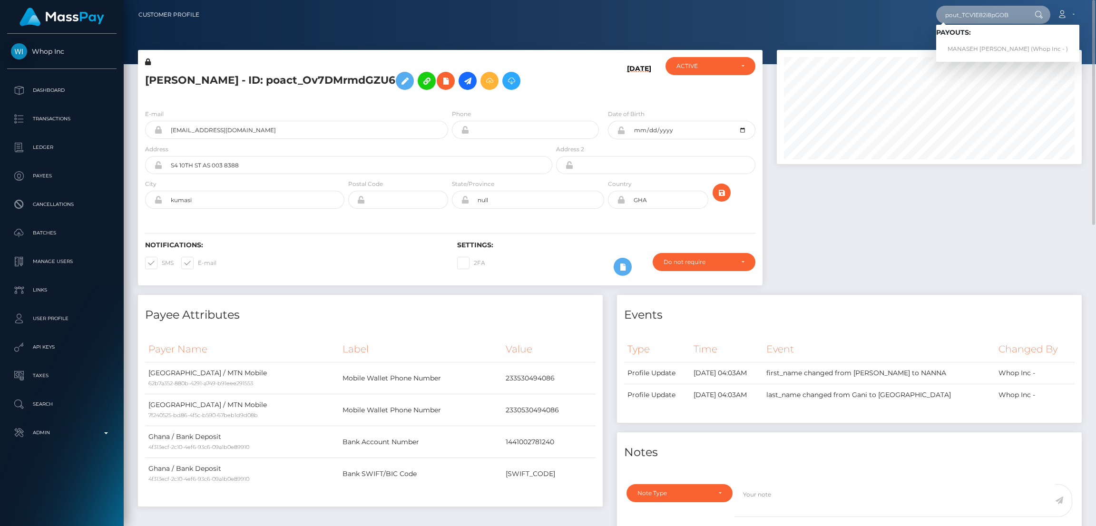
type input "pout_TCV1E82i8pGOB"
click at [989, 46] on link "MANASEH [PERSON_NAME] (Whop Inc - )" at bounding box center [1007, 49] width 143 height 18
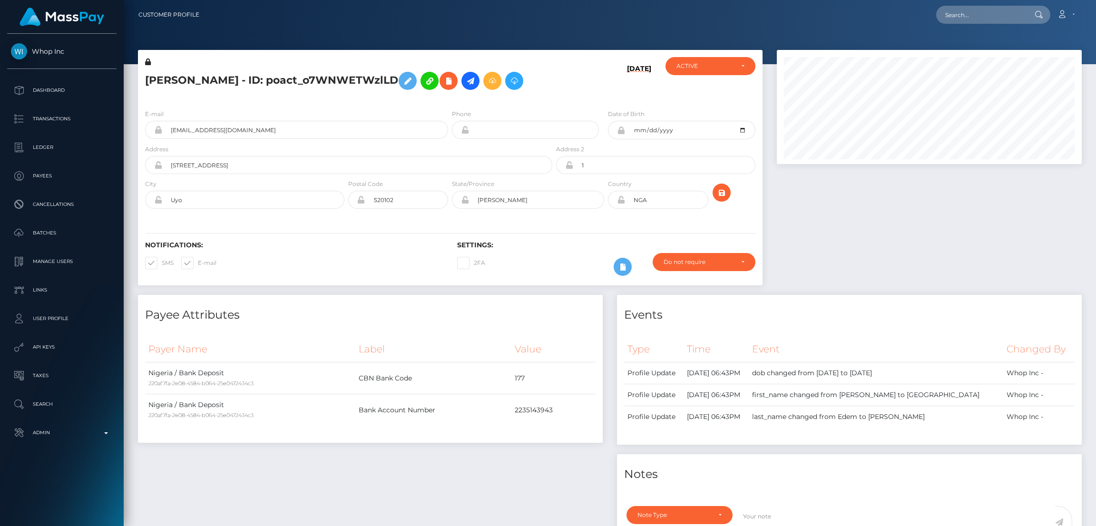
scroll to position [114, 305]
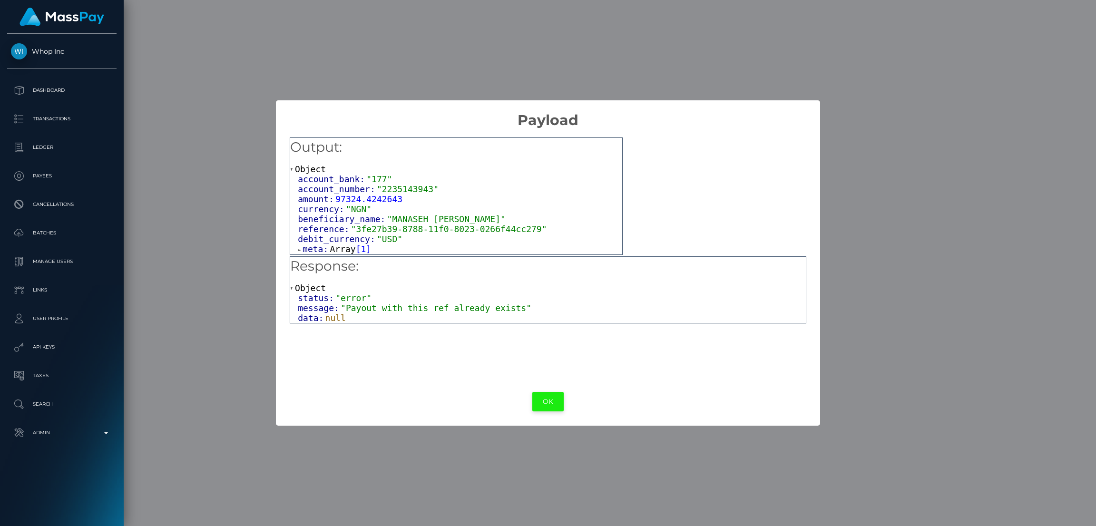
click at [546, 406] on button "OK" at bounding box center [547, 402] width 31 height 20
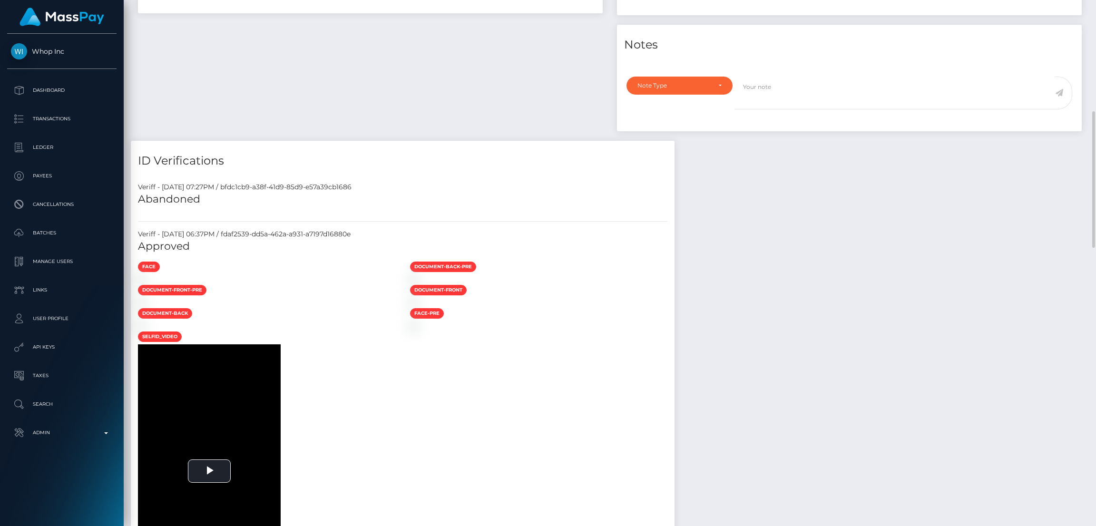
scroll to position [0, 0]
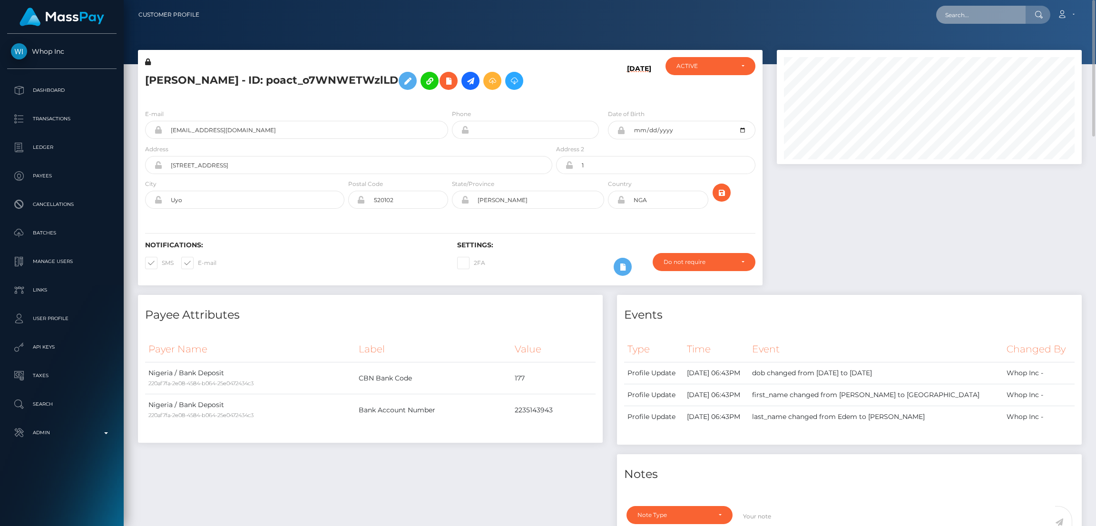
click at [977, 20] on input "text" at bounding box center [980, 15] width 89 height 18
paste input "pout_A9GBJcfOwx64F"
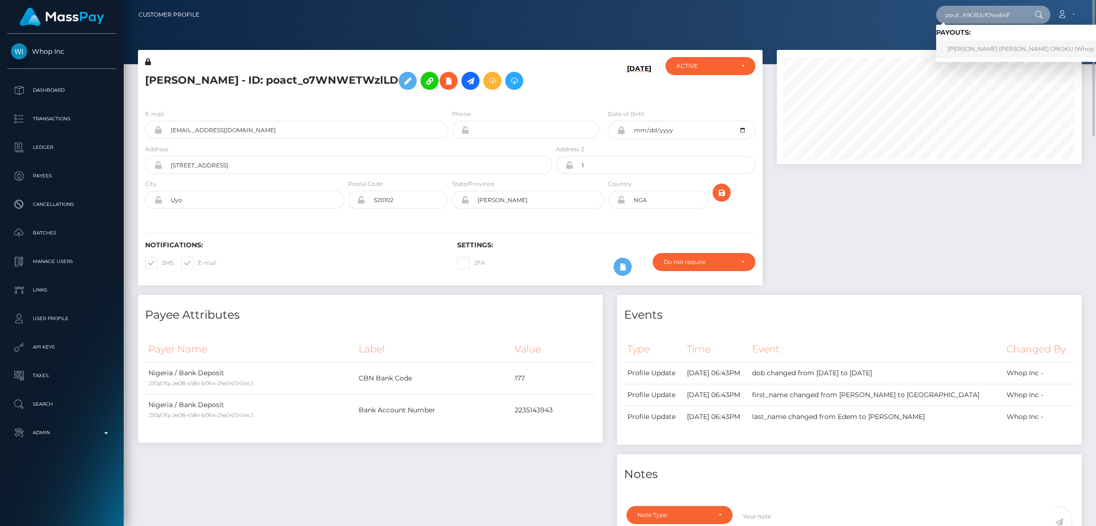
type input "pout_A9GBJcfOwx64F"
click at [980, 44] on link "ANNA CLARA ONOKU (Whop Inc - )" at bounding box center [1029, 49] width 187 height 18
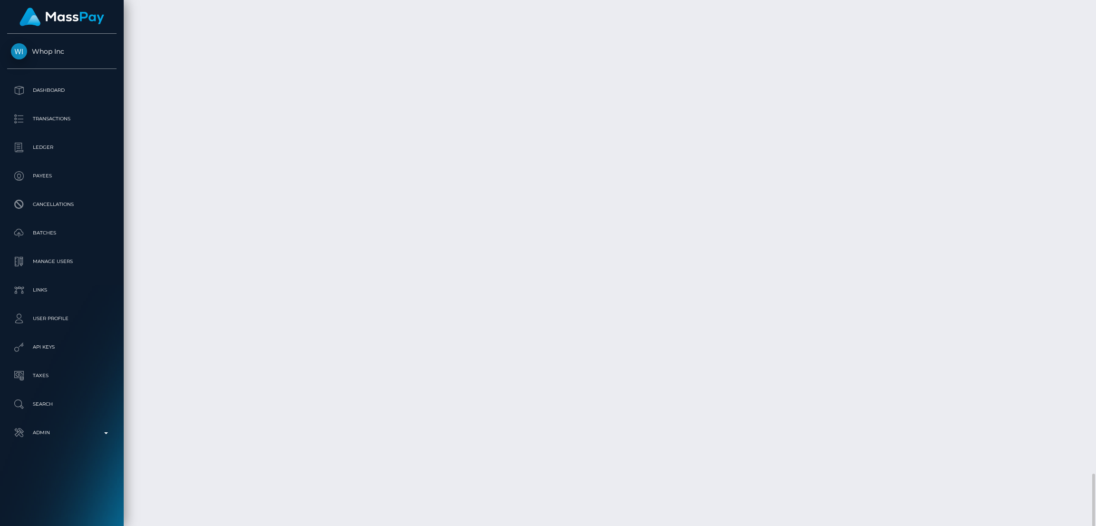
scroll to position [114, 305]
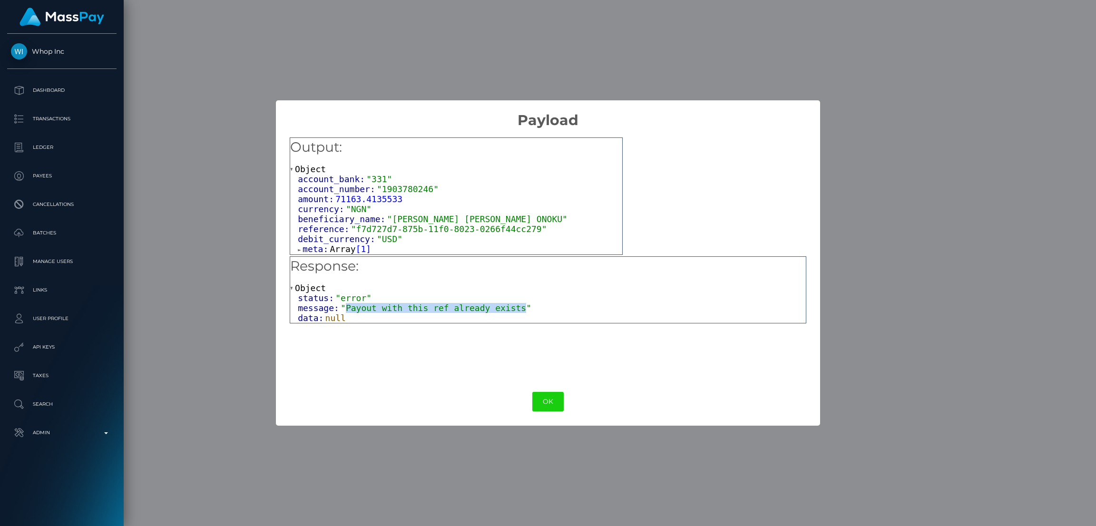
drag, startPoint x: 506, startPoint y: 308, endPoint x: 343, endPoint y: 306, distance: 162.2
click at [343, 306] on span ""Payout with this ref already exists"" at bounding box center [436, 308] width 191 height 10
copy span "Payout with this ref already exists"
click at [547, 400] on button "OK" at bounding box center [547, 402] width 31 height 20
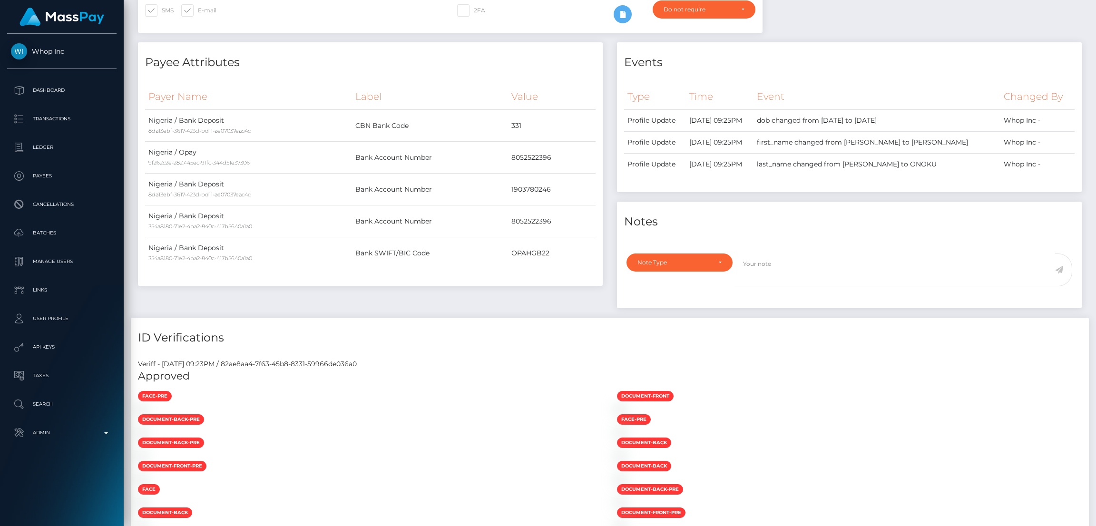
scroll to position [0, 0]
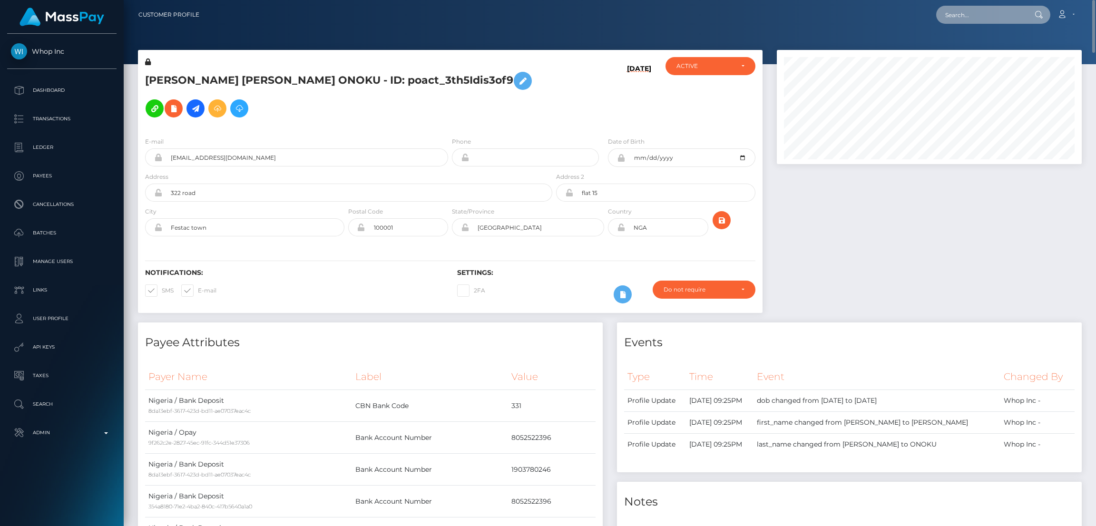
click at [986, 14] on input "text" at bounding box center [980, 15] width 89 height 18
paste input "pout_TCV1E82i8pGOB"
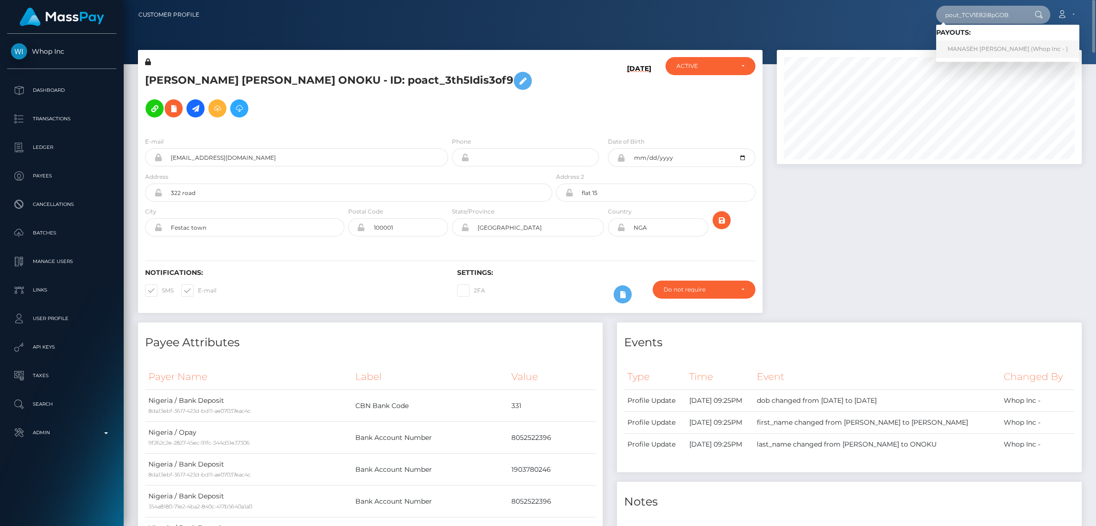
type input "pout_TCV1E82i8pGOB"
click at [968, 50] on link "MANASEH ANIEFIOK WILLIE (Whop Inc - )" at bounding box center [1007, 49] width 143 height 18
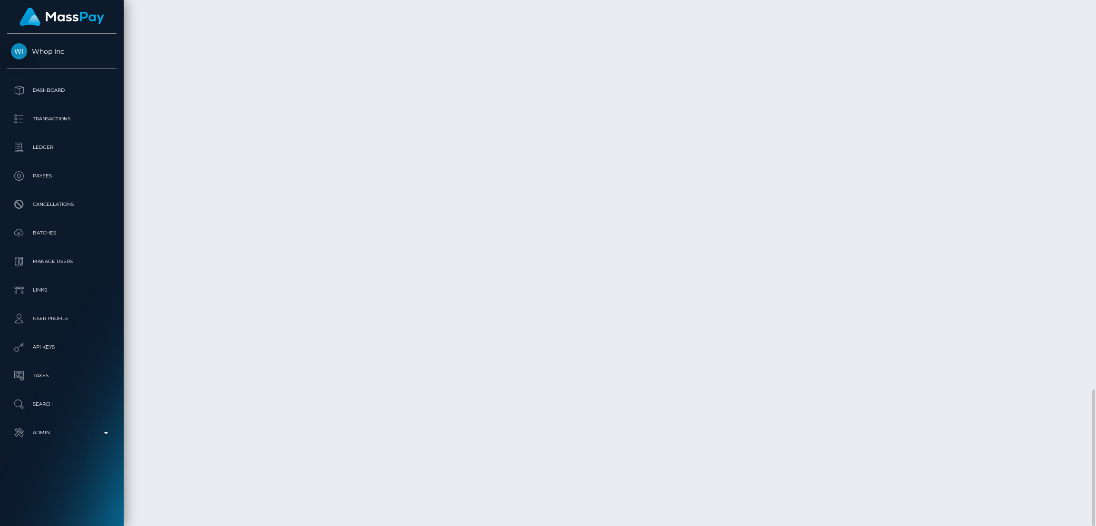
scroll to position [114, 305]
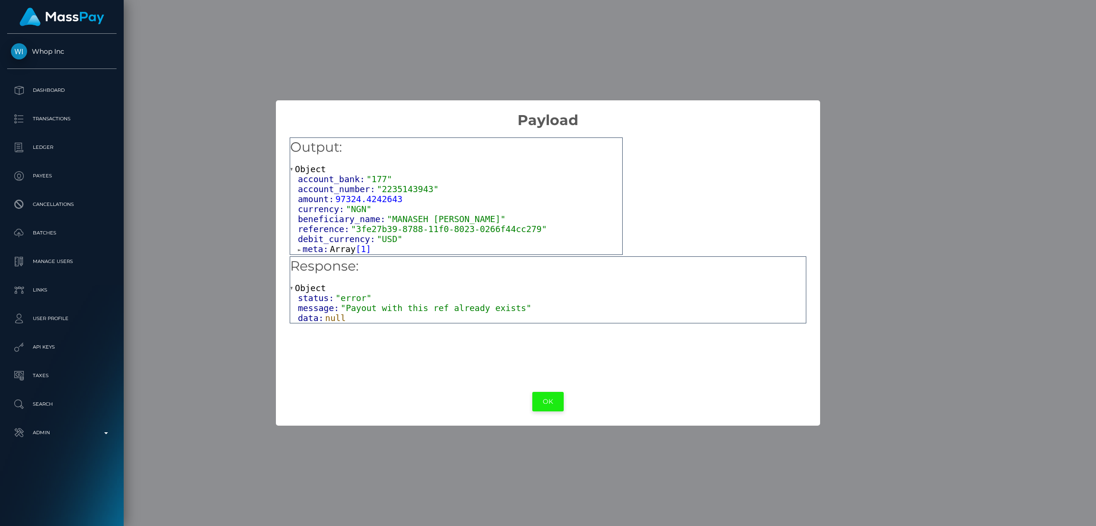
click at [551, 400] on button "OK" at bounding box center [547, 402] width 31 height 20
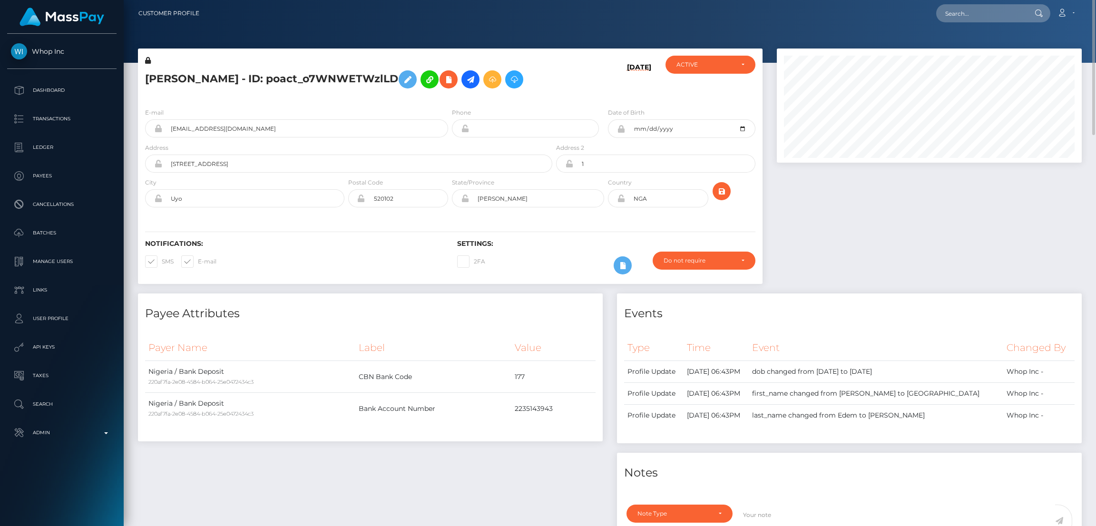
scroll to position [0, 0]
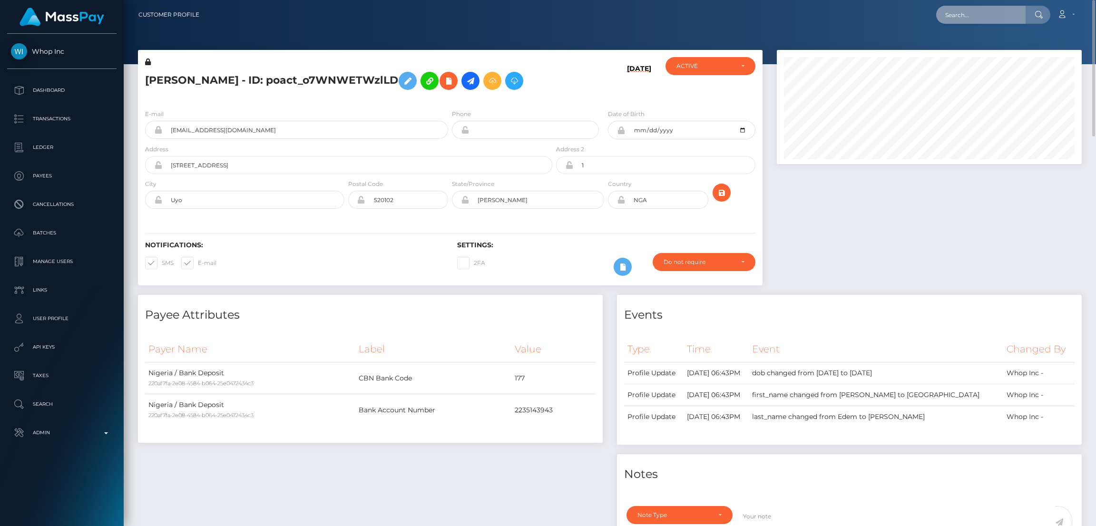
click at [990, 14] on input "text" at bounding box center [980, 15] width 89 height 18
paste input "pout_Xs0Qha9NzE79T"
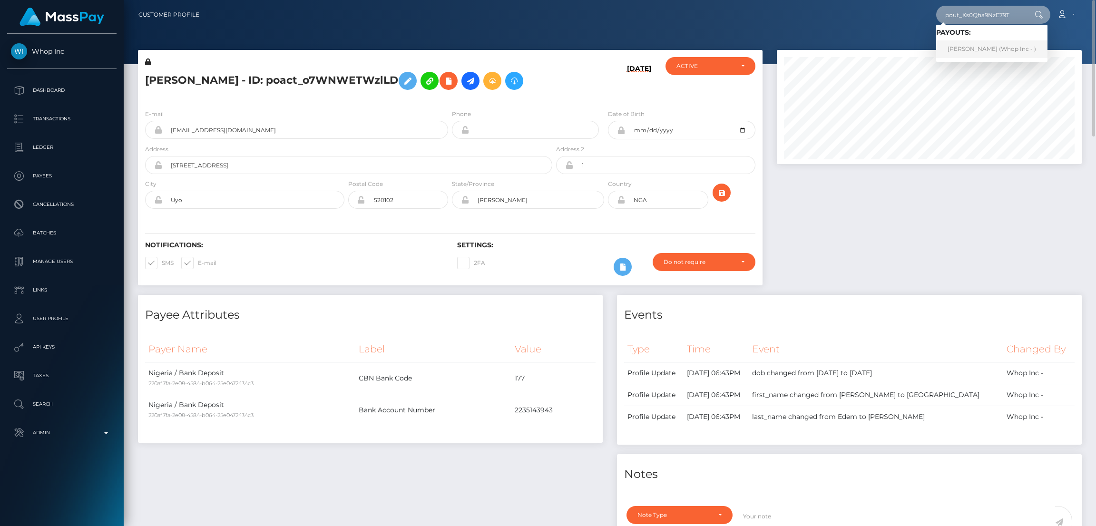
type input "pout_Xs0Qha9NzE79T"
click at [996, 44] on link "NANNA GANI (Whop Inc - )" at bounding box center [991, 49] width 111 height 18
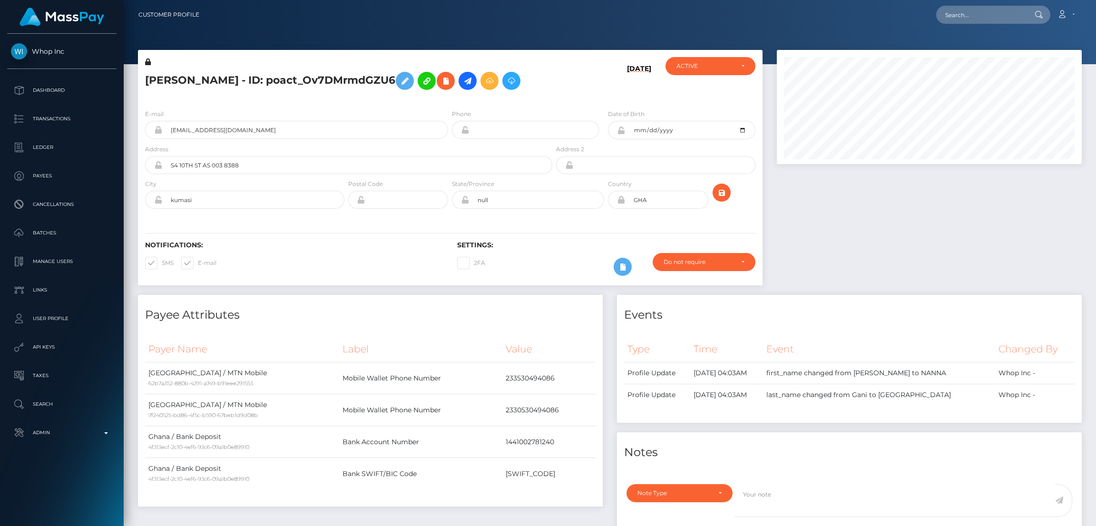
scroll to position [114, 305]
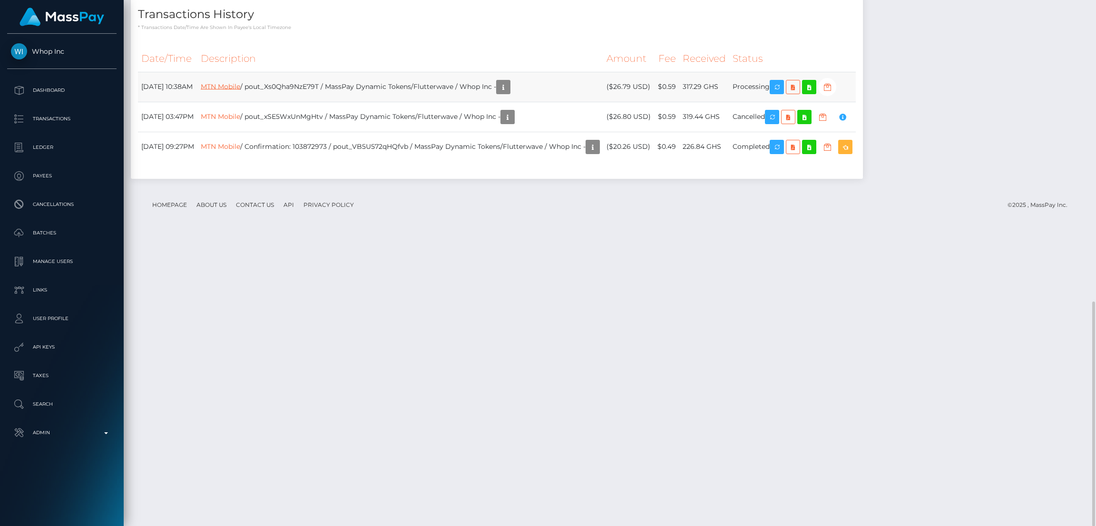
click at [240, 90] on link "MTN Mobile" at bounding box center [220, 86] width 39 height 9
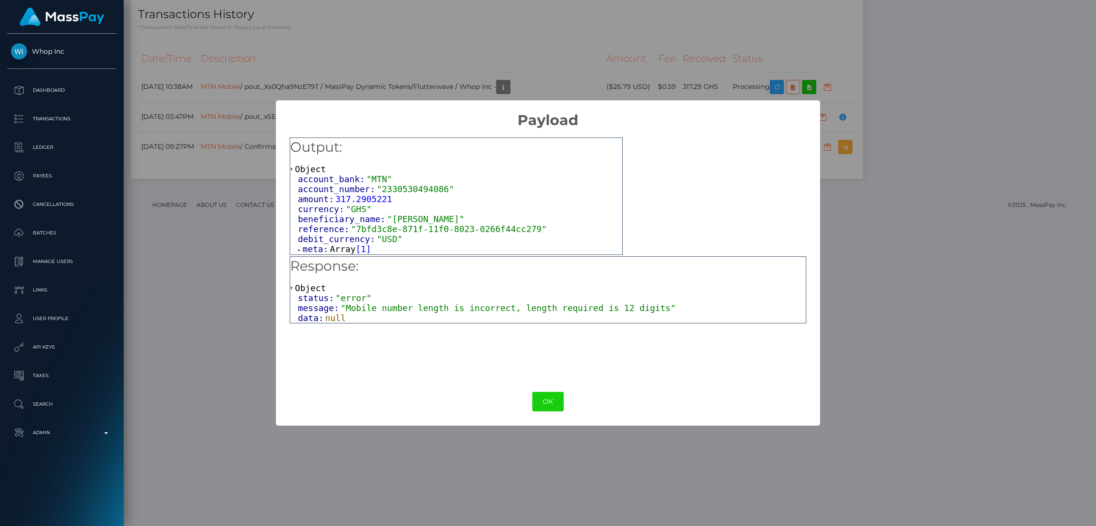
drag, startPoint x: 636, startPoint y: 303, endPoint x: 547, endPoint y: 306, distance: 88.5
click at [547, 306] on span ""Mobile number length is incorrect, length required is 12 digits"" at bounding box center [508, 308] width 335 height 10
drag, startPoint x: 638, startPoint y: 309, endPoint x: 342, endPoint y: 310, distance: 296.3
click at [342, 310] on span ""Mobile number length is incorrect, length required is 12 digits"" at bounding box center [508, 308] width 335 height 10
copy span "Mobile number length is incorrect, length required is 12 digits"
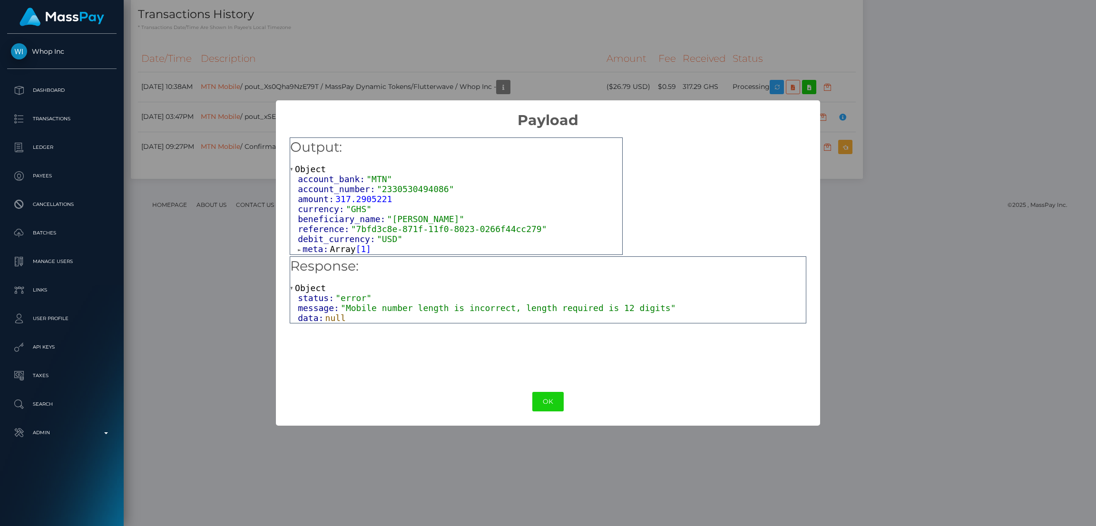
click at [951, 271] on div "× Payload Output: Object account_bank: "MTN" account_number: "2330530494086" am…" at bounding box center [548, 263] width 1096 height 526
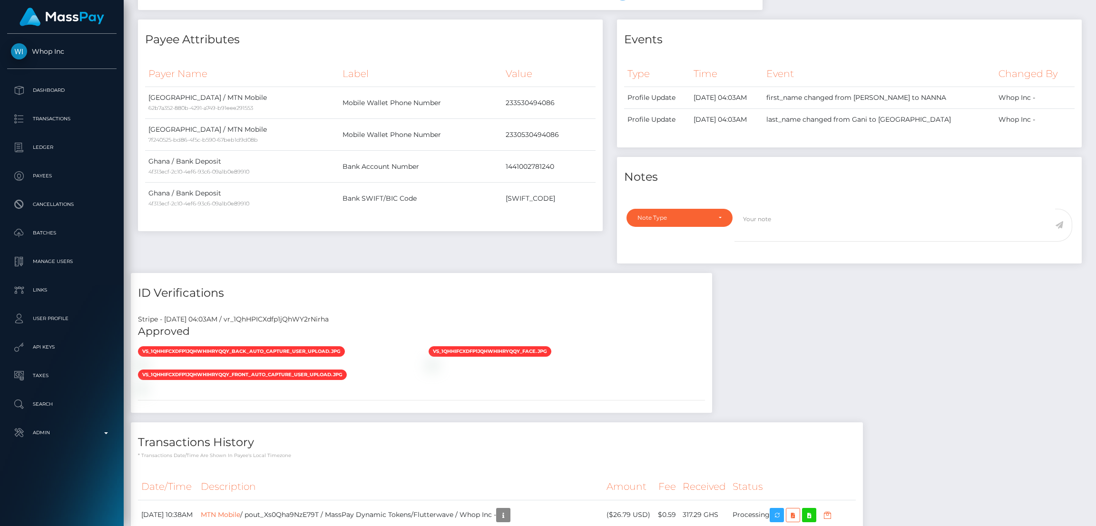
scroll to position [0, 0]
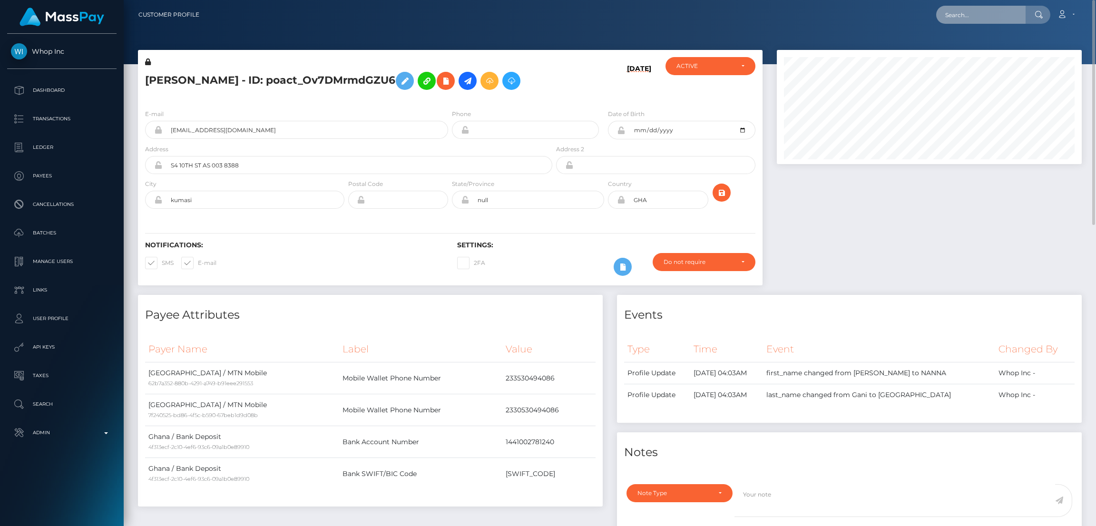
click at [982, 8] on input "text" at bounding box center [980, 15] width 89 height 18
paste input "pout_3nksIC4ghikub"
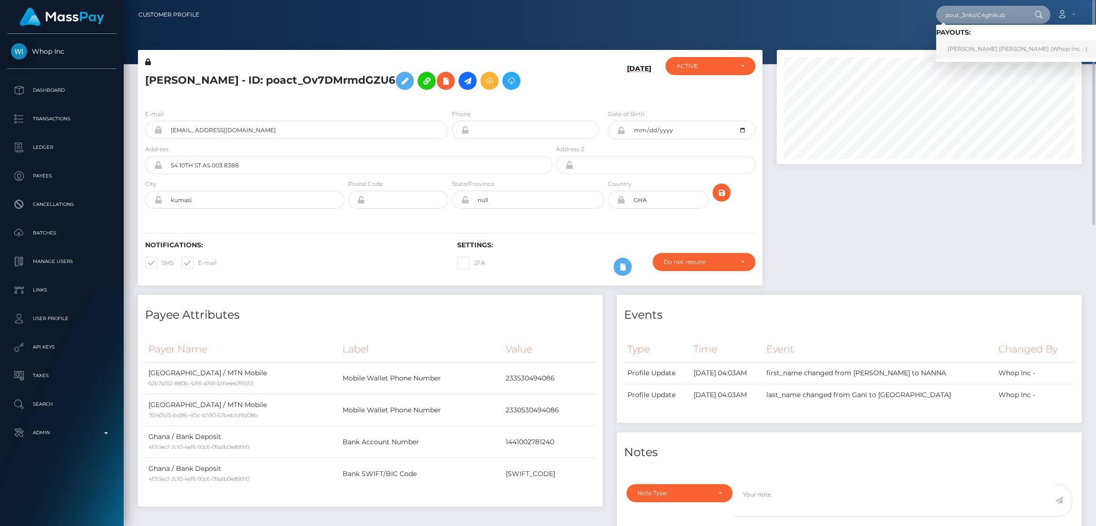
type input "pout_3nksIC4ghikub"
click at [982, 53] on link "ISAAC AFEEZ OKEOWO (Whop Inc - )" at bounding box center [1017, 49] width 163 height 18
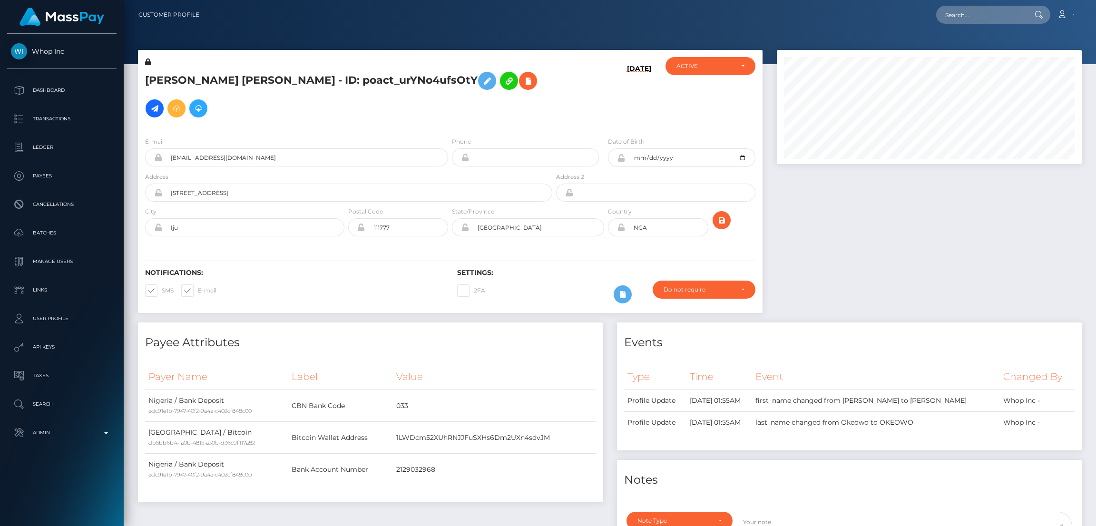
scroll to position [114, 305]
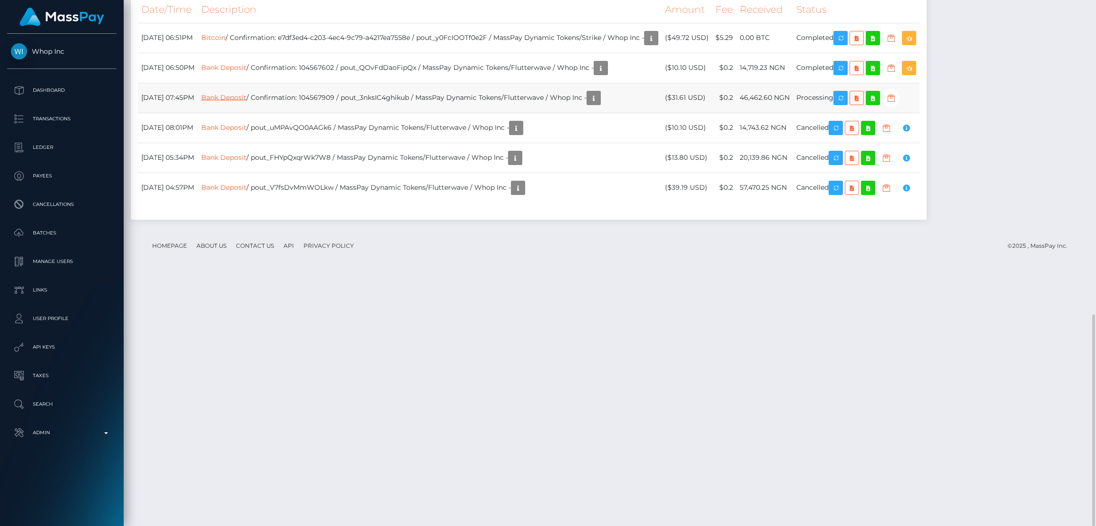
click at [246, 101] on link "Bank Deposit" at bounding box center [223, 97] width 45 height 9
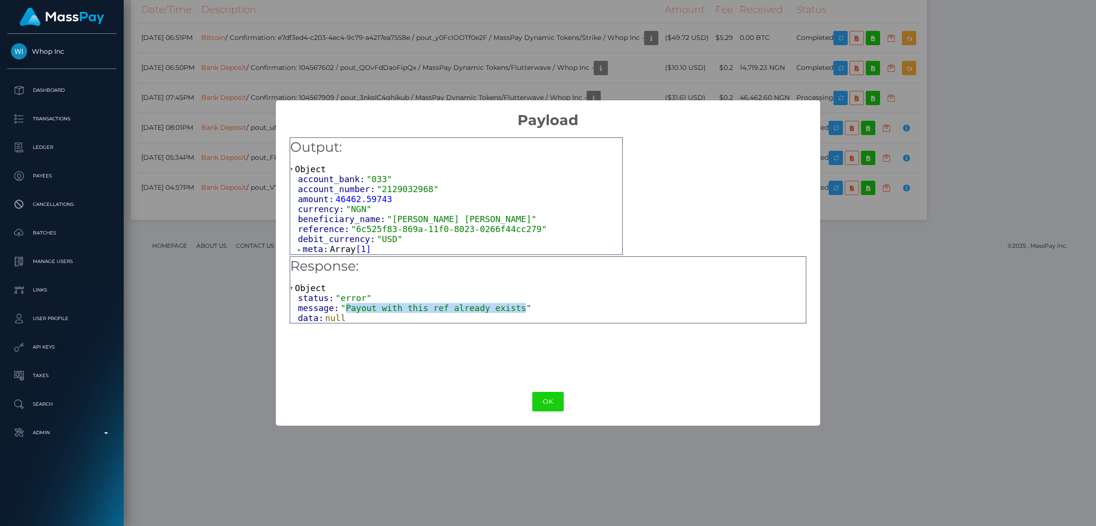
drag, startPoint x: 505, startPoint y: 306, endPoint x: 342, endPoint y: 303, distance: 163.2
click at [342, 303] on span ""Payout with this ref already exists"" at bounding box center [436, 308] width 191 height 10
copy span "Payout with this ref already exists"
click at [549, 401] on button "OK" at bounding box center [547, 402] width 31 height 20
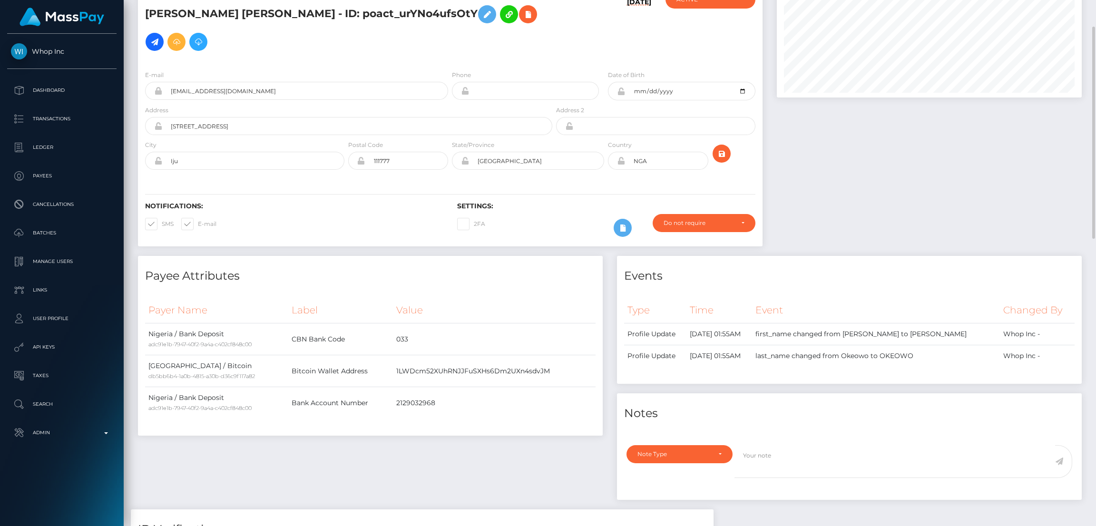
scroll to position [0, 0]
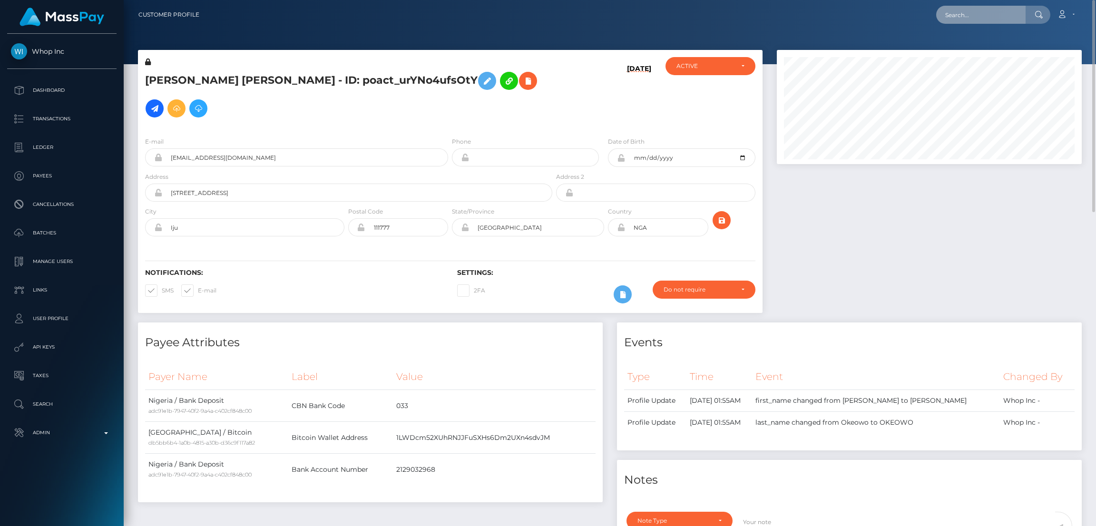
click at [971, 17] on input "text" at bounding box center [980, 15] width 89 height 18
paste input "pout_PIuveenLGcghJ"
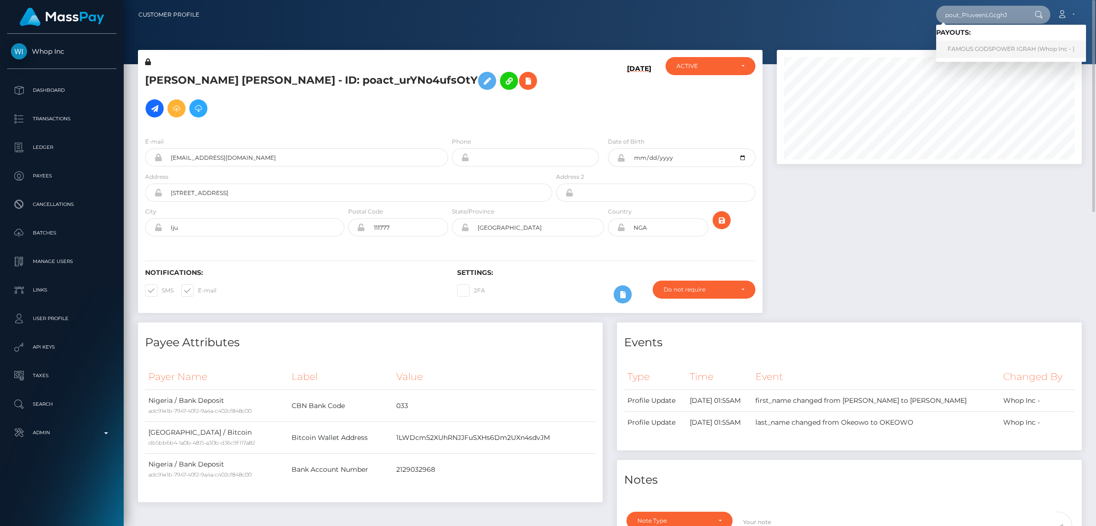
type input "pout_PIuveenLGcghJ"
click at [981, 49] on link "FAMOUS GODSPOWER IGRAH (Whop Inc - )" at bounding box center [1011, 49] width 150 height 18
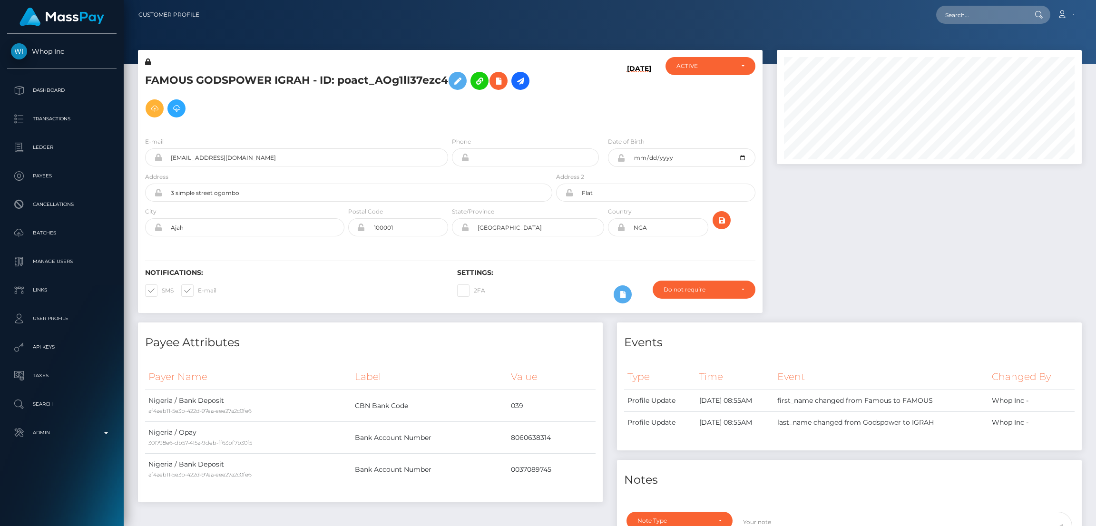
scroll to position [114, 305]
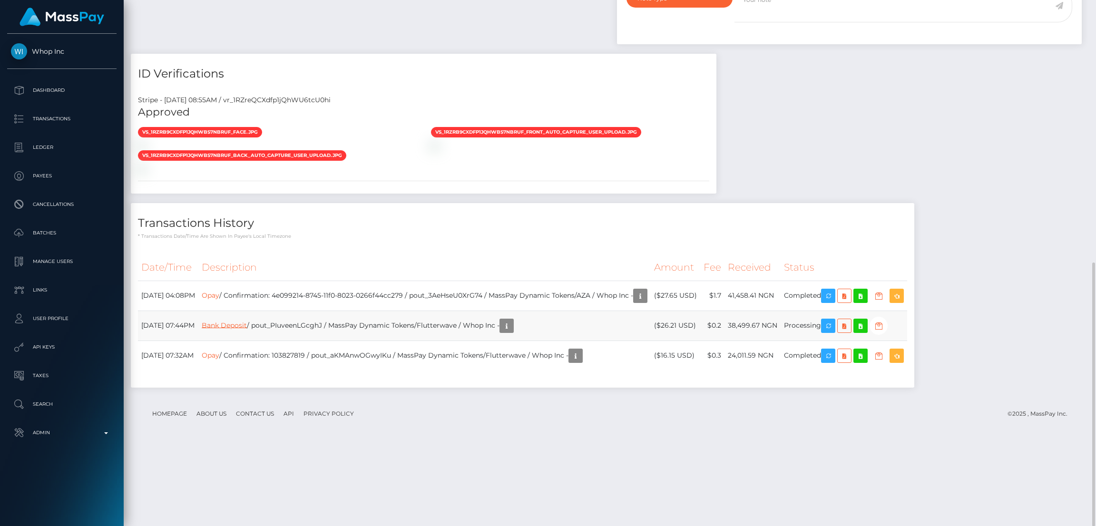
click at [247, 329] on link "Bank Deposit" at bounding box center [224, 325] width 45 height 9
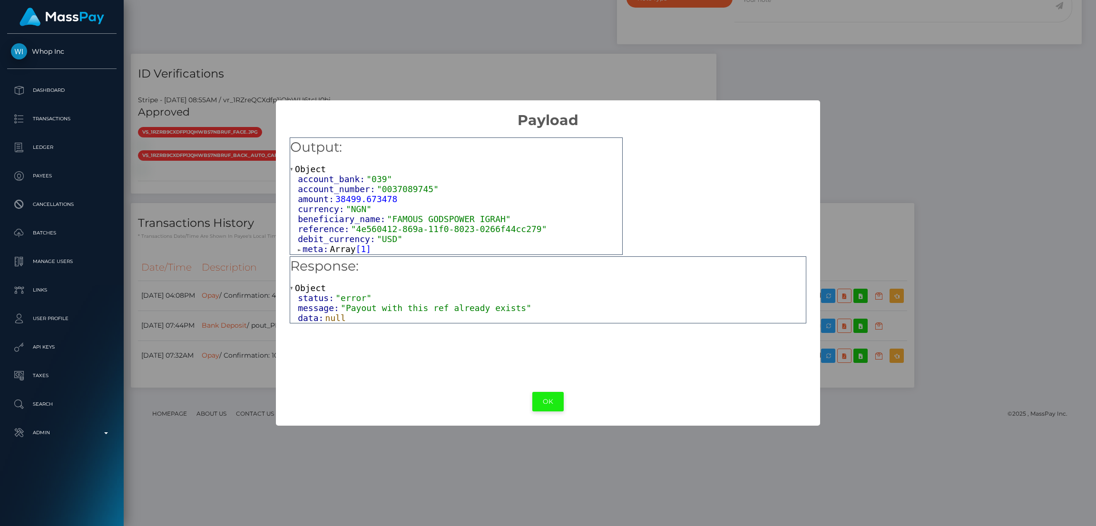
click at [548, 395] on button "OK" at bounding box center [547, 402] width 31 height 20
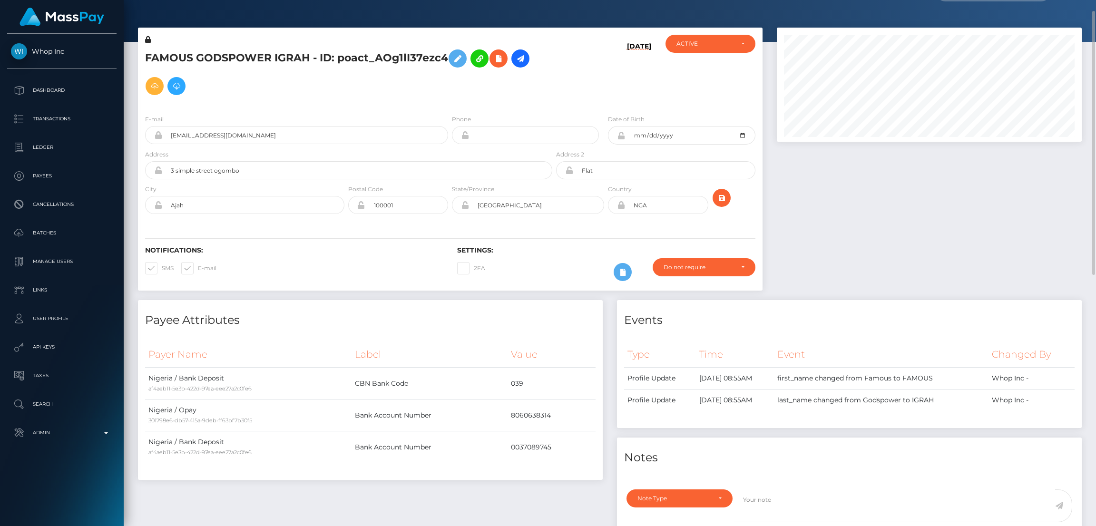
scroll to position [0, 0]
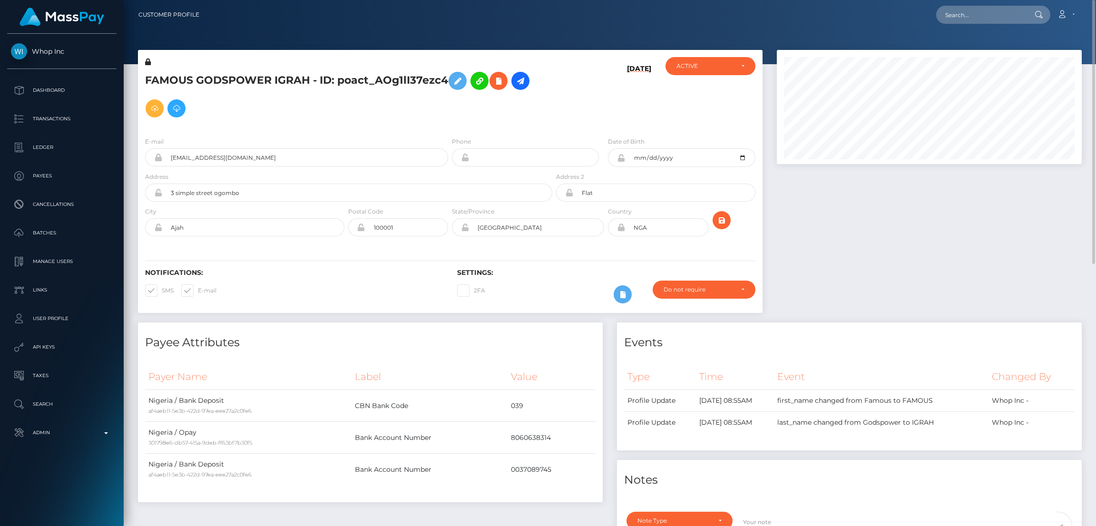
click at [983, 0] on nav "Customer Profile Loading... Loading... Account" at bounding box center [610, 14] width 972 height 29
click at [984, 16] on input "text" at bounding box center [980, 15] width 89 height 18
paste input "pout_hrX4BzqRw0nNC"
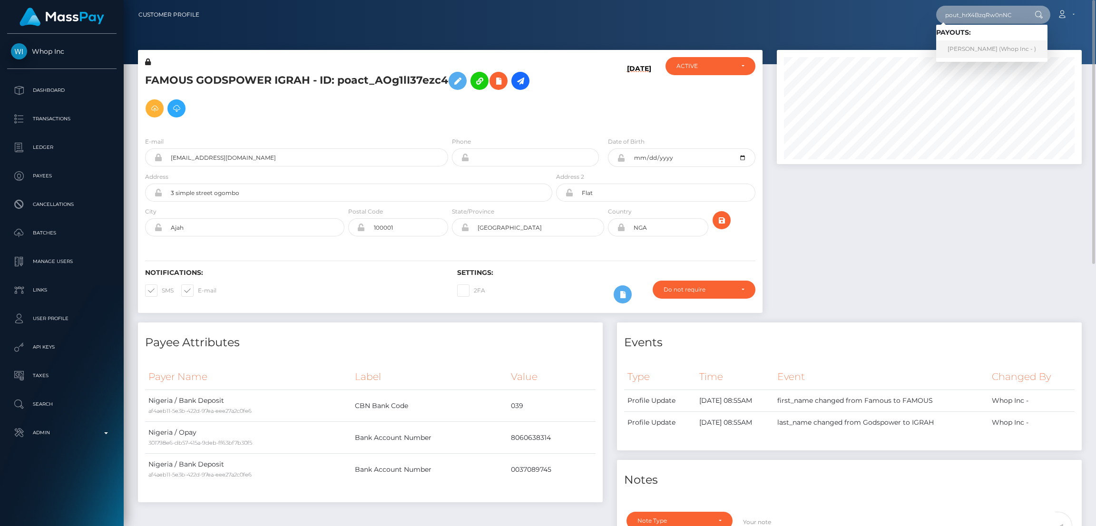
type input "pout_hrX4BzqRw0nNC"
click at [961, 48] on link "BRUCE ALBERT DE BEER (Whop Inc - )" at bounding box center [991, 49] width 111 height 18
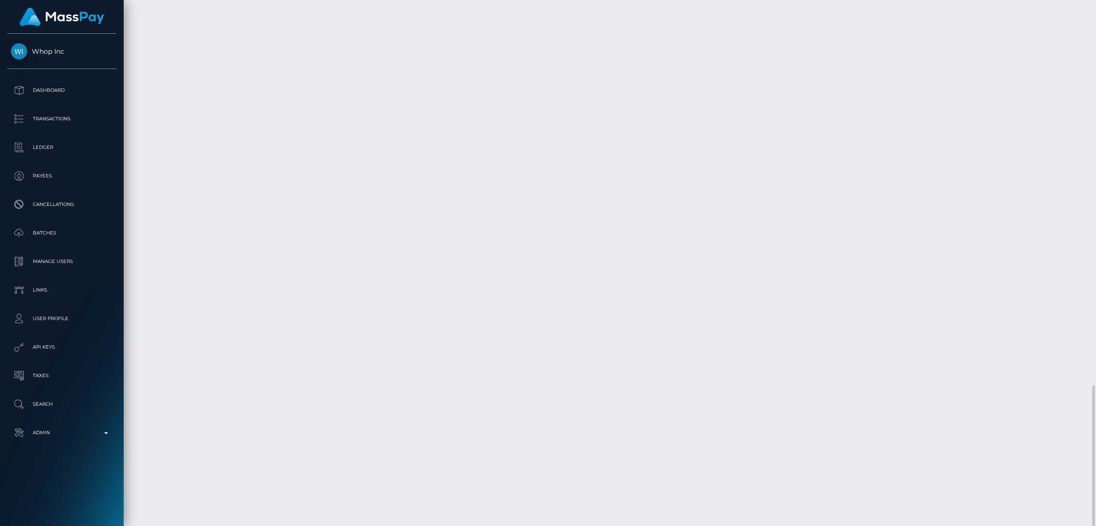
scroll to position [114, 305]
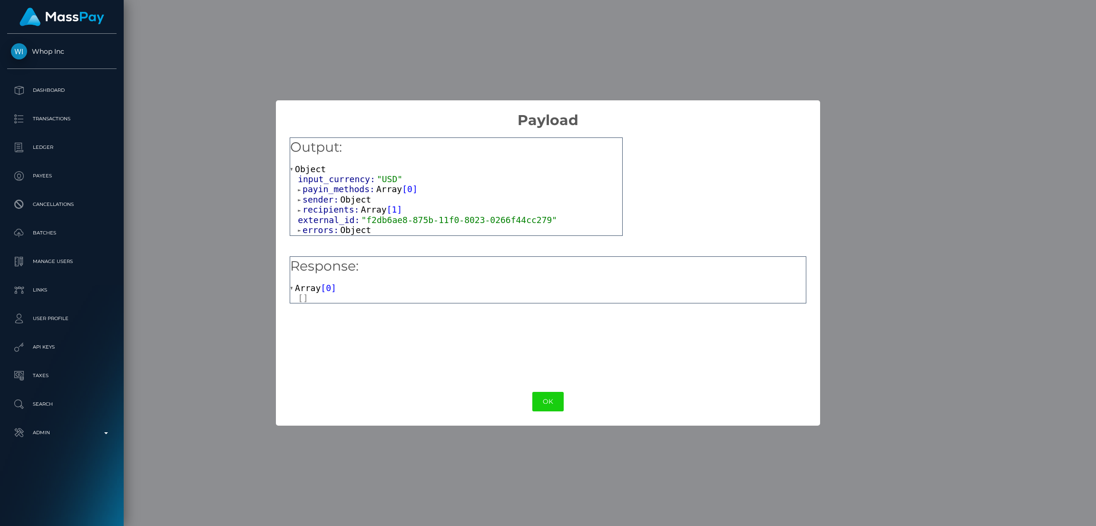
click at [302, 288] on span "Array" at bounding box center [308, 288] width 26 height 10
click at [544, 401] on button "OK" at bounding box center [547, 402] width 31 height 20
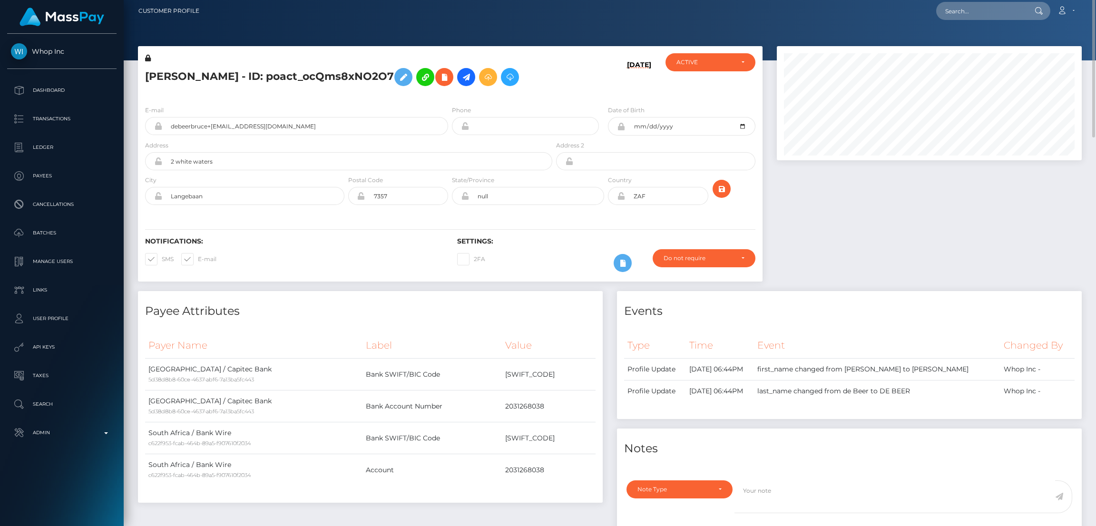
scroll to position [0, 0]
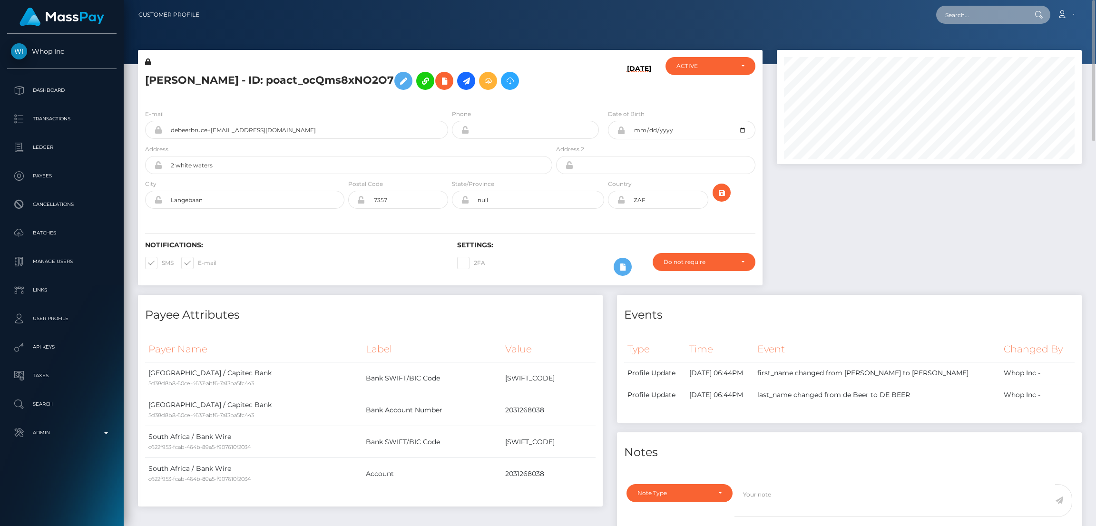
click at [986, 17] on input "text" at bounding box center [980, 15] width 89 height 18
paste input "pout_KGyiERZM2K9sO"
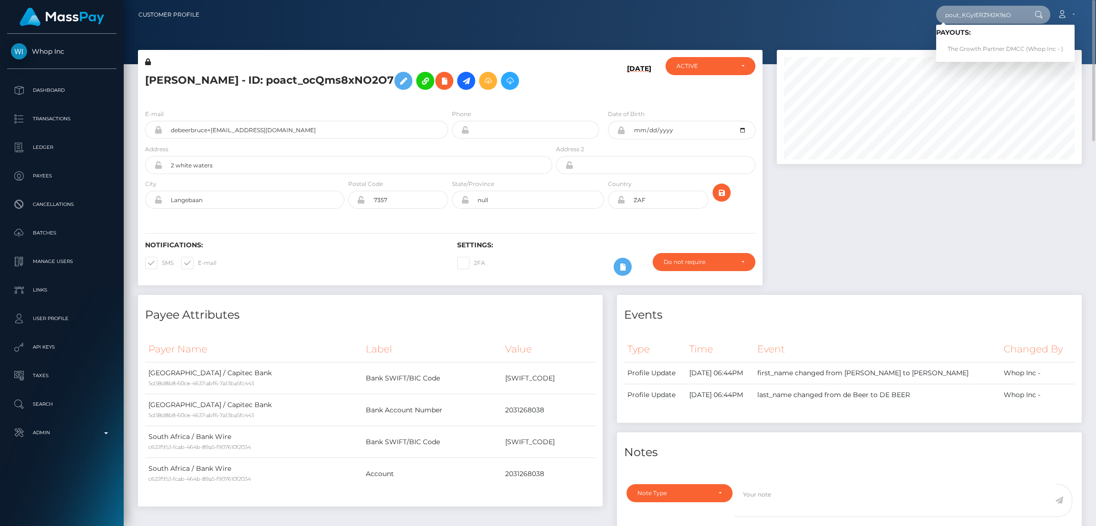
type input "pout_KGyiERZM2K9sO"
click at [983, 39] on span "Payouts: The Growth Partner DMCC (Whop Inc - )" at bounding box center [1005, 43] width 138 height 29
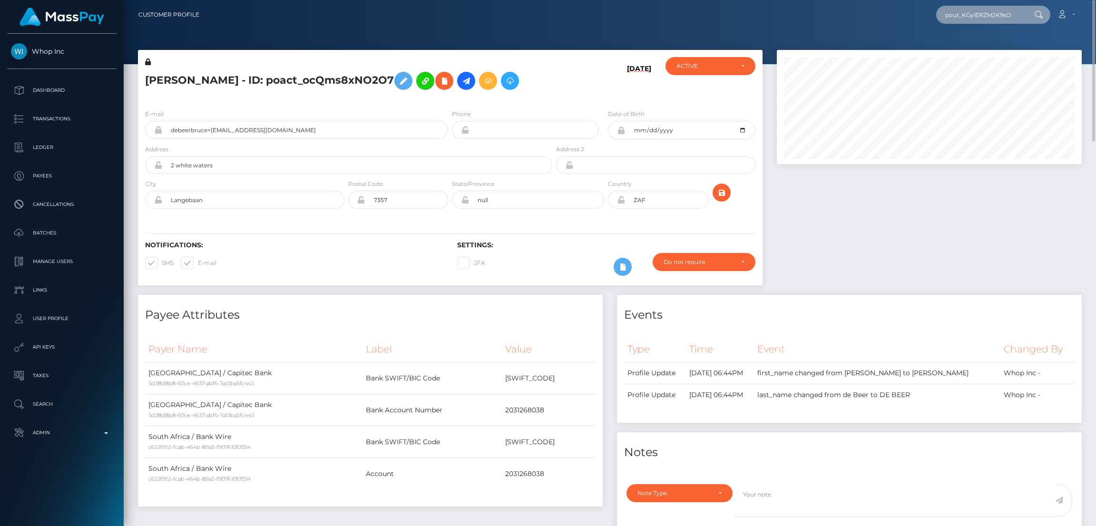
click at [986, 15] on input "pout_KGyiERZM2K9sO" at bounding box center [980, 15] width 89 height 18
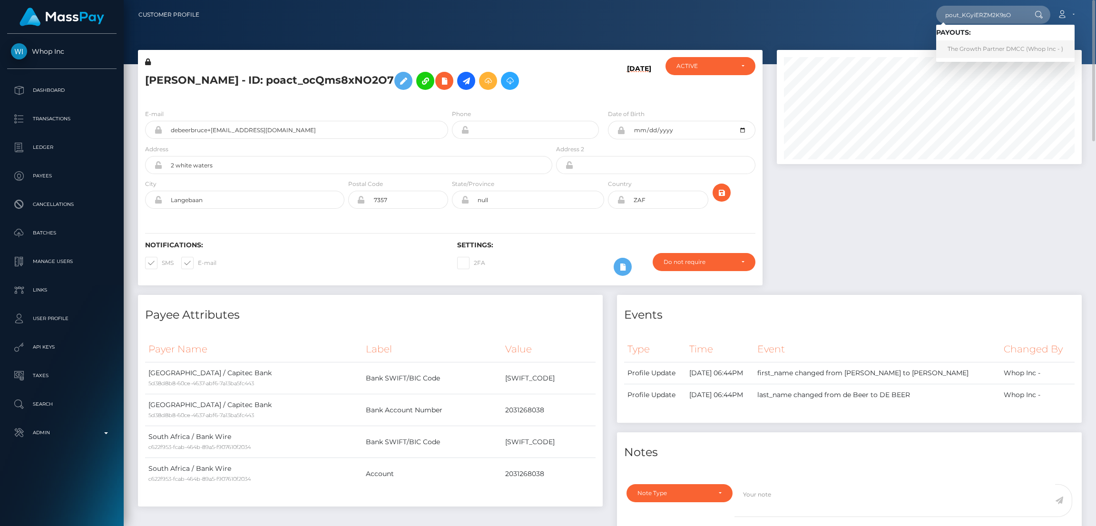
click at [991, 43] on link "The Growth Partner DMCC (Whop Inc - )" at bounding box center [1005, 49] width 138 height 18
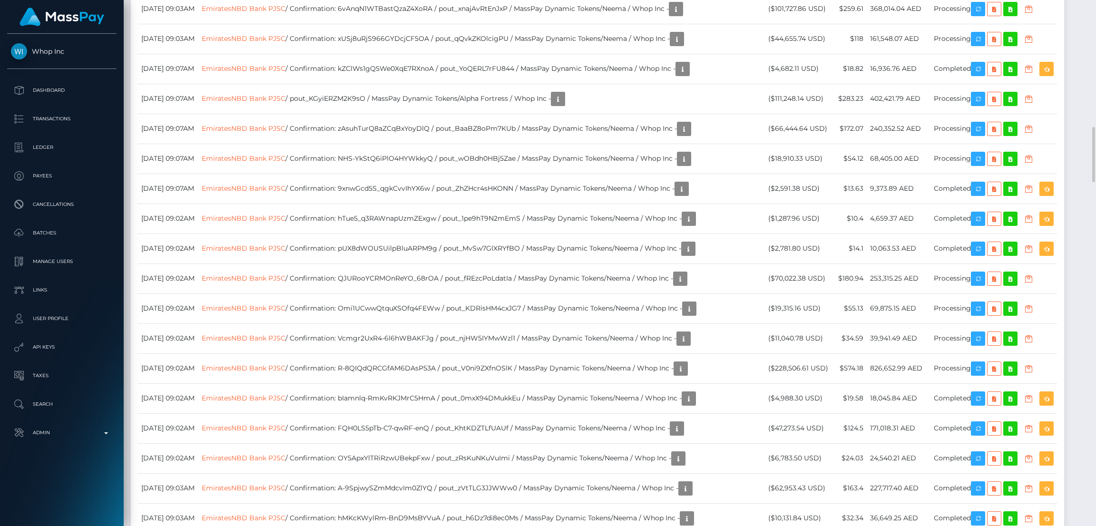
scroll to position [1426, 0]
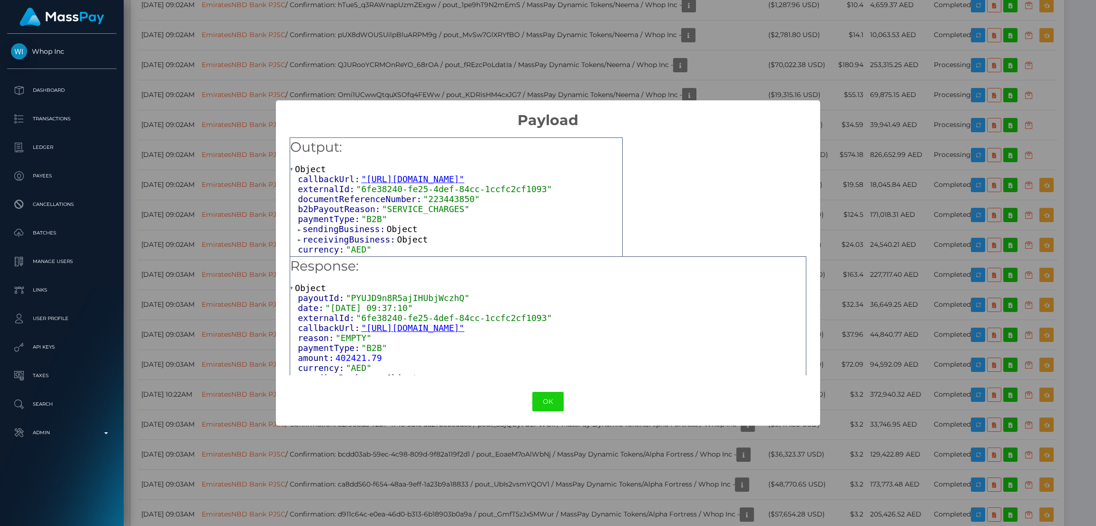
scroll to position [135, 0]
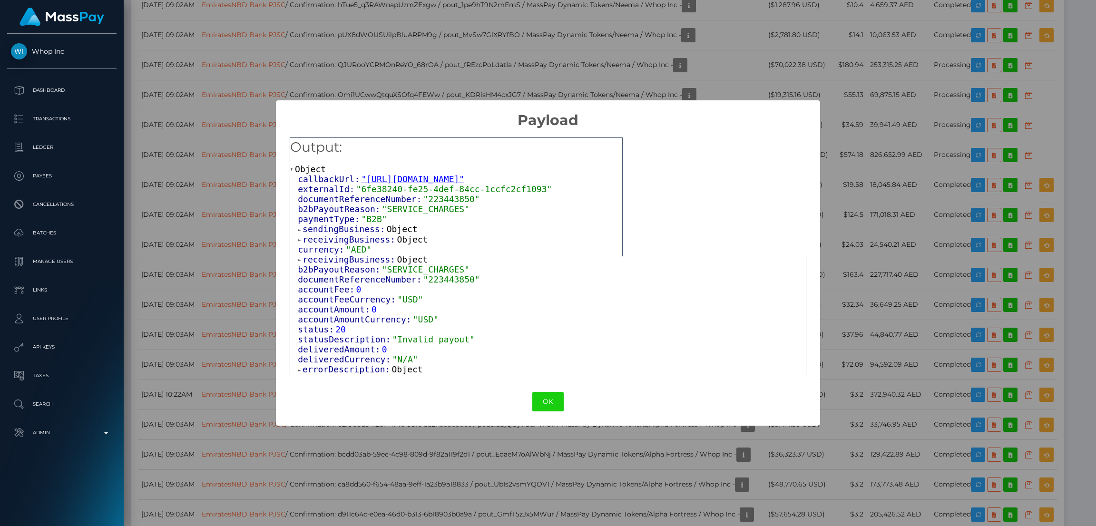
drag, startPoint x: 400, startPoint y: 370, endPoint x: 409, endPoint y: 368, distance: 9.2
click at [401, 370] on span "Object" at bounding box center [407, 369] width 31 height 10
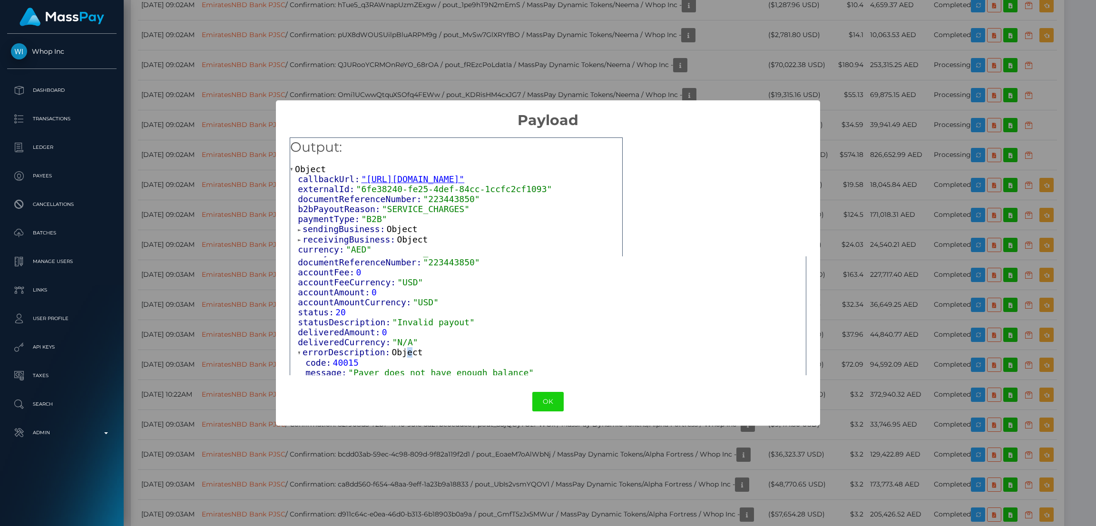
scroll to position [155, 0]
click at [558, 401] on button "OK" at bounding box center [547, 402] width 31 height 20
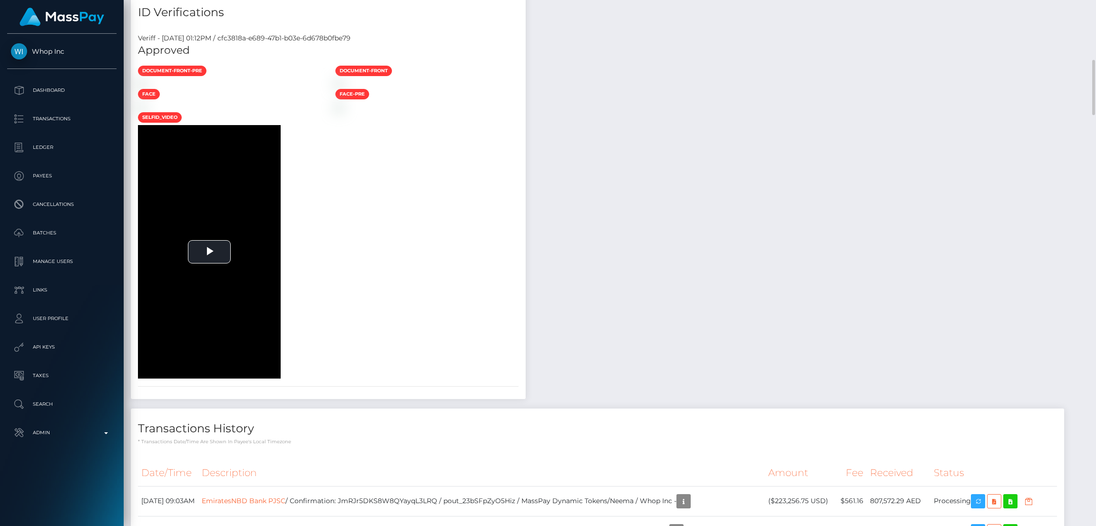
scroll to position [0, 0]
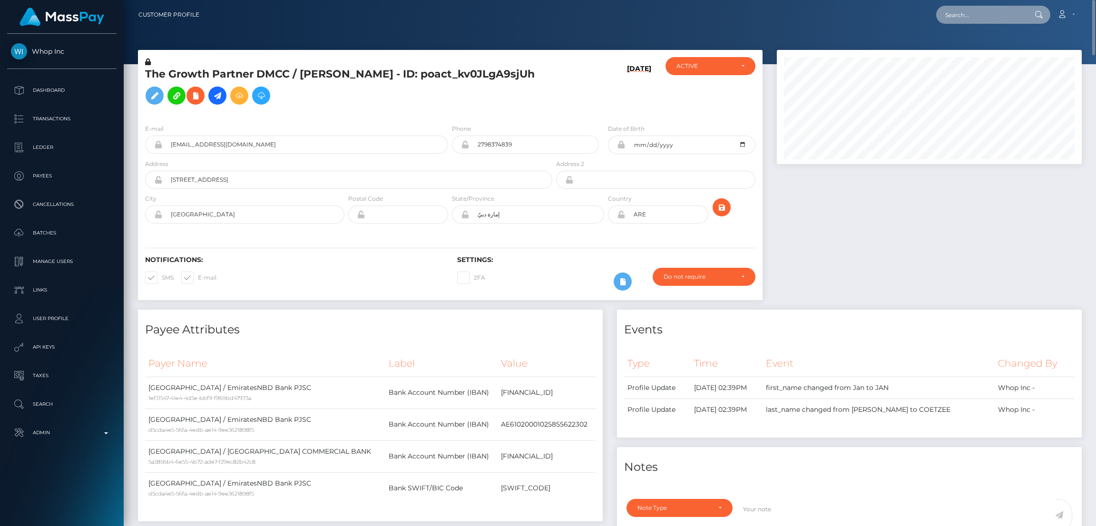
click at [985, 16] on input "text" at bounding box center [980, 15] width 89 height 18
paste input "pout_kmdA7Ta86Vrmf"
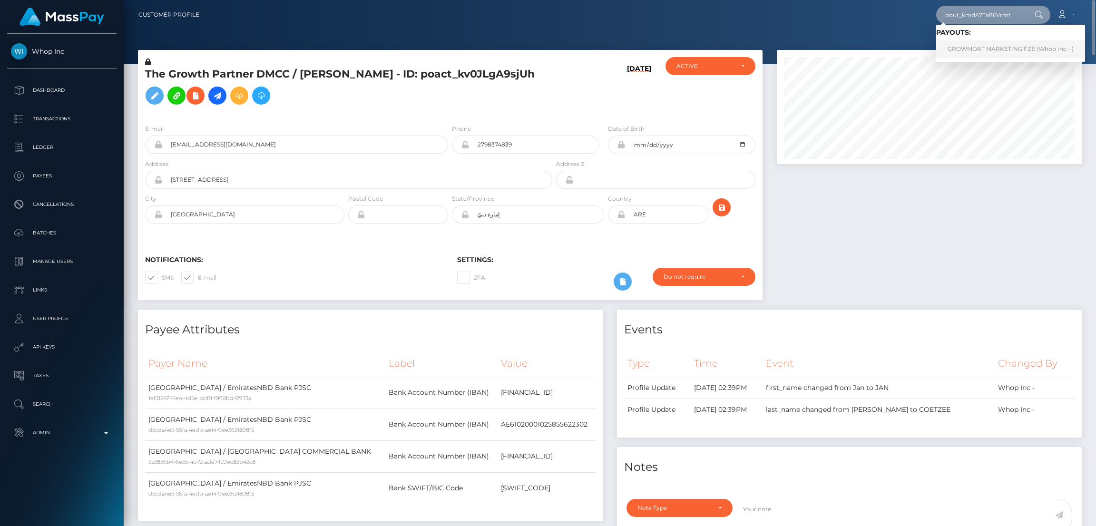
type input "pout_kmdA7Ta86Vrmf"
click at [983, 44] on link "GROWMOAT MARKETING FZE (Whop Inc - )" at bounding box center [1010, 49] width 149 height 18
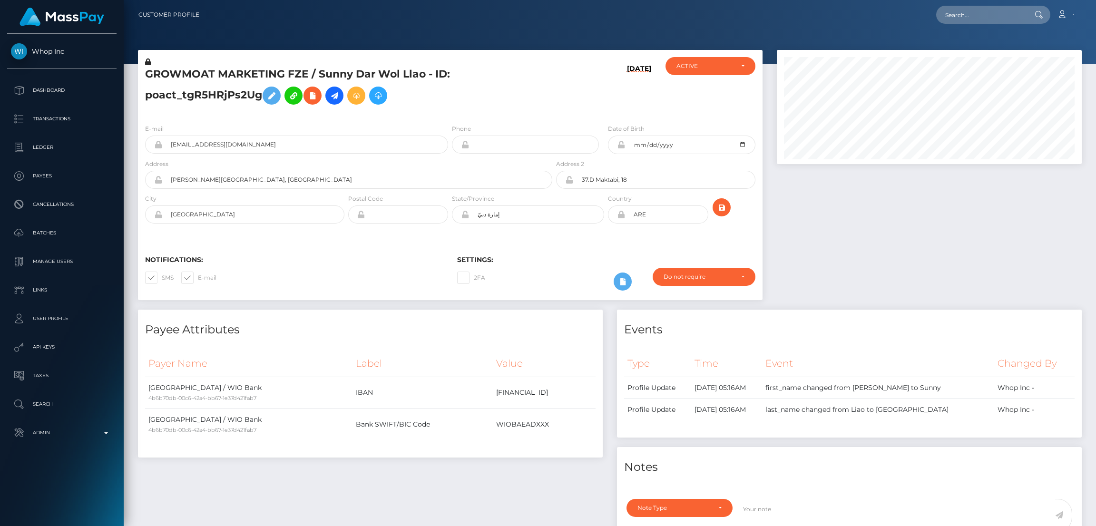
scroll to position [114, 305]
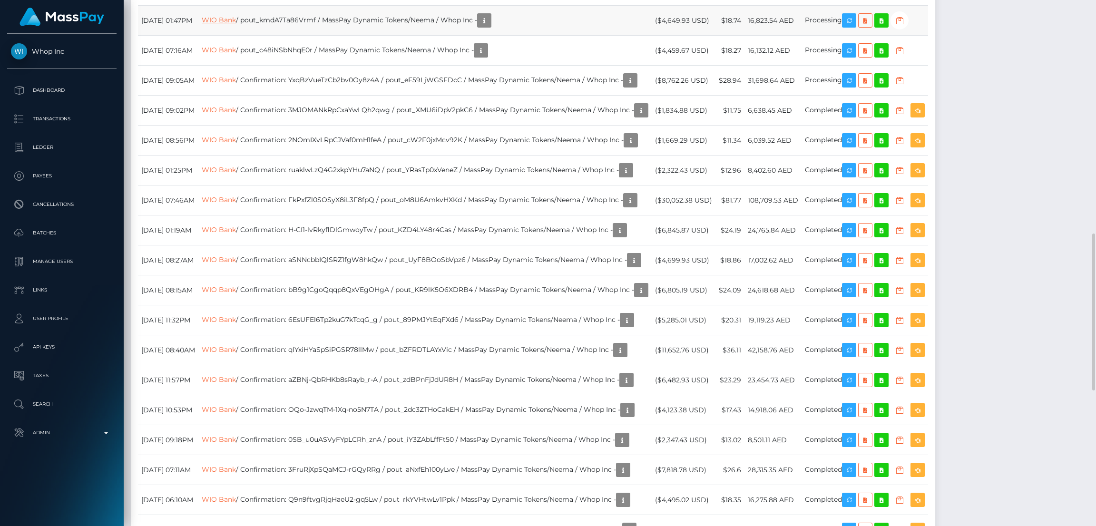
click at [236, 24] on link "WIO Bank" at bounding box center [219, 20] width 34 height 9
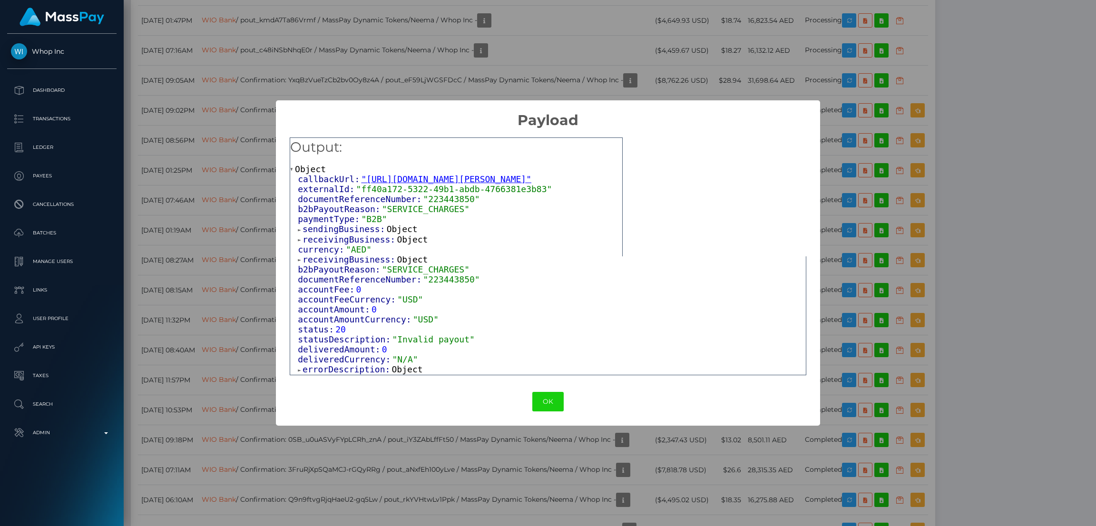
drag, startPoint x: 393, startPoint y: 368, endPoint x: 420, endPoint y: 362, distance: 28.3
click at [393, 369] on span "Object" at bounding box center [407, 369] width 31 height 10
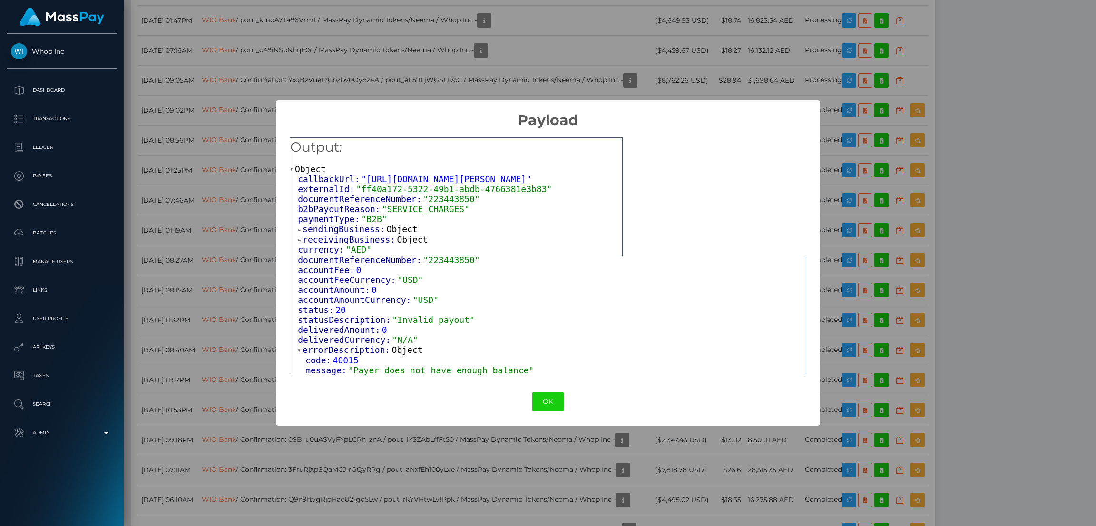
scroll to position [155, 0]
click at [544, 400] on button "OK" at bounding box center [547, 402] width 31 height 20
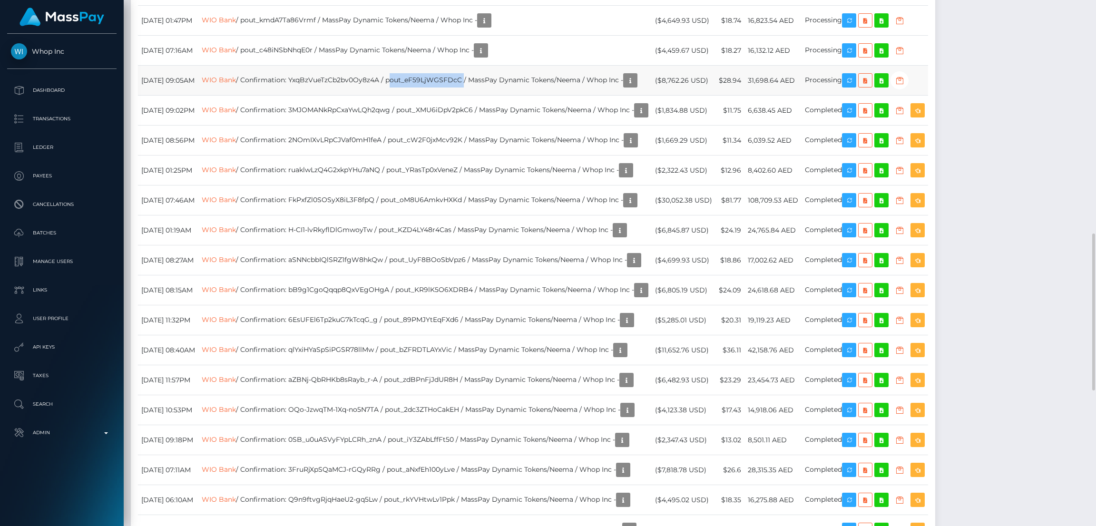
drag, startPoint x: 498, startPoint y: 290, endPoint x: 428, endPoint y: 279, distance: 71.2
click at [426, 96] on td "WIO Bank / Confirmation: YxqBzVueTzCb2bv0Oy8z4A / pout_eF59LjWGSFDcC / MassPay …" at bounding box center [424, 81] width 453 height 30
copy td "pout_eF59LjWGSFDcC"
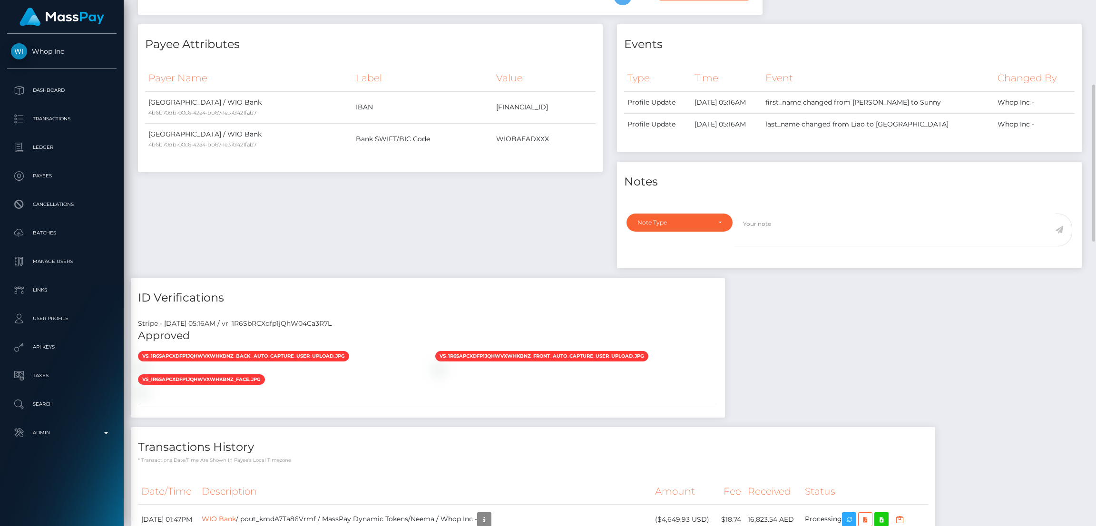
scroll to position [0, 0]
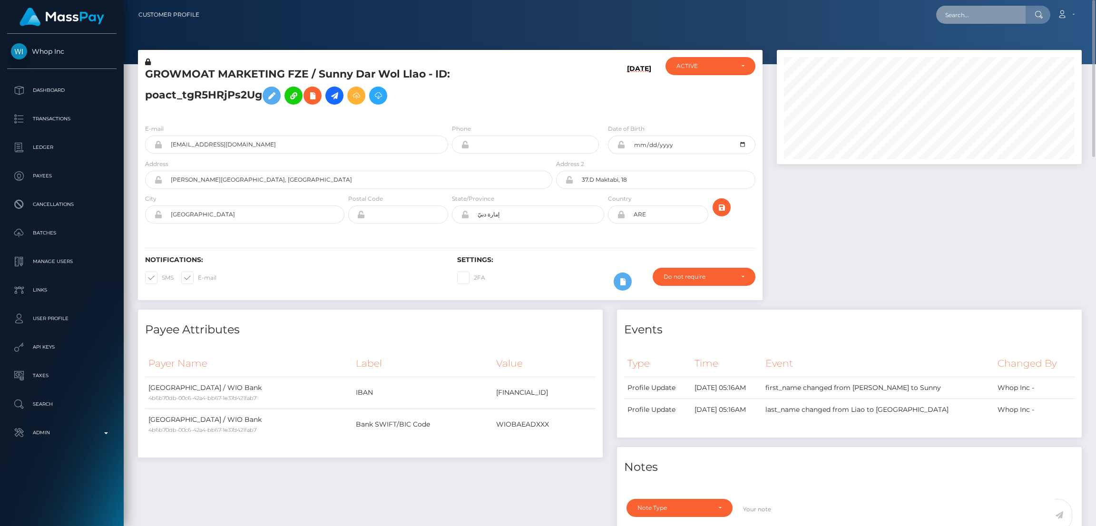
click at [972, 15] on input "text" at bounding box center [980, 15] width 89 height 18
paste input "pout_3Kyzqhkd0QPyp"
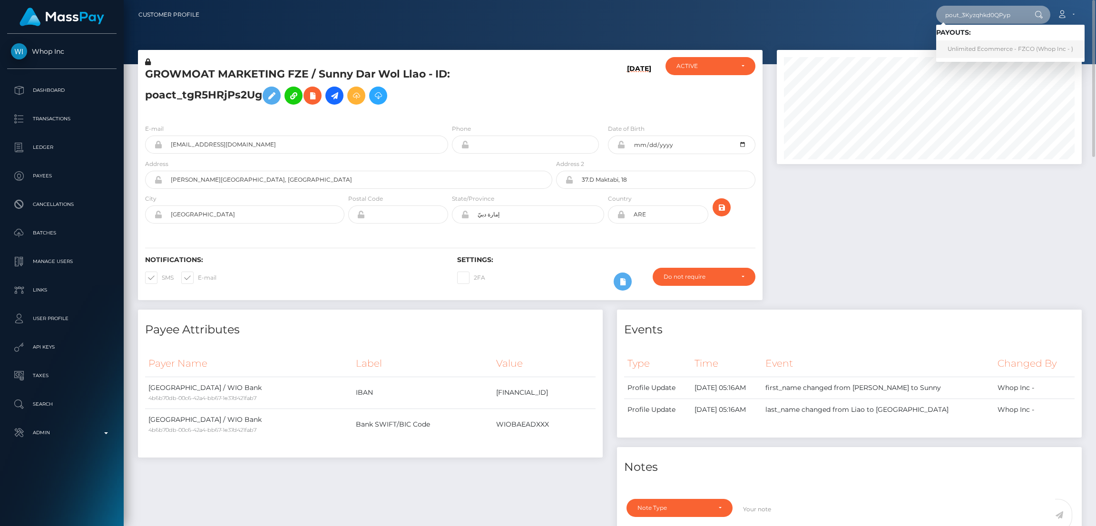
type input "pout_3Kyzqhkd0QPyp"
click at [974, 52] on link "Unlimited Ecommerce - FZCO (Whop Inc - )" at bounding box center [1010, 49] width 148 height 18
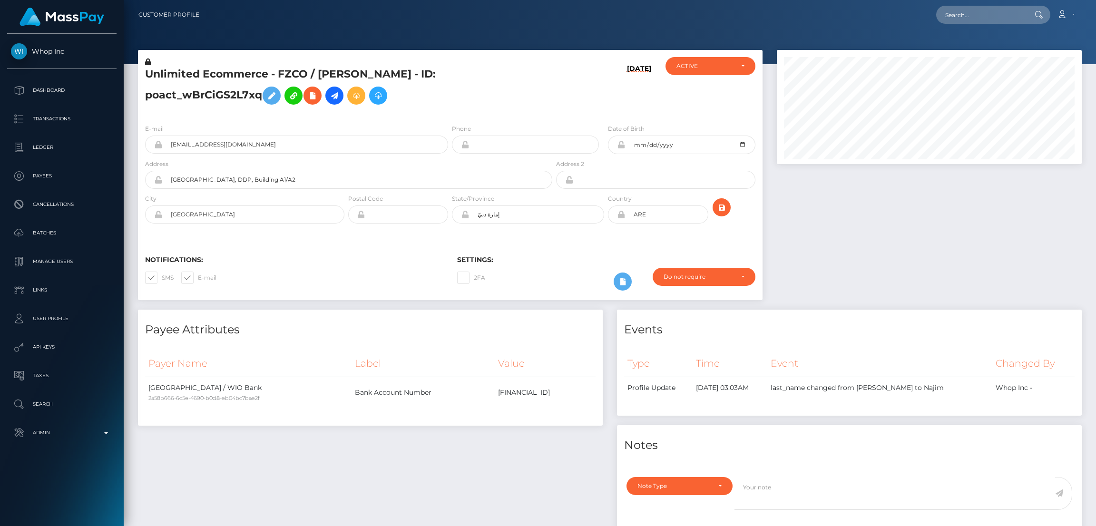
scroll to position [114, 305]
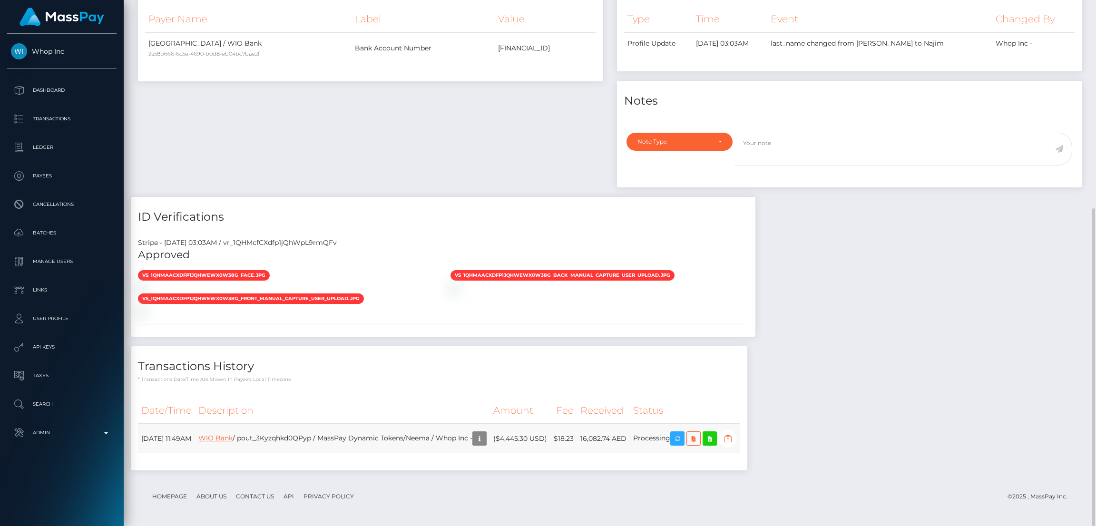
click at [233, 438] on link "WIO Bank" at bounding box center [215, 438] width 34 height 9
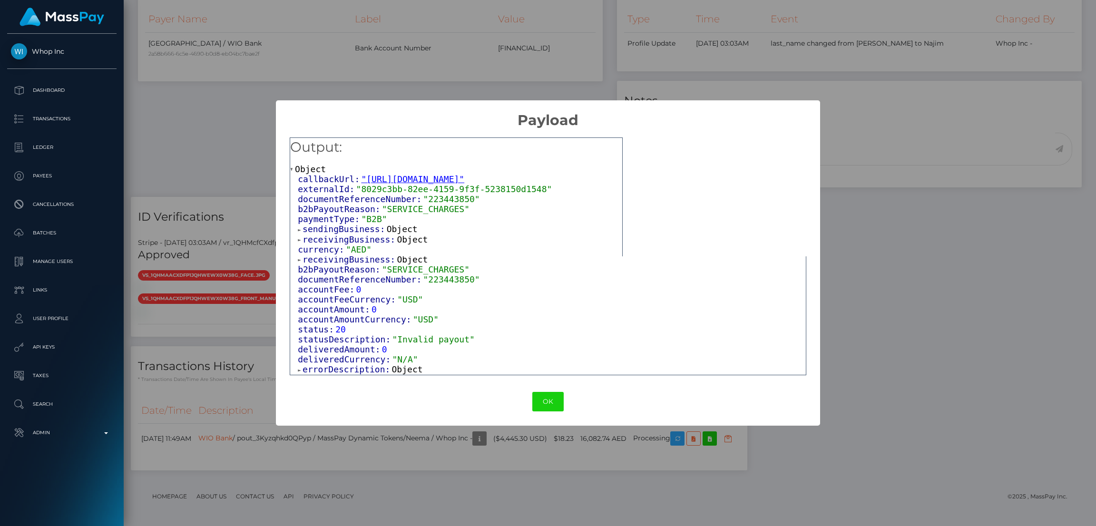
click at [392, 370] on span "Object" at bounding box center [407, 369] width 31 height 10
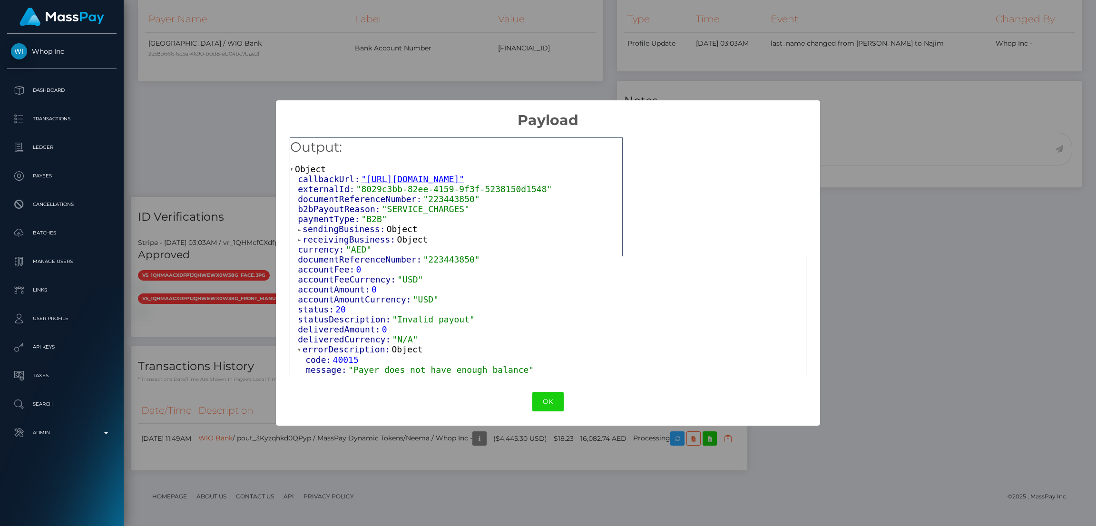
scroll to position [155, 0]
click at [541, 400] on button "OK" at bounding box center [547, 402] width 31 height 20
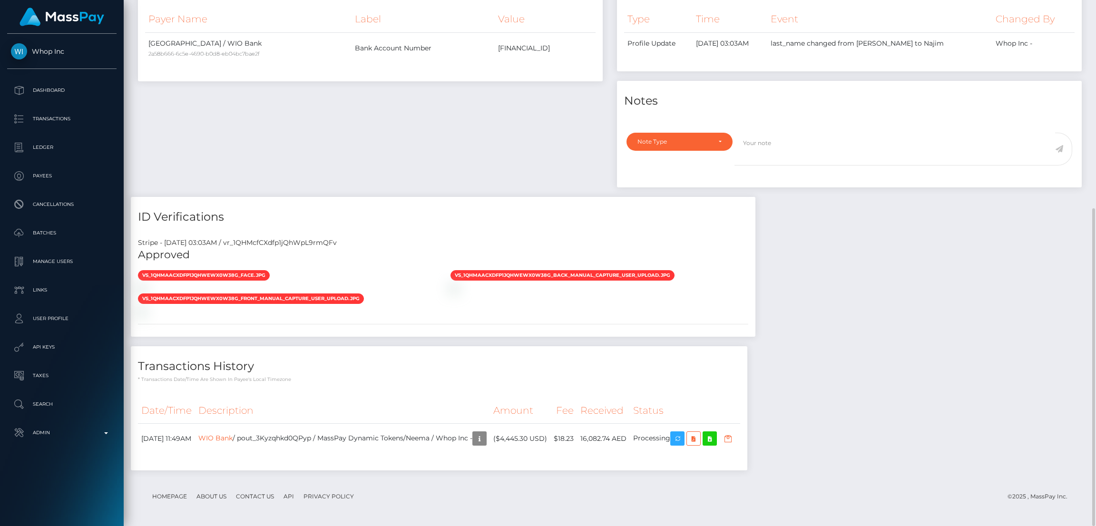
scroll to position [0, 0]
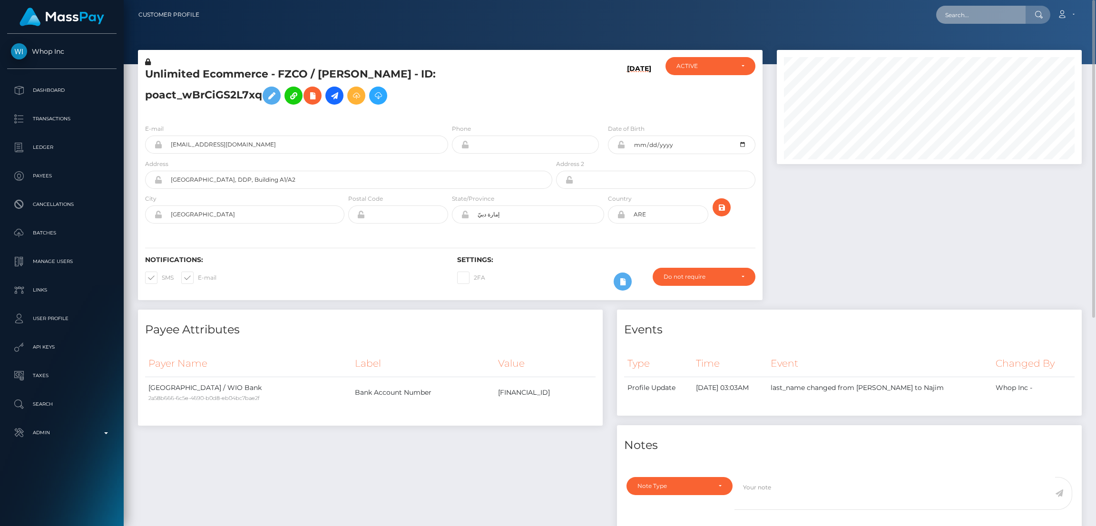
click at [964, 14] on input "text" at bounding box center [980, 15] width 89 height 18
paste input "pout_j06zULNWWOIbb"
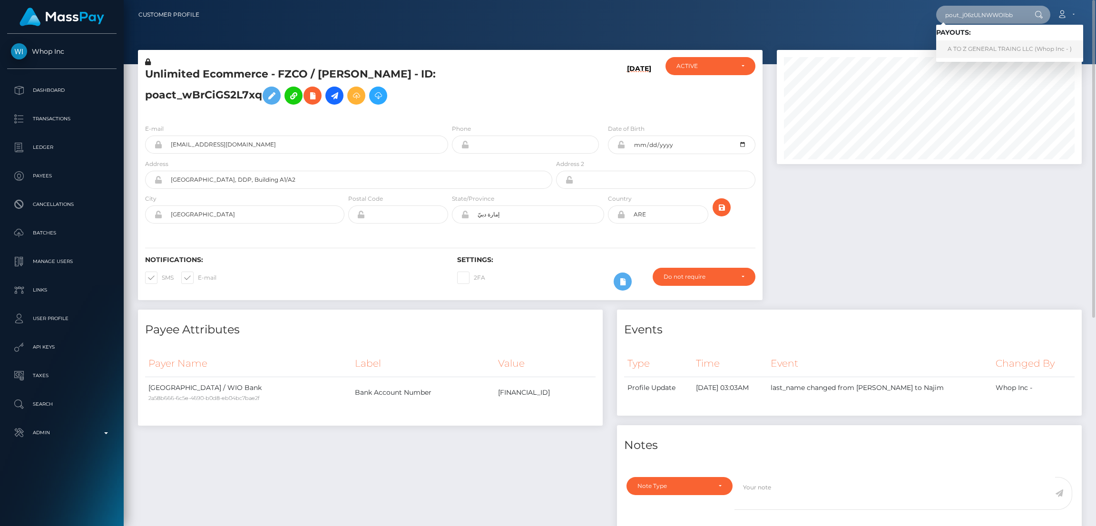
type input "pout_j06zULNWWOIbb"
click at [986, 44] on link "A TO Z GENERAL TRAING LLC (Whop Inc - )" at bounding box center [1009, 49] width 147 height 18
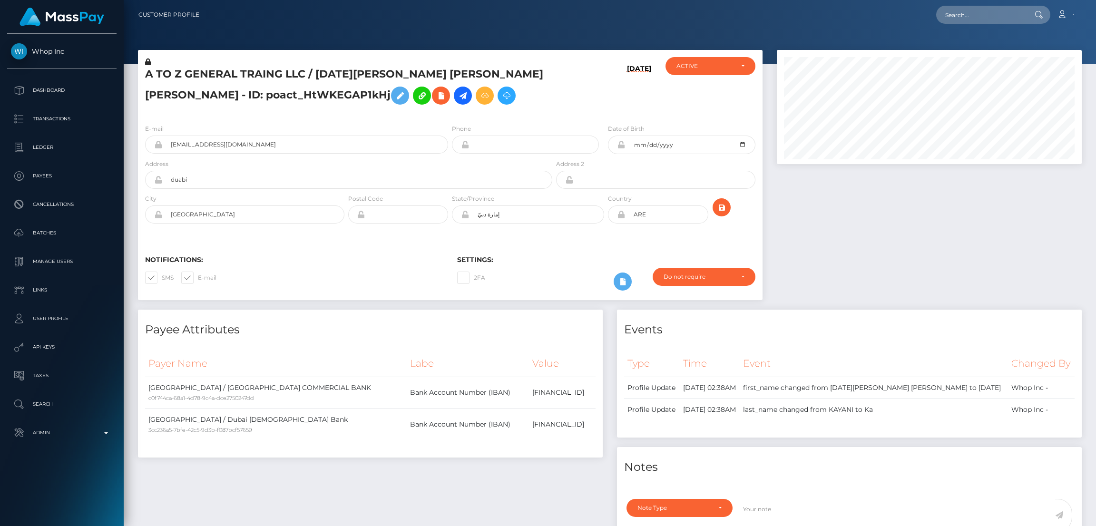
scroll to position [114, 305]
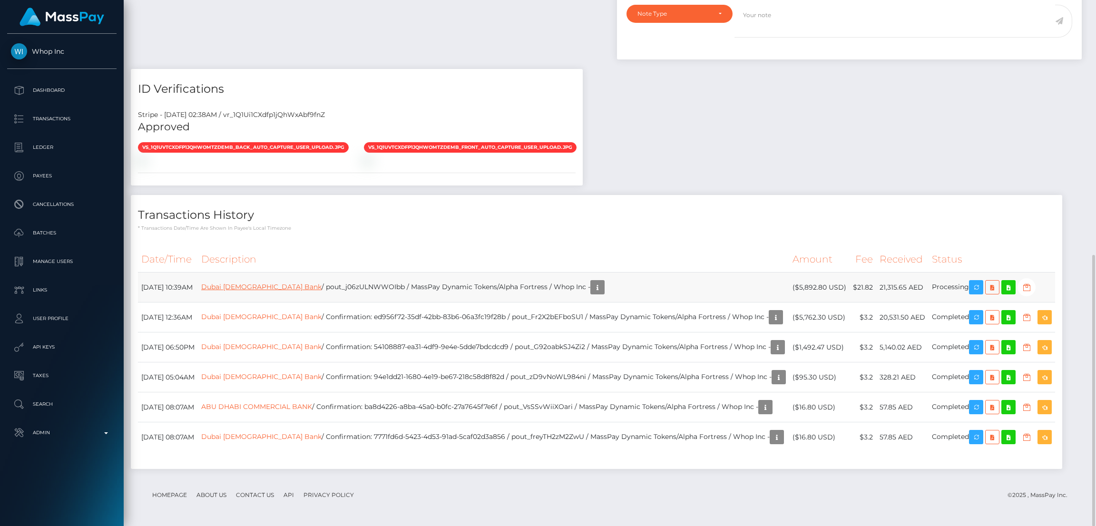
click at [282, 286] on link "Dubai [DEMOGRAPHIC_DATA] Bank" at bounding box center [261, 287] width 120 height 9
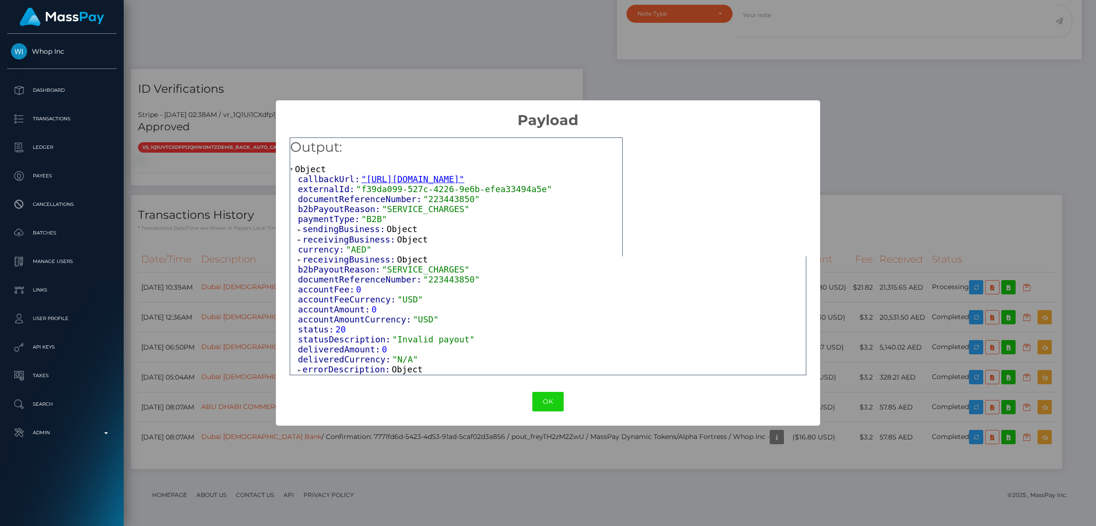
click at [396, 370] on span "Object" at bounding box center [407, 369] width 31 height 10
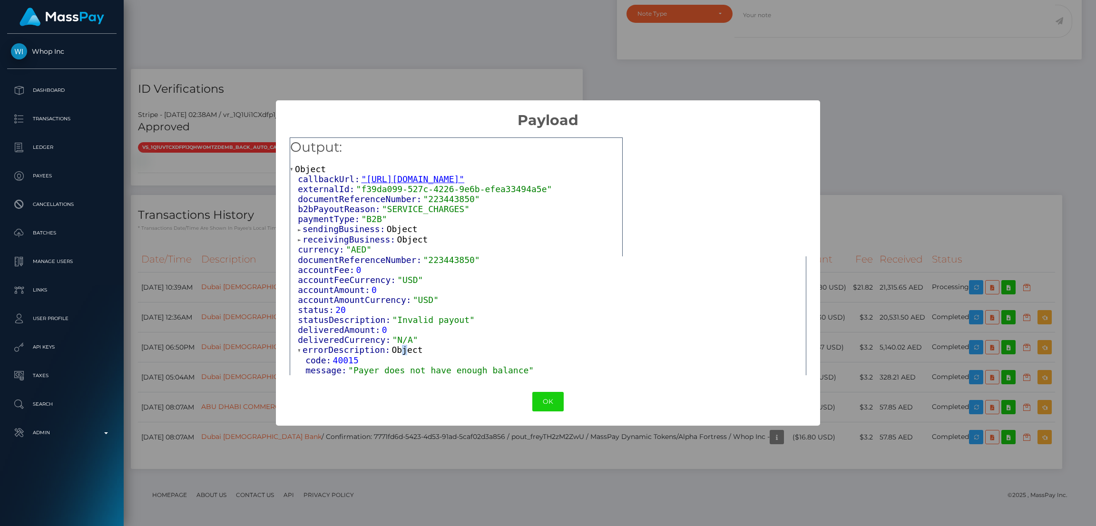
scroll to position [155, 0]
click at [546, 400] on button "OK" at bounding box center [547, 402] width 31 height 20
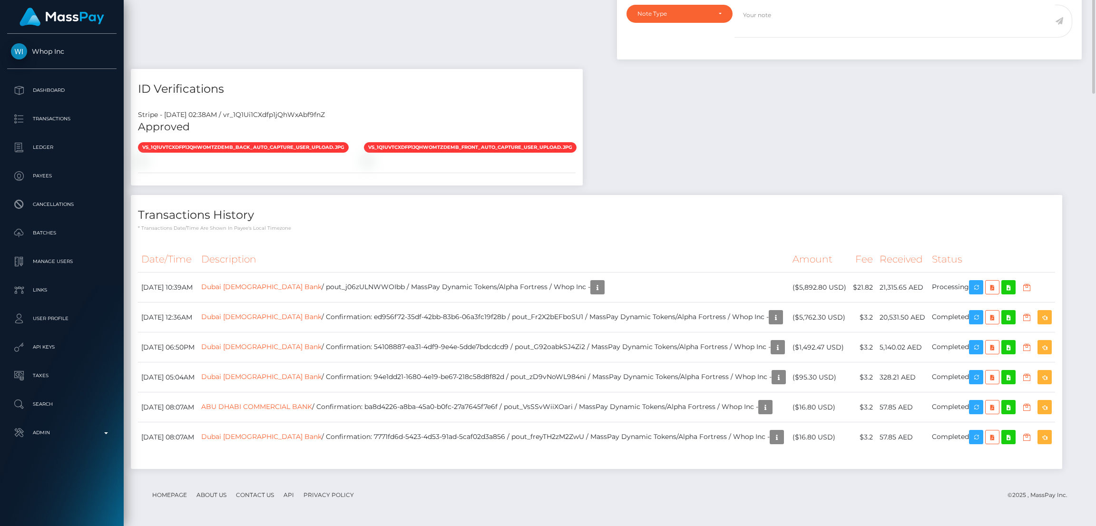
scroll to position [0, 0]
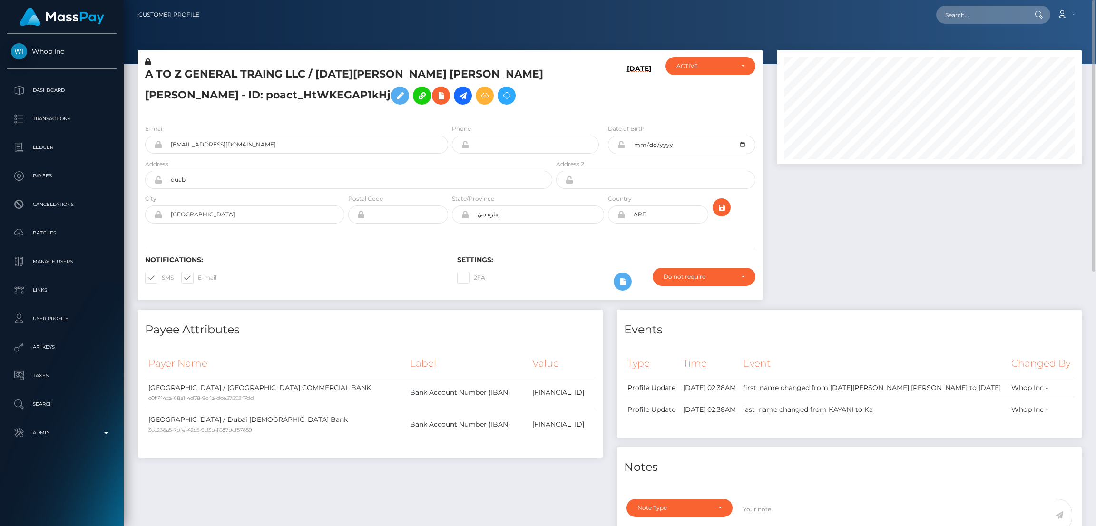
click at [984, 5] on div "Loading... Loading... Account Edit Profile Logout" at bounding box center [644, 15] width 874 height 20
click at [984, 10] on input "text" at bounding box center [980, 15] width 89 height 18
paste input "pout_c48iNSbNhqE0r"
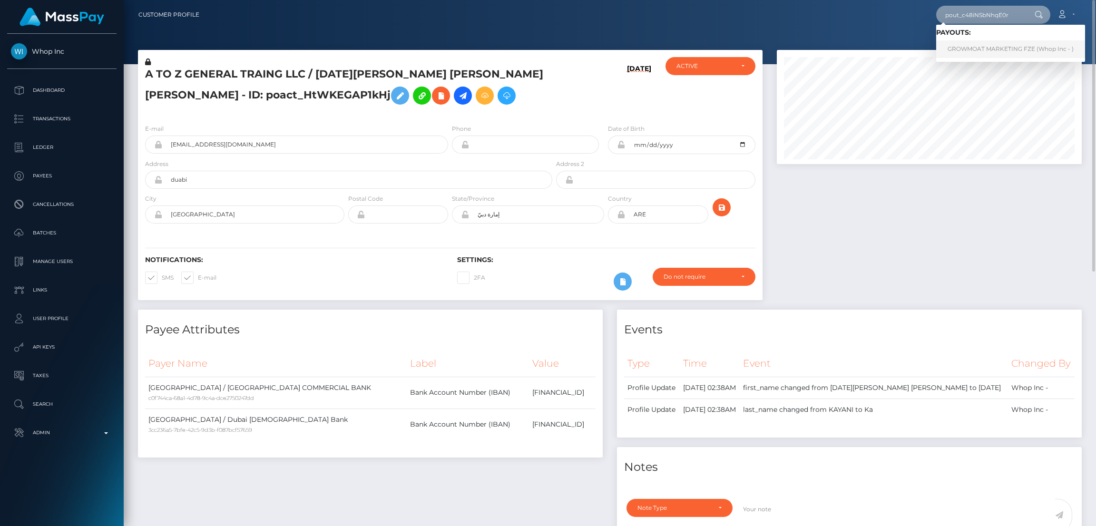
type input "pout_c48iNSbNhqE0r"
click at [981, 49] on link "GROWMOAT MARKETING FZE (Whop Inc - )" at bounding box center [1010, 49] width 149 height 18
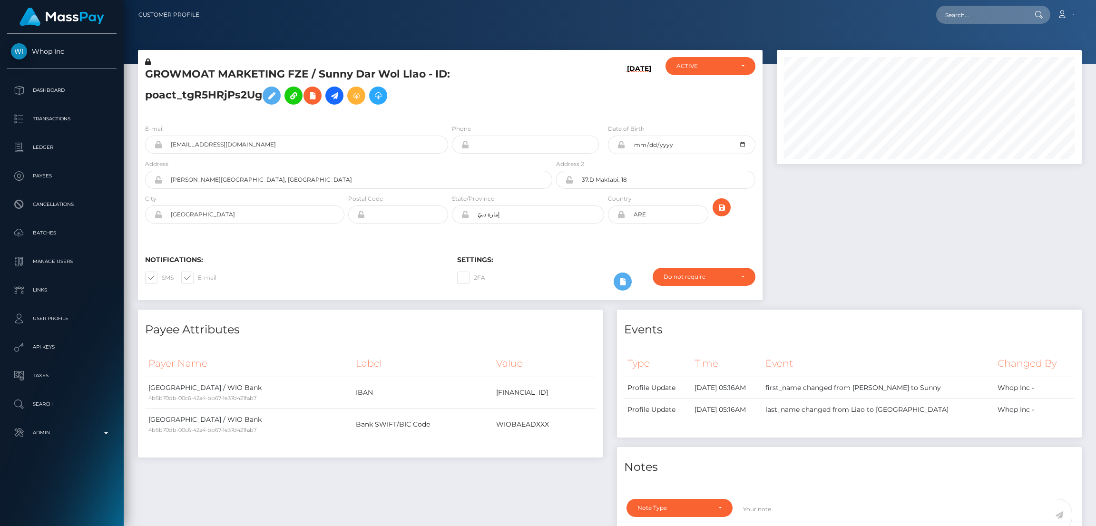
scroll to position [114, 305]
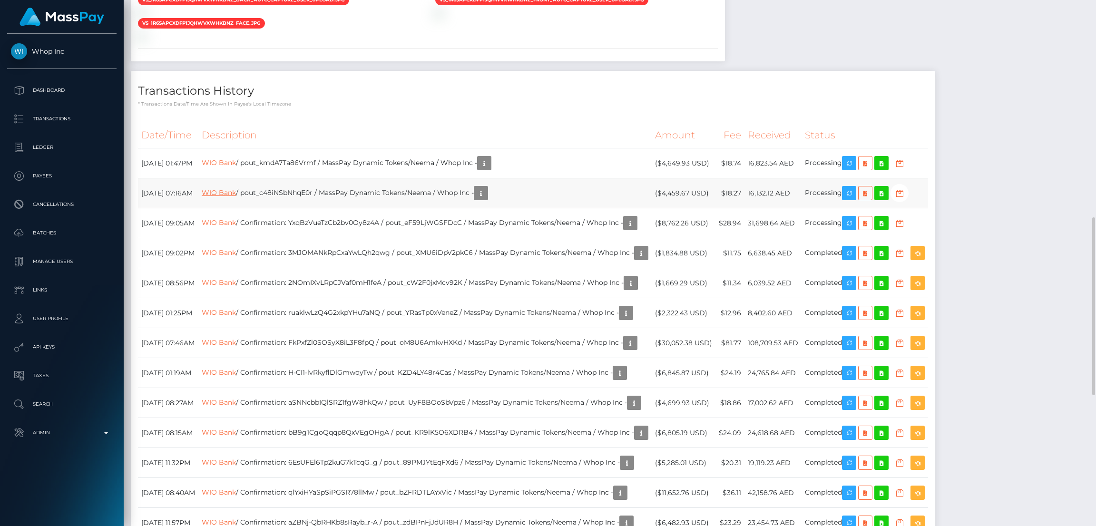
click at [236, 197] on link "WIO Bank" at bounding box center [219, 192] width 34 height 9
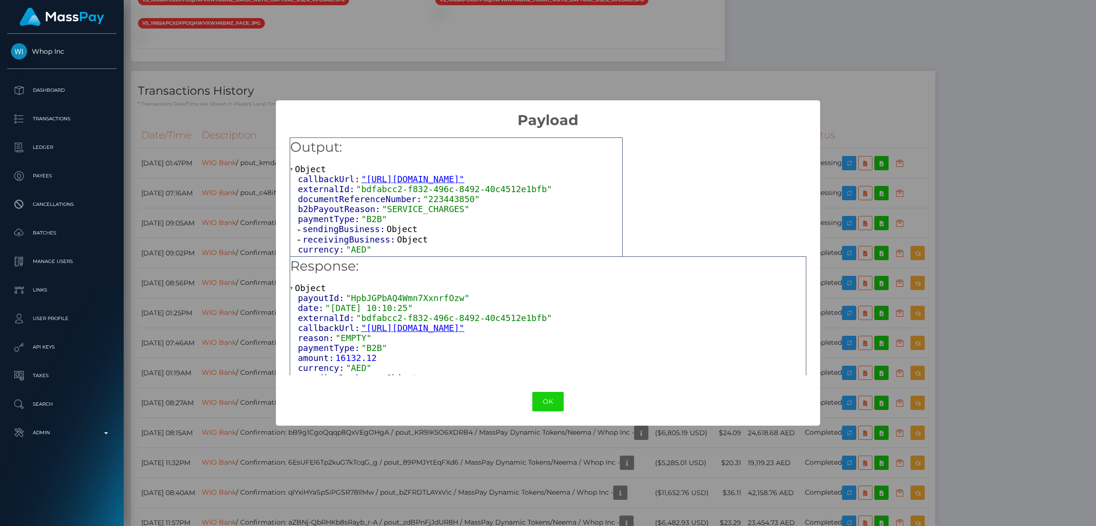
scroll to position [135, 0]
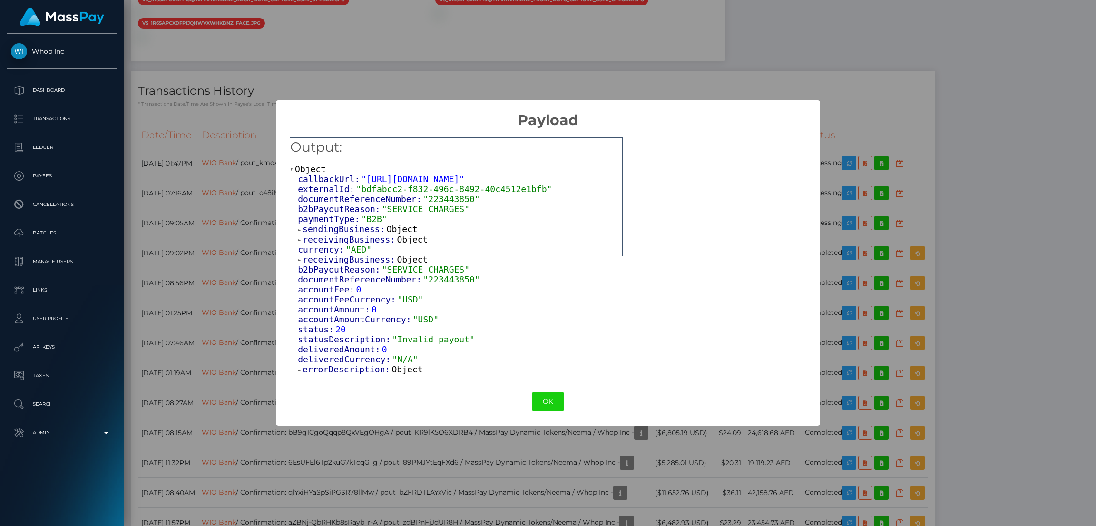
click at [394, 374] on span "Object" at bounding box center [407, 369] width 31 height 10
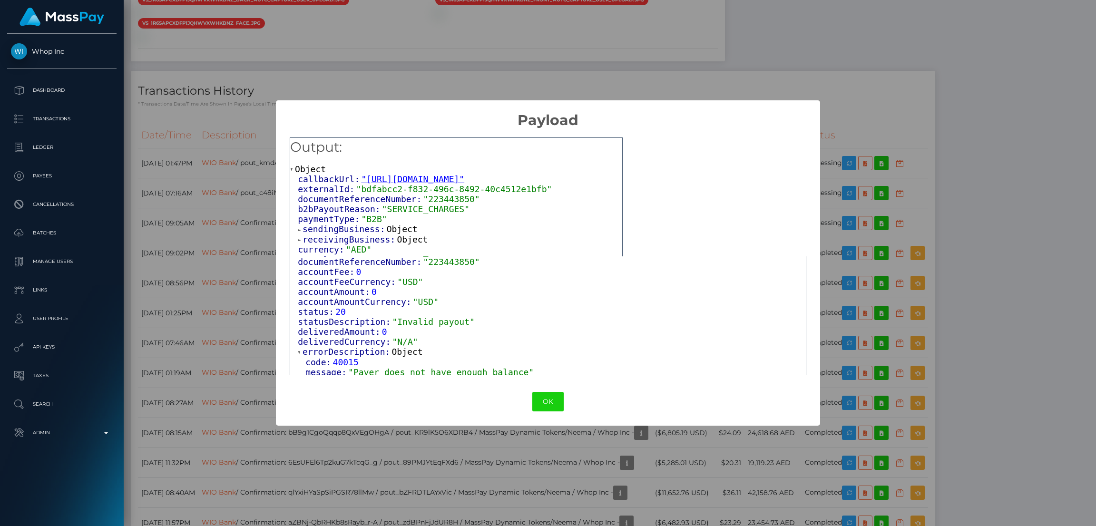
scroll to position [155, 0]
click at [547, 401] on button "OK" at bounding box center [547, 402] width 31 height 20
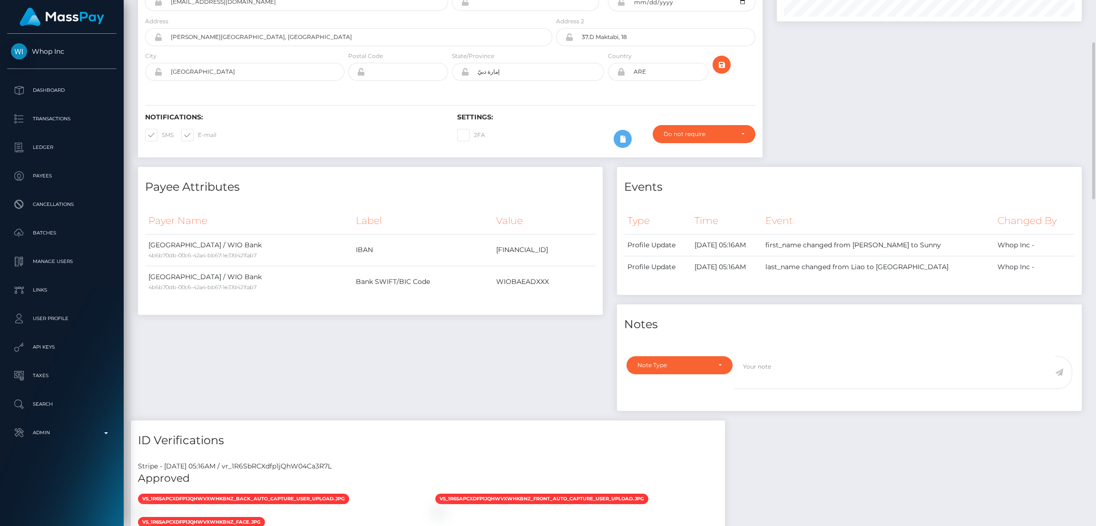
scroll to position [0, 0]
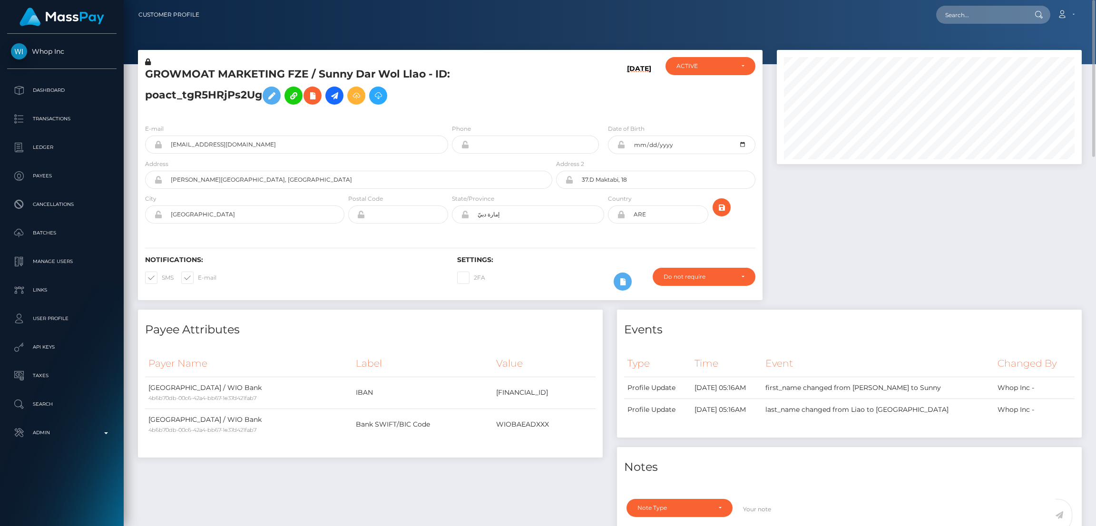
click at [992, 26] on nav "Customer Profile Loading... Loading... Account" at bounding box center [610, 14] width 972 height 29
click at [991, 18] on input "text" at bounding box center [980, 15] width 89 height 18
paste input "pout_9RXTAgVHQyiSa"
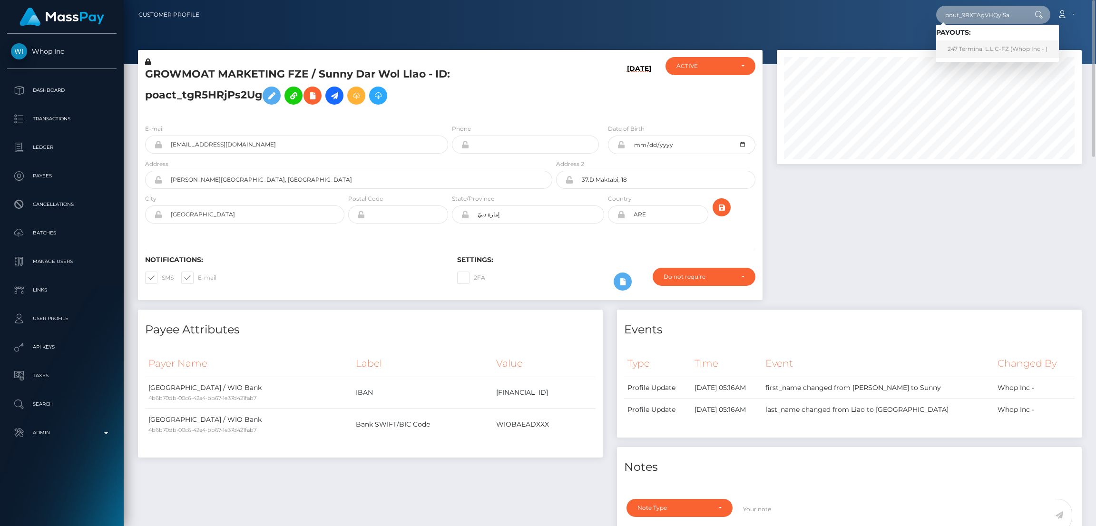
type input "pout_9RXTAgVHQyiSa"
click at [966, 51] on link "247 Terminal L.L.C-FZ (Whop Inc - )" at bounding box center [997, 49] width 123 height 18
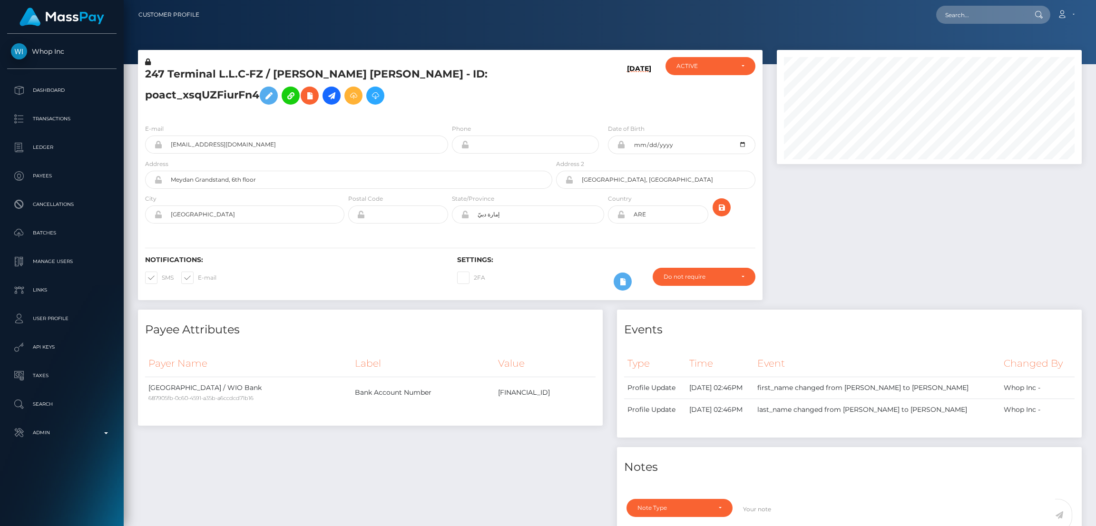
scroll to position [114, 305]
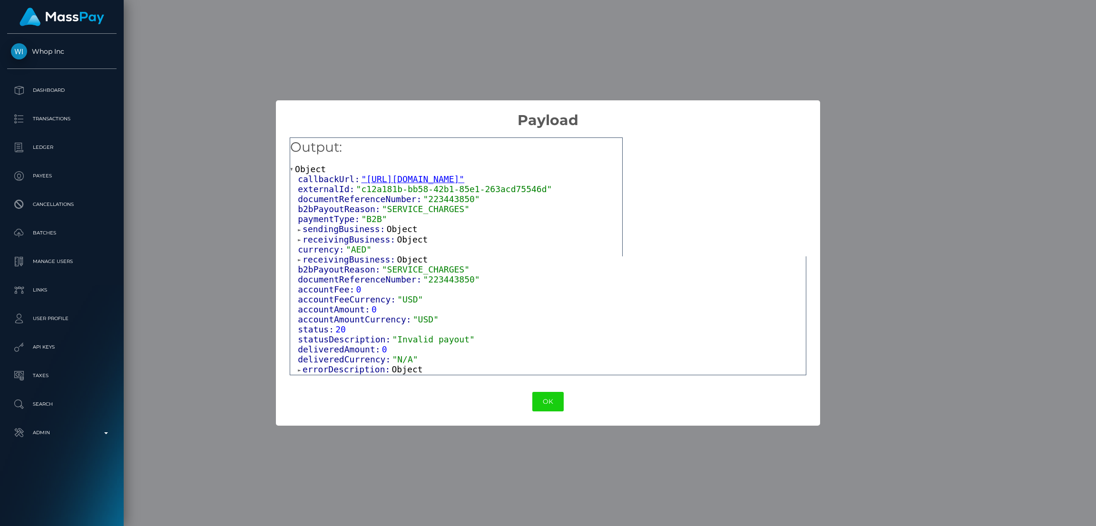
click at [398, 368] on span "Object" at bounding box center [407, 369] width 31 height 10
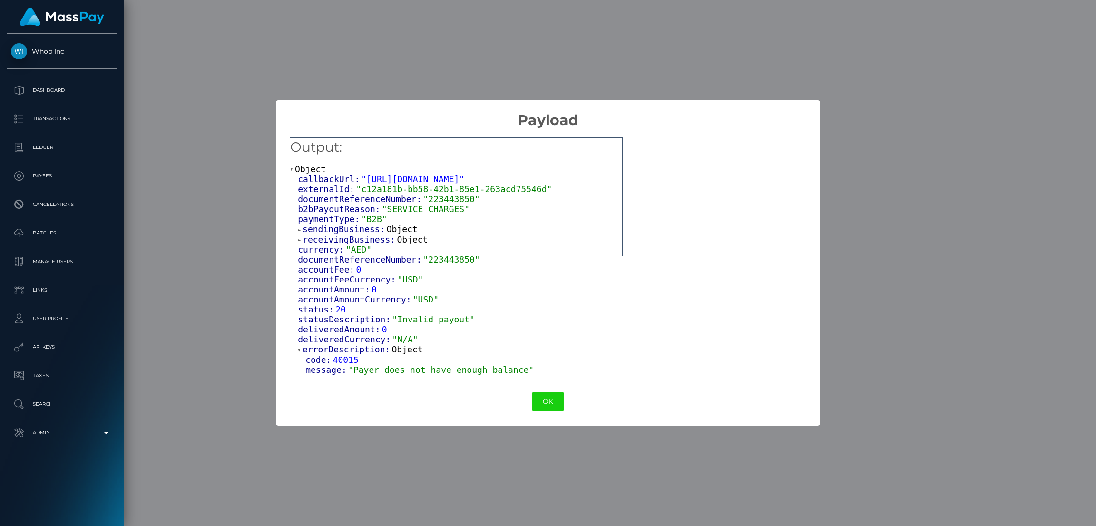
scroll to position [155, 0]
click at [545, 398] on button "OK" at bounding box center [547, 402] width 31 height 20
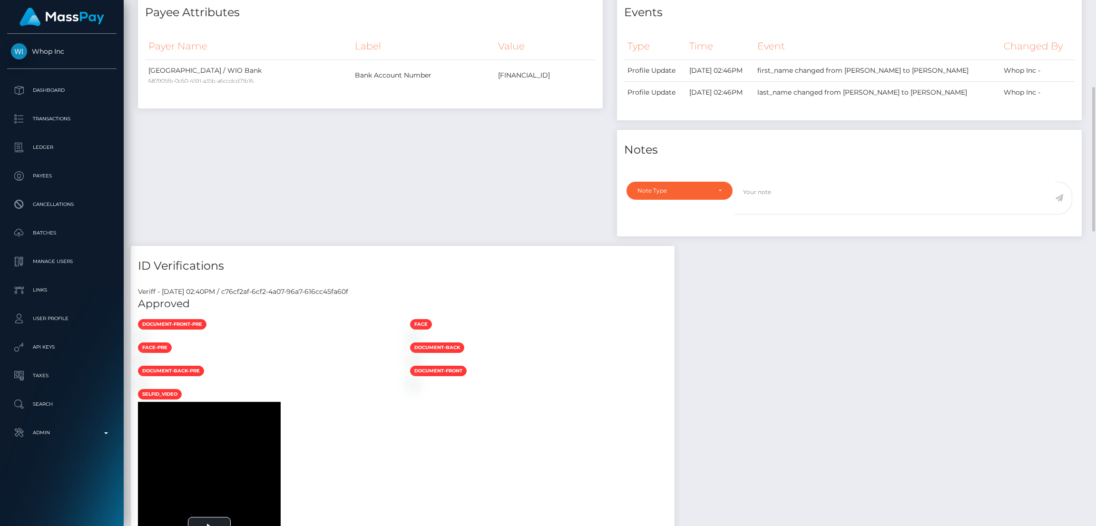
scroll to position [0, 0]
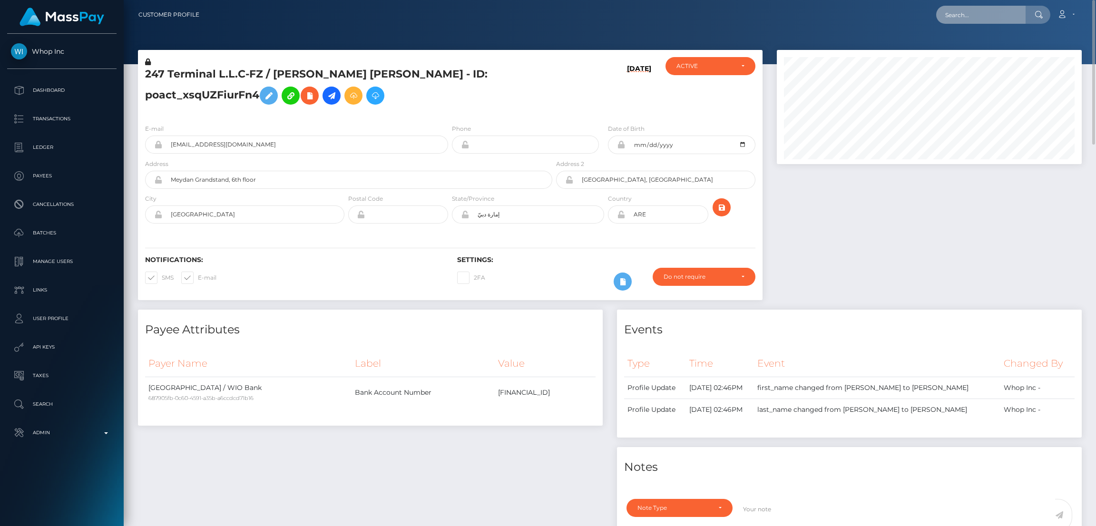
click at [997, 11] on input "text" at bounding box center [980, 15] width 89 height 18
paste input "pout_KoX6Sh3DRhuRc"
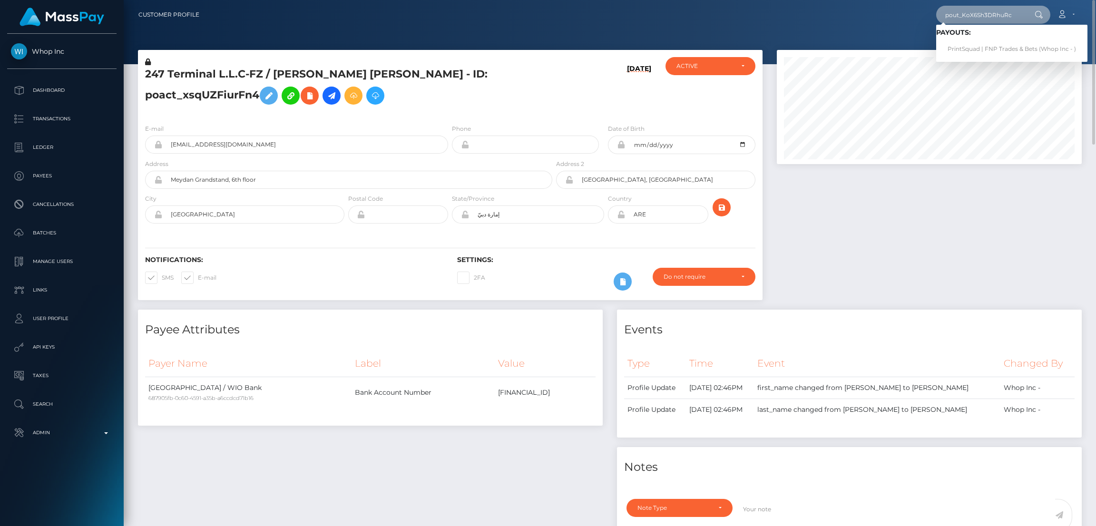
type input "pout_KoX6Sh3DRhuRc"
click at [977, 46] on link "PrintSquad | FNP Trades & Bets (Whop Inc - )" at bounding box center [1011, 49] width 151 height 18
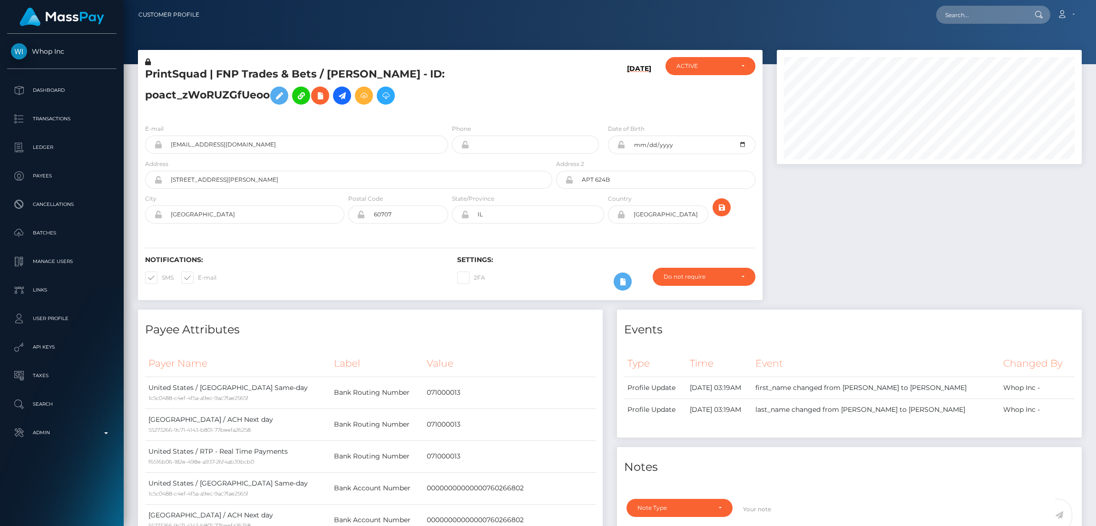
scroll to position [114, 305]
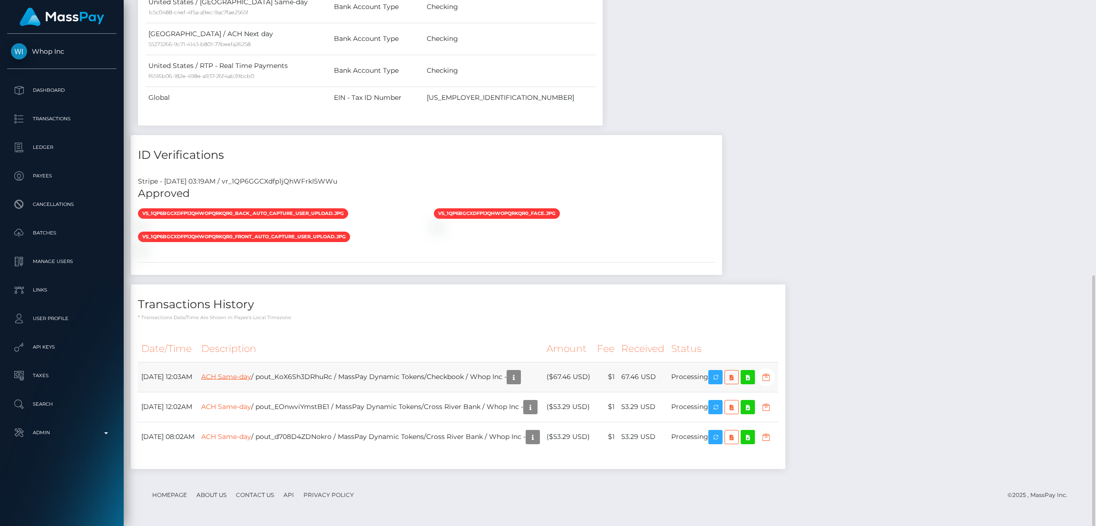
click at [251, 375] on link "ACH Same-day" at bounding box center [226, 376] width 50 height 9
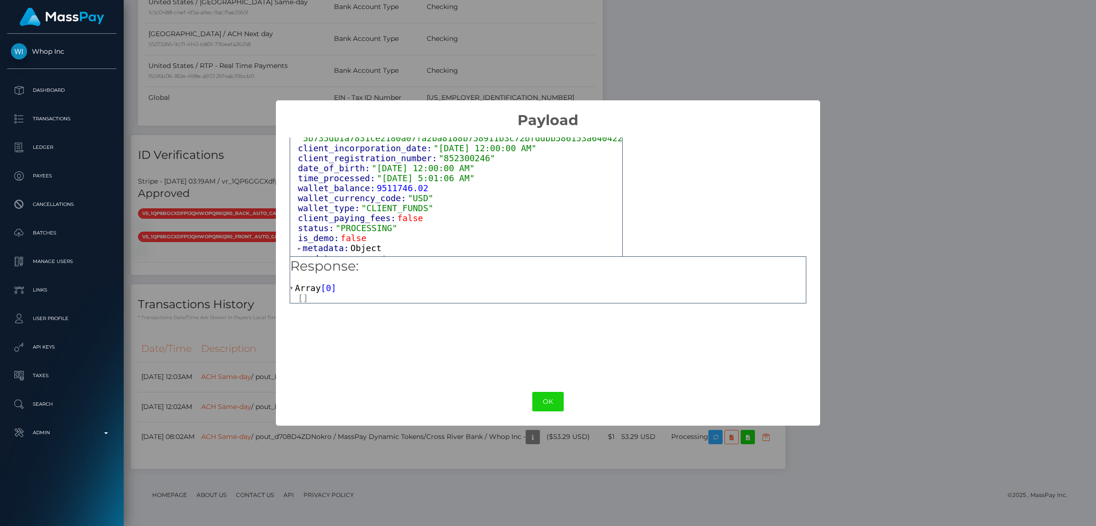
scroll to position [599, 0]
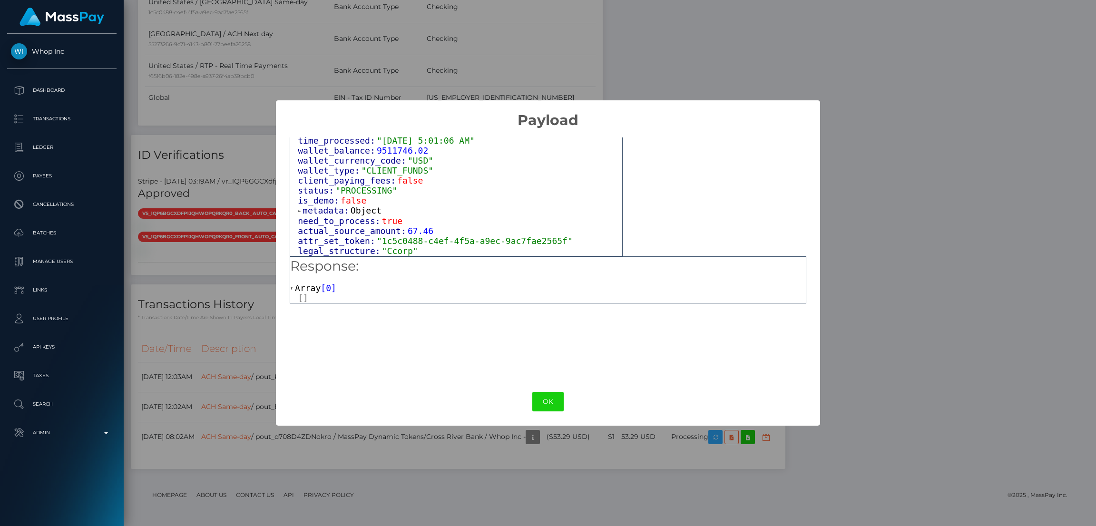
click at [546, 400] on button "OK" at bounding box center [547, 402] width 31 height 20
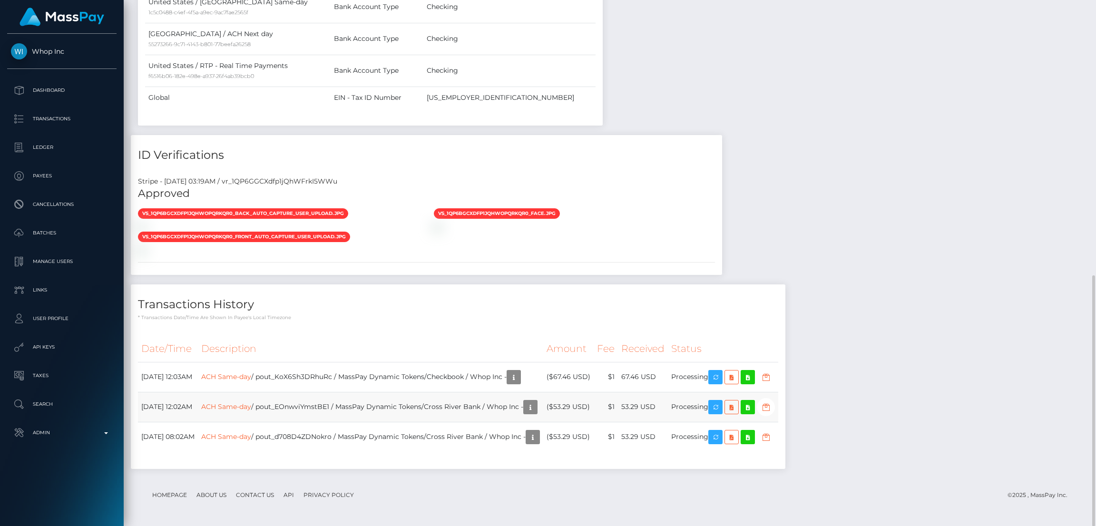
click at [322, 405] on td "ACH Same-day / pout_EOnwviYmstBE1 / MassPay Dynamic Tokens/Cross River Bank / W…" at bounding box center [370, 407] width 345 height 30
click at [721, 409] on icon "button" at bounding box center [715, 407] width 11 height 12
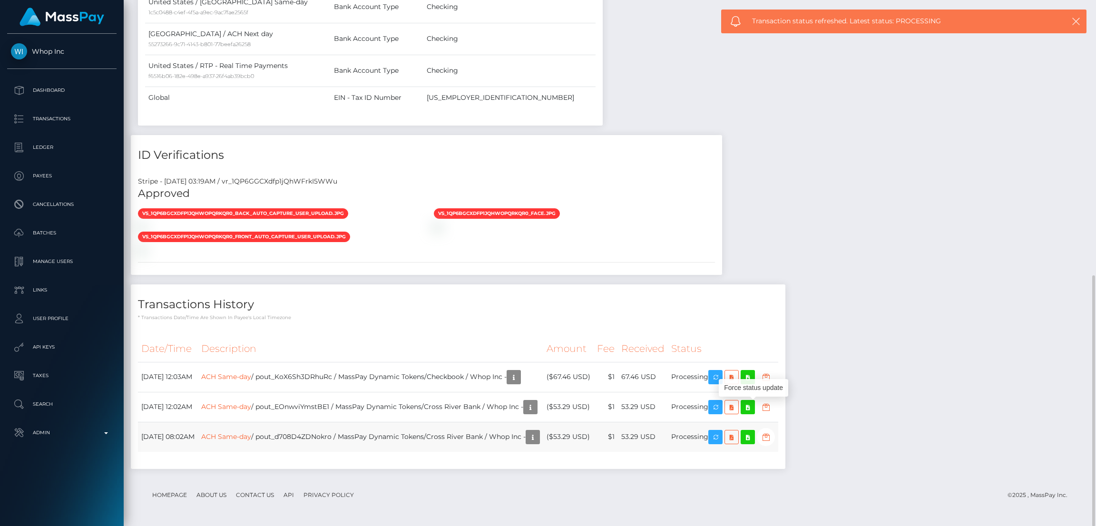
click at [347, 437] on td "ACH Same-day / pout_d708D4ZDNokro / MassPay Dynamic Tokens/Cross River Bank / W…" at bounding box center [370, 437] width 345 height 30
copy td "pout_d708D4ZDNokro"
click at [721, 436] on icon "button" at bounding box center [715, 437] width 11 height 12
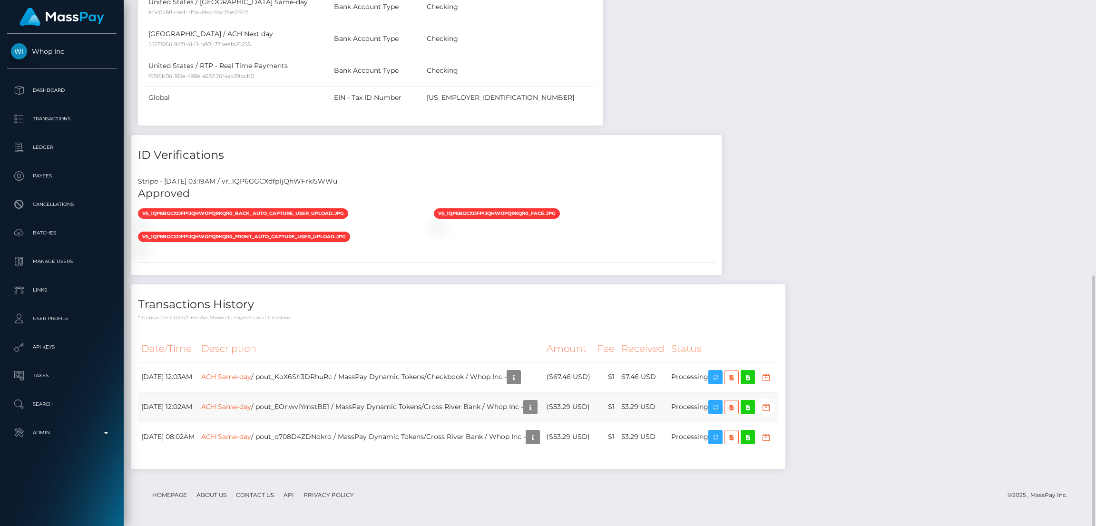
click at [356, 403] on td "ACH Same-day / pout_EOnwviYmstBE1 / MassPay Dynamic Tokens/Cross River Bank / W…" at bounding box center [370, 407] width 345 height 30
click at [353, 406] on td "ACH Same-day / pout_EOnwviYmstBE1 / MassPay Dynamic Tokens/Cross River Bank / W…" at bounding box center [370, 407] width 345 height 30
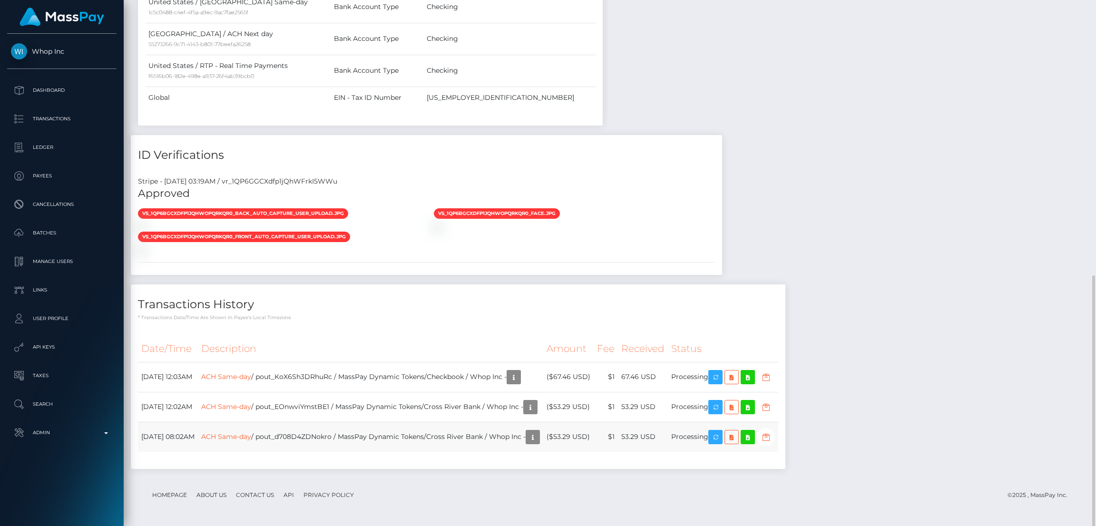
click at [376, 438] on td "ACH Same-day / pout_d708D4ZDNokro / MassPay Dynamic Tokens/Cross River Bank / W…" at bounding box center [370, 437] width 345 height 30
copy td "ACH Same-day / pout_d708D4ZDNokro / MassPay Dynamic Tokens/Cross River Bank / W…"
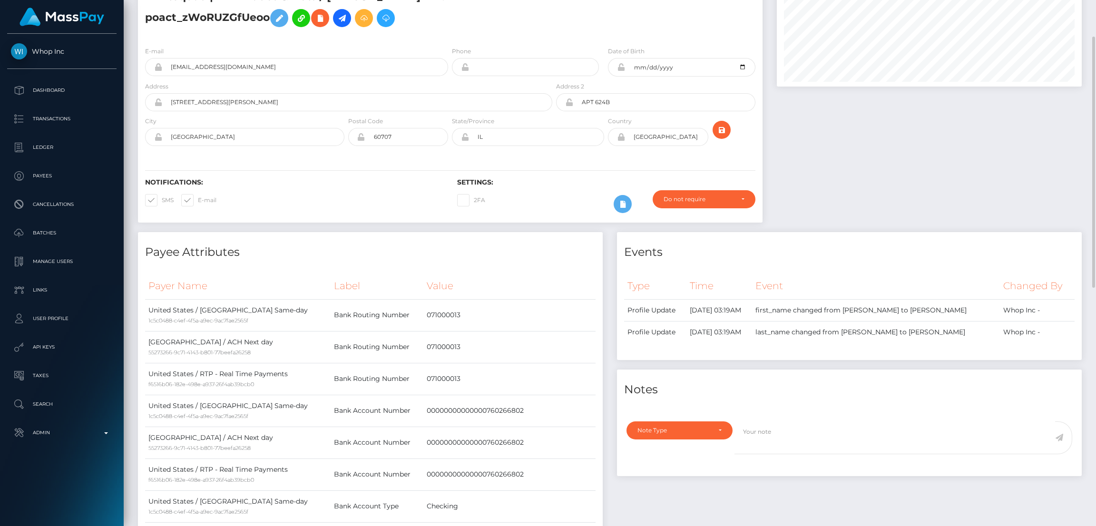
scroll to position [0, 0]
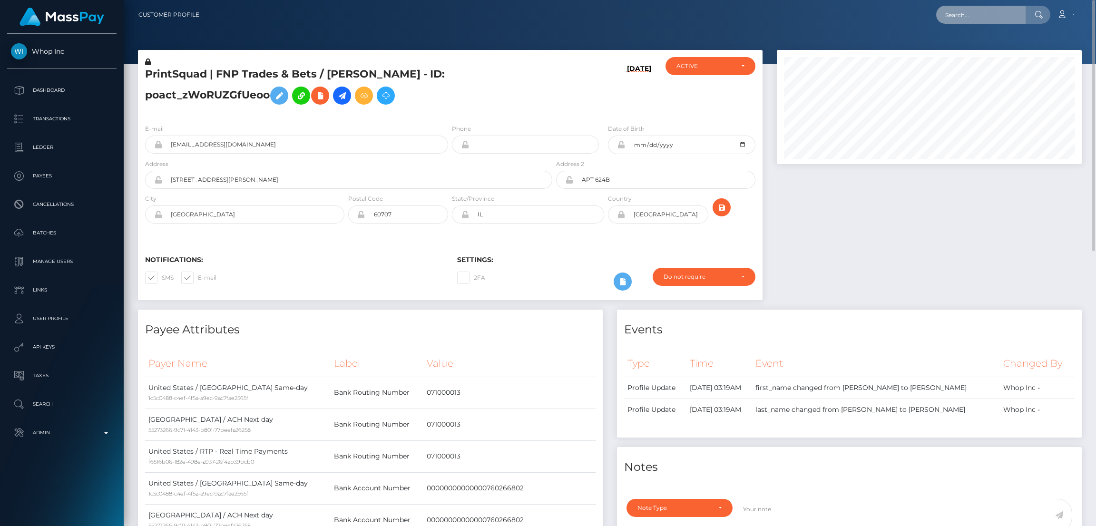
click at [947, 15] on input "text" at bounding box center [980, 15] width 89 height 18
paste input "818724927984123904_2"
type input "818724927984123904_2"
click at [994, 48] on link "- (Select Media LLC - )" at bounding box center [978, 49] width 84 height 18
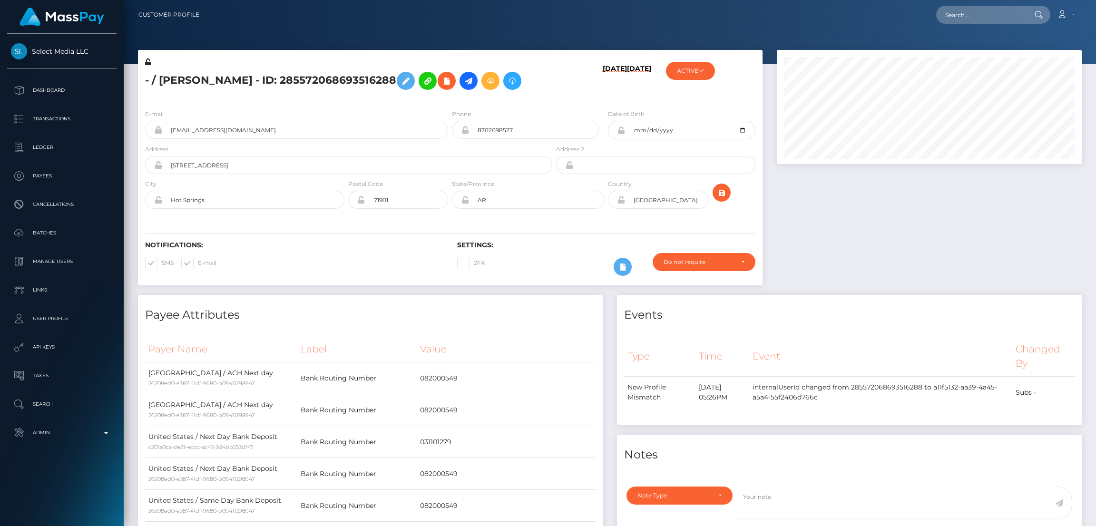
scroll to position [114, 305]
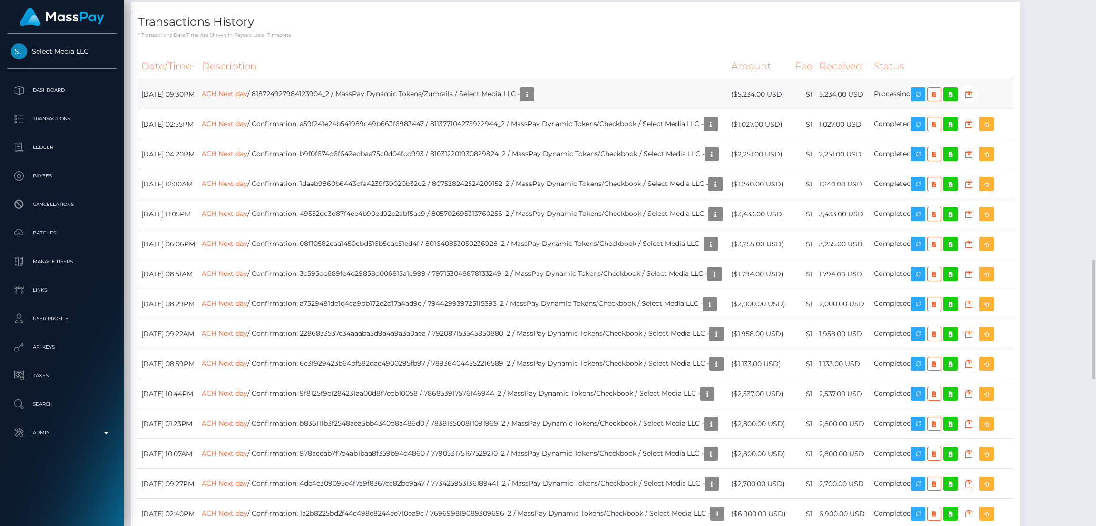
click at [247, 98] on link "ACH Next day" at bounding box center [225, 93] width 46 height 9
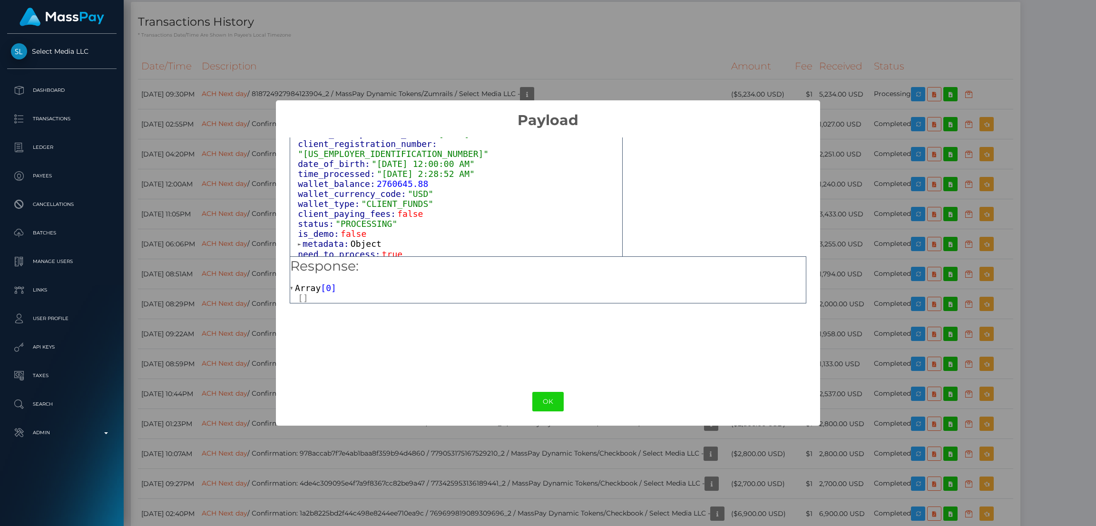
scroll to position [620, 0]
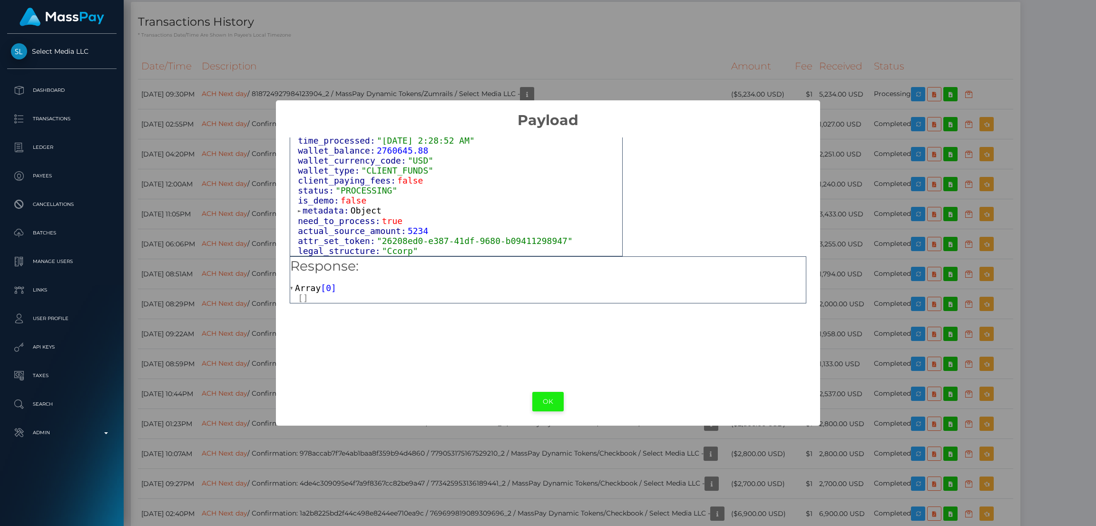
click at [543, 401] on button "OK" at bounding box center [547, 402] width 31 height 20
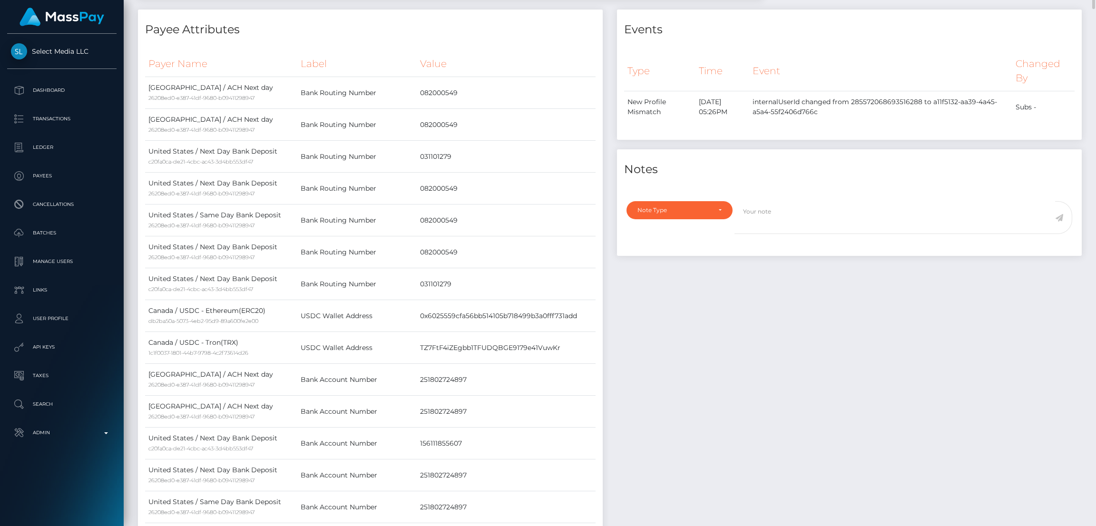
scroll to position [0, 0]
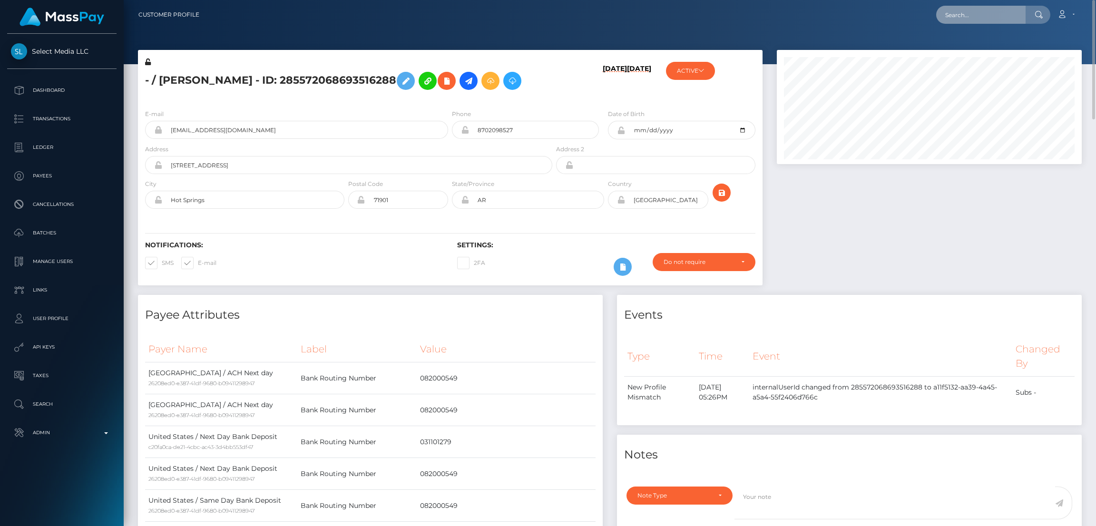
click at [991, 16] on input "text" at bounding box center [980, 15] width 89 height 18
paste input "68b59d5bdaf3a"
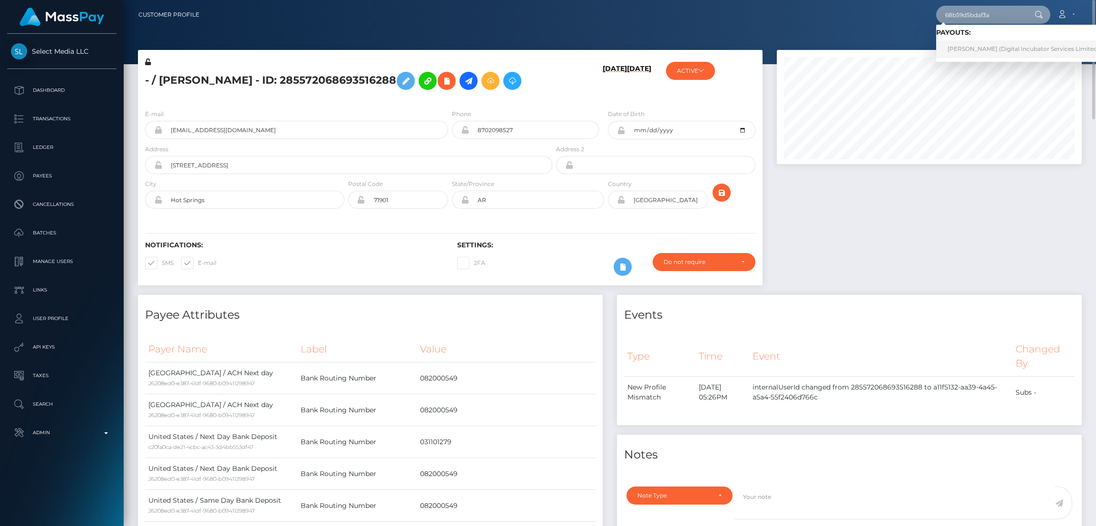
type input "68b59d5bdaf3a"
click at [969, 47] on link "Lindsey Roberts (Digital Incubator Services Limited - Affiliate Institute)" at bounding box center [1049, 49] width 227 height 18
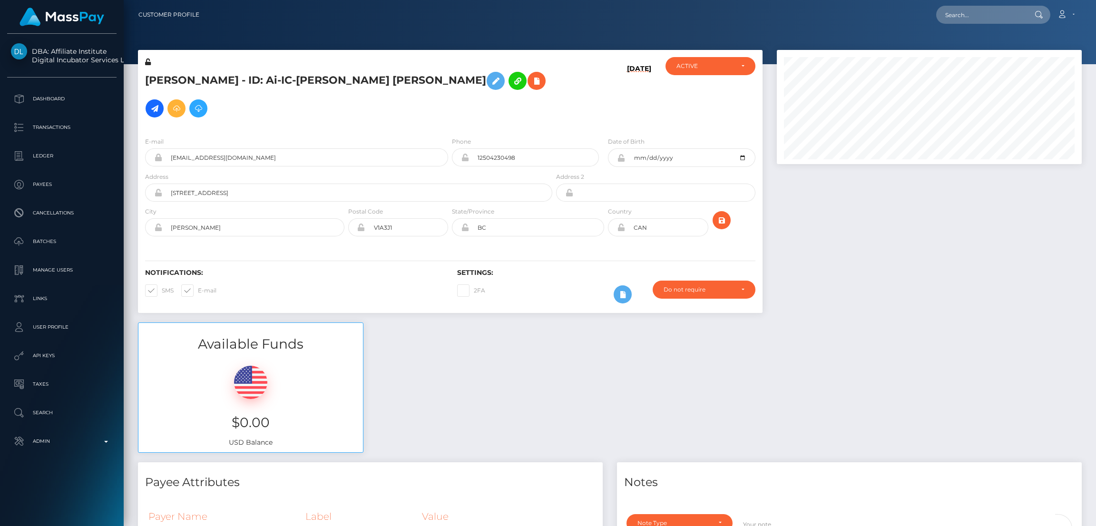
scroll to position [114, 305]
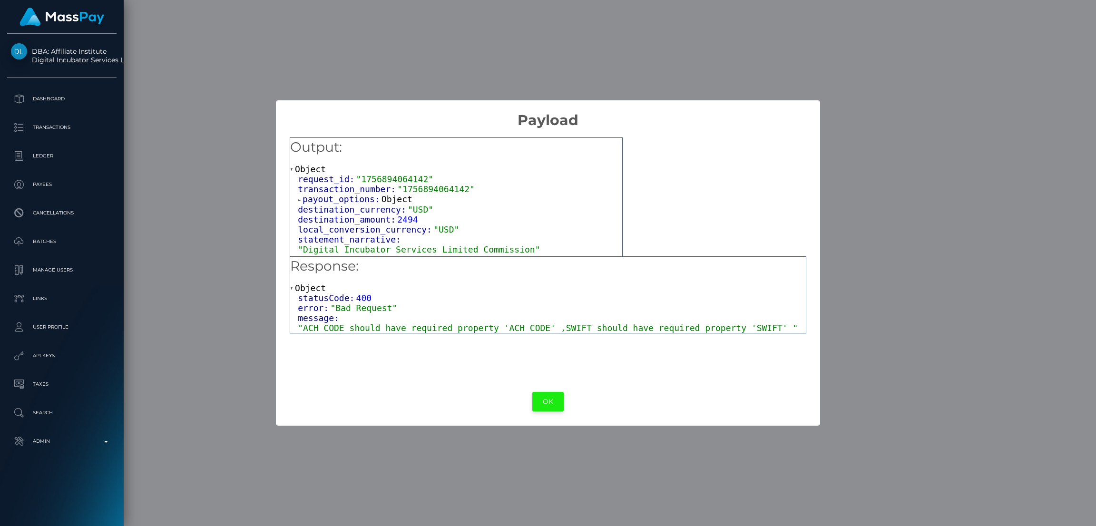
click at [543, 398] on button "OK" at bounding box center [547, 402] width 31 height 20
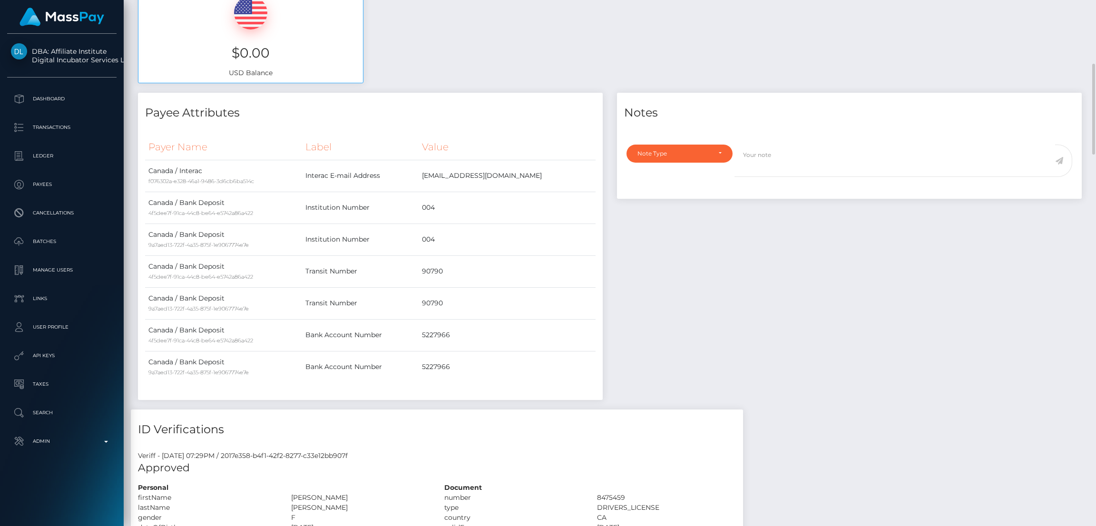
scroll to position [0, 0]
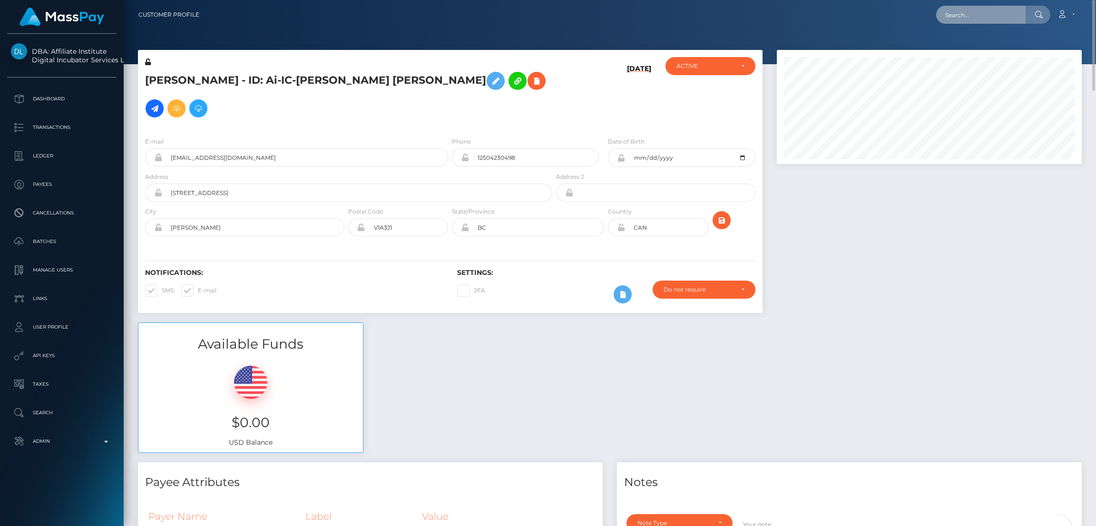
click at [1001, 20] on input "text" at bounding box center [980, 15] width 89 height 18
paste input "pout_yF69OF0PZCype"
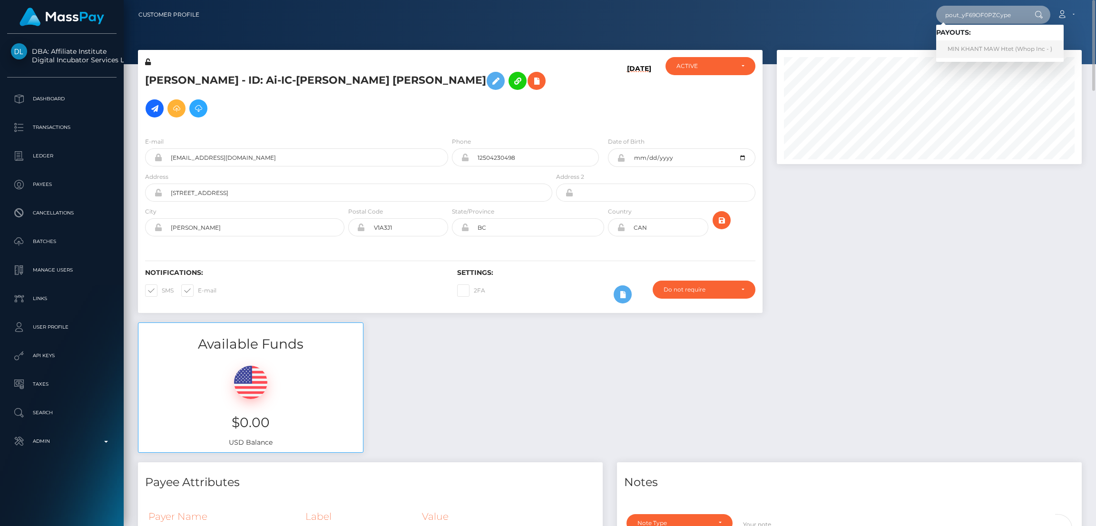
type input "pout_yF69OF0PZCype"
click at [989, 49] on link "MIN KHANT MAW Htet (Whop Inc - )" at bounding box center [999, 49] width 127 height 18
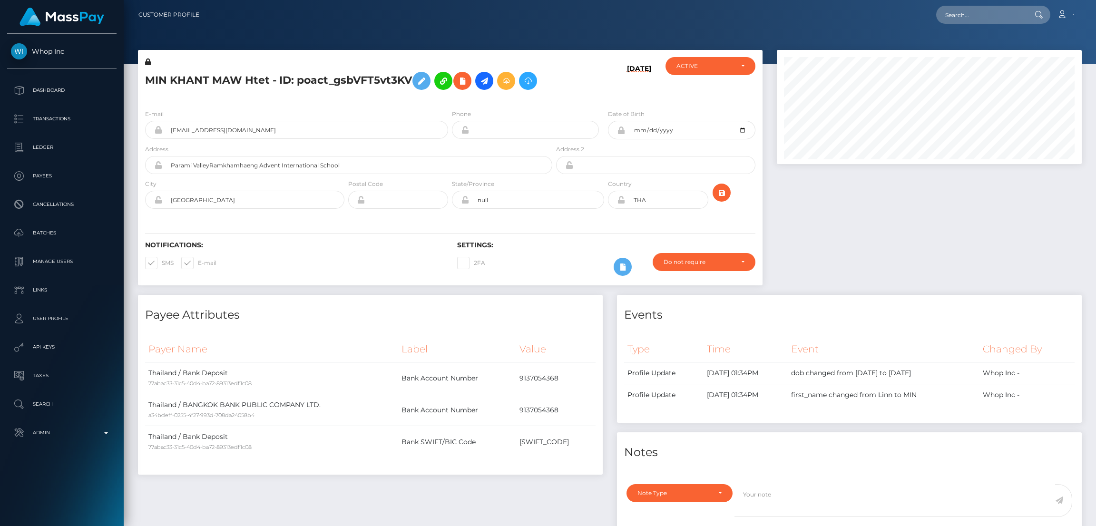
scroll to position [114, 305]
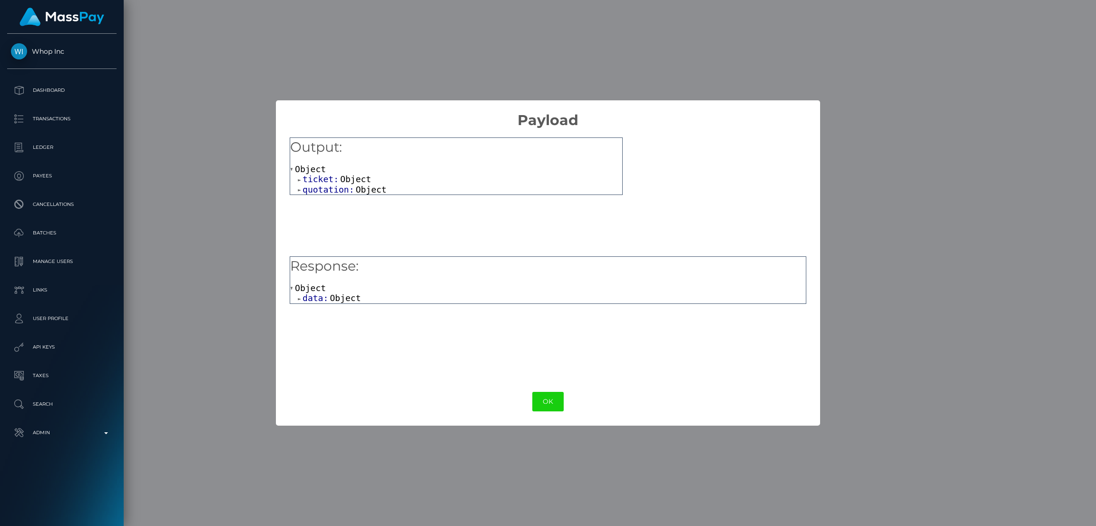
click at [355, 297] on span "Object" at bounding box center [345, 298] width 31 height 10
click at [353, 310] on span "Object" at bounding box center [363, 308] width 31 height 10
click at [546, 400] on button "OK" at bounding box center [547, 402] width 31 height 20
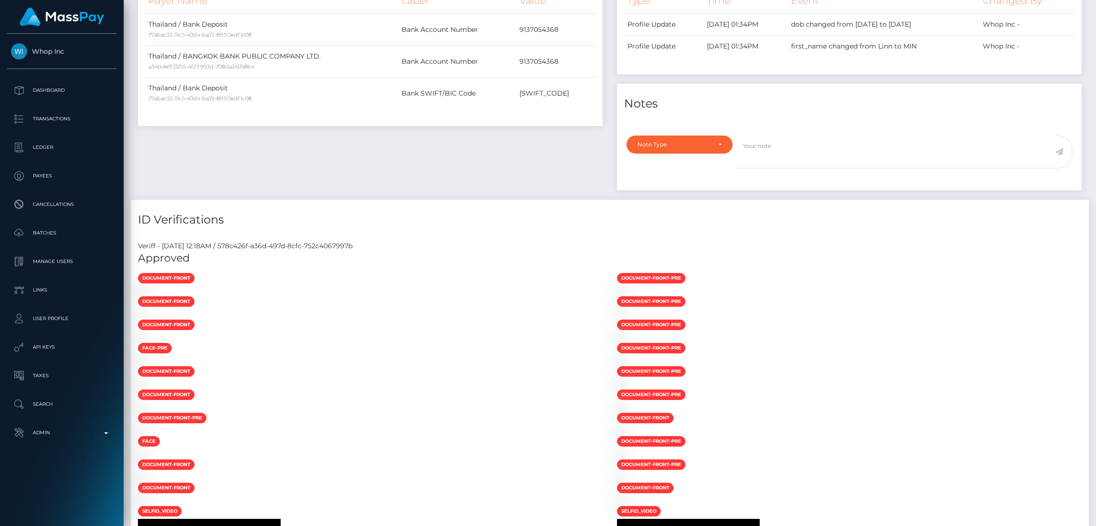
scroll to position [0, 0]
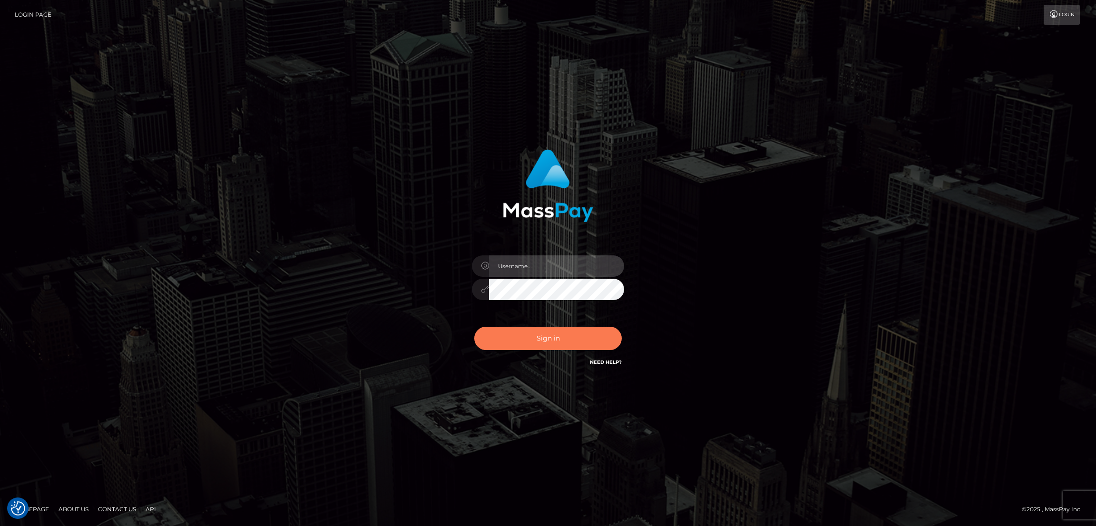
type input "alexstef"
click at [536, 332] on button "Sign in" at bounding box center [547, 338] width 147 height 23
type input "alexstef"
click at [534, 330] on button "Sign in" at bounding box center [547, 338] width 147 height 23
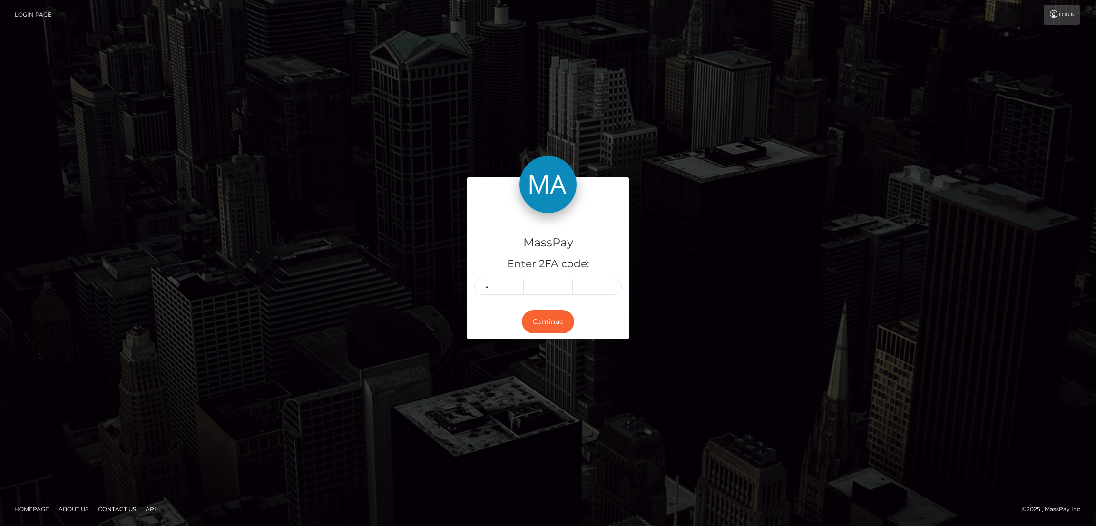
type input "8"
type input "3"
type input "7"
type input "9"
type input "3"
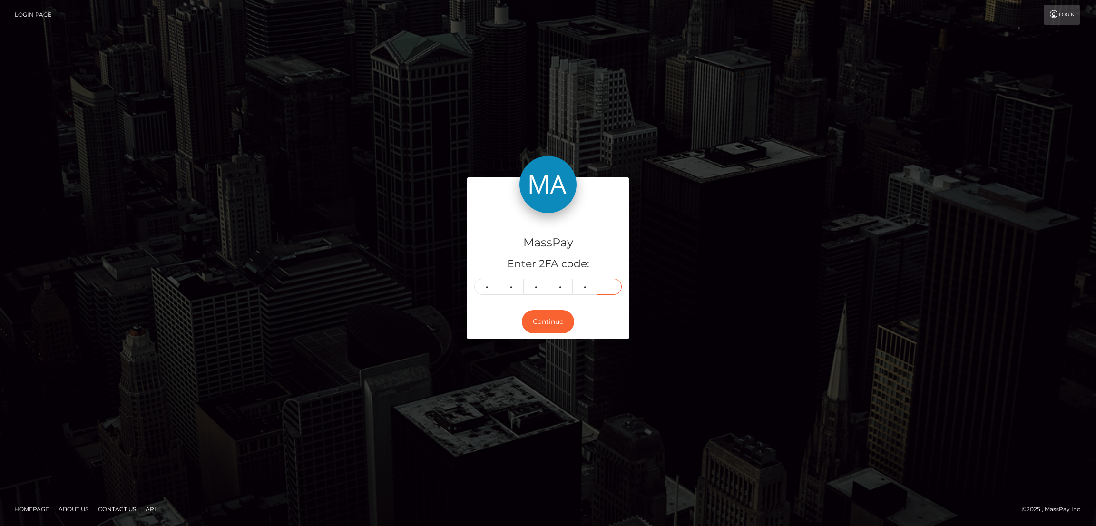
type input "2"
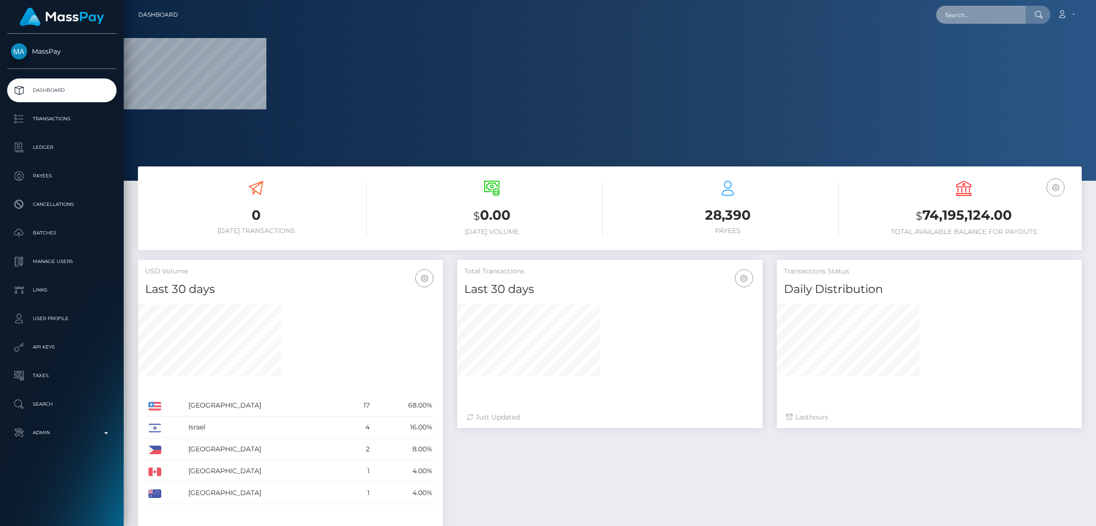
click at [977, 7] on input "text" at bounding box center [980, 15] width 89 height 18
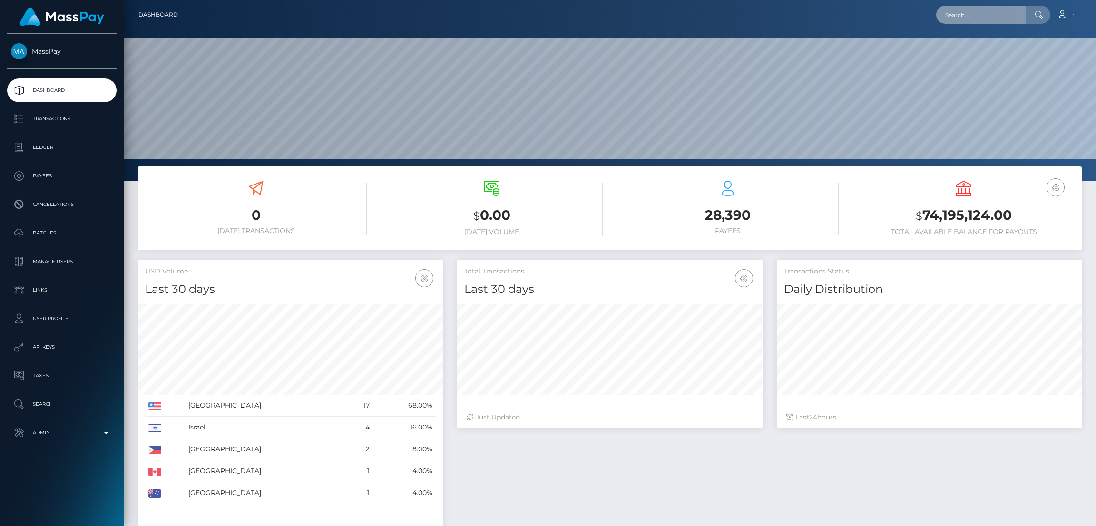
paste input "77150210"
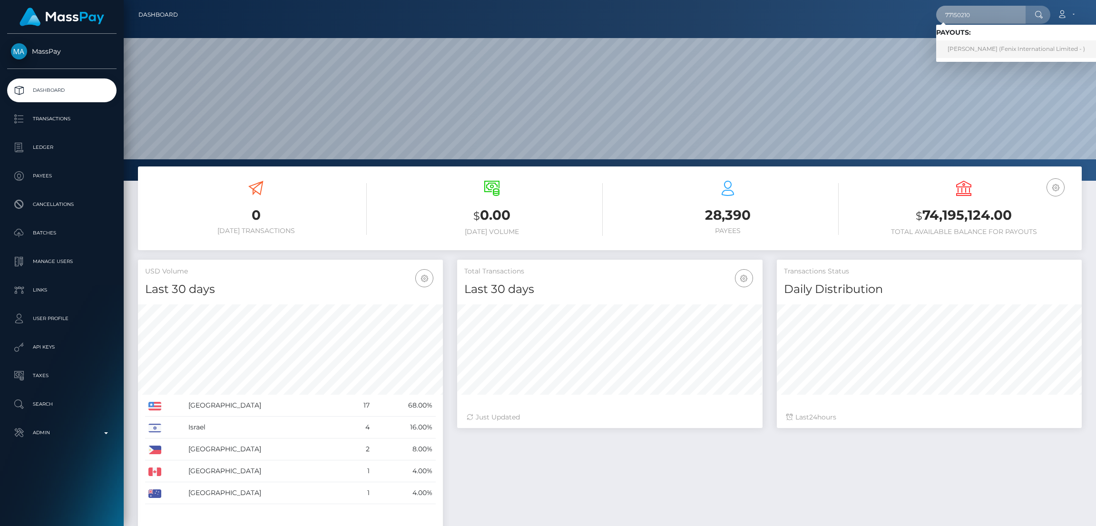
type input "77150210"
click at [980, 49] on link "SITTIKORN SRISAMAI (Fenix International Limited - )" at bounding box center [1016, 49] width 160 height 18
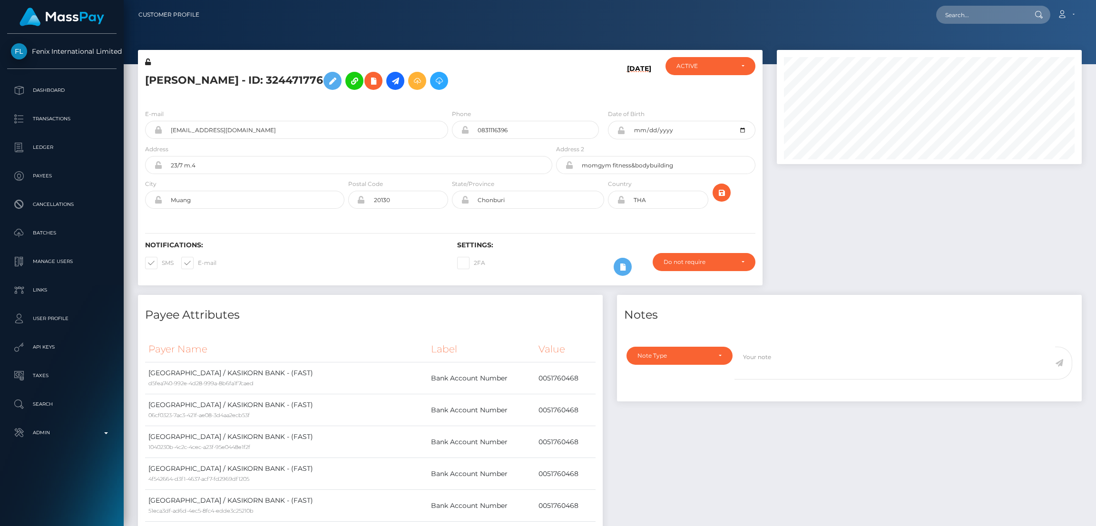
scroll to position [114, 305]
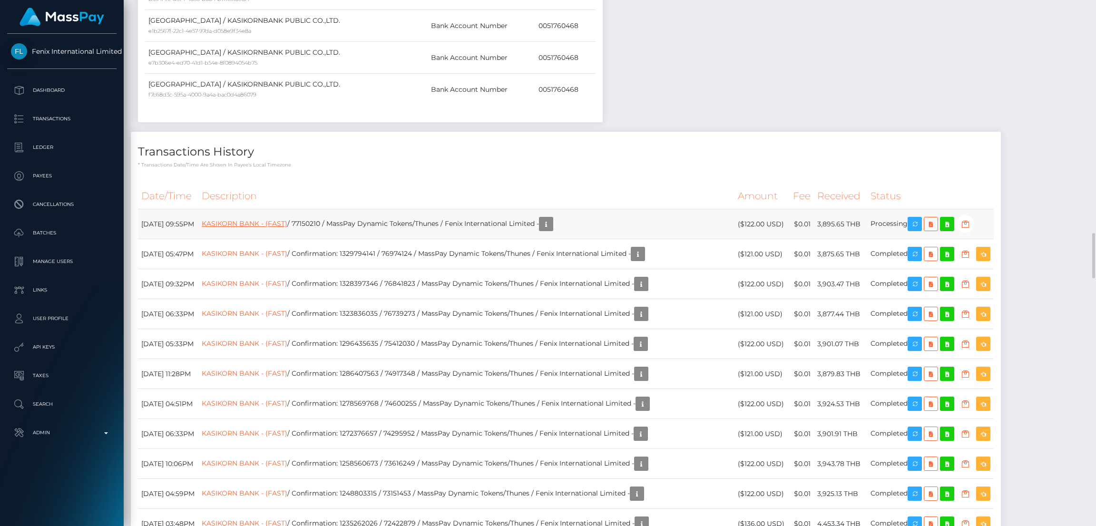
click at [280, 228] on link "KASIKORN BANK - (FAST)" at bounding box center [245, 223] width 86 height 9
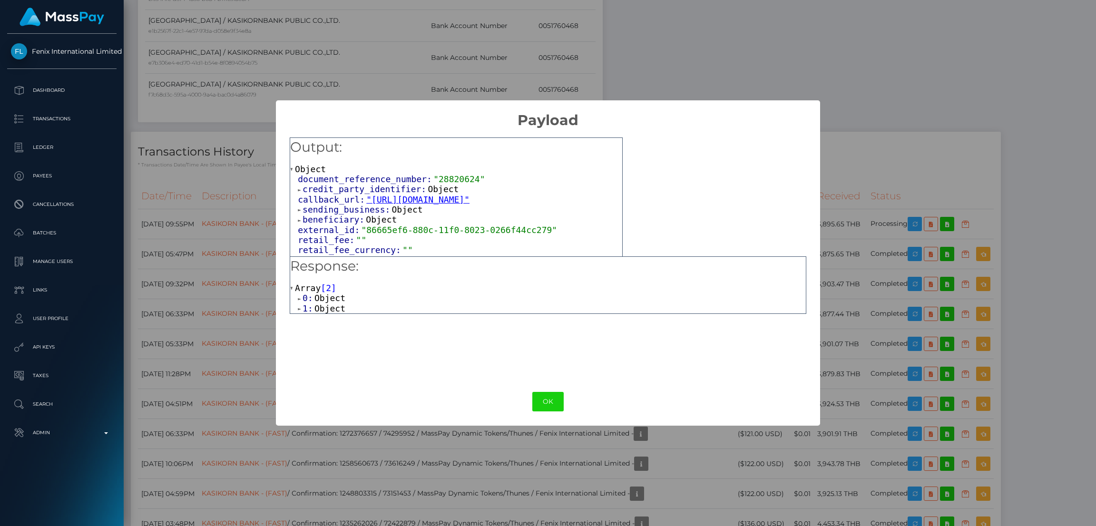
click at [324, 308] on span "Object" at bounding box center [329, 308] width 31 height 10
click at [348, 320] on span "Array" at bounding box center [361, 318] width 26 height 10
click at [333, 332] on span "Object" at bounding box center [345, 329] width 31 height 10
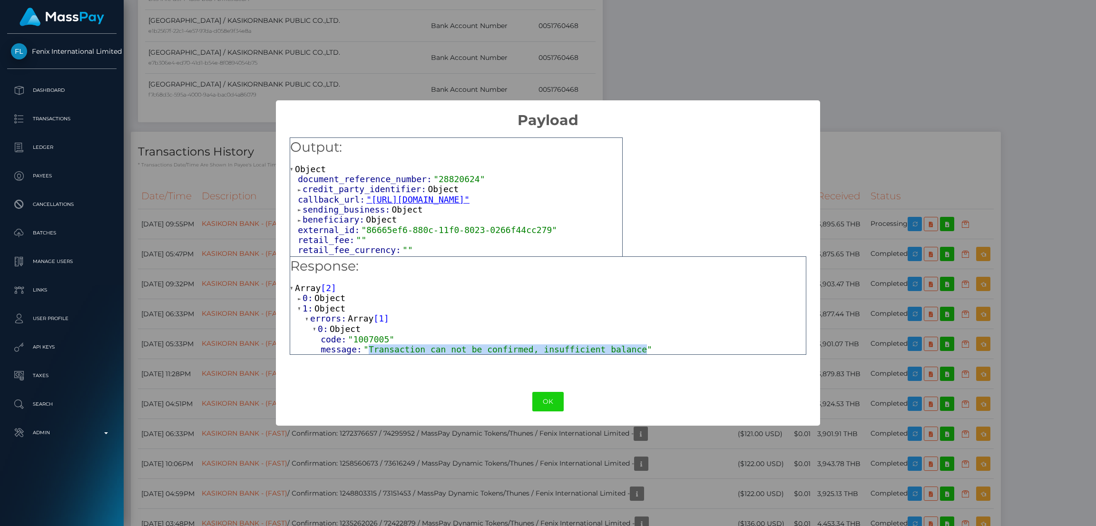
drag, startPoint x: 364, startPoint y: 349, endPoint x: 618, endPoint y: 350, distance: 253.5
click at [618, 350] on span ""Transaction can not be confirmed, insufficient balance"" at bounding box center [507, 349] width 289 height 10
click at [325, 300] on span "Object" at bounding box center [329, 298] width 31 height 10
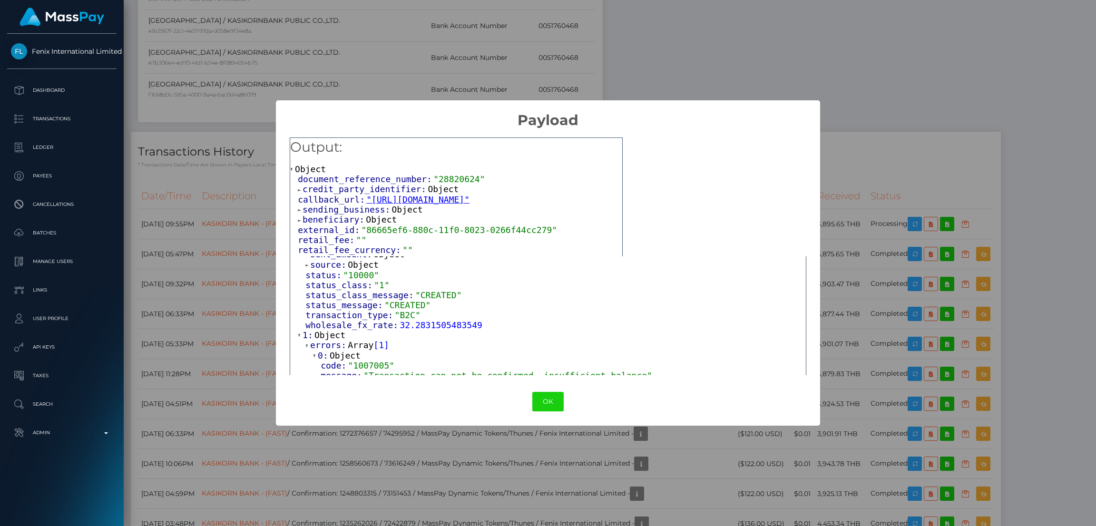
scroll to position [301, 0]
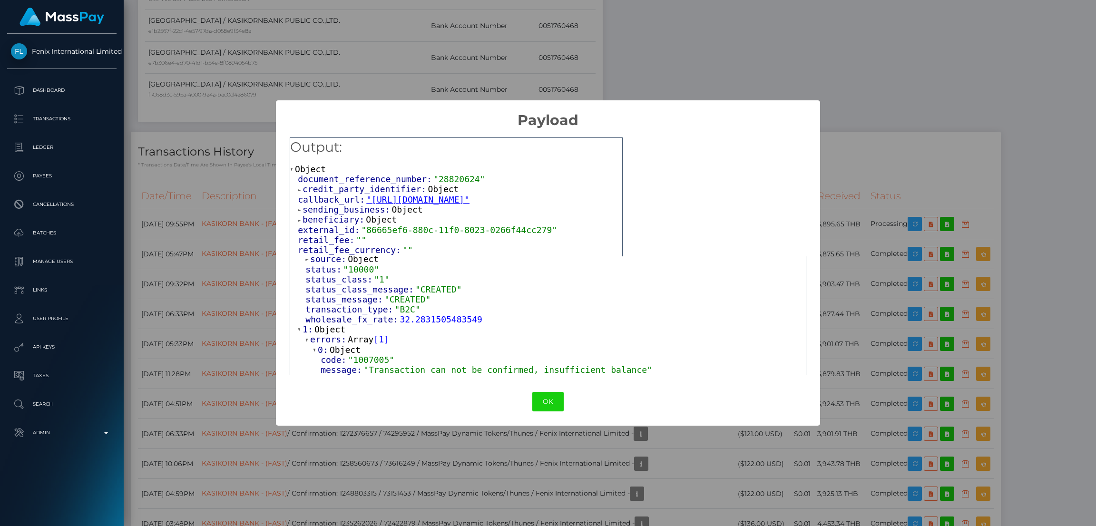
click at [349, 338] on span "Array" at bounding box center [361, 339] width 26 height 10
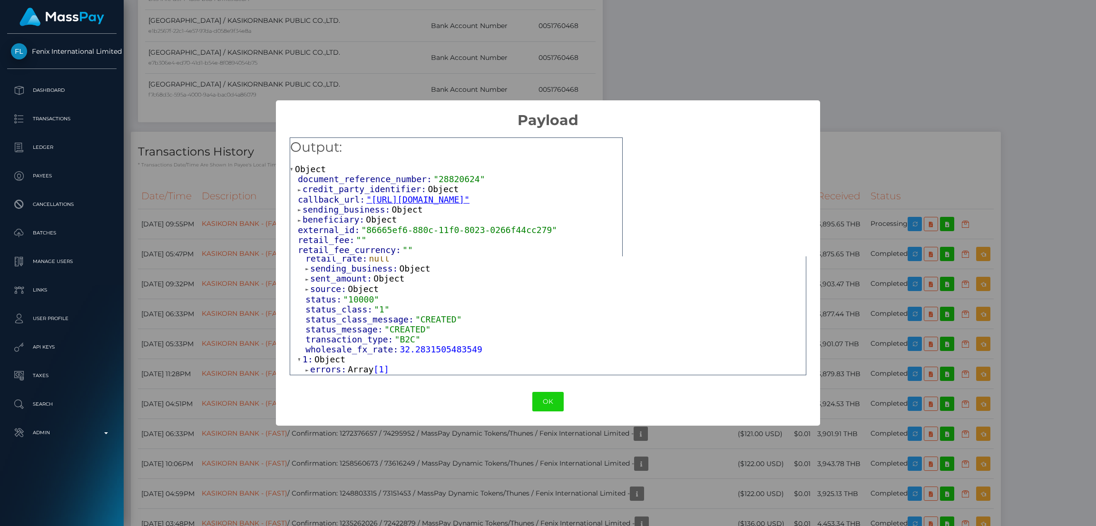
scroll to position [270, 0]
click at [350, 369] on span "Array" at bounding box center [361, 369] width 26 height 10
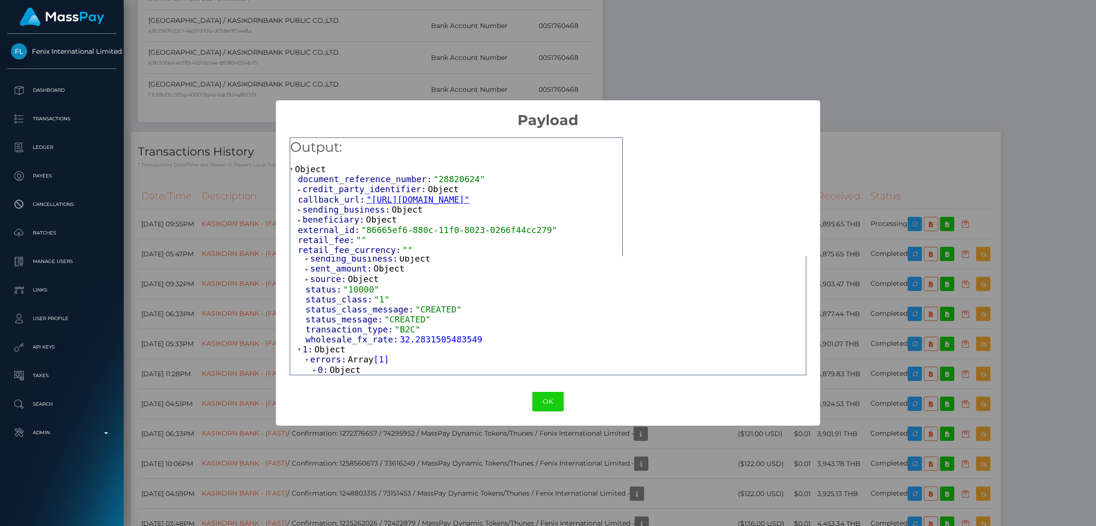
scroll to position [280, 0]
click at [342, 369] on span "Object" at bounding box center [345, 370] width 31 height 10
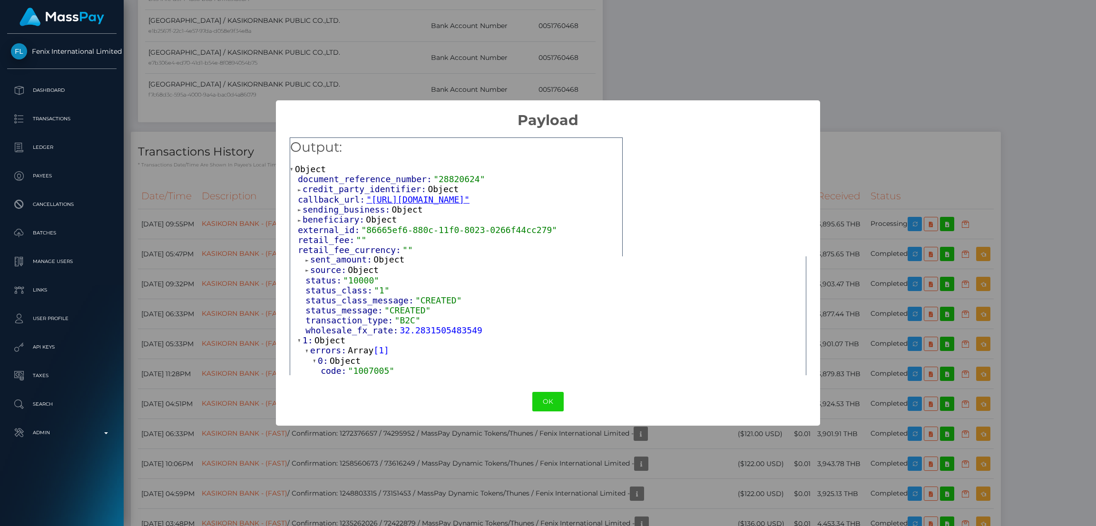
scroll to position [301, 0]
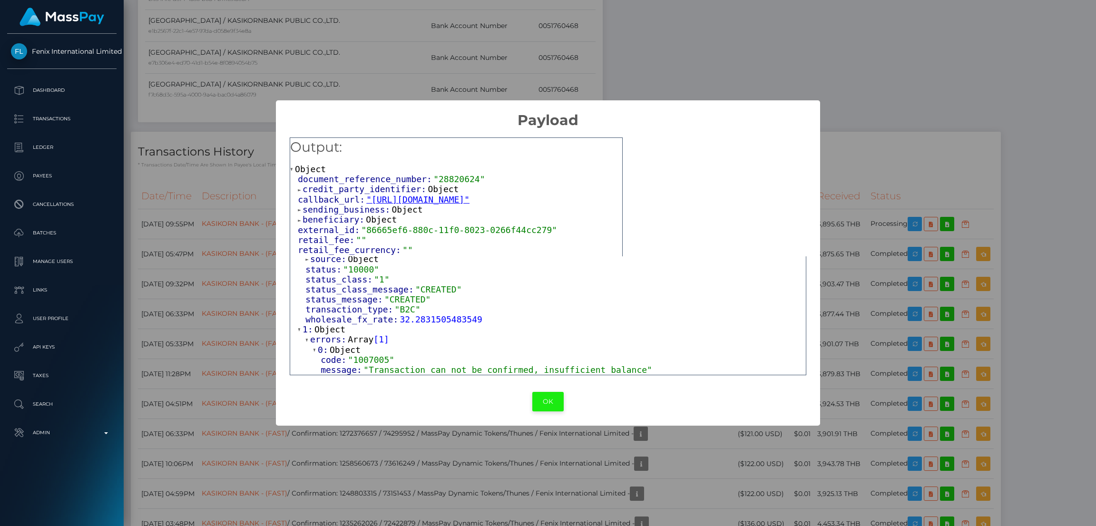
drag, startPoint x: 551, startPoint y: 401, endPoint x: 789, endPoint y: 197, distance: 313.1
click at [550, 400] on button "OK" at bounding box center [547, 402] width 31 height 20
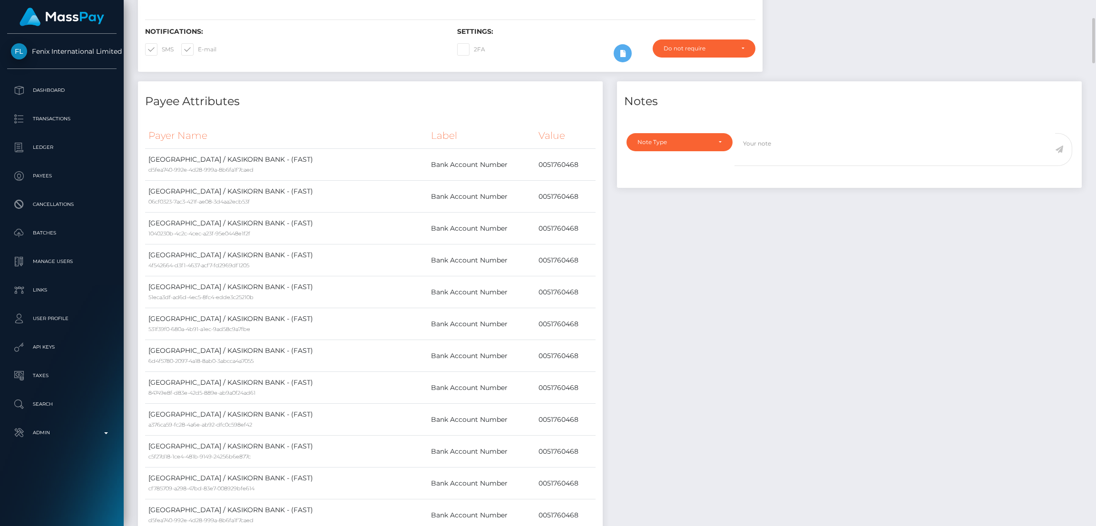
scroll to position [0, 0]
